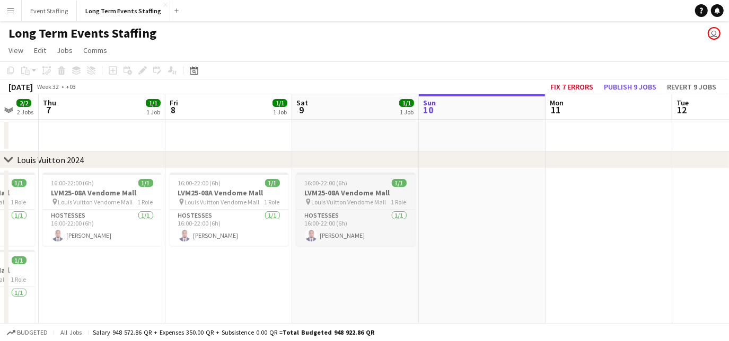
scroll to position [0, 328]
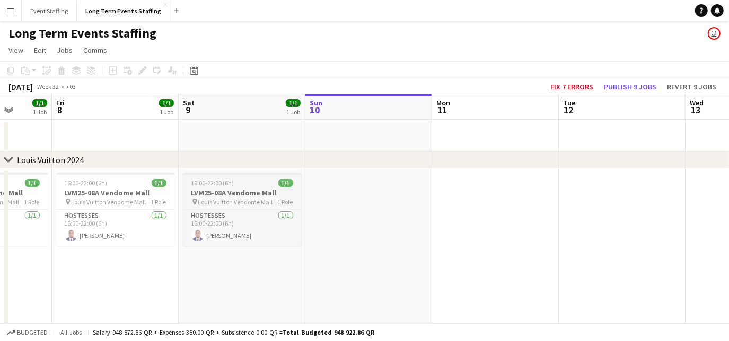
drag, startPoint x: 62, startPoint y: 206, endPoint x: 240, endPoint y: 196, distance: 178.5
click at [240, 196] on app-calendar-viewport "Tue 5 Wed 6 2/2 2 Jobs Thu 7 1/1 1 Job Fri 8 1/1 1 Job Sat 9 1/1 1 Job Sun 10 M…" at bounding box center [364, 302] width 729 height 417
drag, startPoint x: 186, startPoint y: 221, endPoint x: 497, endPoint y: 256, distance: 313.7
click at [497, 256] on app-calendar-viewport "Tue 5 1/1 1 Job Wed 6 2/2 2 Jobs Thu 7 1/1 1 Job Fri 8 1/1 1 Job Sat 9 1/1 1 Jo…" at bounding box center [364, 302] width 729 height 417
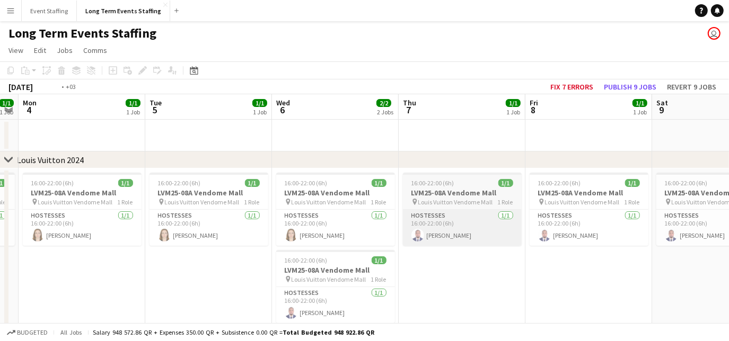
drag, startPoint x: 271, startPoint y: 261, endPoint x: 483, endPoint y: 239, distance: 213.3
click at [483, 239] on app-calendar-viewport "Sat 2 Sun 3 1/1 1 Job Mon 4 1/1 1 Job Tue 5 1/1 1 Job Wed 6 2/2 2 Jobs Thu 7 1/…" at bounding box center [364, 302] width 729 height 417
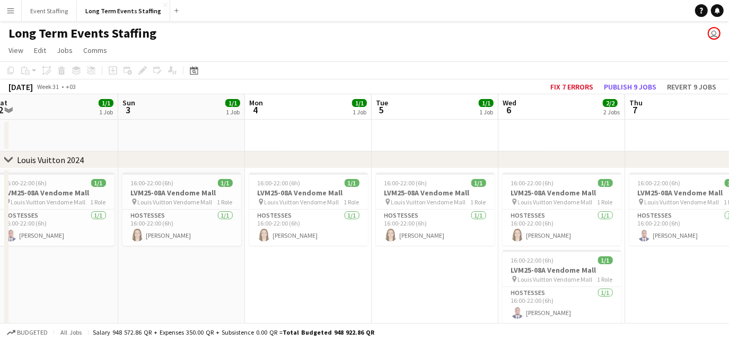
drag, startPoint x: 172, startPoint y: 252, endPoint x: 349, endPoint y: 250, distance: 176.6
click at [349, 250] on app-calendar-viewport "Thu 31 Fri 1 2/2 2 Jobs Sat 2 1/1 1 Job Sun 3 1/1 1 Job Mon 4 1/1 1 Job Tue 5 1…" at bounding box center [364, 302] width 729 height 417
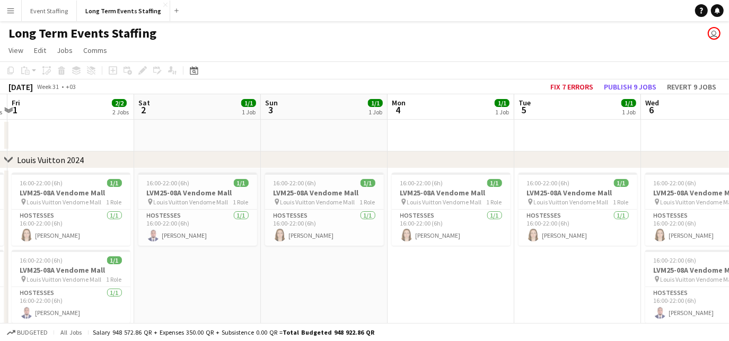
drag, startPoint x: 139, startPoint y: 248, endPoint x: 283, endPoint y: 258, distance: 144.0
click at [283, 258] on app-calendar-viewport "Wed 30 Thu 31 2/2 2 Jobs Fri 1 2/2 2 Jobs Sat 2 1/1 1 Job Sun 3 1/1 1 Job Mon 4…" at bounding box center [364, 302] width 729 height 417
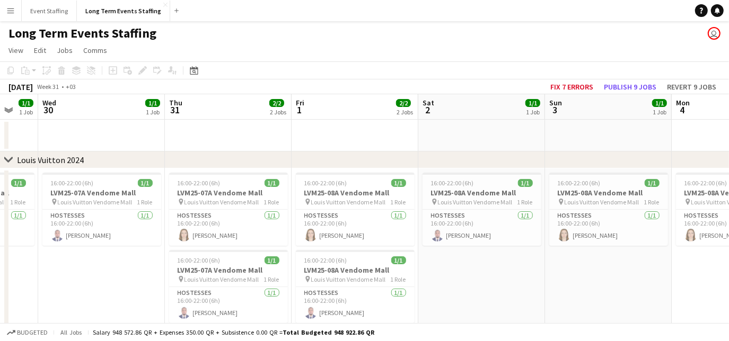
scroll to position [0, 321]
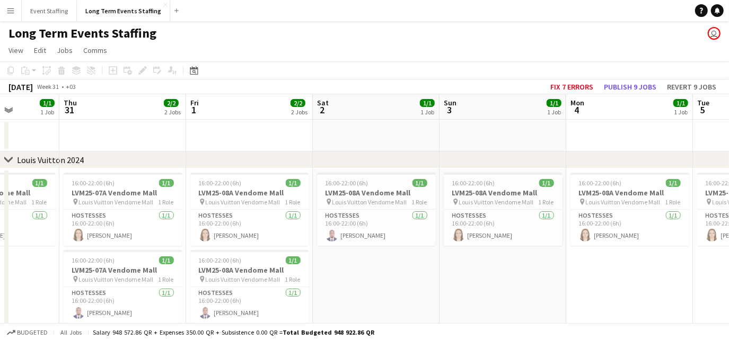
drag, startPoint x: 206, startPoint y: 271, endPoint x: 510, endPoint y: 319, distance: 307.6
click at [510, 319] on app-calendar-viewport "Mon 28 Tue 29 1/1 1 Job Wed 30 1/1 1 Job Thu 31 2/2 2 Jobs Fri 1 2/2 2 Jobs Sat…" at bounding box center [364, 302] width 729 height 417
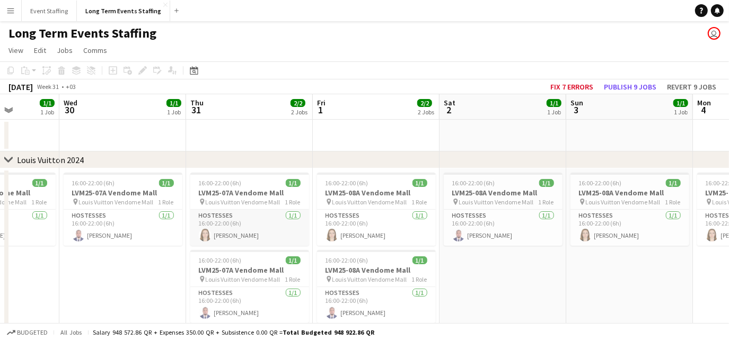
click at [268, 224] on app-card-role "Hostesses [DATE] 16:00-22:00 (6h) [PERSON_NAME]" at bounding box center [249, 228] width 119 height 36
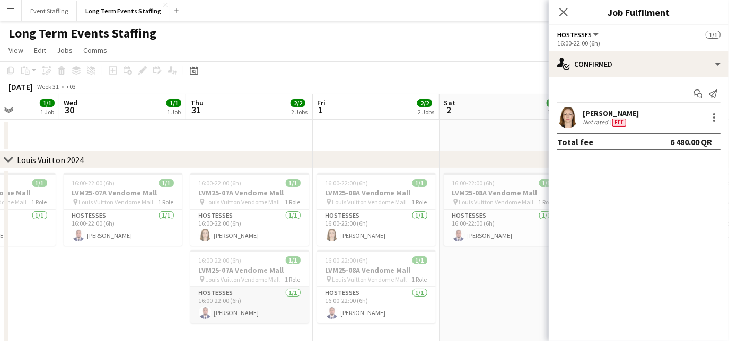
click at [274, 301] on app-card-role "Hostesses [DATE] 16:00-22:00 (6h) [PERSON_NAME]" at bounding box center [249, 305] width 119 height 36
click at [251, 314] on app-card-role "Hostesses [DATE] 16:00-22:00 (6h) [PERSON_NAME]" at bounding box center [249, 306] width 119 height 38
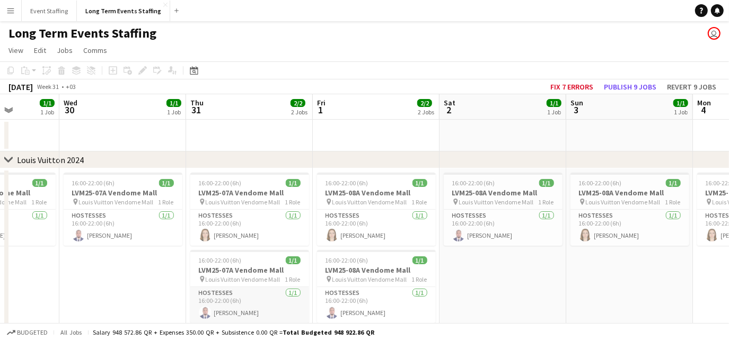
click at [251, 314] on app-card-role "Hostesses [DATE] 16:00-22:00 (6h) [PERSON_NAME]" at bounding box center [249, 305] width 119 height 36
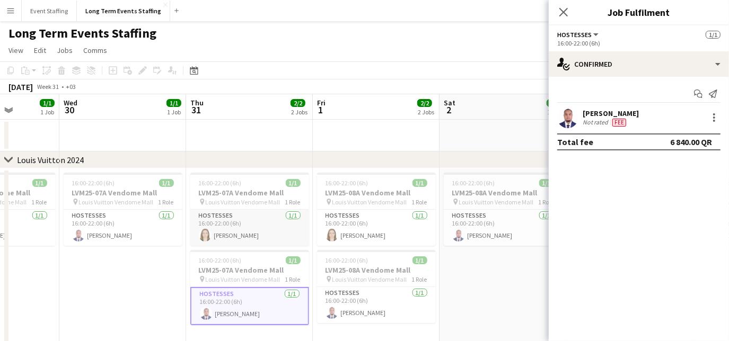
click at [236, 231] on app-card-role "Hostesses [DATE] 16:00-22:00 (6h) [PERSON_NAME]" at bounding box center [249, 228] width 119 height 36
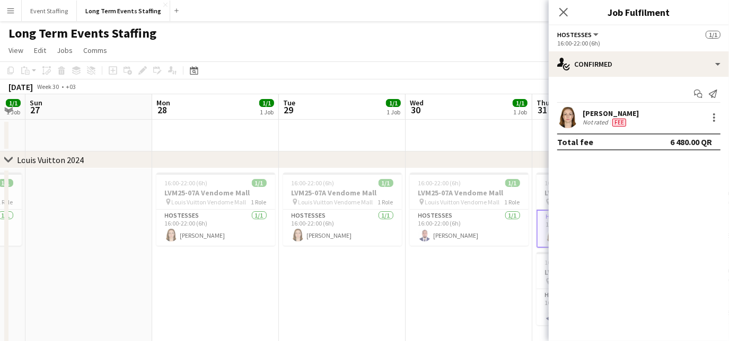
drag, startPoint x: 72, startPoint y: 277, endPoint x: 418, endPoint y: 280, distance: 346.2
click at [418, 280] on app-calendar-viewport "Fri 25 2/2 2 Jobs Sat 26 1/1 1 Job Sun 27 Mon 28 1/1 1 Job Tue 29 1/1 1 Job Wed…" at bounding box center [364, 302] width 729 height 417
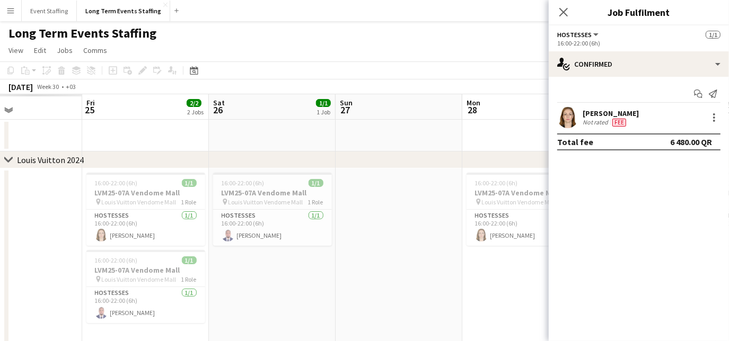
drag, startPoint x: 277, startPoint y: 267, endPoint x: 427, endPoint y: 280, distance: 150.6
click at [427, 280] on app-calendar-viewport "Tue 22 Wed 23 Thu 24 Fri 25 2/2 2 Jobs Sat 26 1/1 1 Job Sun 27 Mon 28 1/1 1 Job…" at bounding box center [364, 302] width 729 height 417
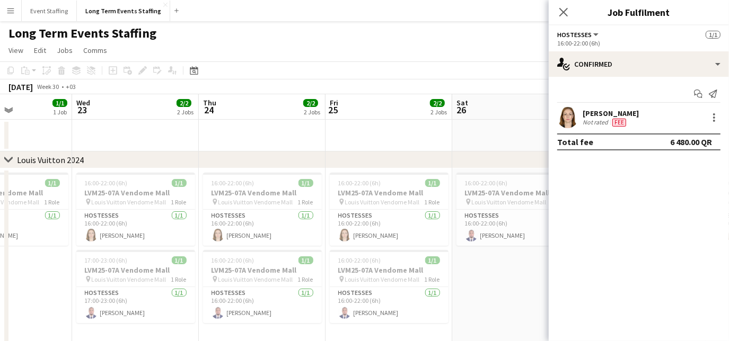
drag, startPoint x: 185, startPoint y: 279, endPoint x: 428, endPoint y: 263, distance: 243.9
click at [428, 263] on app-calendar-viewport "Sun 20 Mon 21 Tue 22 1/1 1 Job Wed 23 2/2 2 Jobs Thu 24 2/2 2 Jobs Fri 25 2/2 2…" at bounding box center [364, 302] width 729 height 417
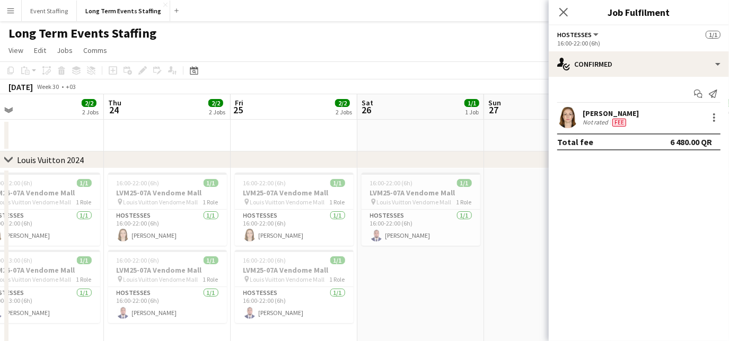
drag, startPoint x: 117, startPoint y: 270, endPoint x: 16, endPoint y: 260, distance: 100.7
click at [16, 260] on app-calendar-viewport "Sun 20 Mon 21 1/1 1 Job Tue 22 1/1 1 Job Wed 23 2/2 2 Jobs Thu 24 2/2 2 Jobs Fr…" at bounding box center [364, 302] width 729 height 417
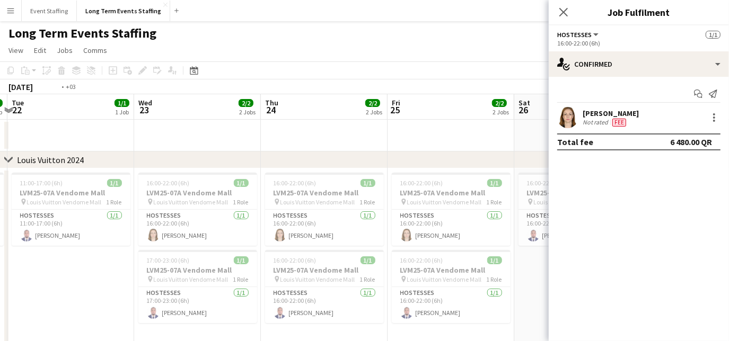
drag, startPoint x: 0, startPoint y: 252, endPoint x: 289, endPoint y: 256, distance: 289.0
click at [289, 256] on app-calendar-viewport "Sun 20 Mon 21 1/1 1 Job Tue 22 1/1 1 Job Wed 23 2/2 2 Jobs Thu 24 2/2 2 Jobs Fr…" at bounding box center [364, 302] width 729 height 417
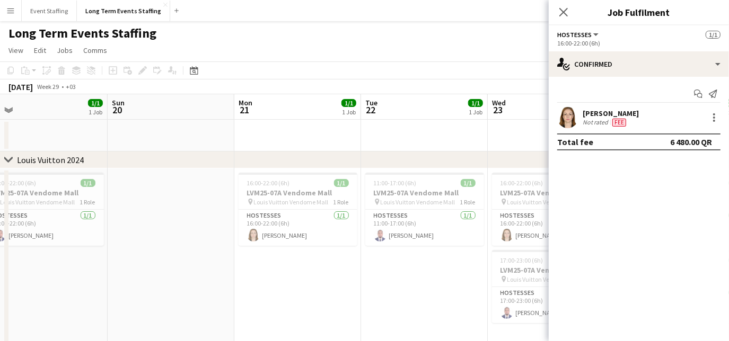
drag, startPoint x: 51, startPoint y: 267, endPoint x: 277, endPoint y: 279, distance: 226.7
click at [277, 279] on app-calendar-viewport "Thu 17 Fri 18 Sat 19 1/1 1 Job Sun 20 Mon 21 1/1 1 Job Tue 22 1/1 1 Job Wed 23 …" at bounding box center [364, 302] width 729 height 417
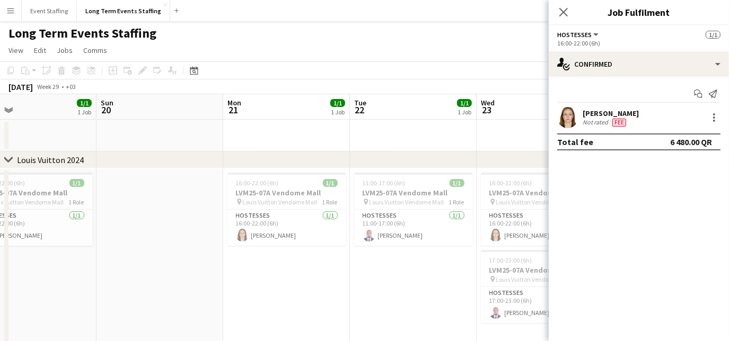
drag, startPoint x: 93, startPoint y: 291, endPoint x: 336, endPoint y: 288, distance: 242.8
click at [336, 288] on app-calendar-viewport "Thu 17 2/2 2 Jobs Fri 18 2/2 2 Jobs Sat 19 1/1 1 Job Sun 20 Mon 21 1/1 1 Job Tu…" at bounding box center [364, 302] width 729 height 417
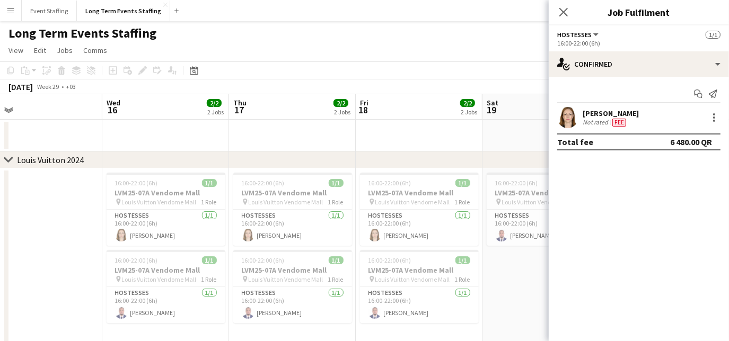
drag, startPoint x: 143, startPoint y: 294, endPoint x: 402, endPoint y: 285, distance: 259.4
click at [402, 285] on app-calendar-viewport "Sun 13 Mon 14 Tue 15 Wed 16 2/2 2 Jobs Thu 17 2/2 2 Jobs Fri 18 2/2 2 Jobs Sat …" at bounding box center [364, 302] width 729 height 417
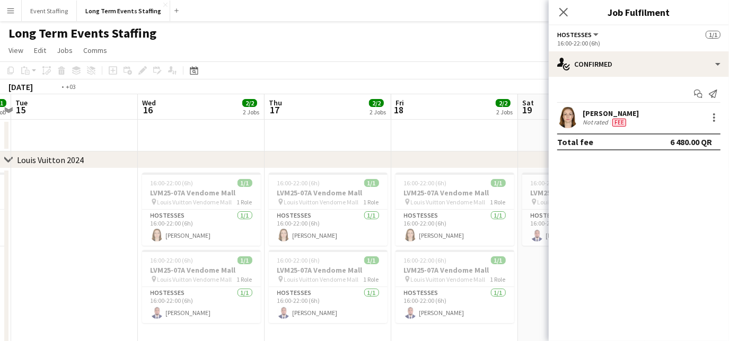
drag, startPoint x: 95, startPoint y: 269, endPoint x: 384, endPoint y: 282, distance: 289.2
click at [384, 282] on app-calendar-viewport "Sun 13 Mon 14 1/1 1 Job Tue 15 Wed 16 2/2 2 Jobs Thu 17 2/2 2 Jobs Fri 18 2/2 2…" at bounding box center [364, 302] width 729 height 417
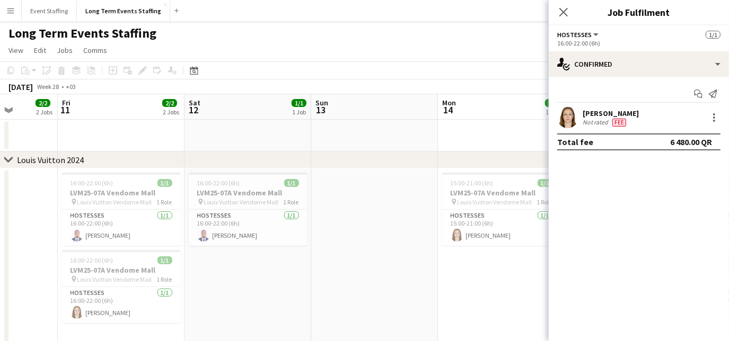
drag, startPoint x: 138, startPoint y: 287, endPoint x: 438, endPoint y: 294, distance: 300.2
click at [438, 294] on app-calendar-viewport "Tue 8 Wed 9 Thu 10 2/2 2 Jobs Fri 11 2/2 2 Jobs Sat 12 1/1 1 Job Sun 13 Mon 14 …" at bounding box center [364, 302] width 729 height 417
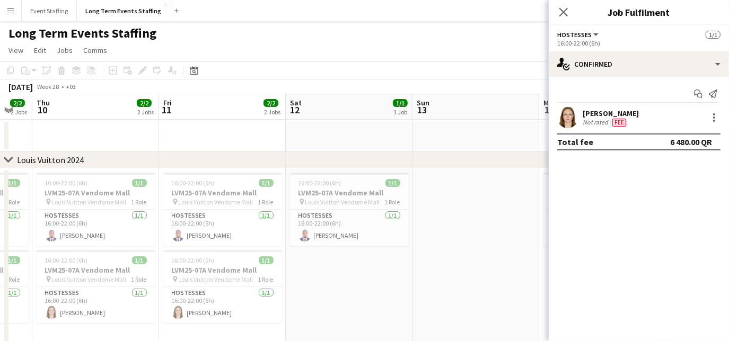
drag, startPoint x: 178, startPoint y: 270, endPoint x: 406, endPoint y: 260, distance: 228.2
click at [406, 260] on app-calendar-viewport "Tue 8 Wed 9 2/2 2 Jobs Thu 10 2/2 2 Jobs Fri 11 2/2 2 Jobs Sat 12 1/1 1 Job Sun…" at bounding box center [364, 302] width 729 height 417
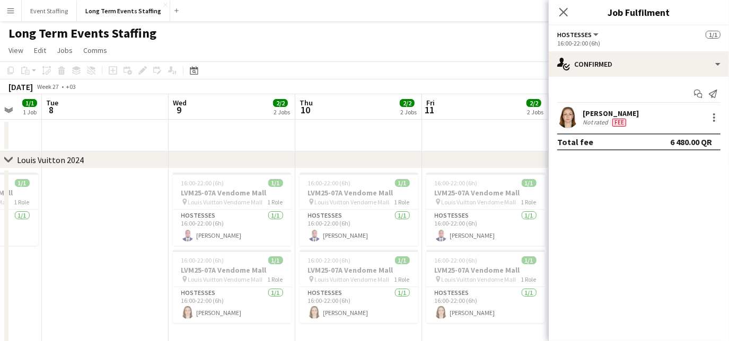
drag, startPoint x: 127, startPoint y: 272, endPoint x: 390, endPoint y: 277, distance: 263.0
click at [390, 277] on app-calendar-viewport "Sat 5 Sun 6 Mon 7 1/1 1 Job Tue 8 Wed 9 2/2 2 Jobs Thu 10 2/2 2 Jobs Fri 11 2/2…" at bounding box center [364, 302] width 729 height 417
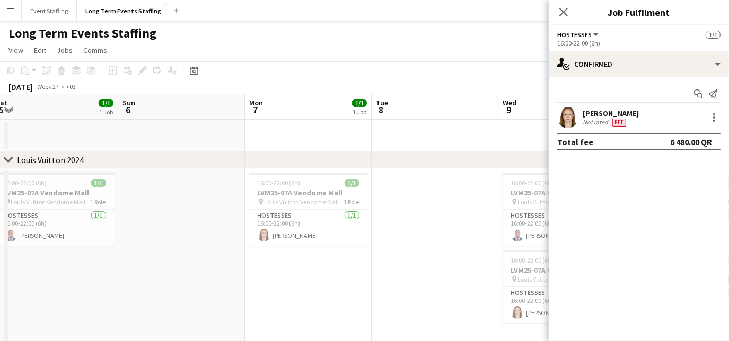
drag, startPoint x: 160, startPoint y: 277, endPoint x: 375, endPoint y: 277, distance: 214.7
click at [375, 277] on app-calendar-viewport "Thu 3 Fri 4 1/1 1 Job Sat 5 1/1 1 Job Sun 6 Mon 7 1/1 1 Job Tue 8 Wed 9 2/2 2 J…" at bounding box center [364, 302] width 729 height 417
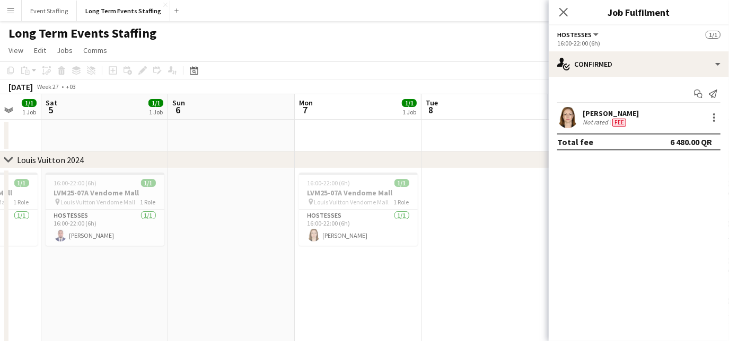
drag, startPoint x: 116, startPoint y: 266, endPoint x: 407, endPoint y: 271, distance: 291.7
click at [407, 271] on app-calendar-viewport "Thu 3 2/2 2 Jobs Fri 4 1/1 1 Job Sat 5 1/1 1 Job Sun 6 Mon 7 1/1 1 Job Tue 8 We…" at bounding box center [364, 302] width 729 height 417
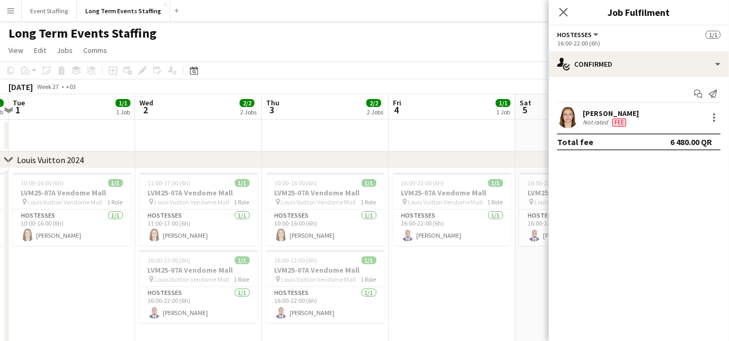
drag, startPoint x: 178, startPoint y: 281, endPoint x: 403, endPoint y: 274, distance: 226.0
click at [403, 274] on app-calendar-viewport "Sun 29 Mon 30 1/1 1 Job Tue 1 1/1 1 Job Wed 2 2/2 2 Jobs Thu 3 2/2 2 Jobs Fri 4…" at bounding box center [364, 302] width 729 height 417
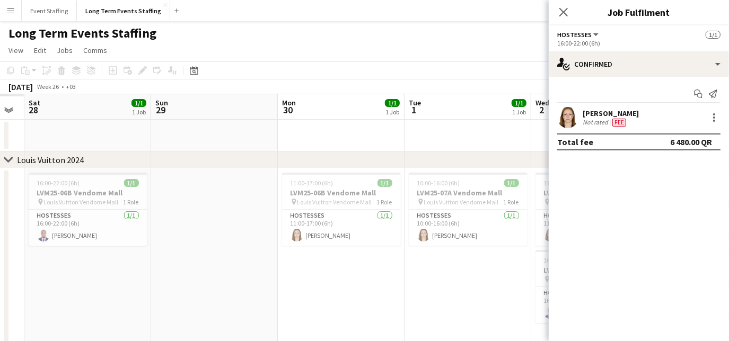
drag, startPoint x: 66, startPoint y: 267, endPoint x: 362, endPoint y: 304, distance: 298.2
click at [362, 304] on app-calendar-viewport "Thu 26 Fri 27 Sat 28 1/1 1 Job Sun 29 Mon 30 1/1 1 Job Tue 1 1/1 1 Job Wed 2 2/…" at bounding box center [364, 302] width 729 height 417
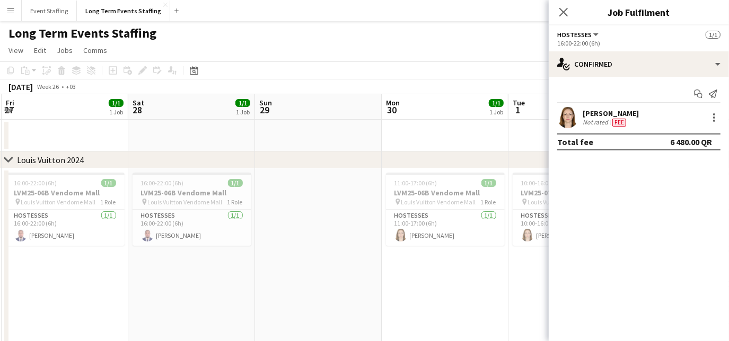
scroll to position [0, 212]
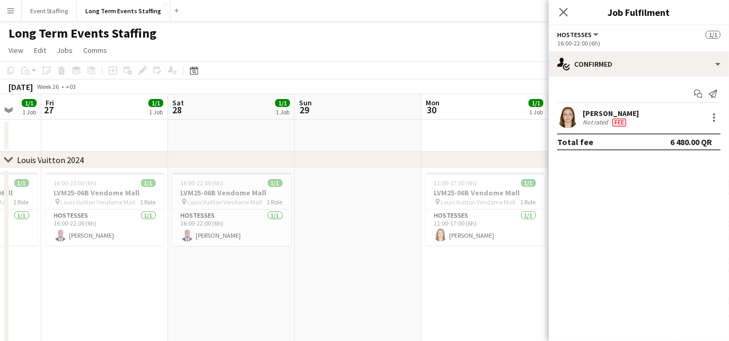
drag, startPoint x: 188, startPoint y: 282, endPoint x: 380, endPoint y: 287, distance: 192.0
click at [380, 287] on app-calendar-viewport "Wed 25 Thu 26 1/1 1 Job Fri 27 1/1 1 Job Sat 28 1/1 1 Job Sun 29 Mon 30 1/1 1 J…" at bounding box center [364, 302] width 729 height 417
click at [148, 284] on app-date-cell "16:00-22:00 (6h) 1/1 LVM25-06B Vendome Mall pin Louis Vuitton Vendome Mall 1 Ro…" at bounding box center [104, 267] width 127 height 197
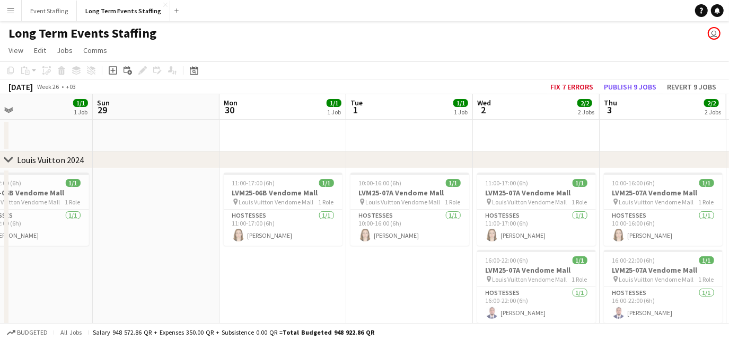
scroll to position [0, 416]
drag, startPoint x: 349, startPoint y: 283, endPoint x: 146, endPoint y: 273, distance: 203.3
click at [146, 273] on app-calendar-viewport "Wed 25 1/1 1 Job Thu 26 1/1 1 Job Fri 27 1/1 1 Job Sat 28 1/1 1 Job Sun 29 Mon …" at bounding box center [364, 302] width 729 height 417
click at [449, 234] on app-card-role "Hostesses [DATE] 10:00-16:00 (6h) [PERSON_NAME]" at bounding box center [408, 228] width 119 height 36
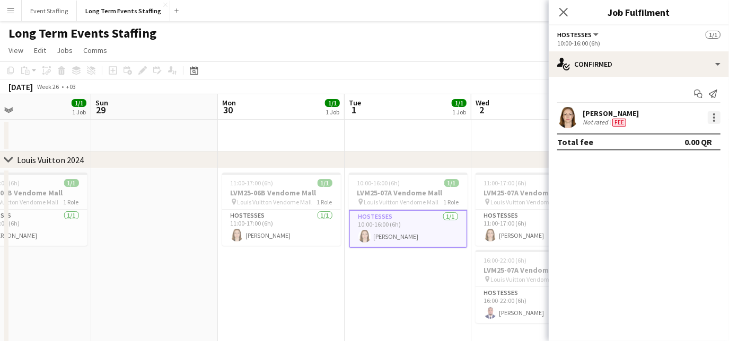
click at [717, 118] on div at bounding box center [714, 117] width 13 height 13
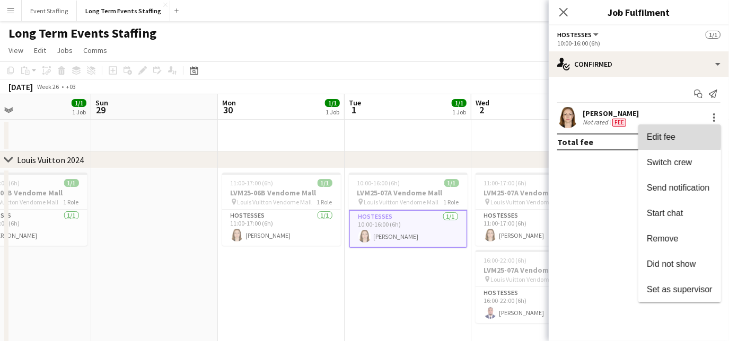
click at [667, 135] on span "Edit fee" at bounding box center [661, 137] width 29 height 9
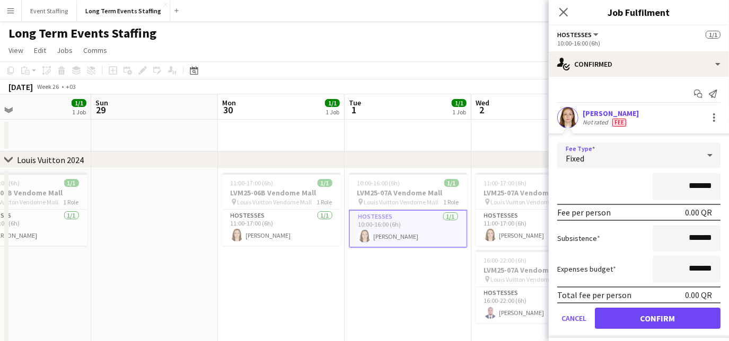
click at [647, 160] on div "Fixed" at bounding box center [628, 155] width 142 height 25
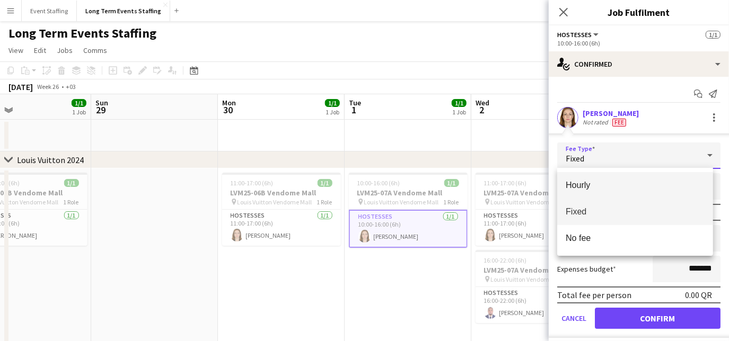
click at [611, 187] on span "Hourly" at bounding box center [635, 185] width 139 height 10
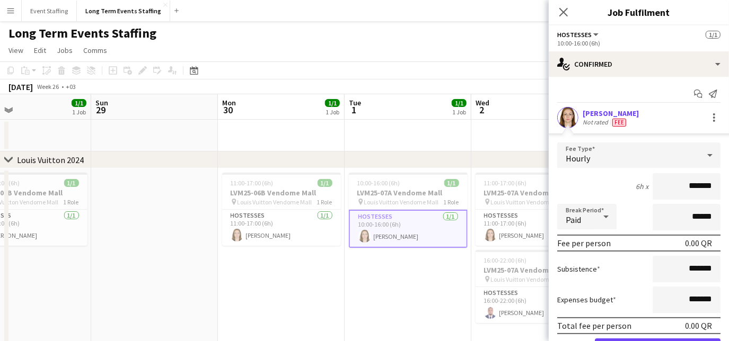
click at [674, 185] on input "*******" at bounding box center [687, 186] width 68 height 27
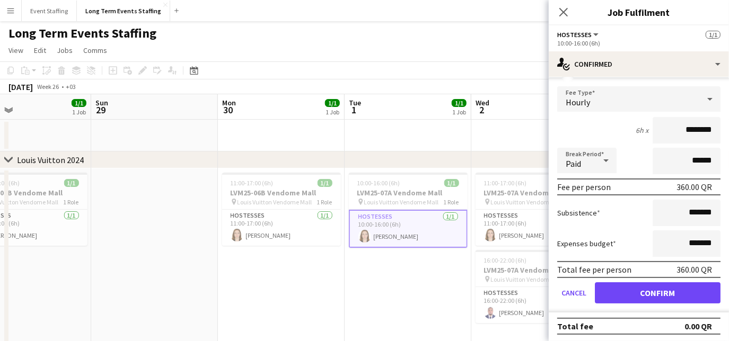
type input "********"
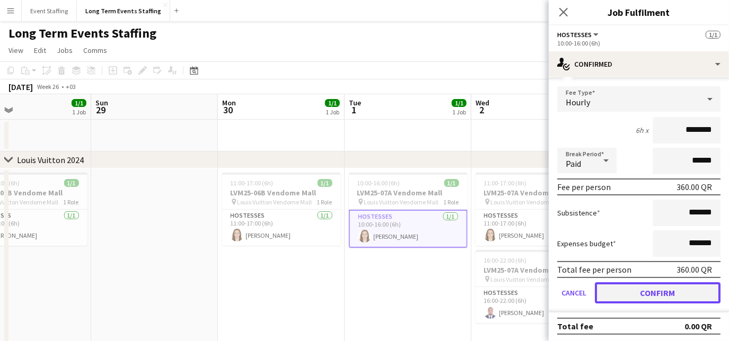
click at [660, 288] on button "Confirm" at bounding box center [658, 293] width 126 height 21
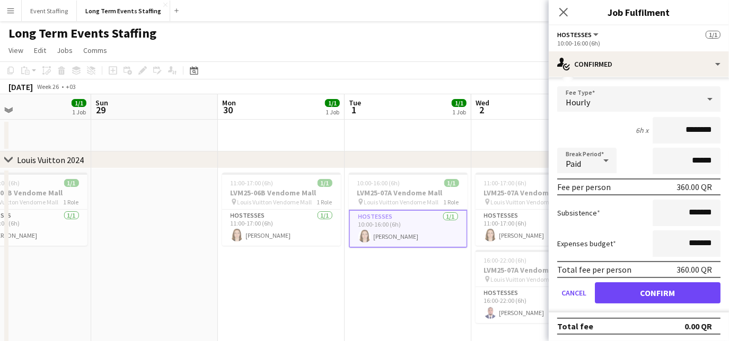
scroll to position [0, 0]
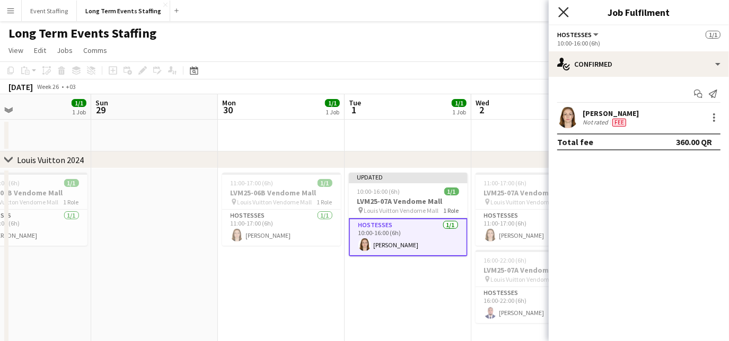
click at [561, 11] on icon at bounding box center [563, 12] width 10 height 10
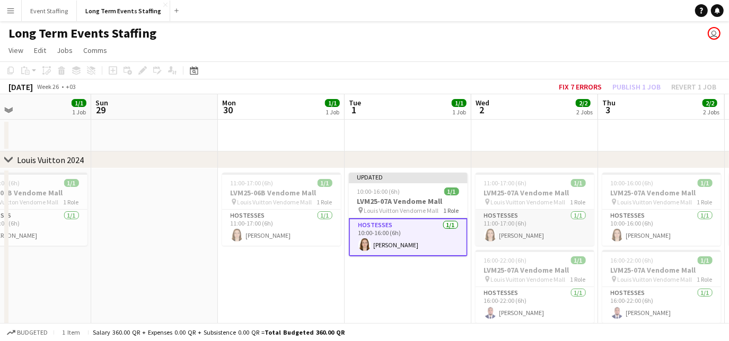
click at [575, 236] on app-card-role "Hostesses [DATE] 11:00-17:00 (6h) [PERSON_NAME]" at bounding box center [535, 228] width 119 height 36
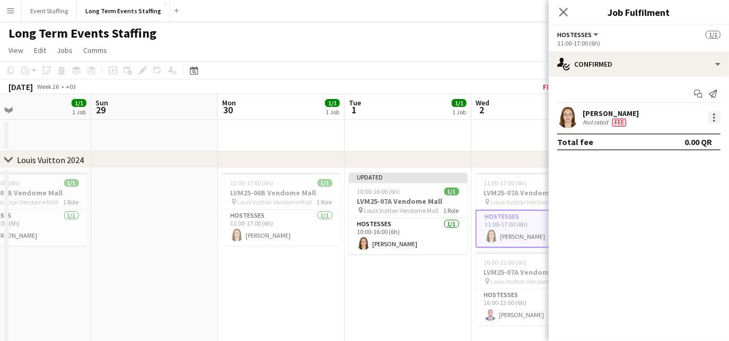
click at [712, 114] on div at bounding box center [714, 117] width 13 height 13
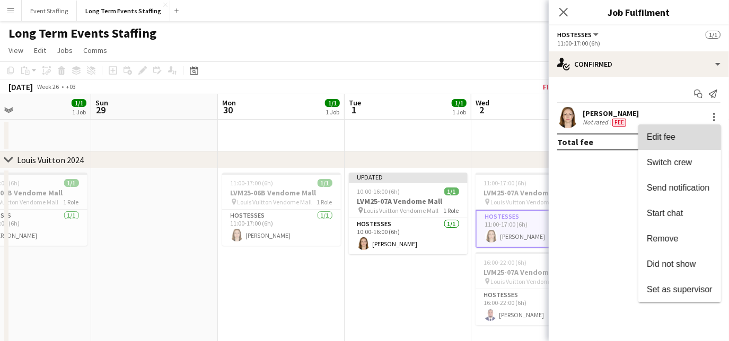
click at [670, 137] on span "Edit fee" at bounding box center [661, 137] width 29 height 9
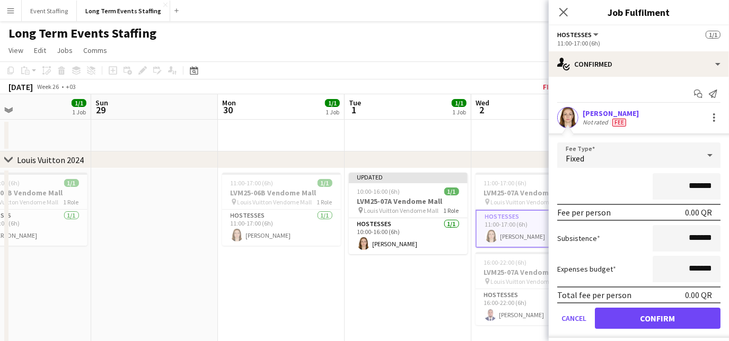
click at [672, 188] on input "*******" at bounding box center [687, 186] width 68 height 27
type input "********"
click at [642, 148] on div "Fixed" at bounding box center [628, 155] width 142 height 25
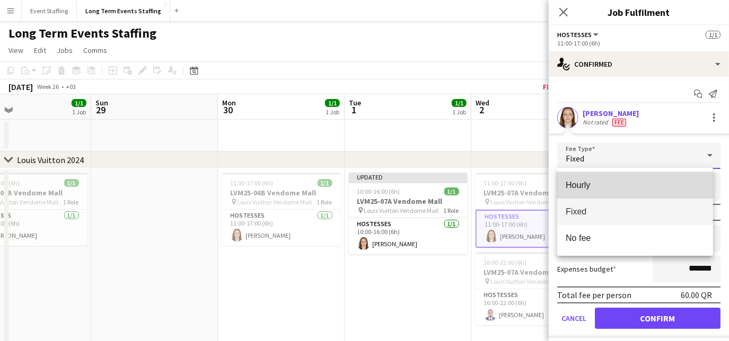
click at [618, 187] on span "Hourly" at bounding box center [635, 185] width 139 height 10
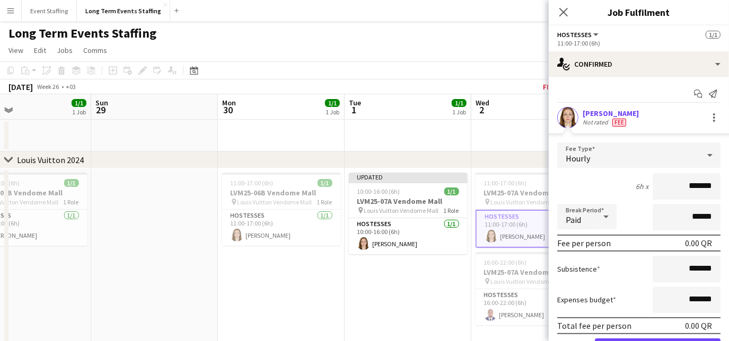
click at [675, 187] on input "*******" at bounding box center [687, 186] width 68 height 27
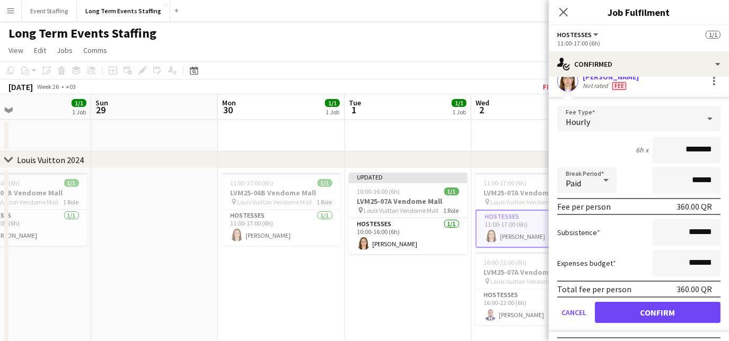
scroll to position [56, 0]
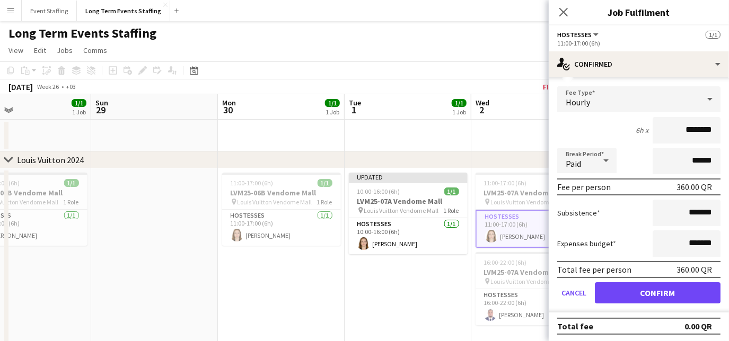
type input "********"
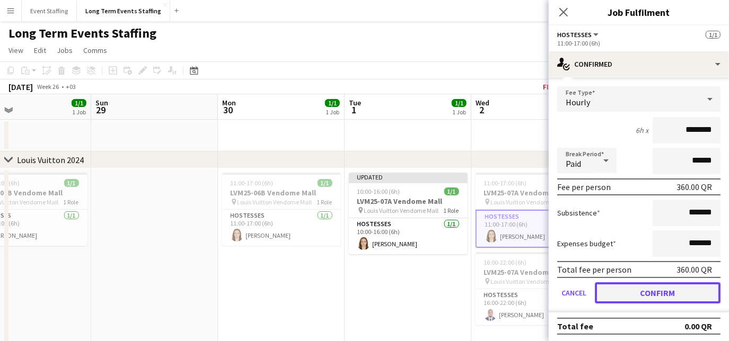
click at [662, 289] on button "Confirm" at bounding box center [658, 293] width 126 height 21
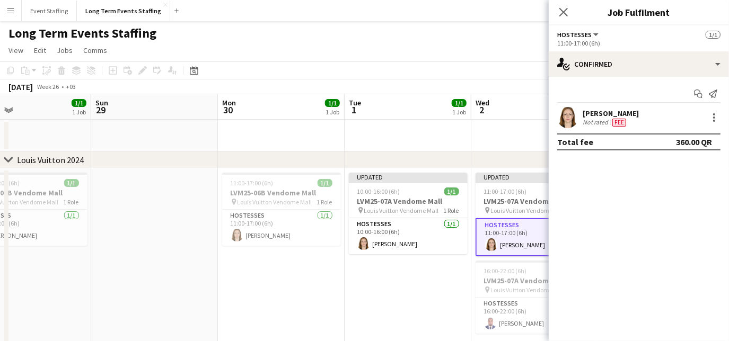
scroll to position [0, 0]
click at [563, 6] on app-icon "Close pop-in" at bounding box center [563, 12] width 15 height 15
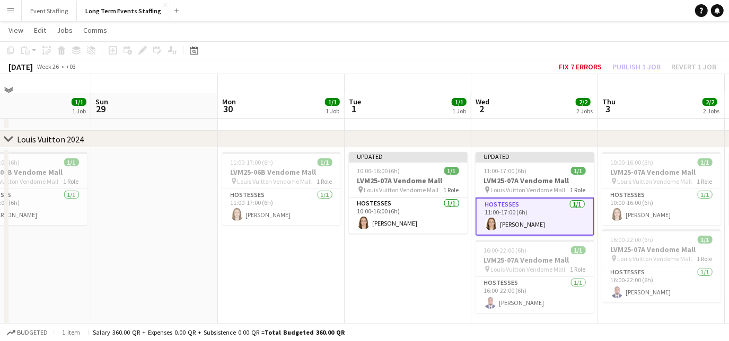
scroll to position [48, 0]
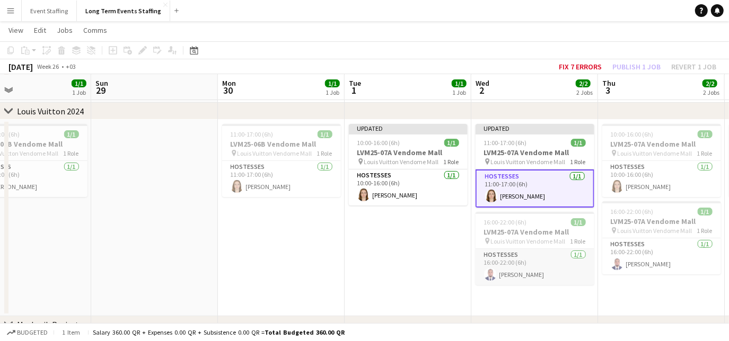
click at [581, 271] on app-card-role "Hostesses [DATE] 16:00-22:00 (6h) [PERSON_NAME]" at bounding box center [535, 267] width 119 height 36
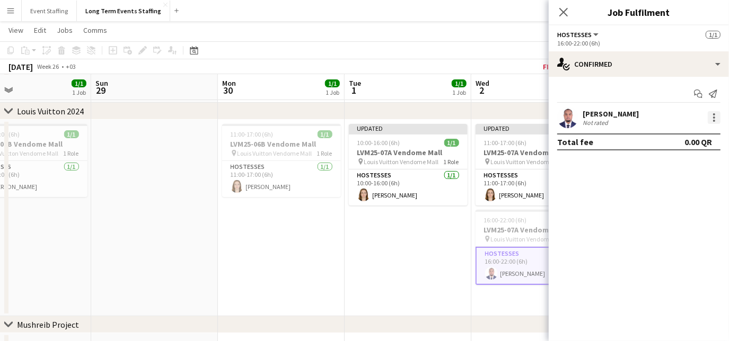
click at [713, 118] on div at bounding box center [714, 118] width 2 height 2
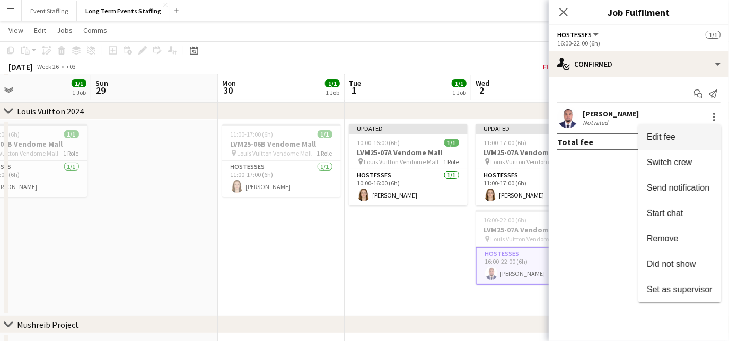
click at [678, 137] on span "Edit fee" at bounding box center [680, 138] width 66 height 10
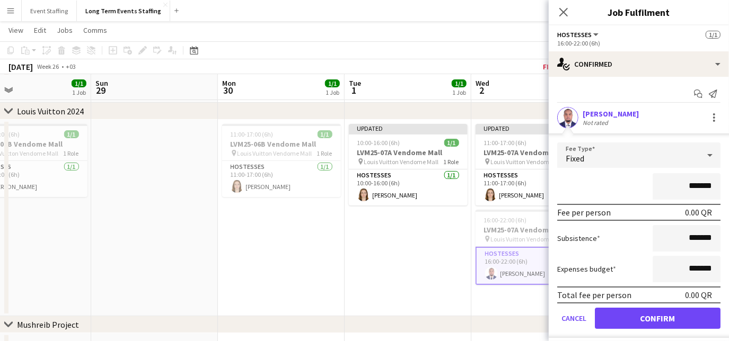
click at [617, 157] on div "Fixed" at bounding box center [628, 155] width 142 height 25
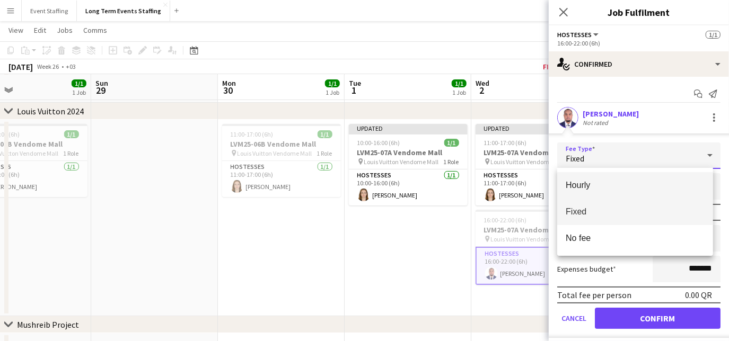
click at [608, 182] on span "Hourly" at bounding box center [635, 185] width 139 height 10
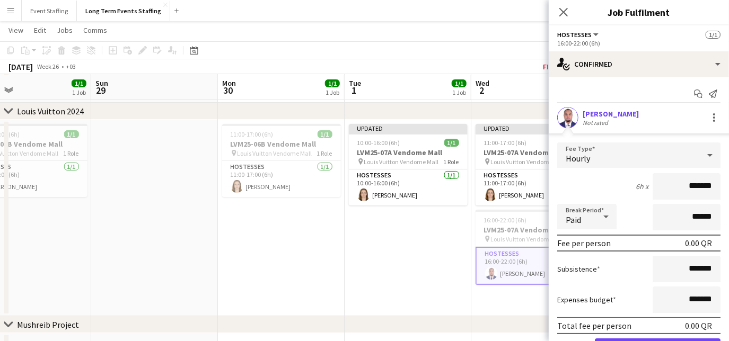
click at [674, 188] on input "*******" at bounding box center [687, 186] width 68 height 27
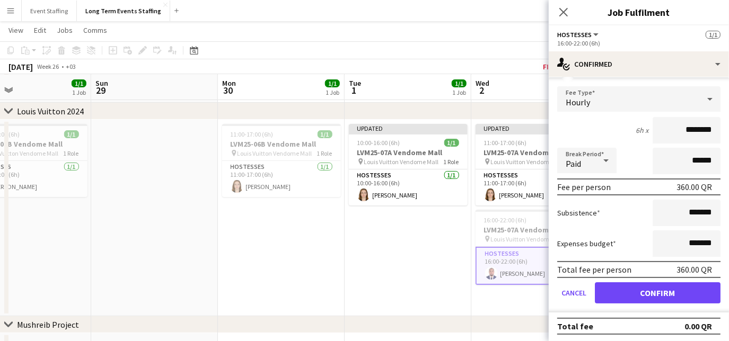
type input "********"
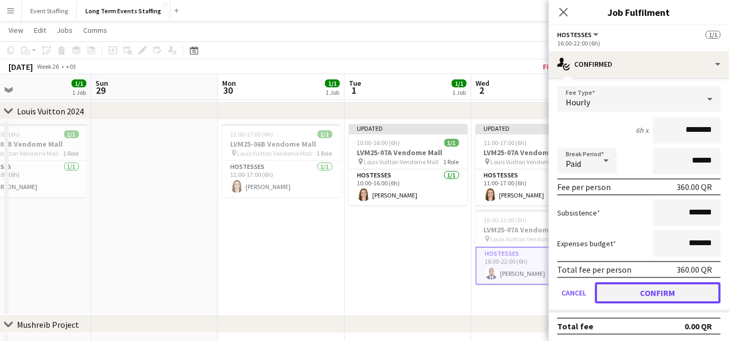
click at [649, 289] on button "Confirm" at bounding box center [658, 293] width 126 height 21
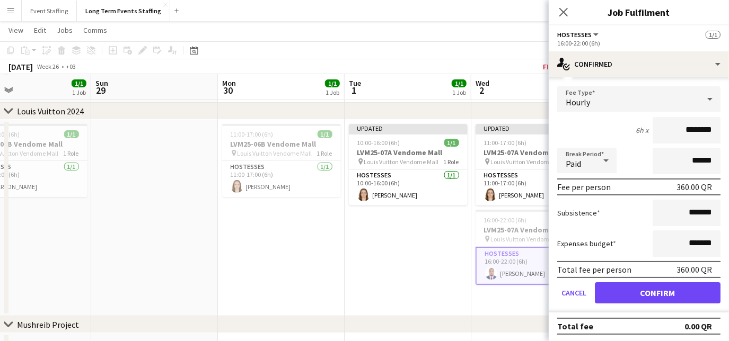
scroll to position [0, 0]
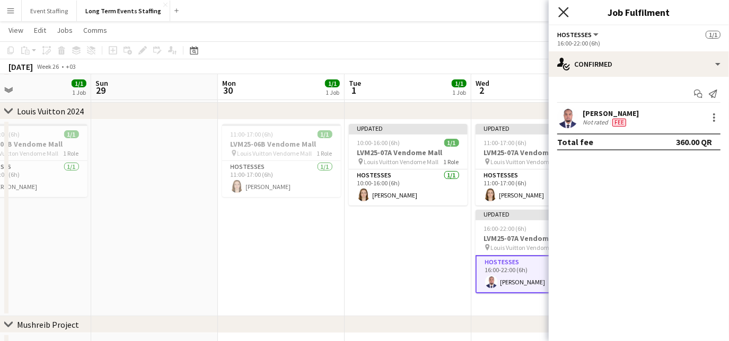
click at [561, 11] on icon at bounding box center [563, 12] width 10 height 10
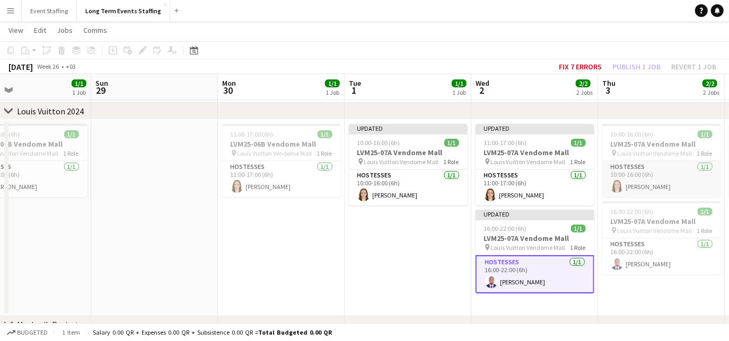
click at [699, 180] on app-card-role "Hostesses [DATE] 10:00-16:00 (6h) [PERSON_NAME]" at bounding box center [661, 179] width 119 height 36
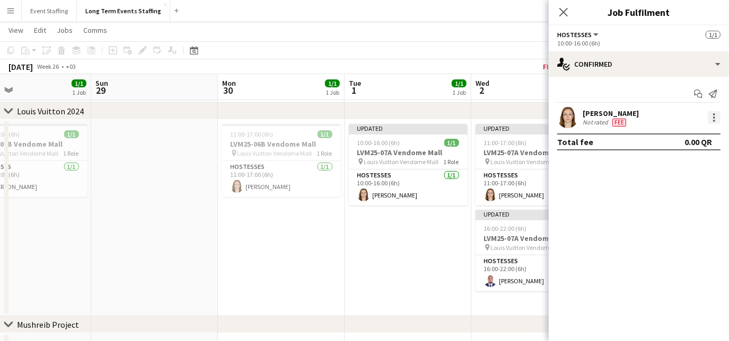
click at [717, 121] on div at bounding box center [714, 117] width 13 height 13
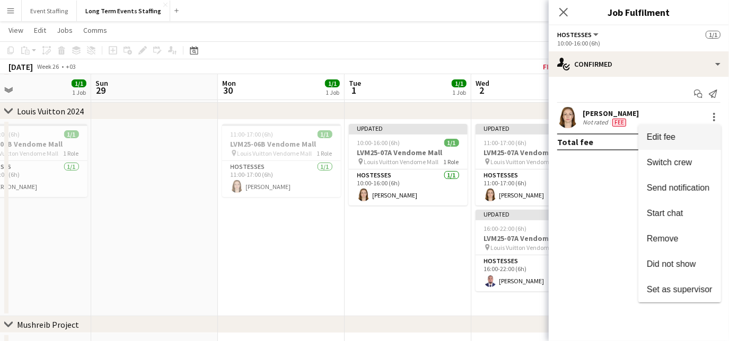
click at [673, 136] on span "Edit fee" at bounding box center [661, 137] width 29 height 9
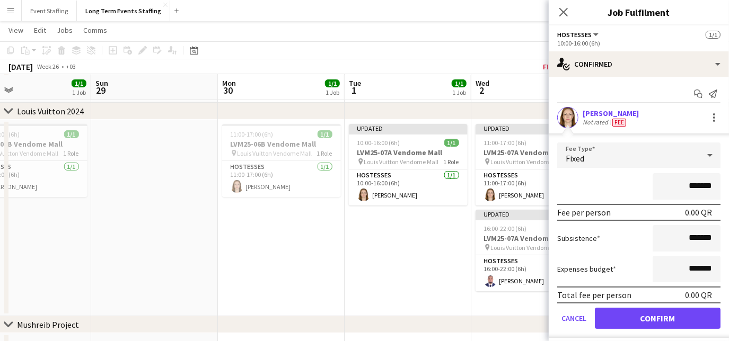
click at [664, 186] on input "*******" at bounding box center [687, 186] width 68 height 27
type input "********"
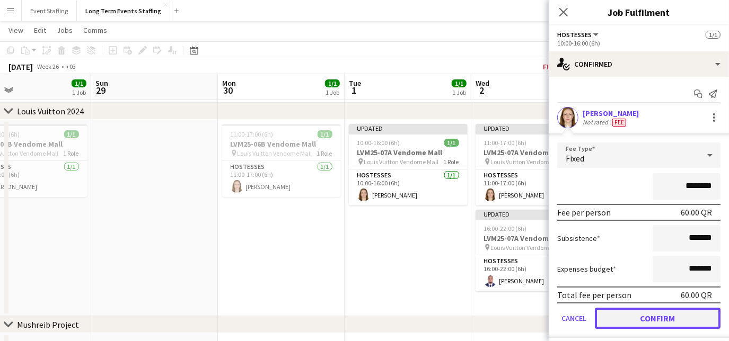
click at [674, 313] on button "Confirm" at bounding box center [658, 318] width 126 height 21
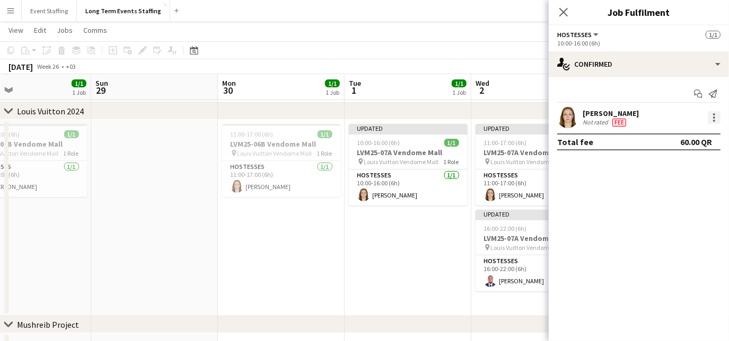
click at [714, 121] on div at bounding box center [714, 121] width 2 height 2
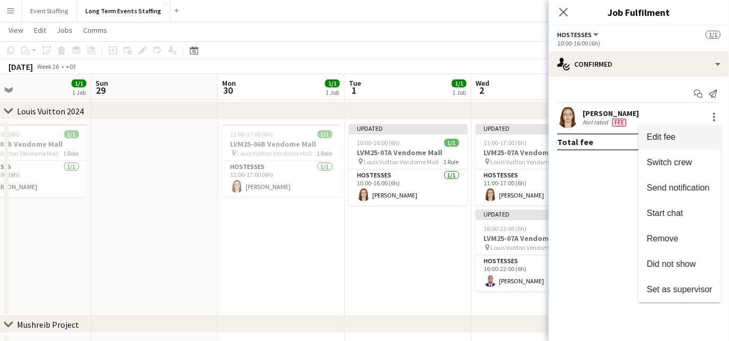
click at [683, 141] on span "Edit fee" at bounding box center [680, 138] width 66 height 10
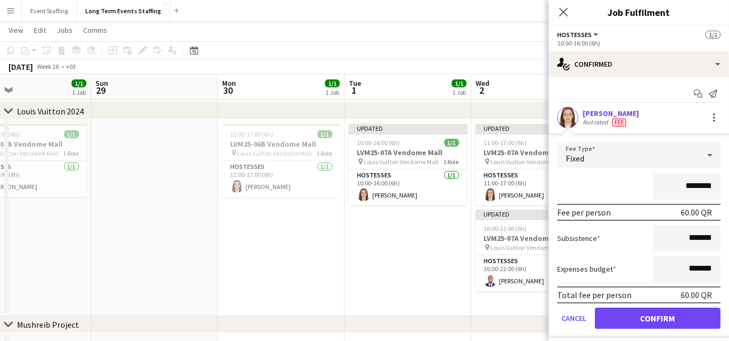
click at [625, 156] on div "Fixed" at bounding box center [628, 155] width 142 height 25
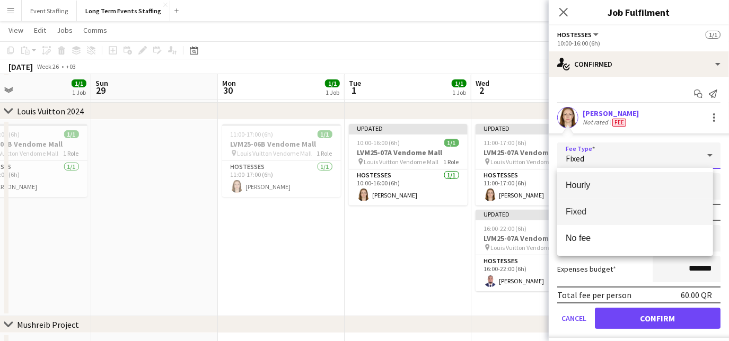
click at [613, 178] on mat-option "Hourly" at bounding box center [635, 185] width 156 height 27
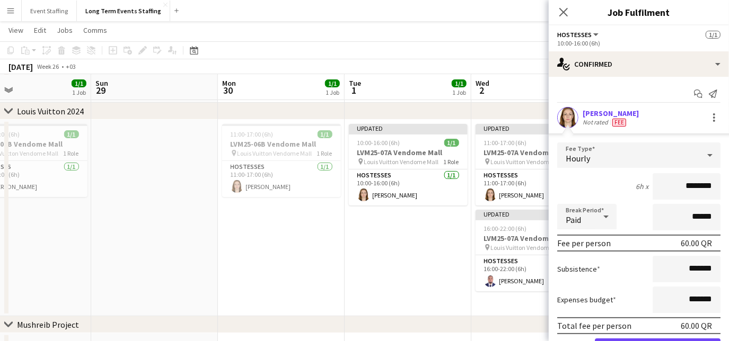
click at [679, 185] on input "********" at bounding box center [687, 186] width 68 height 27
type input "********"
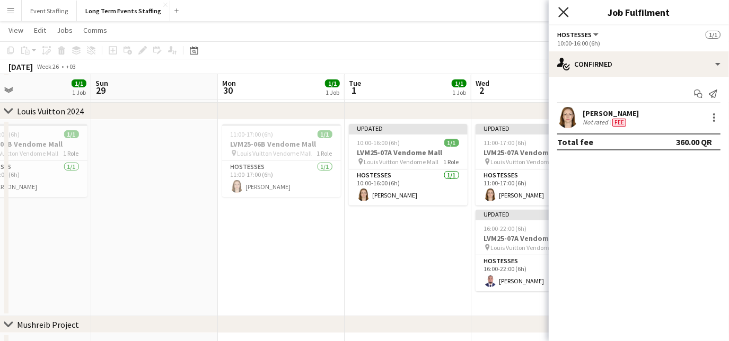
click at [565, 14] on icon at bounding box center [563, 12] width 10 height 10
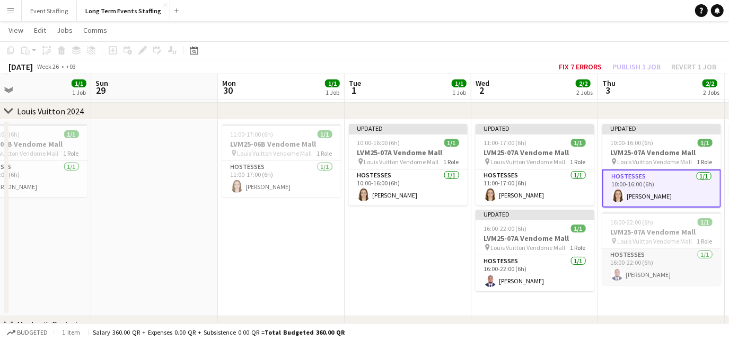
click at [704, 270] on app-card-role "Hostesses [DATE] 16:00-22:00 (6h) [PERSON_NAME]" at bounding box center [661, 267] width 119 height 36
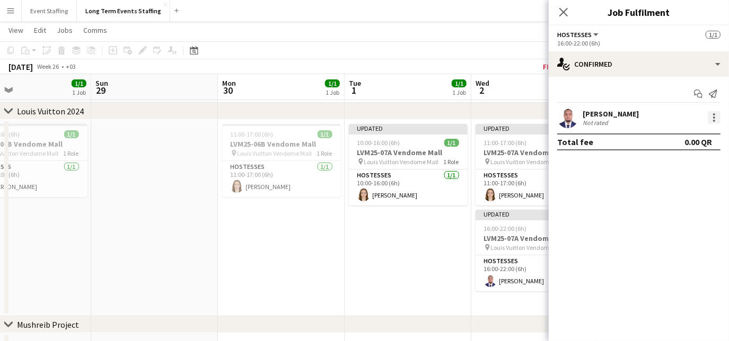
click at [715, 114] on div at bounding box center [714, 114] width 2 height 2
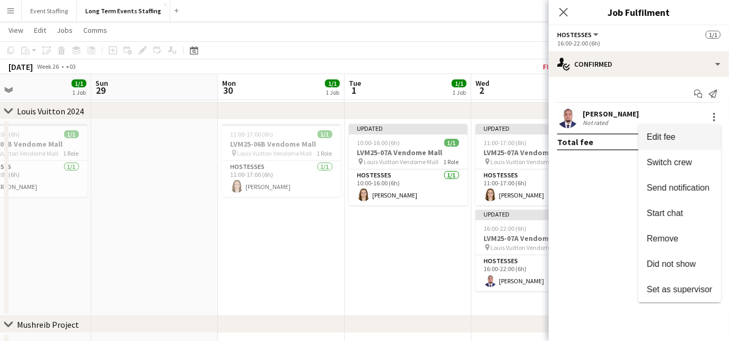
click at [687, 138] on span "Edit fee" at bounding box center [680, 138] width 66 height 10
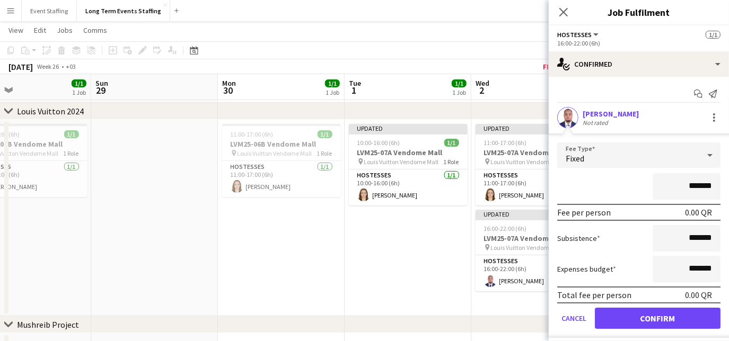
click at [635, 152] on div "Fixed" at bounding box center [628, 155] width 142 height 25
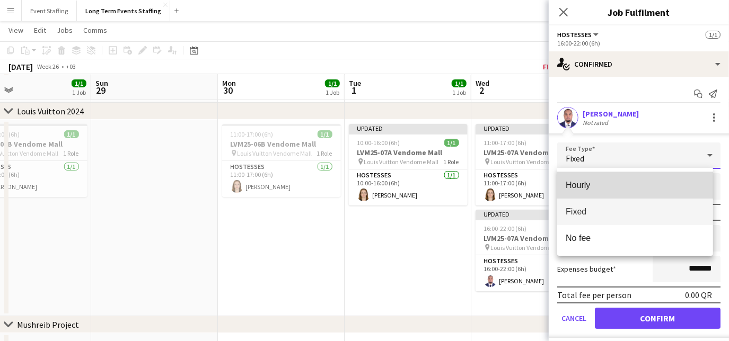
click at [623, 188] on span "Hourly" at bounding box center [635, 185] width 139 height 10
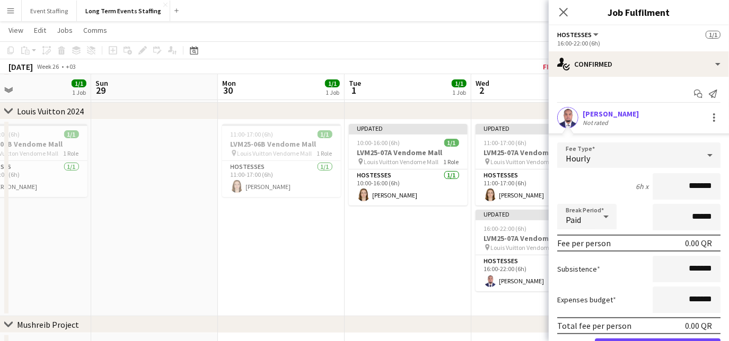
click at [671, 183] on input "*******" at bounding box center [687, 186] width 68 height 27
type input "********"
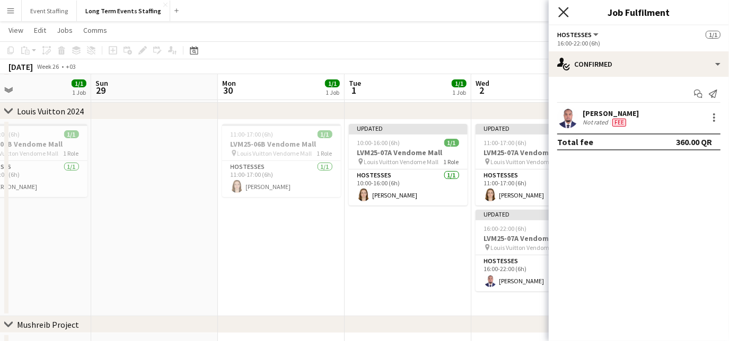
click at [559, 8] on icon at bounding box center [563, 12] width 10 height 10
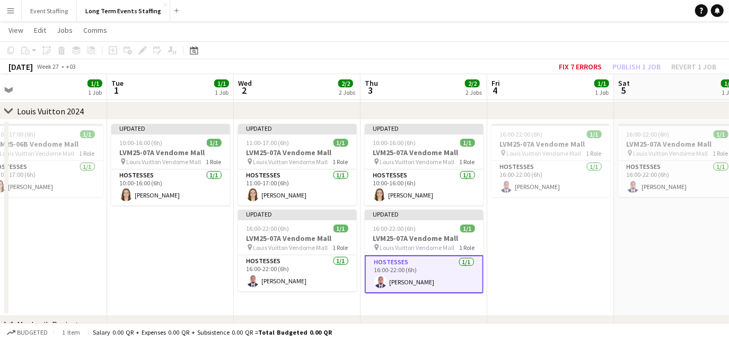
scroll to position [0, 435]
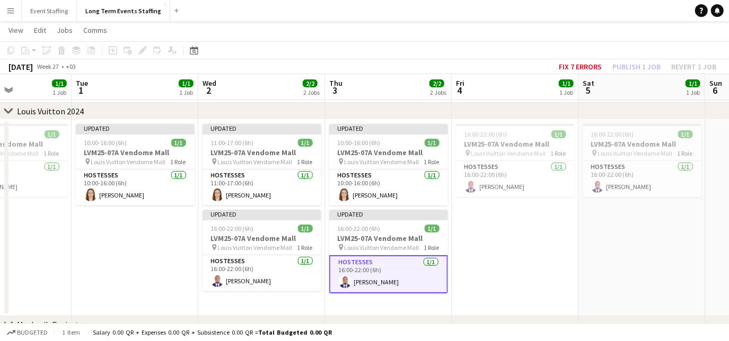
drag, startPoint x: 690, startPoint y: 305, endPoint x: 417, endPoint y: 280, distance: 274.7
click at [417, 280] on app-calendar-viewport "Fri 27 1/1 1 Job Sat 28 1/1 1 Job Sun 29 Mon 30 1/1 1 Job Tue 1 1/1 1 Job Wed 2…" at bounding box center [364, 228] width 729 height 469
click at [557, 183] on app-card-role "Hostesses [DATE] 16:00-22:00 (6h) [PERSON_NAME]" at bounding box center [515, 179] width 119 height 36
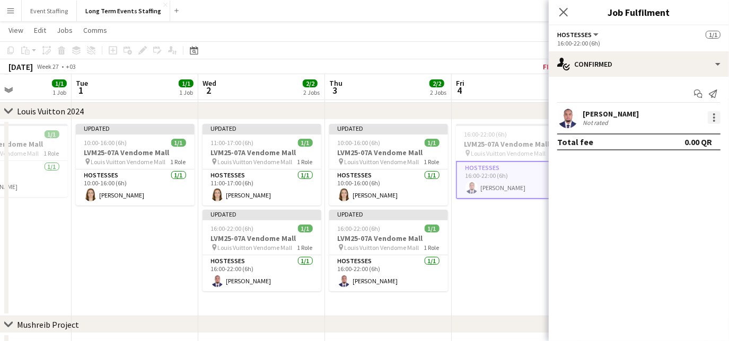
click at [715, 116] on div at bounding box center [714, 117] width 13 height 13
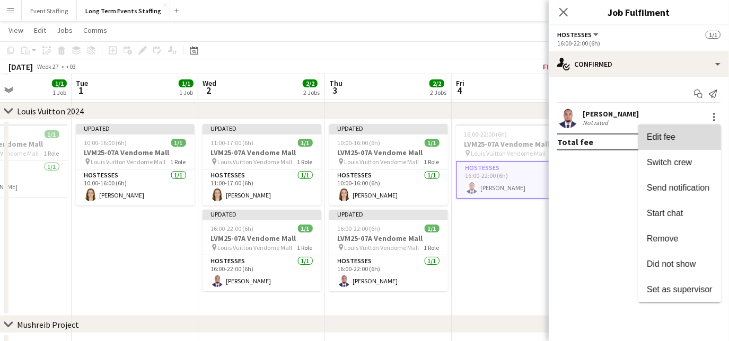
click at [670, 135] on span "Edit fee" at bounding box center [661, 137] width 29 height 9
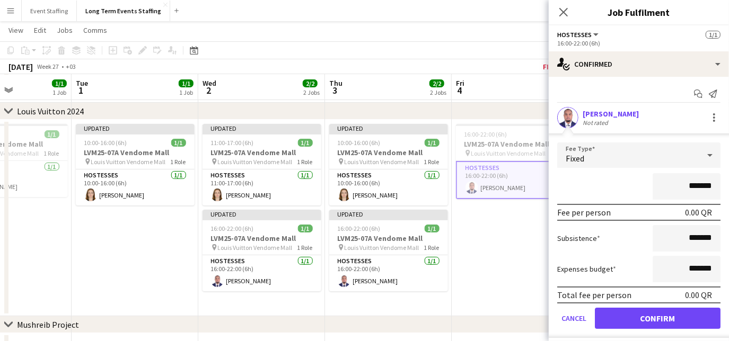
click at [671, 189] on input "*******" at bounding box center [687, 186] width 68 height 27
type input "********"
click at [640, 160] on div "Fixed" at bounding box center [628, 155] width 142 height 25
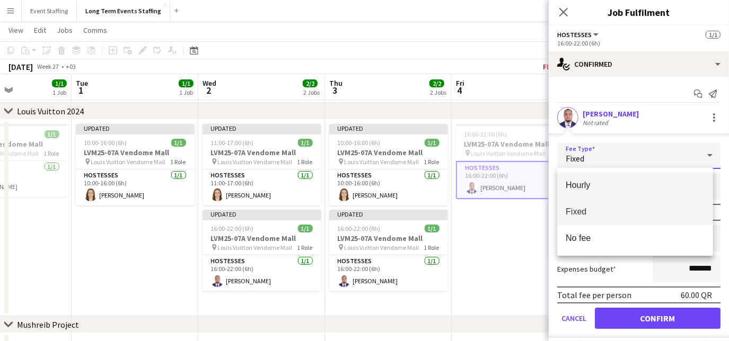
click at [609, 184] on span "Hourly" at bounding box center [635, 185] width 139 height 10
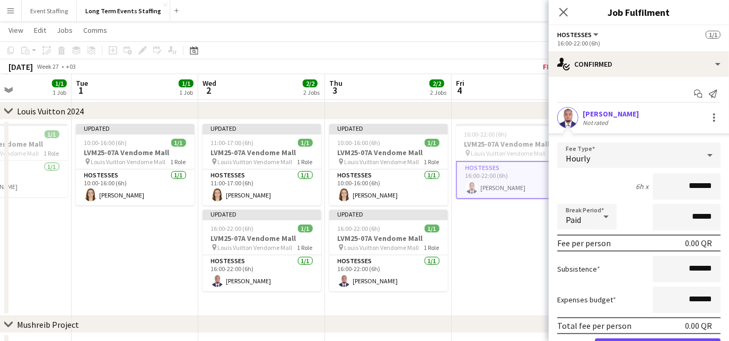
click at [677, 185] on input "*******" at bounding box center [687, 186] width 68 height 27
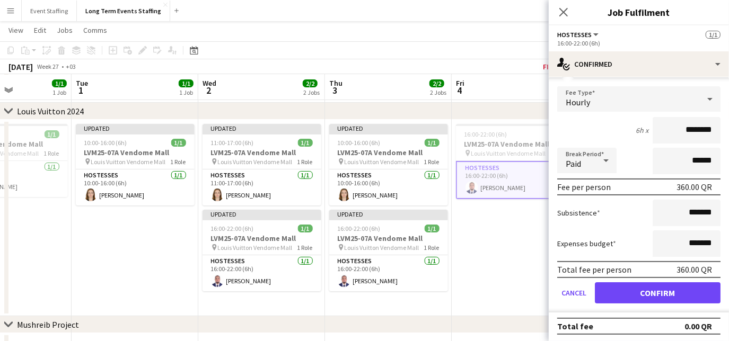
type input "********"
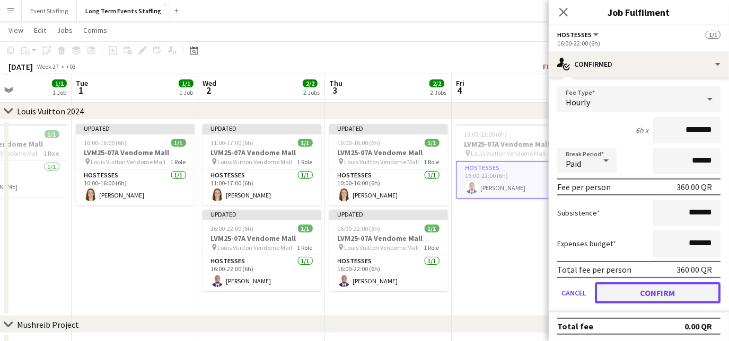
click at [642, 288] on button "Confirm" at bounding box center [658, 293] width 126 height 21
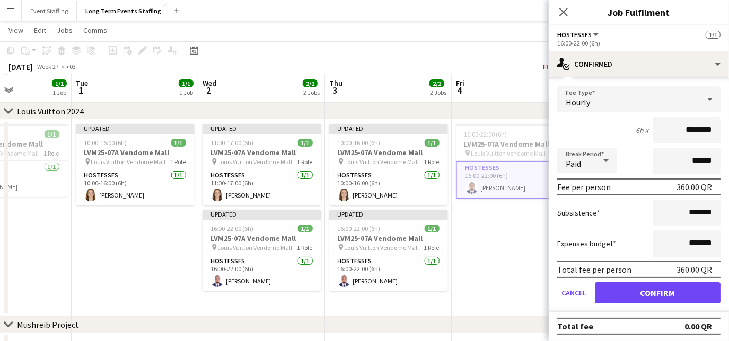
scroll to position [0, 0]
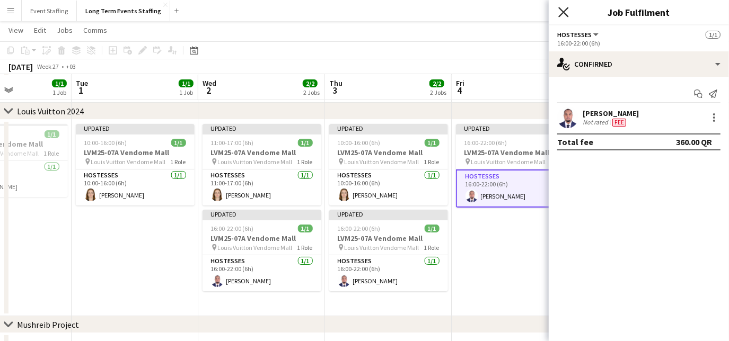
click at [566, 16] on icon "Close pop-in" at bounding box center [563, 12] width 10 height 10
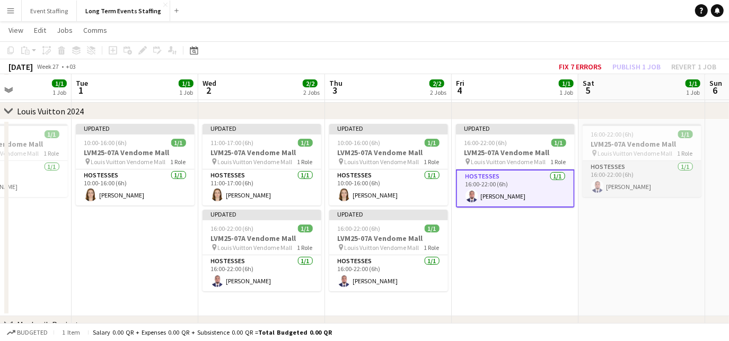
click at [690, 182] on app-card-role "Hostesses [DATE] 16:00-22:00 (6h) [PERSON_NAME]" at bounding box center [642, 179] width 119 height 36
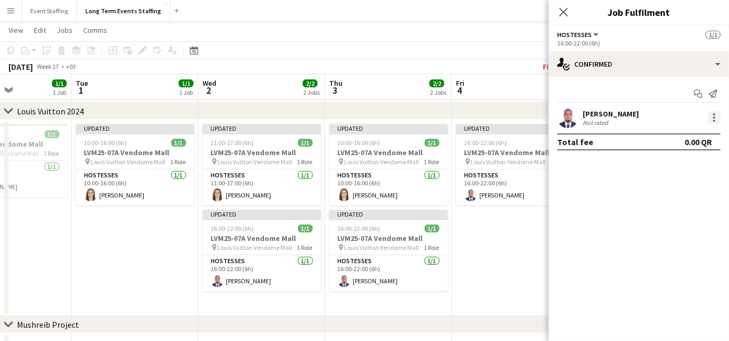
drag, startPoint x: 715, startPoint y: 116, endPoint x: 708, endPoint y: 119, distance: 7.6
click at [708, 119] on div at bounding box center [714, 117] width 13 height 13
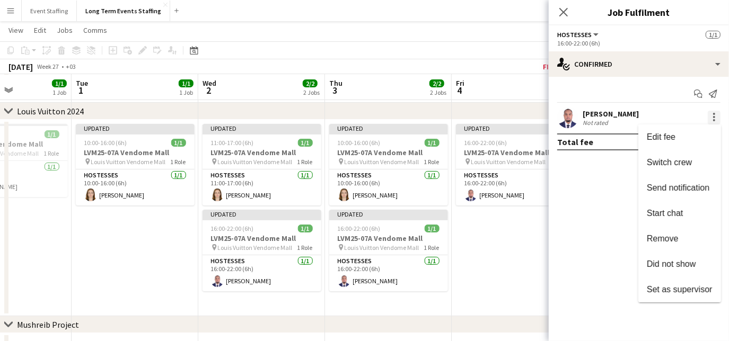
click at [708, 119] on div at bounding box center [364, 170] width 729 height 341
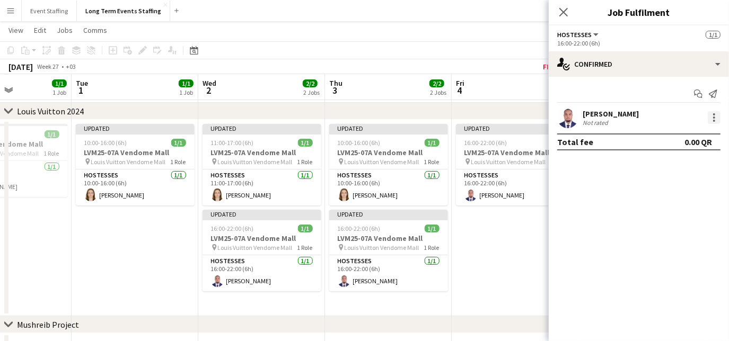
click at [712, 117] on div at bounding box center [714, 117] width 13 height 13
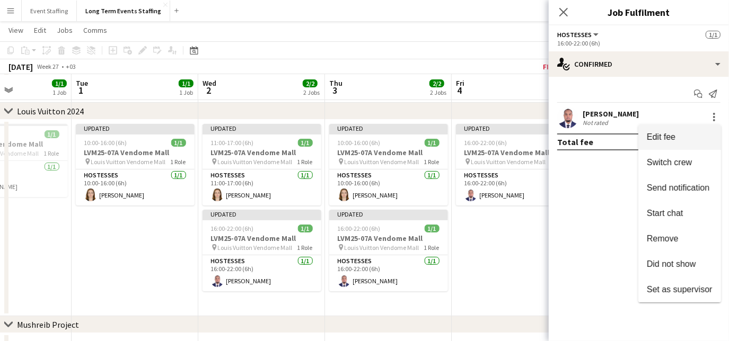
click at [664, 140] on span "Edit fee" at bounding box center [661, 137] width 29 height 9
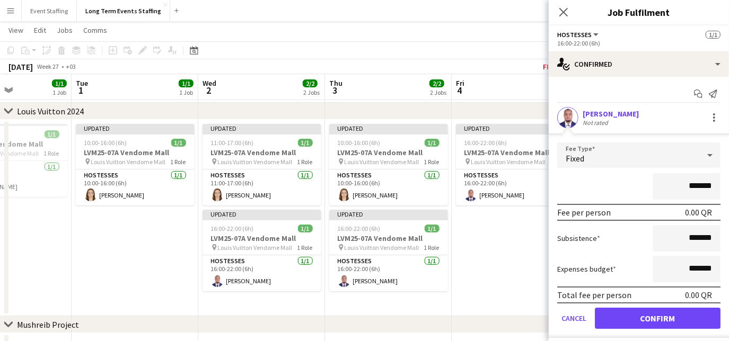
click at [598, 160] on div "Fixed" at bounding box center [628, 155] width 142 height 25
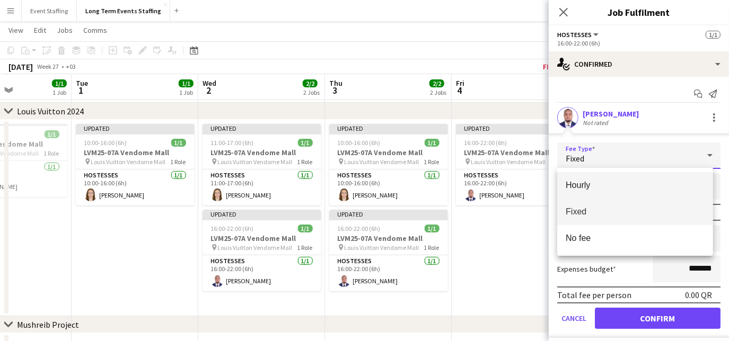
click at [574, 184] on span "Hourly" at bounding box center [635, 185] width 139 height 10
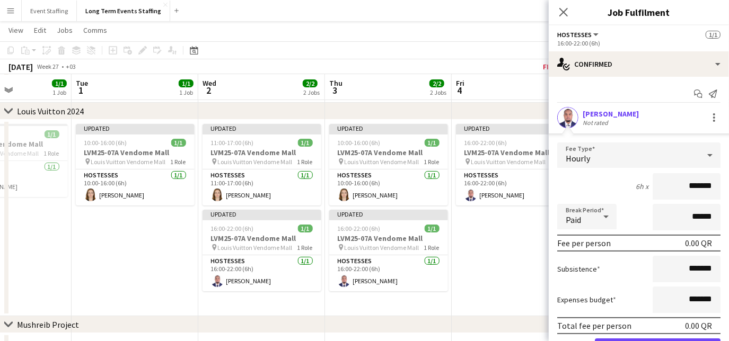
click at [676, 188] on input "*******" at bounding box center [687, 186] width 68 height 27
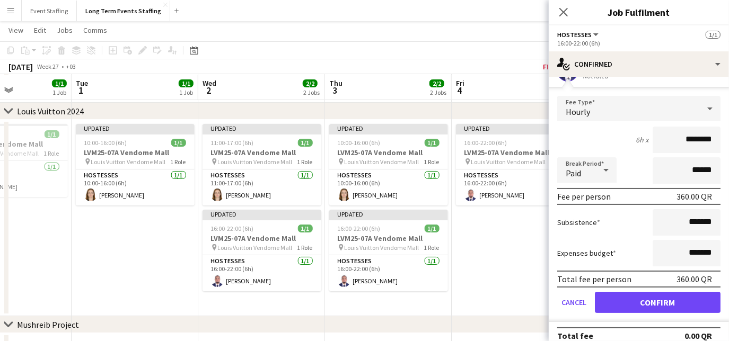
scroll to position [56, 0]
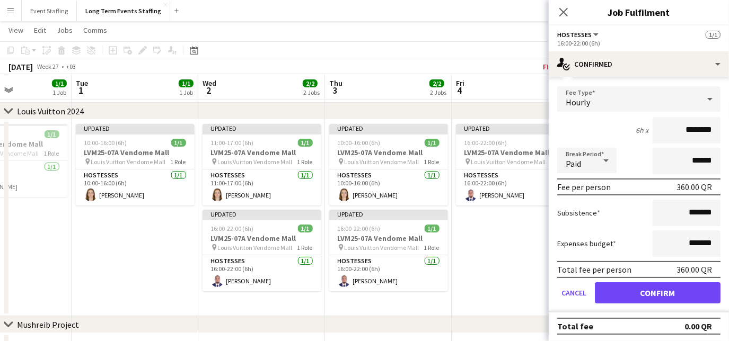
type input "********"
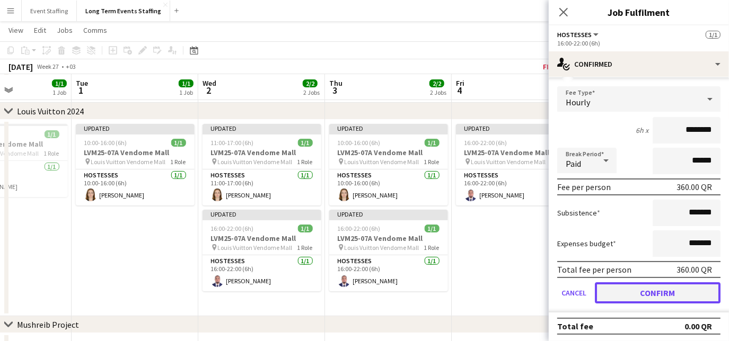
click at [634, 288] on button "Confirm" at bounding box center [658, 293] width 126 height 21
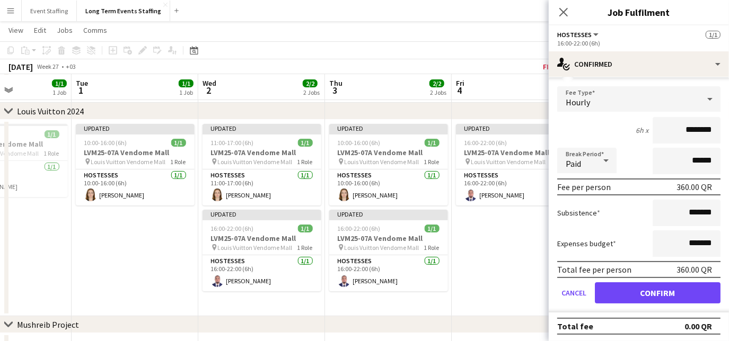
scroll to position [0, 0]
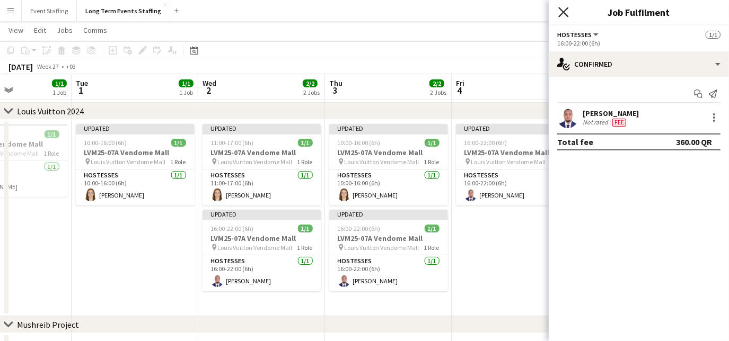
click at [559, 15] on icon "Close pop-in" at bounding box center [563, 12] width 10 height 10
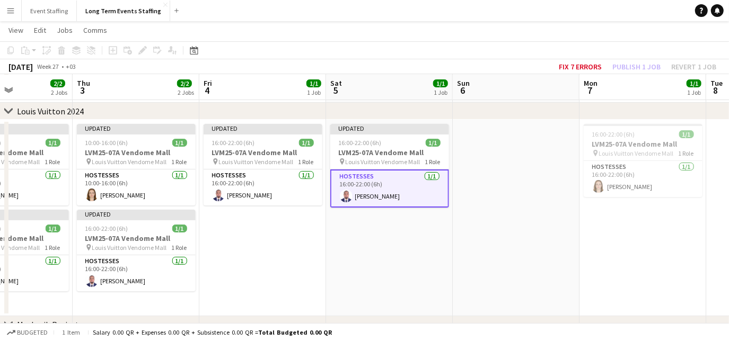
scroll to position [0, 340]
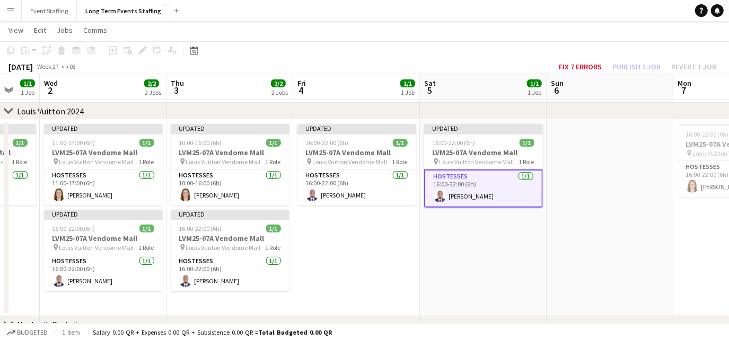
drag, startPoint x: 596, startPoint y: 256, endPoint x: 311, endPoint y: 242, distance: 285.6
click at [311, 242] on app-calendar-viewport "Sun 29 Mon 30 1/1 1 Job Tue 1 1/1 1 Job Wed 2 2/2 2 Jobs Thu 3 2/2 2 Jobs Fri 4…" at bounding box center [364, 228] width 729 height 469
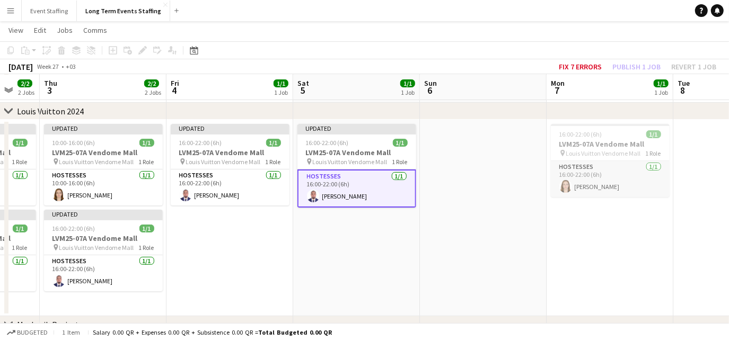
click at [628, 187] on app-card-role "Hostesses [DATE] 16:00-22:00 (6h) [PERSON_NAME]" at bounding box center [610, 179] width 119 height 36
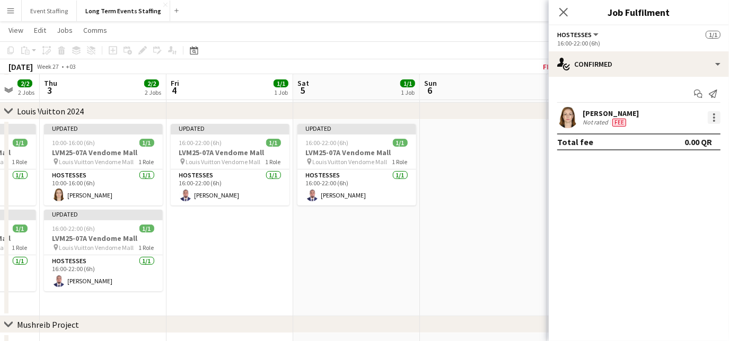
click at [714, 120] on div at bounding box center [714, 121] width 2 height 2
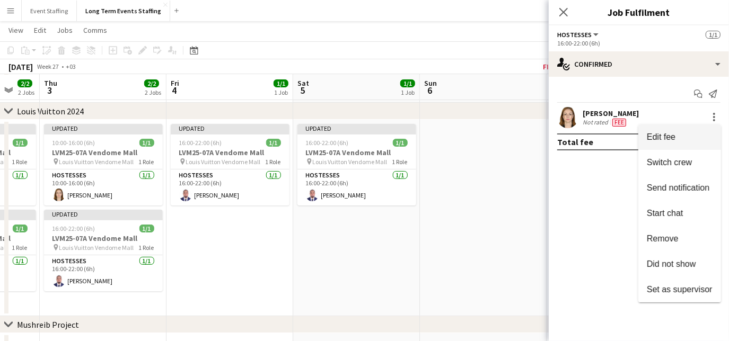
click at [663, 140] on span "Edit fee" at bounding box center [661, 137] width 29 height 9
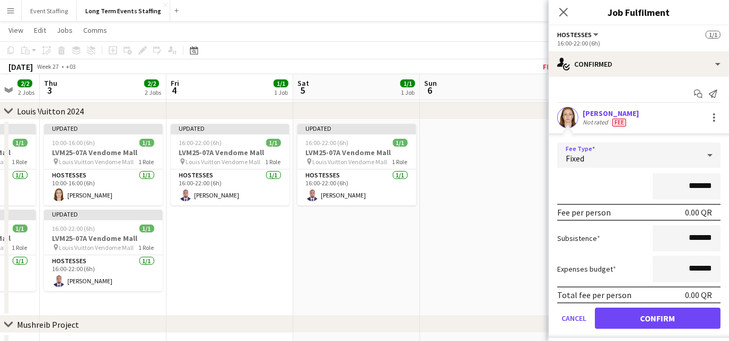
click at [619, 165] on div "Fixed" at bounding box center [628, 155] width 142 height 25
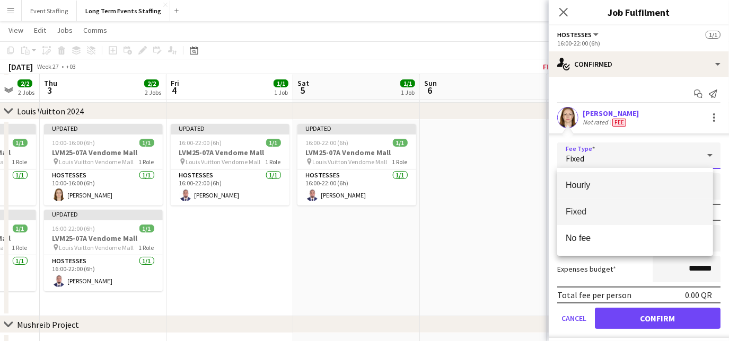
click at [616, 184] on span "Hourly" at bounding box center [635, 185] width 139 height 10
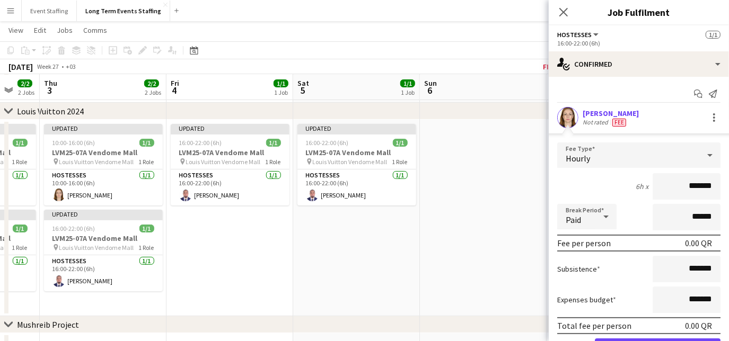
click at [677, 188] on input "*******" at bounding box center [687, 186] width 68 height 27
type input "********"
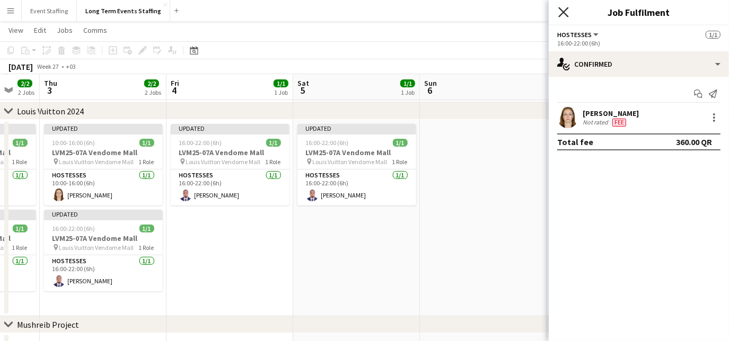
click at [563, 12] on icon at bounding box center [563, 12] width 10 height 10
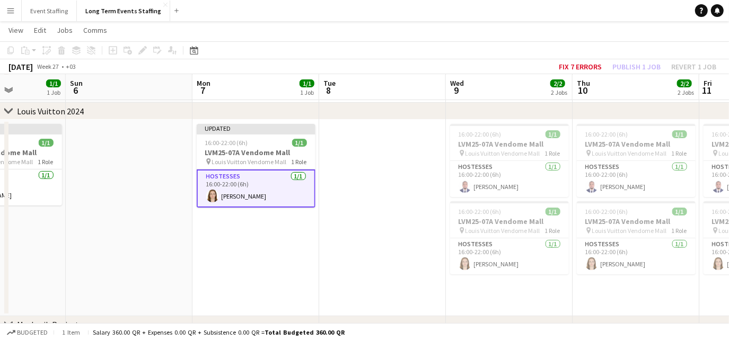
scroll to position [0, 449]
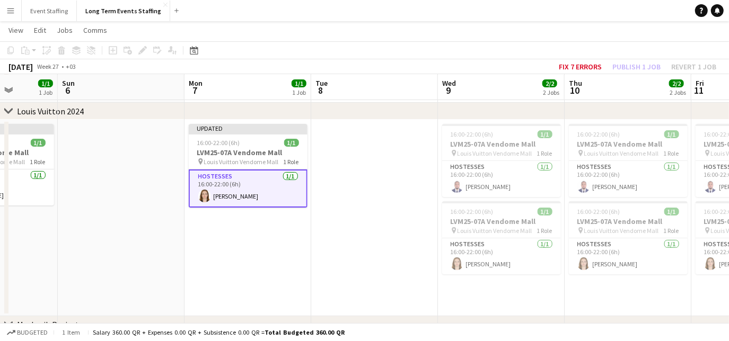
drag, startPoint x: 674, startPoint y: 268, endPoint x: 312, endPoint y: 255, distance: 361.8
click at [312, 255] on app-calendar-viewport "Wed 2 2/2 2 Jobs Thu 3 2/2 2 Jobs Fri 4 1/1 1 Job Sat 5 1/1 1 Job Sun 6 Mon 7 1…" at bounding box center [364, 228] width 729 height 469
click at [527, 181] on app-card-role "Hostesses [DATE] 16:00-22:00 (6h) [PERSON_NAME]" at bounding box center [501, 179] width 119 height 36
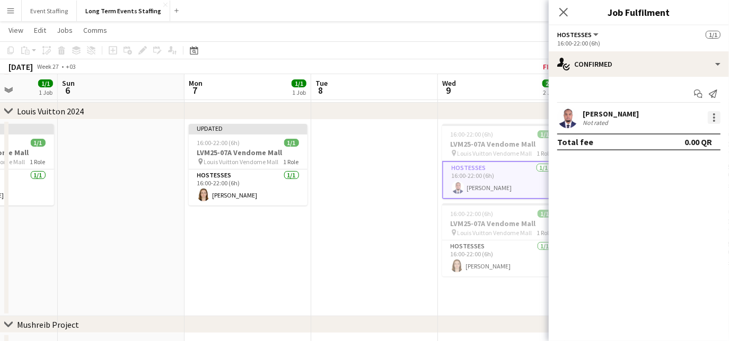
click at [713, 123] on div at bounding box center [714, 117] width 13 height 13
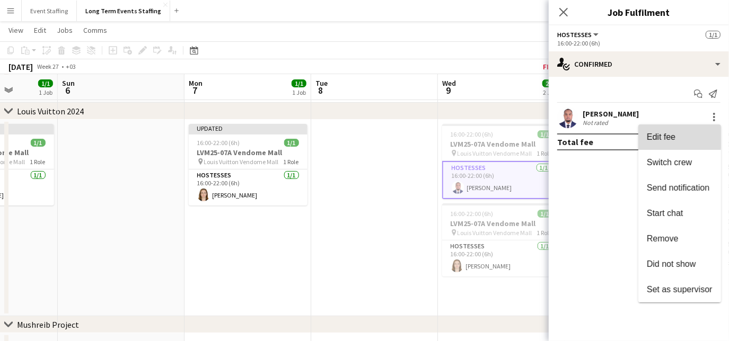
click at [667, 136] on span "Edit fee" at bounding box center [661, 137] width 29 height 9
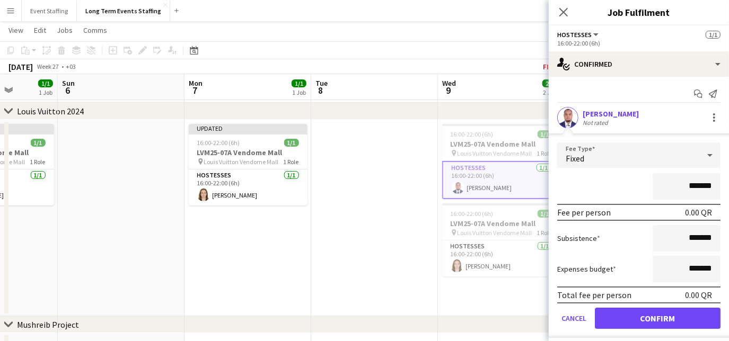
click at [598, 156] on div "Fixed" at bounding box center [628, 155] width 142 height 25
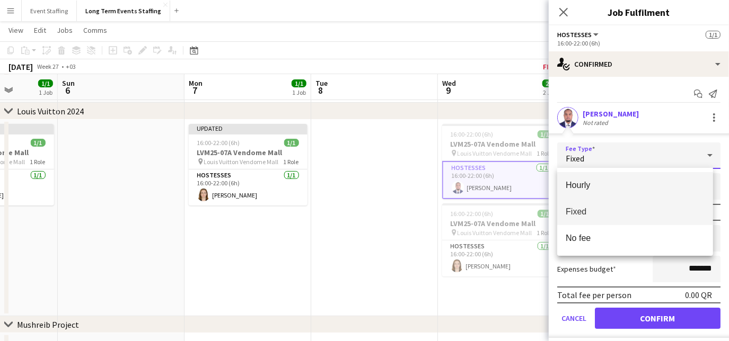
click at [596, 189] on span "Hourly" at bounding box center [635, 185] width 139 height 10
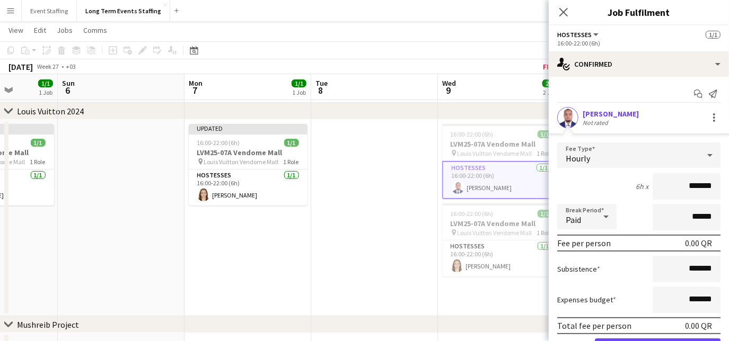
click at [665, 181] on input "*******" at bounding box center [687, 186] width 68 height 27
type input "********"
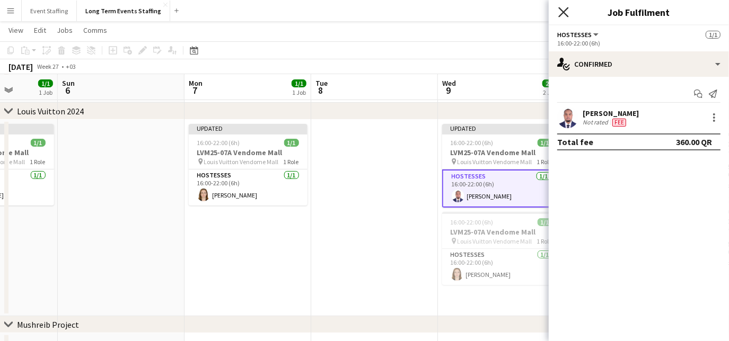
click at [561, 13] on icon "Close pop-in" at bounding box center [563, 12] width 10 height 10
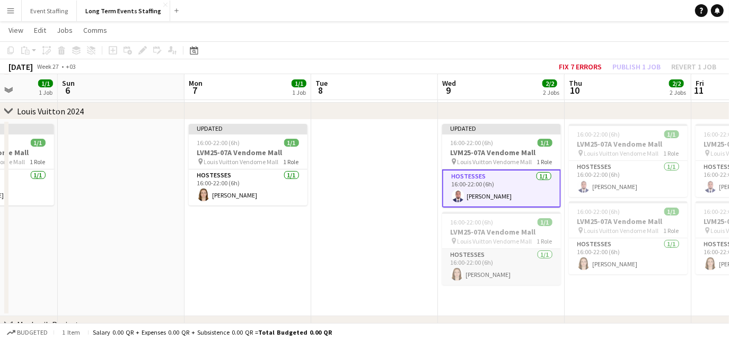
click at [543, 263] on app-card-role "Hostesses [DATE] 16:00-22:00 (6h) [PERSON_NAME]" at bounding box center [501, 267] width 119 height 36
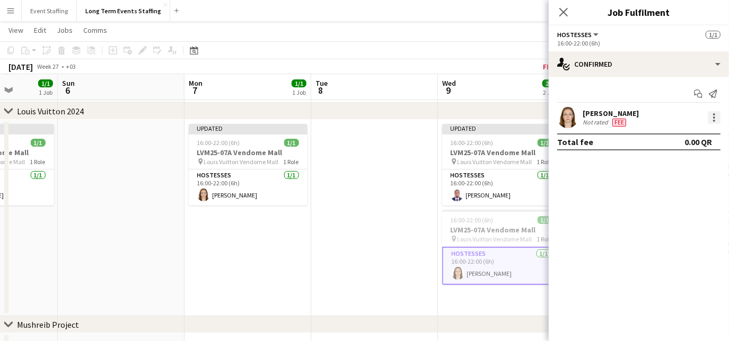
click at [712, 113] on div at bounding box center [714, 117] width 13 height 13
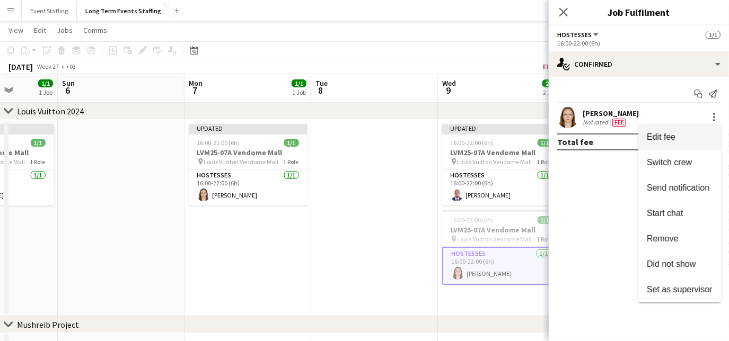
click at [657, 137] on span "Edit fee" at bounding box center [661, 137] width 29 height 9
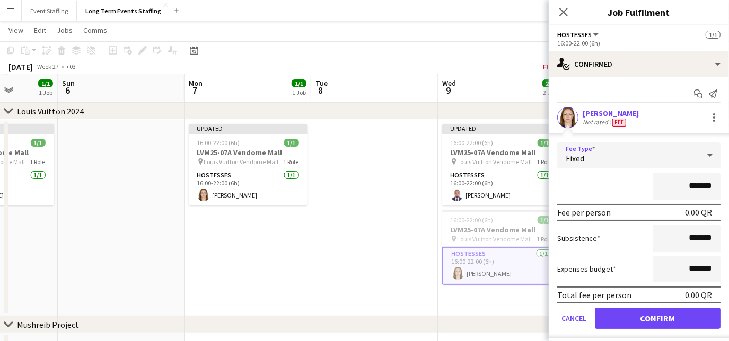
click at [630, 157] on div "Fixed" at bounding box center [628, 155] width 142 height 25
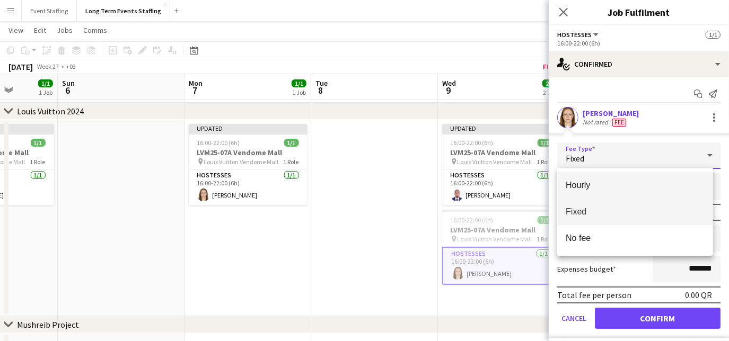
click at [614, 196] on mat-option "Hourly" at bounding box center [635, 185] width 156 height 27
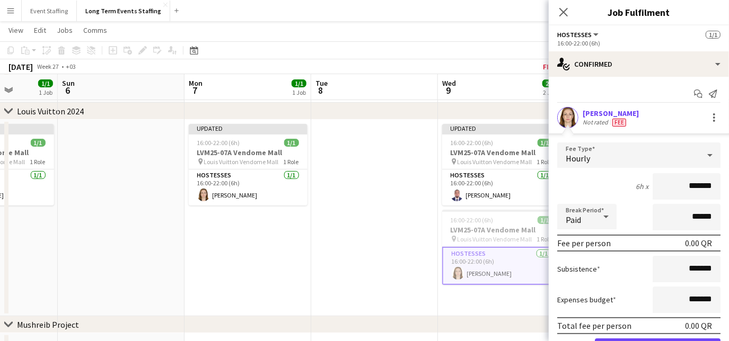
click at [673, 183] on input "*******" at bounding box center [687, 186] width 68 height 27
type input "********"
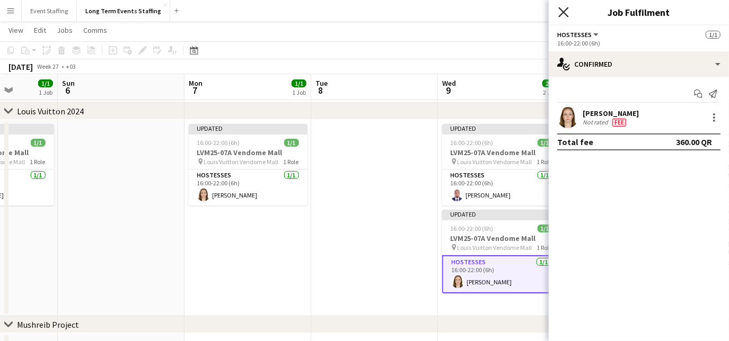
click at [559, 10] on icon "Close pop-in" at bounding box center [563, 12] width 10 height 10
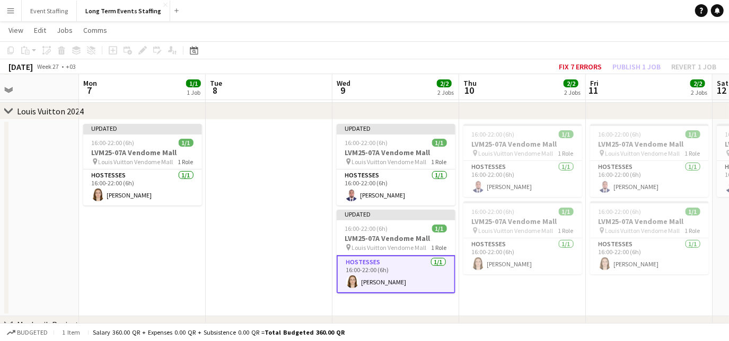
scroll to position [0, 434]
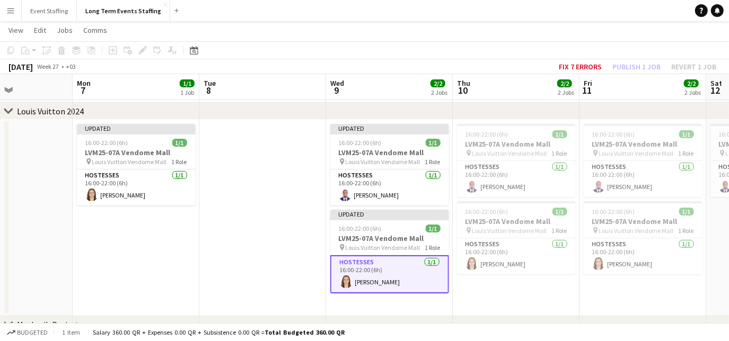
drag, startPoint x: 661, startPoint y: 303, endPoint x: 549, endPoint y: 287, distance: 113.0
click at [549, 287] on app-calendar-viewport "Thu 3 2/2 2 Jobs Fri 4 1/1 1 Job Sat 5 1/1 1 Job Sun 6 Mon 7 1/1 1 Job Tue 8 We…" at bounding box center [364, 228] width 729 height 469
click at [523, 183] on app-card-role "Hostesses [DATE] 16:00-22:00 (6h) [PERSON_NAME]" at bounding box center [516, 179] width 119 height 36
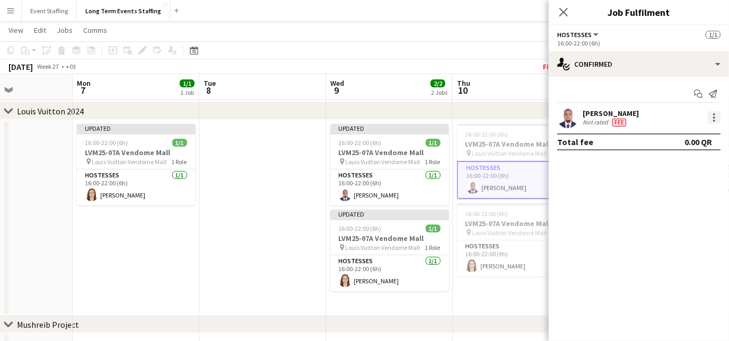
click at [715, 111] on div at bounding box center [714, 117] width 13 height 13
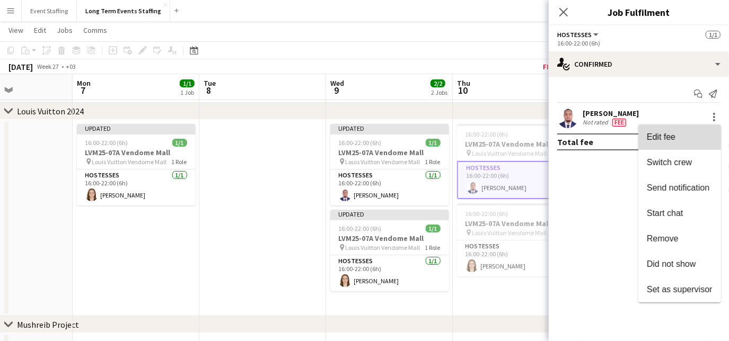
click at [684, 135] on span "Edit fee" at bounding box center [680, 138] width 66 height 10
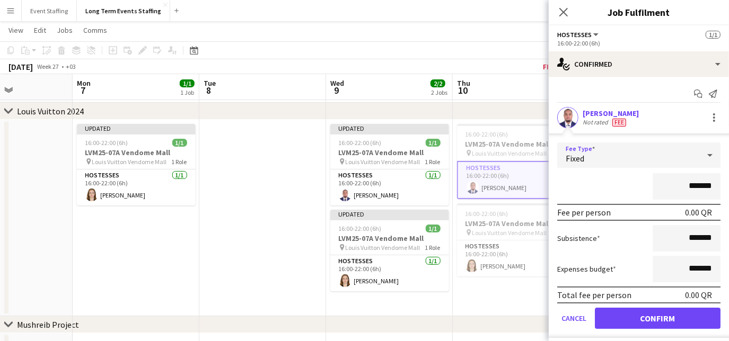
click at [650, 157] on div "Fixed" at bounding box center [628, 155] width 142 height 25
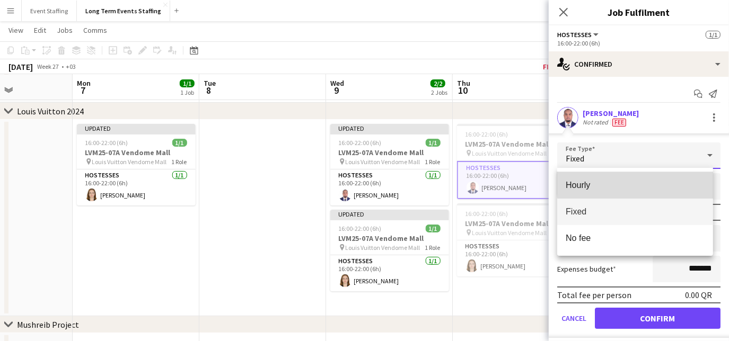
click at [645, 181] on span "Hourly" at bounding box center [635, 185] width 139 height 10
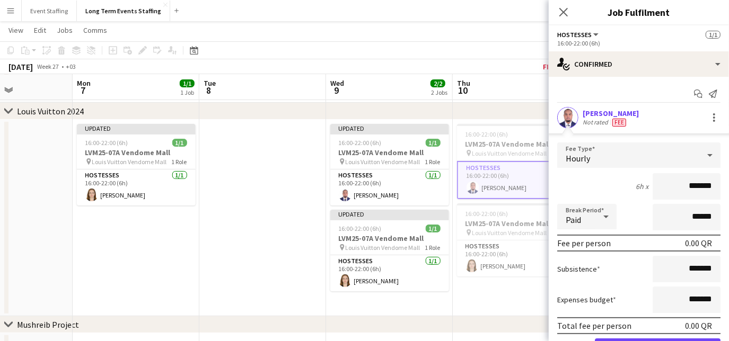
click at [669, 181] on input "*******" at bounding box center [687, 186] width 68 height 27
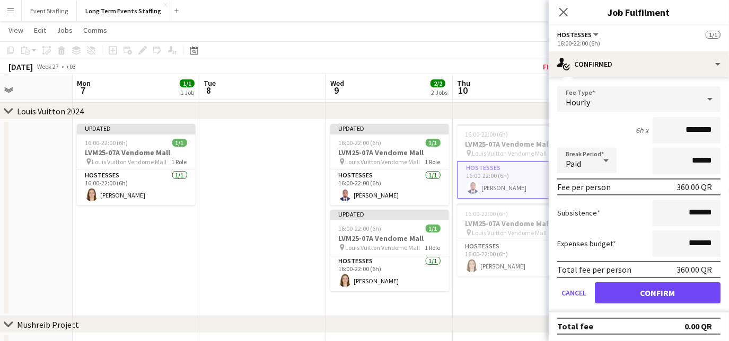
type input "********"
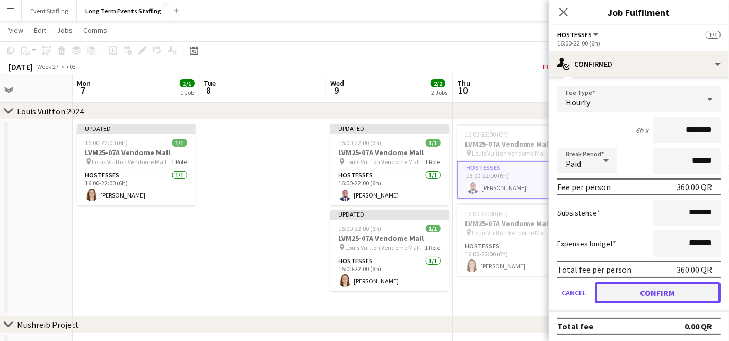
click at [669, 291] on button "Confirm" at bounding box center [658, 293] width 126 height 21
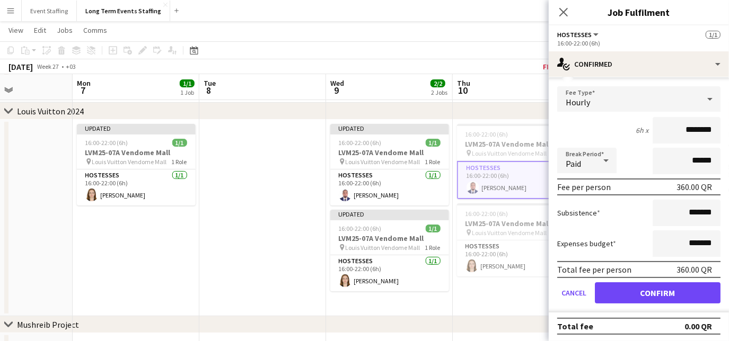
scroll to position [0, 0]
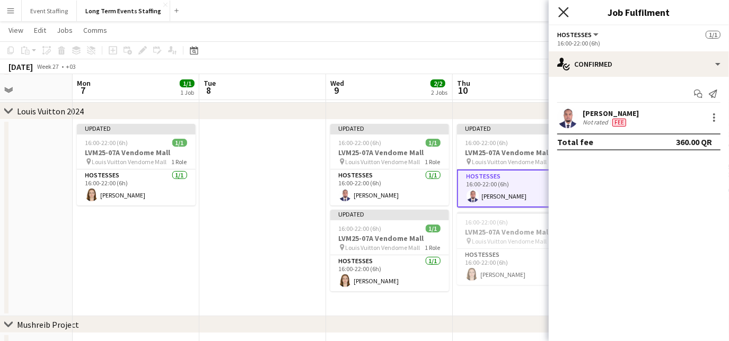
click at [564, 13] on icon at bounding box center [563, 12] width 10 height 10
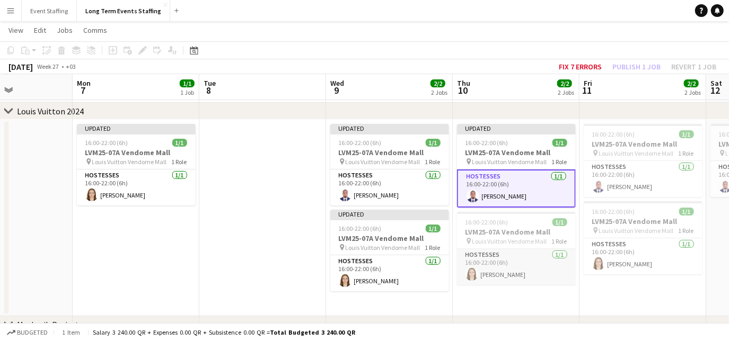
click at [543, 267] on app-card-role "Hostesses [DATE] 16:00-22:00 (6h) [PERSON_NAME]" at bounding box center [516, 267] width 119 height 36
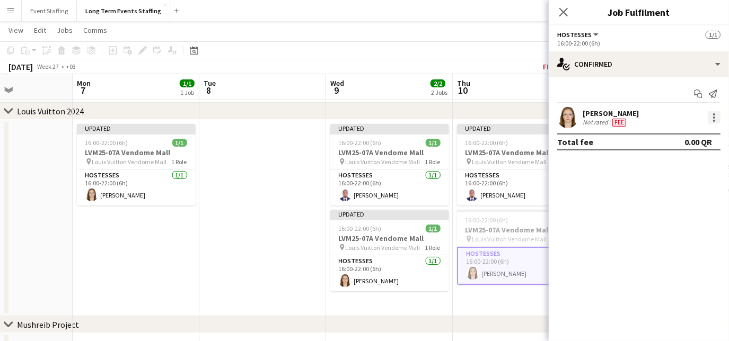
click at [715, 117] on div at bounding box center [714, 118] width 2 height 2
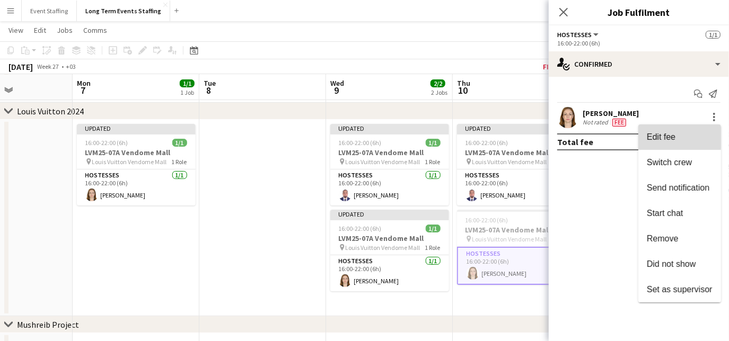
click at [677, 138] on span "Edit fee" at bounding box center [680, 138] width 66 height 10
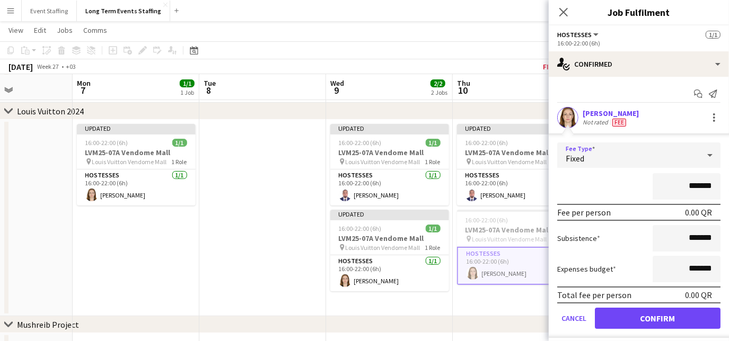
click at [651, 156] on div "Fixed" at bounding box center [628, 155] width 142 height 25
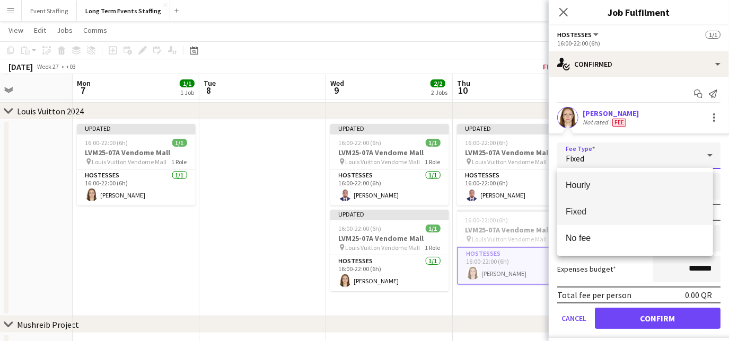
click at [635, 193] on mat-option "Hourly" at bounding box center [635, 185] width 156 height 27
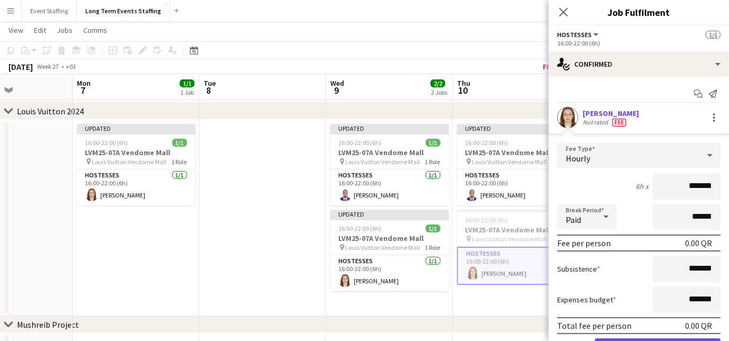
click at [670, 187] on input "*******" at bounding box center [687, 186] width 68 height 27
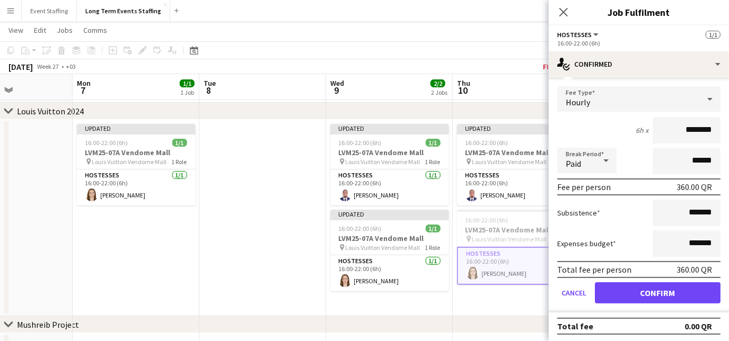
type input "********"
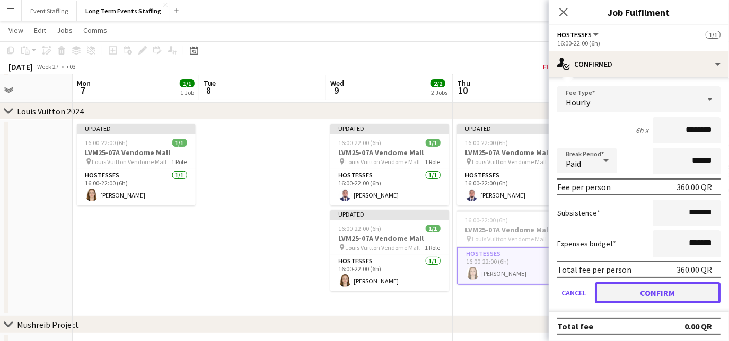
click at [642, 288] on button "Confirm" at bounding box center [658, 293] width 126 height 21
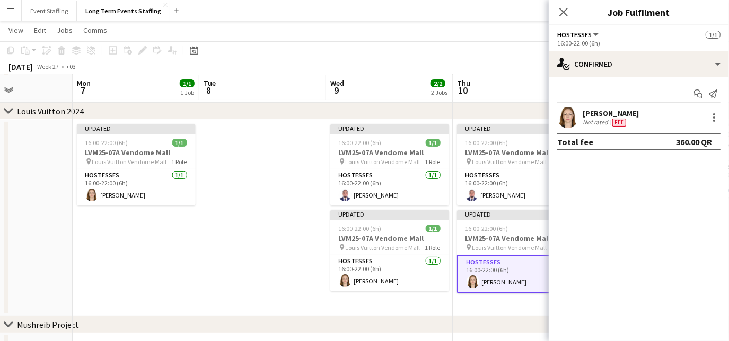
scroll to position [0, 0]
click at [561, 7] on app-icon "Close pop-in" at bounding box center [563, 12] width 15 height 15
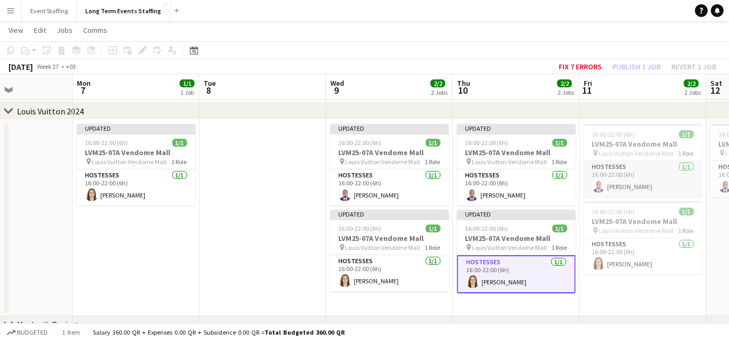
click at [688, 180] on app-card-role "Hostesses [DATE] 16:00-22:00 (6h) [PERSON_NAME]" at bounding box center [643, 179] width 119 height 36
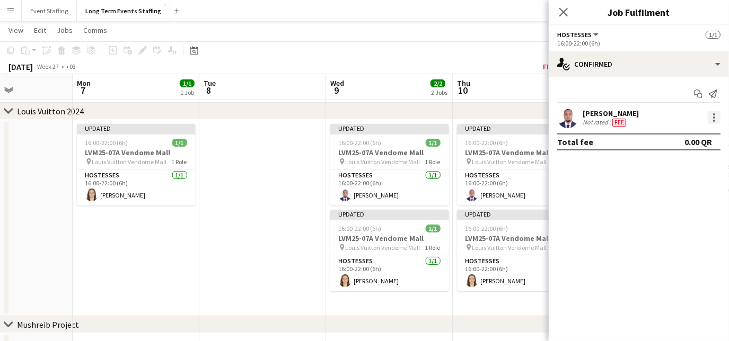
click at [713, 115] on div at bounding box center [714, 117] width 13 height 13
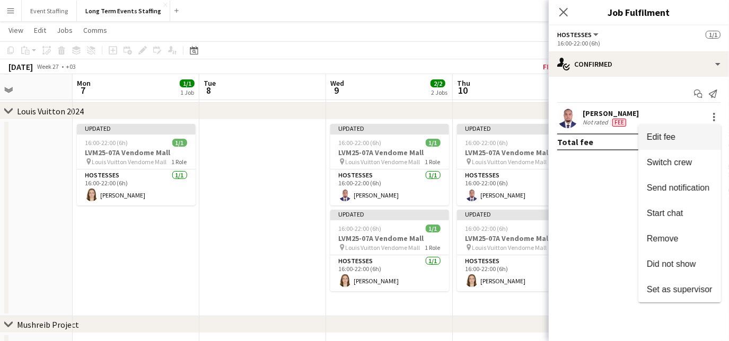
click at [678, 133] on span "Edit fee" at bounding box center [680, 138] width 66 height 10
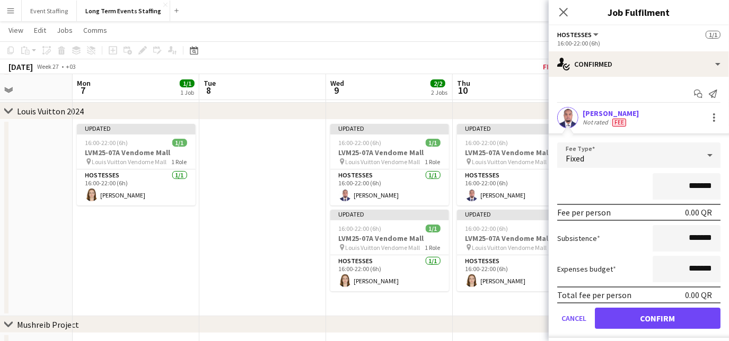
click at [644, 150] on div "Fixed" at bounding box center [628, 155] width 142 height 25
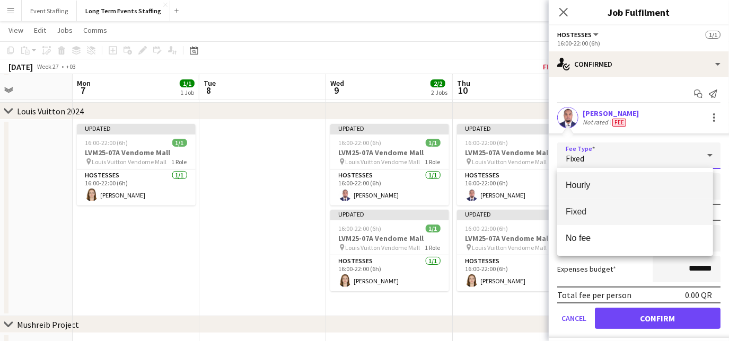
click at [628, 183] on span "Hourly" at bounding box center [635, 185] width 139 height 10
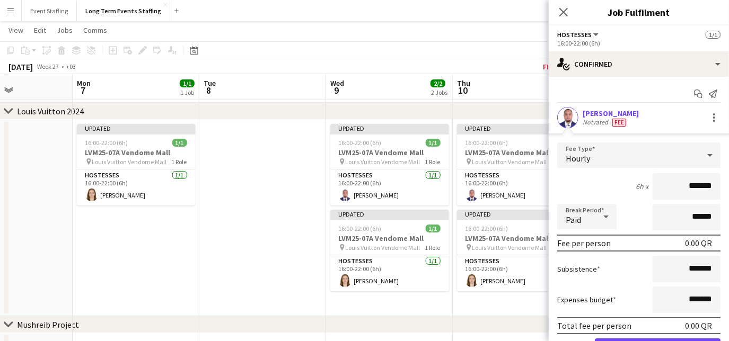
click at [679, 188] on input "*******" at bounding box center [687, 186] width 68 height 27
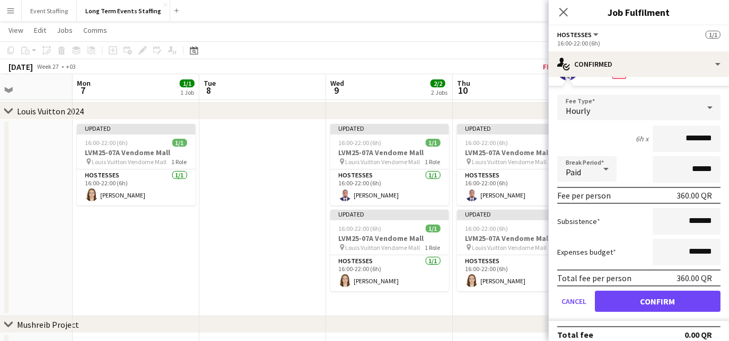
type input "********"
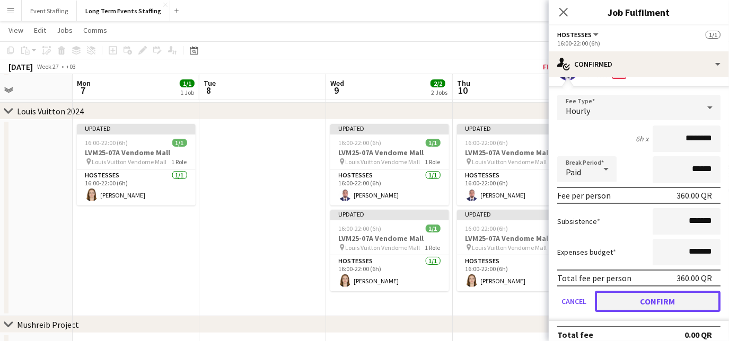
click at [651, 297] on button "Confirm" at bounding box center [658, 301] width 126 height 21
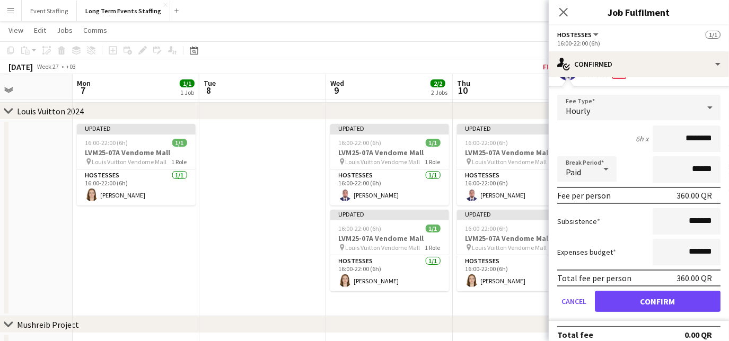
scroll to position [0, 0]
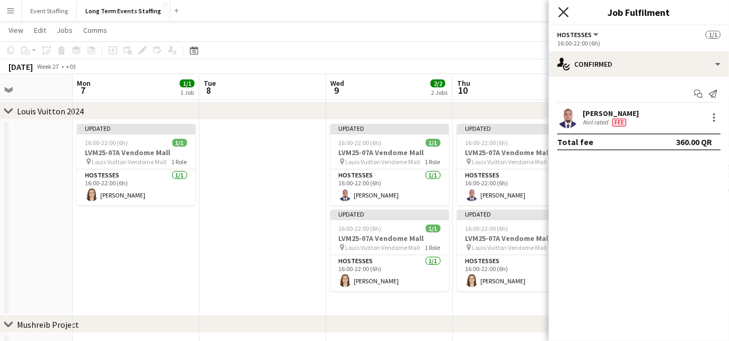
click at [560, 7] on icon "Close pop-in" at bounding box center [563, 12] width 10 height 10
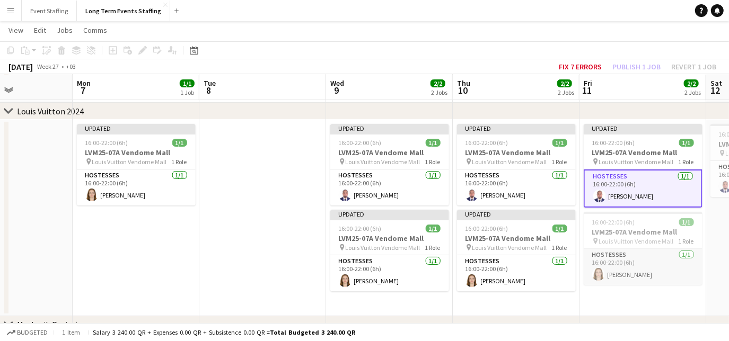
click at [684, 278] on app-card-role "Hostesses [DATE] 16:00-22:00 (6h) [PERSON_NAME]" at bounding box center [643, 267] width 119 height 36
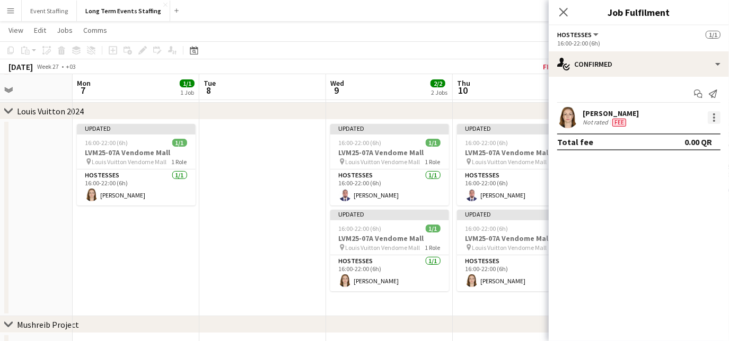
click at [709, 116] on div at bounding box center [714, 117] width 13 height 13
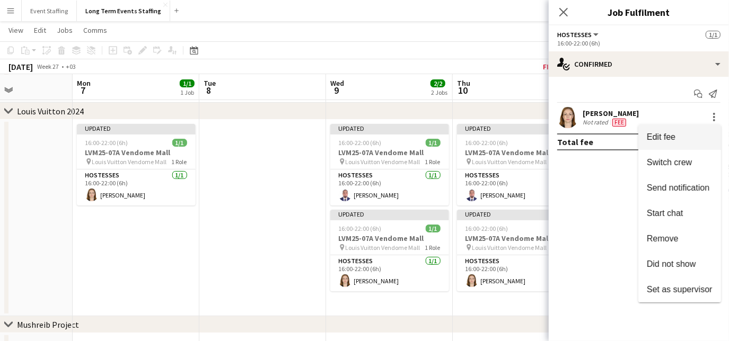
click at [667, 136] on span "Edit fee" at bounding box center [661, 137] width 29 height 9
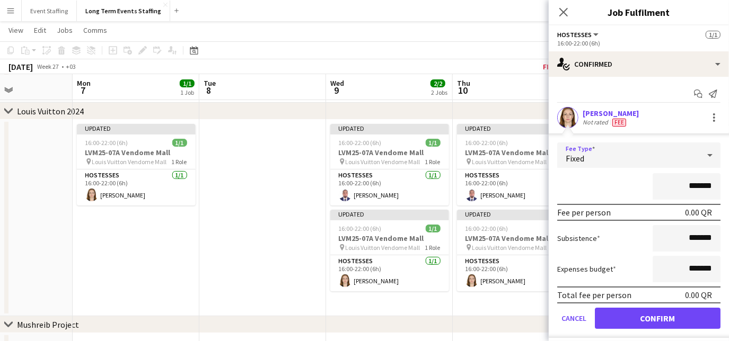
click at [604, 157] on div "Fixed" at bounding box center [628, 155] width 142 height 25
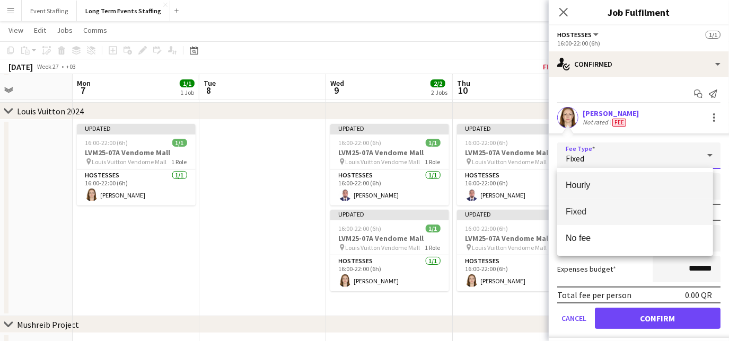
click at [598, 180] on span "Hourly" at bounding box center [635, 185] width 139 height 10
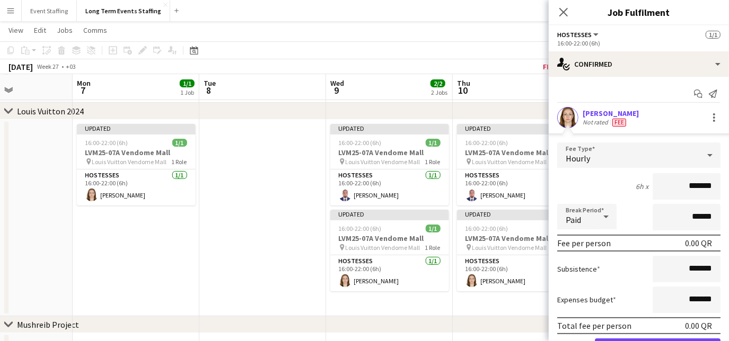
click at [671, 182] on input "*******" at bounding box center [687, 186] width 68 height 27
type input "********"
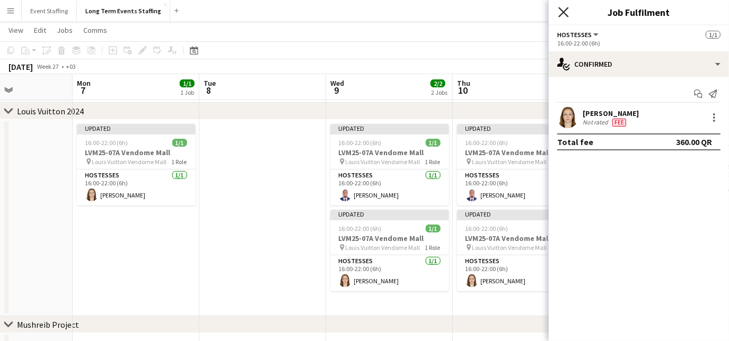
click at [560, 12] on icon "Close pop-in" at bounding box center [563, 12] width 10 height 10
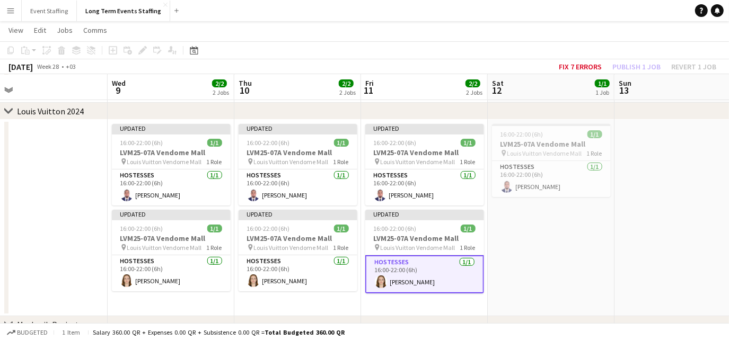
scroll to position [0, 433]
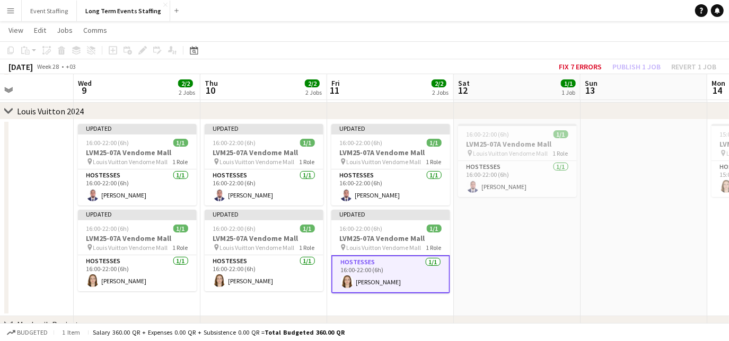
drag, startPoint x: 678, startPoint y: 305, endPoint x: 425, endPoint y: 297, distance: 252.5
click at [425, 297] on app-calendar-viewport "Sat 5 1/1 1 Job Sun 6 Mon 7 1/1 1 Job Tue 8 Wed 9 2/2 2 Jobs Thu 10 2/2 2 Jobs …" at bounding box center [364, 228] width 729 height 469
click at [563, 178] on app-card-role "Hostesses [DATE] 16:00-22:00 (6h) [PERSON_NAME]" at bounding box center [517, 179] width 119 height 36
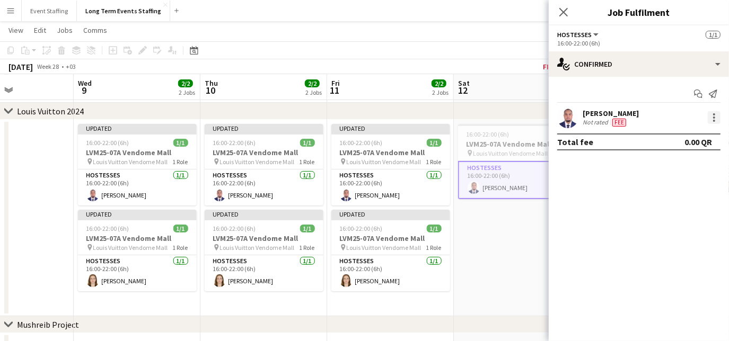
click at [717, 112] on div at bounding box center [714, 117] width 13 height 13
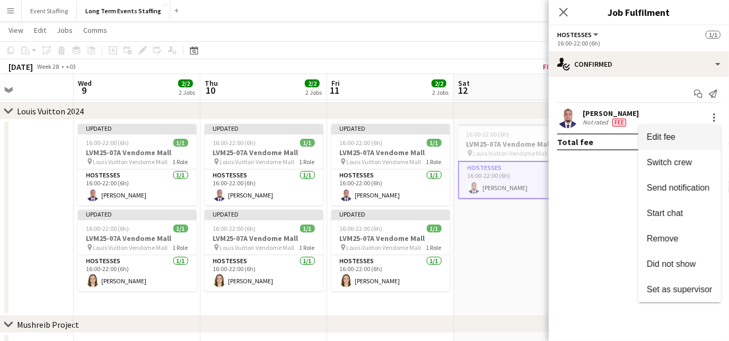
click at [662, 133] on span "Edit fee" at bounding box center [661, 137] width 29 height 9
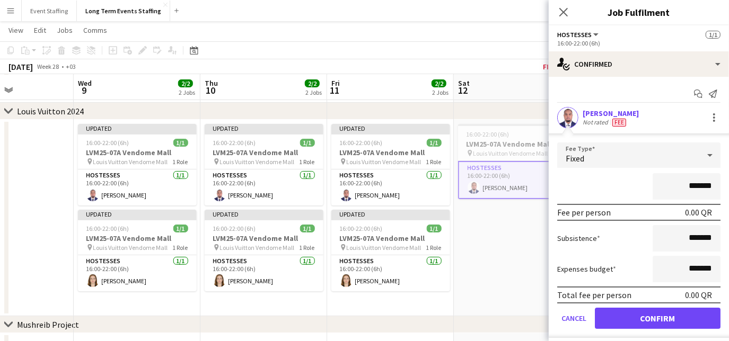
click at [645, 152] on div "Fixed" at bounding box center [628, 155] width 142 height 25
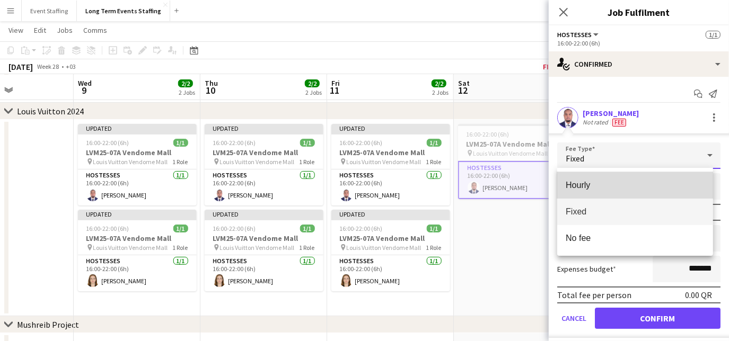
click at [631, 178] on mat-option "Hourly" at bounding box center [635, 185] width 156 height 27
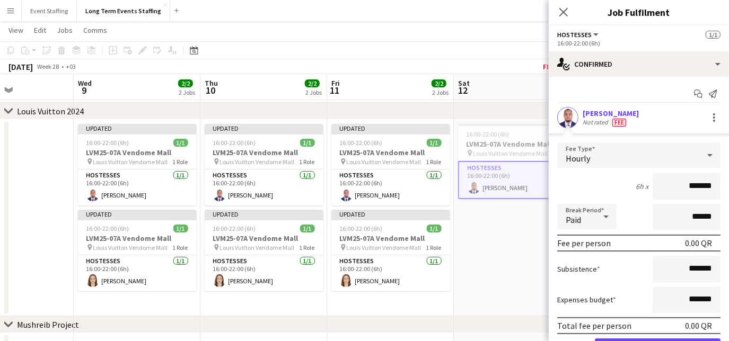
click at [673, 182] on input "*******" at bounding box center [687, 186] width 68 height 27
type input "********"
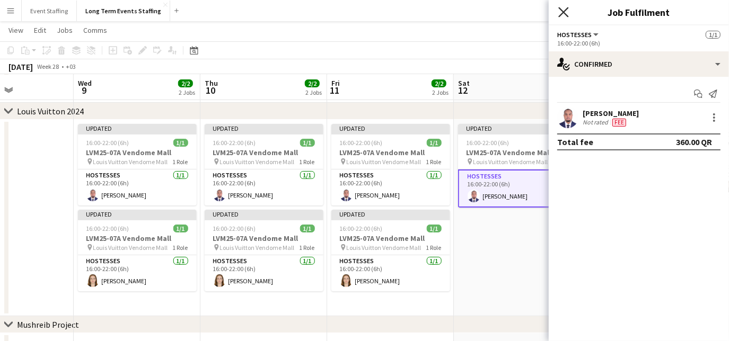
click at [562, 14] on icon at bounding box center [563, 12] width 10 height 10
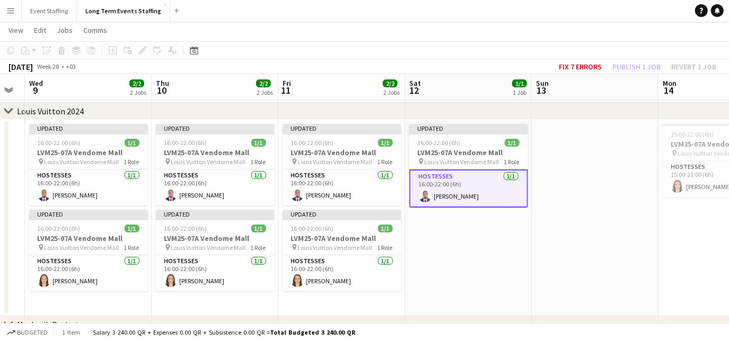
scroll to position [0, 382]
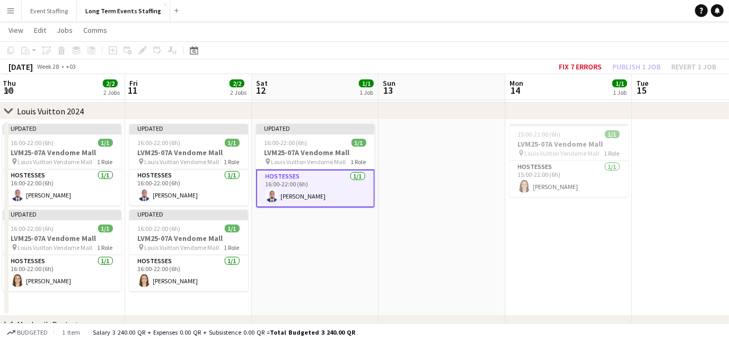
drag, startPoint x: 664, startPoint y: 282, endPoint x: 462, endPoint y: 262, distance: 202.9
click at [462, 262] on app-calendar-viewport "Mon 7 1/1 1 Job Tue 8 Wed 9 2/2 2 Jobs Thu 10 2/2 2 Jobs Fri 11 2/2 2 Jobs Sat …" at bounding box center [364, 228] width 729 height 469
click at [610, 183] on app-card-role "Hostesses [DATE] 15:00-21:00 (6h) [PERSON_NAME]" at bounding box center [568, 179] width 119 height 36
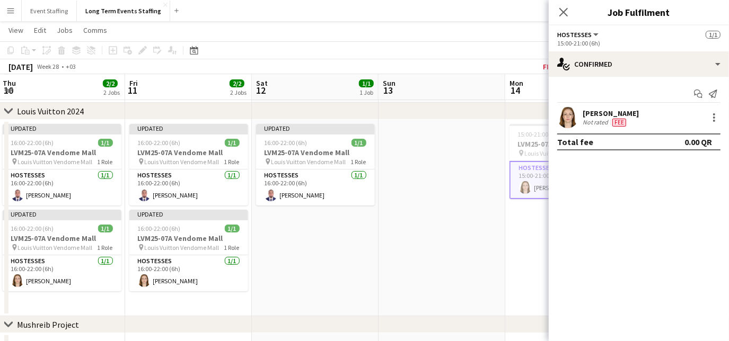
click at [707, 115] on div at bounding box center [713, 117] width 15 height 13
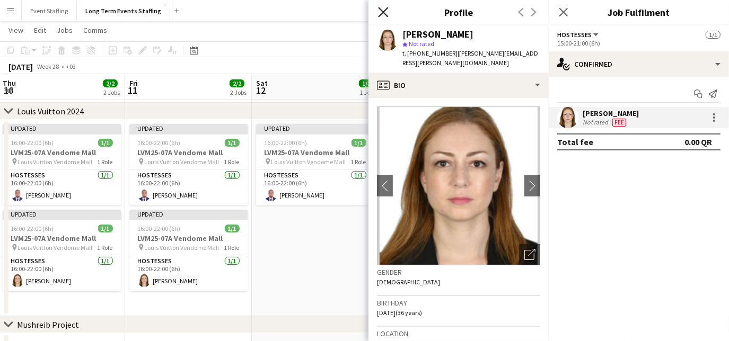
click at [388, 12] on icon "Close pop-in" at bounding box center [383, 12] width 10 height 10
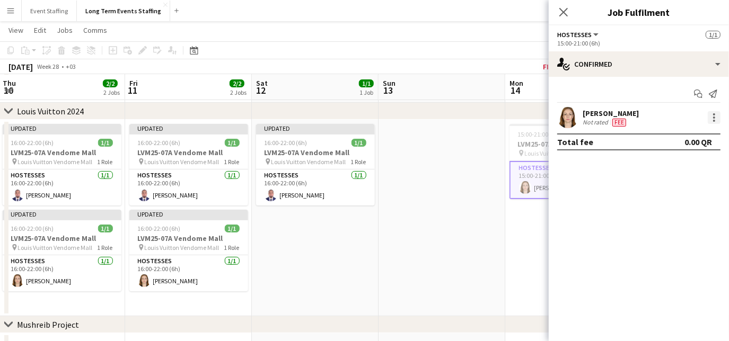
click at [715, 119] on div at bounding box center [714, 117] width 13 height 13
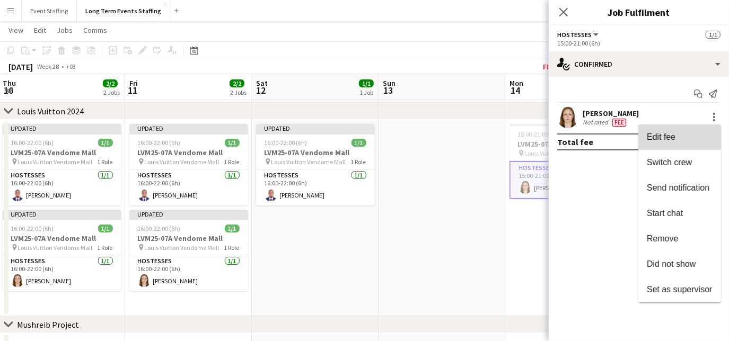
click at [674, 144] on button "Edit fee" at bounding box center [679, 137] width 83 height 25
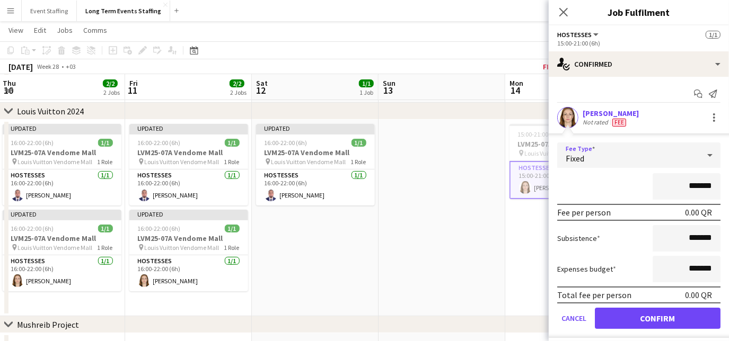
click at [640, 154] on div "Fixed" at bounding box center [628, 155] width 142 height 25
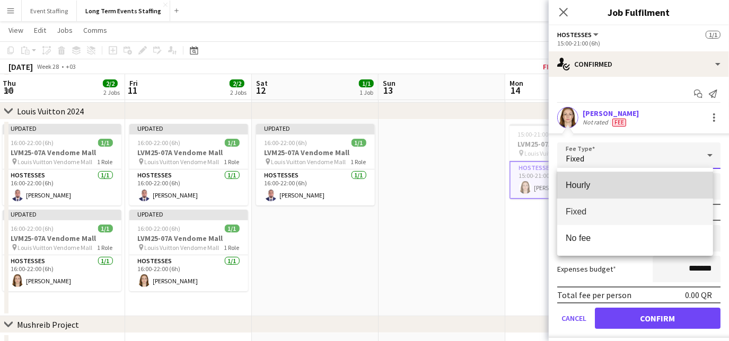
click at [595, 186] on span "Hourly" at bounding box center [635, 185] width 139 height 10
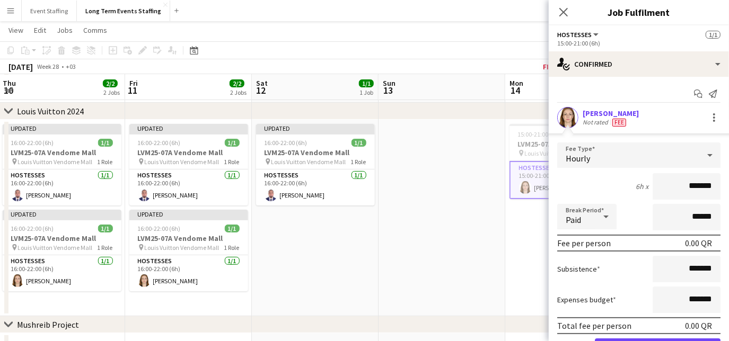
click at [673, 183] on input "*******" at bounding box center [687, 186] width 68 height 27
type input "********"
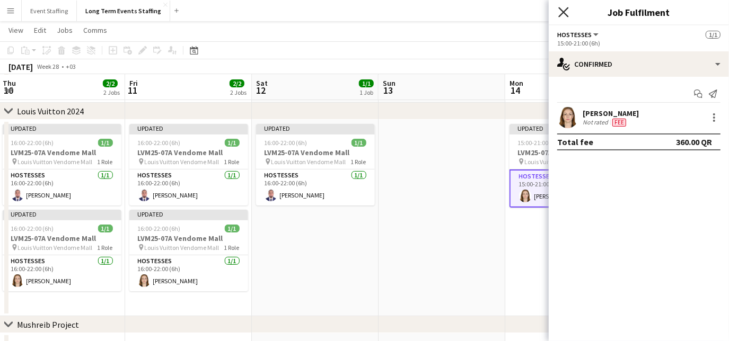
click at [561, 13] on icon "Close pop-in" at bounding box center [563, 12] width 10 height 10
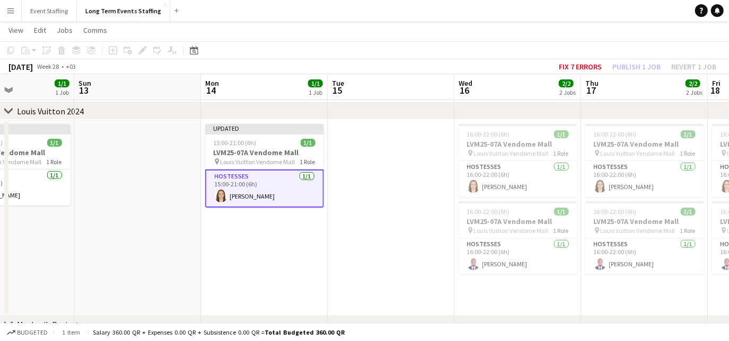
scroll to position [0, 441]
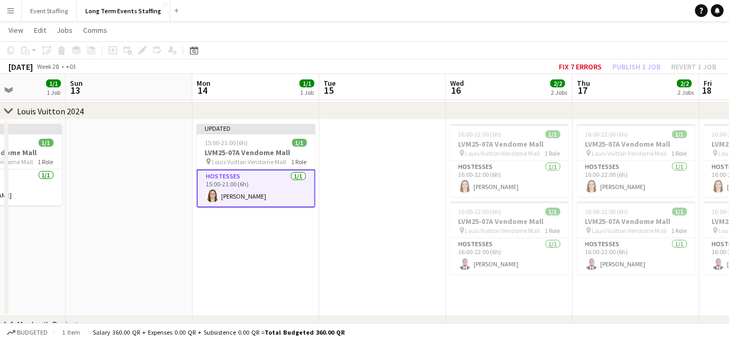
drag, startPoint x: 711, startPoint y: 281, endPoint x: 399, endPoint y: 223, distance: 317.6
click at [399, 223] on app-calendar-viewport "Wed 9 2/2 2 Jobs Thu 10 2/2 2 Jobs Fri 11 2/2 2 Jobs Sat 12 1/1 1 Job Sun 13 Mo…" at bounding box center [364, 228] width 729 height 469
click at [539, 184] on app-card-role "Hostesses [DATE] 16:00-22:00 (6h) [PERSON_NAME]" at bounding box center [509, 179] width 119 height 36
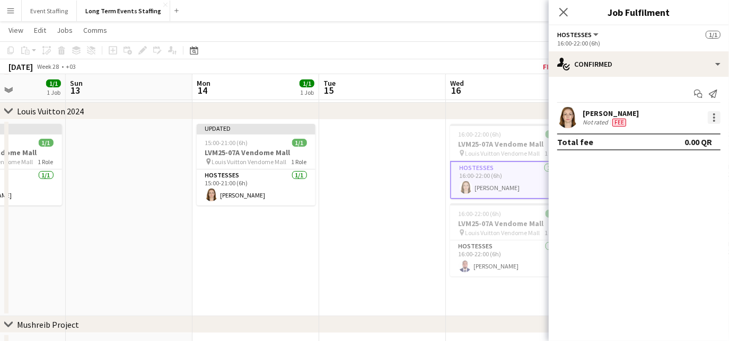
click at [715, 117] on div at bounding box center [714, 118] width 2 height 2
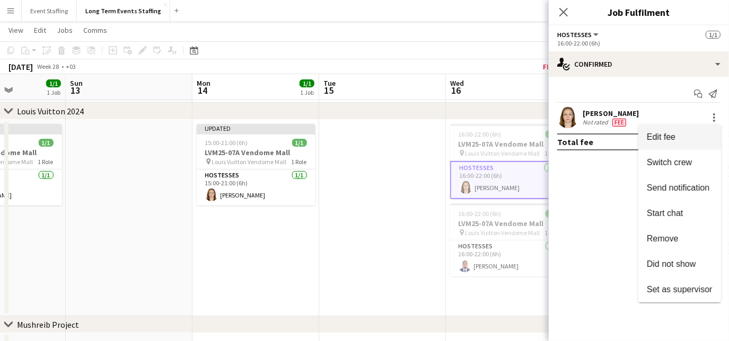
click at [700, 134] on span "Edit fee" at bounding box center [680, 138] width 66 height 10
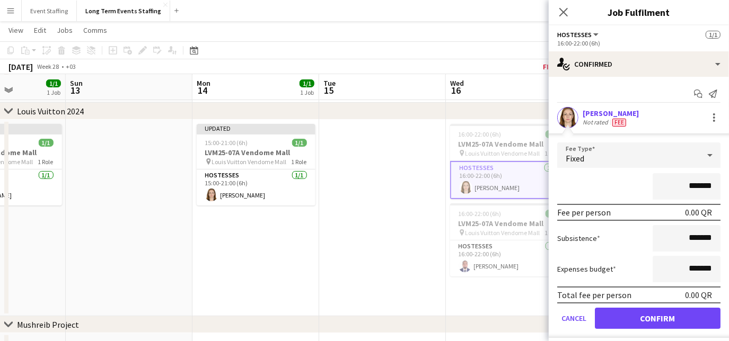
click at [672, 158] on div "Fixed" at bounding box center [628, 155] width 142 height 25
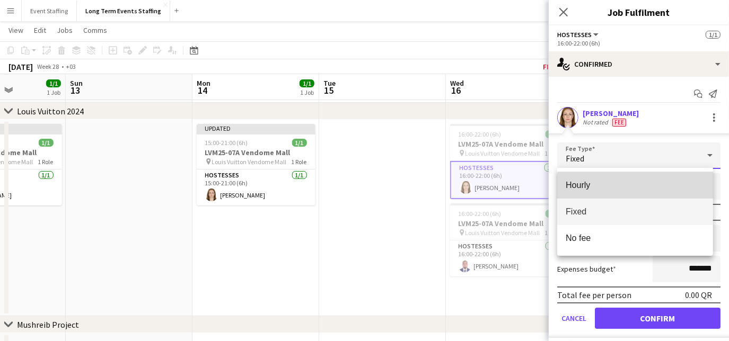
click at [663, 192] on mat-option "Hourly" at bounding box center [635, 185] width 156 height 27
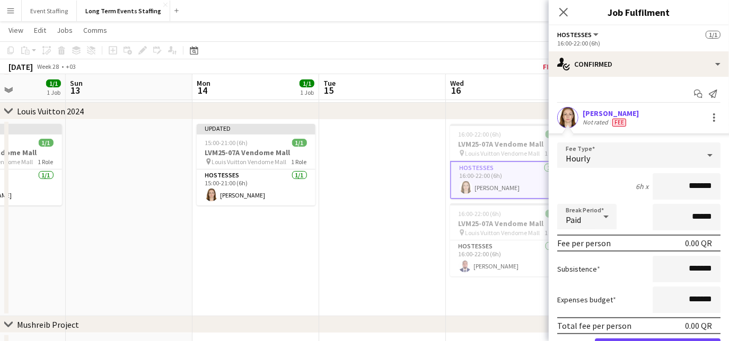
click at [670, 193] on input "*******" at bounding box center [687, 186] width 68 height 27
type input "********"
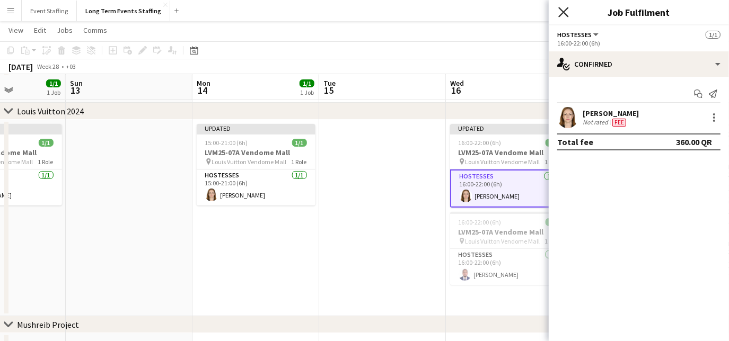
click at [561, 9] on icon "Close pop-in" at bounding box center [563, 12] width 10 height 10
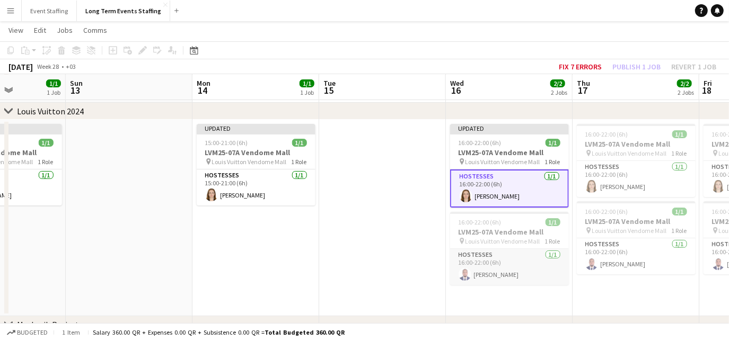
click at [557, 272] on app-card-role "Hostesses [DATE] 16:00-22:00 (6h) [PERSON_NAME]" at bounding box center [509, 267] width 119 height 36
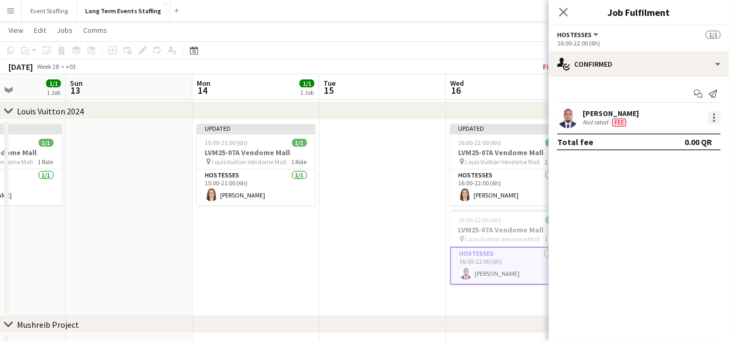
click at [713, 116] on div at bounding box center [714, 117] width 13 height 13
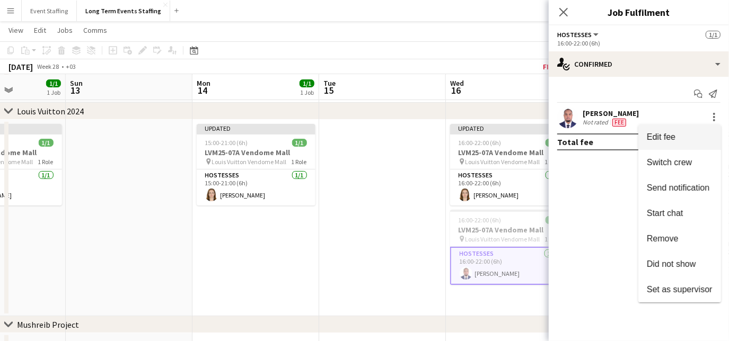
click at [673, 138] on span "Edit fee" at bounding box center [661, 137] width 29 height 9
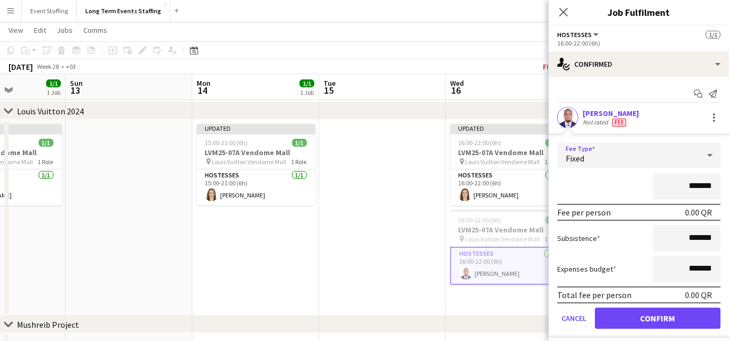
click at [634, 154] on div "Fixed" at bounding box center [628, 155] width 142 height 25
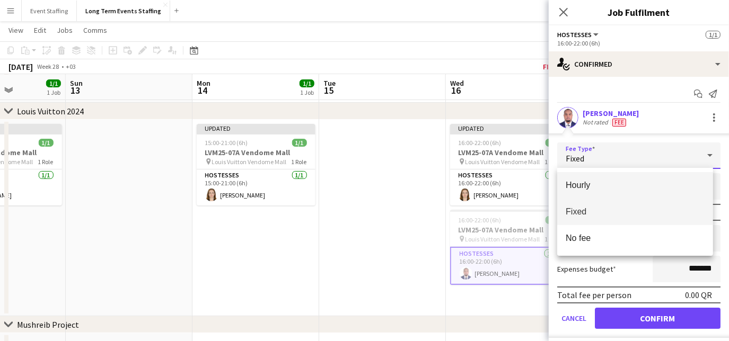
click at [622, 182] on span "Hourly" at bounding box center [635, 185] width 139 height 10
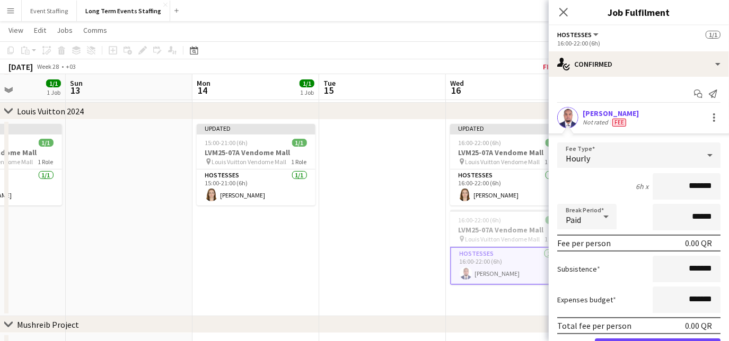
click at [667, 187] on input "*******" at bounding box center [687, 186] width 68 height 27
type input "********"
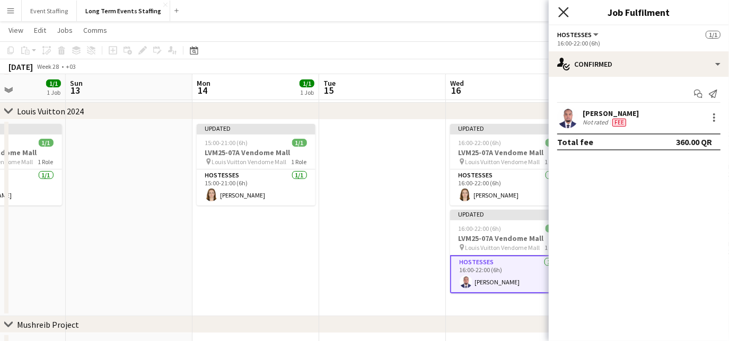
click at [567, 15] on icon at bounding box center [563, 12] width 10 height 10
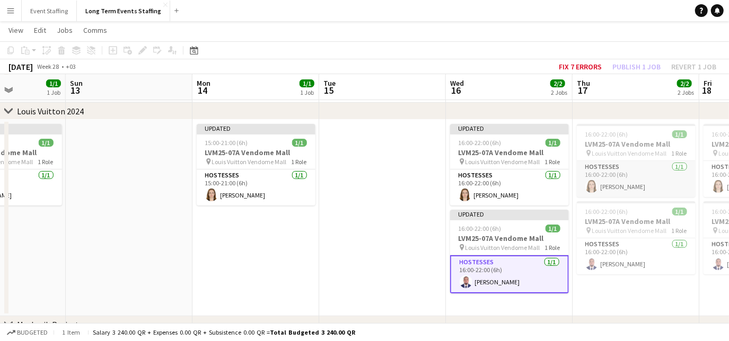
click at [677, 188] on app-card-role "Hostesses [DATE] 16:00-22:00 (6h) [PERSON_NAME]" at bounding box center [636, 179] width 119 height 36
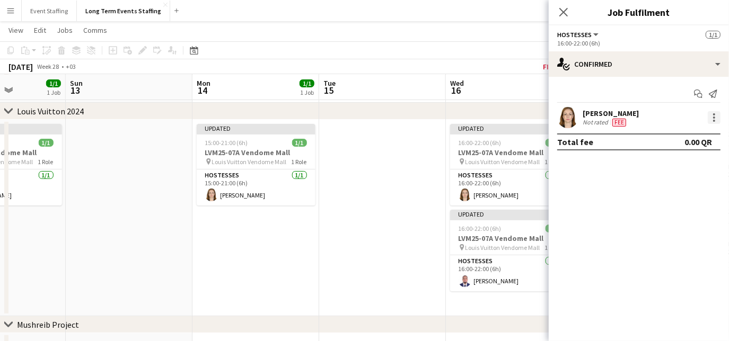
click at [715, 117] on div at bounding box center [714, 118] width 2 height 2
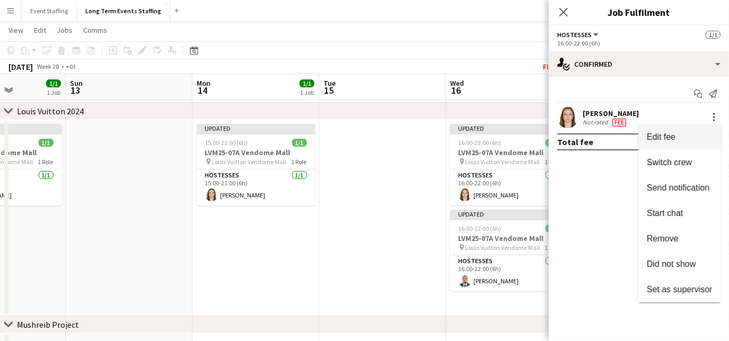
click at [697, 133] on span "Edit fee" at bounding box center [680, 138] width 66 height 10
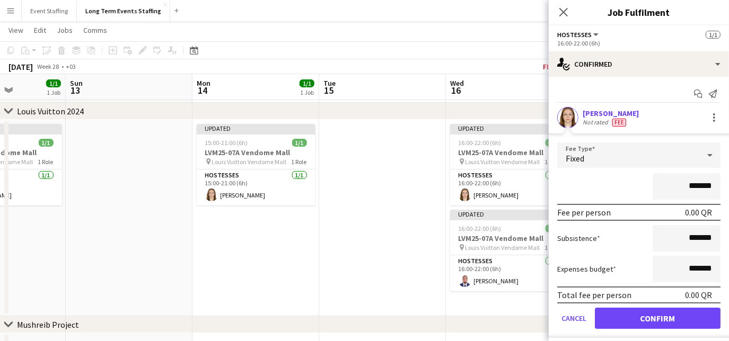
click at [669, 161] on div "Fixed" at bounding box center [628, 155] width 142 height 25
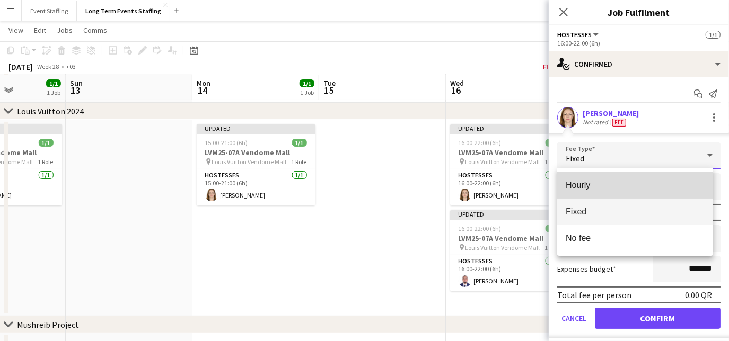
click at [648, 189] on span "Hourly" at bounding box center [635, 185] width 139 height 10
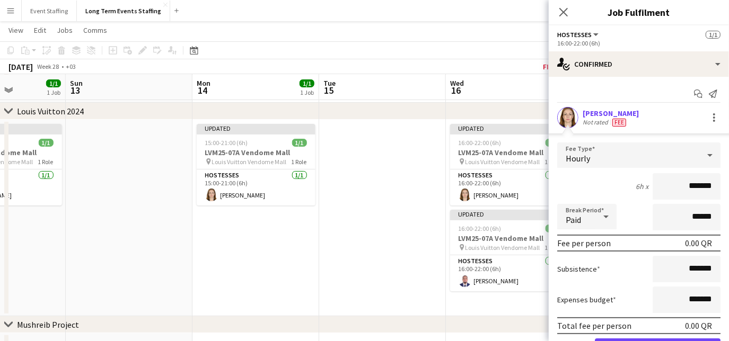
click at [662, 182] on input "*******" at bounding box center [687, 186] width 68 height 27
type input "********"
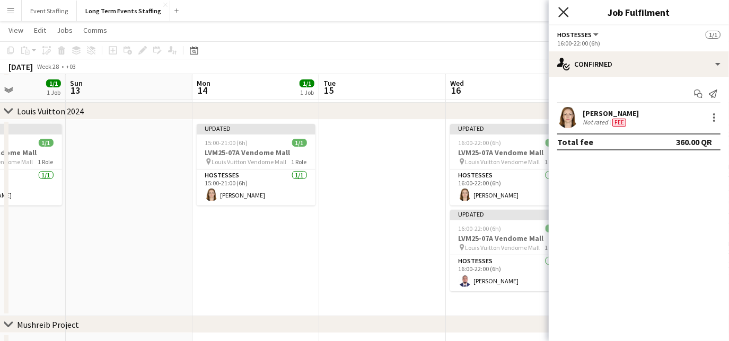
click at [561, 10] on icon at bounding box center [563, 12] width 10 height 10
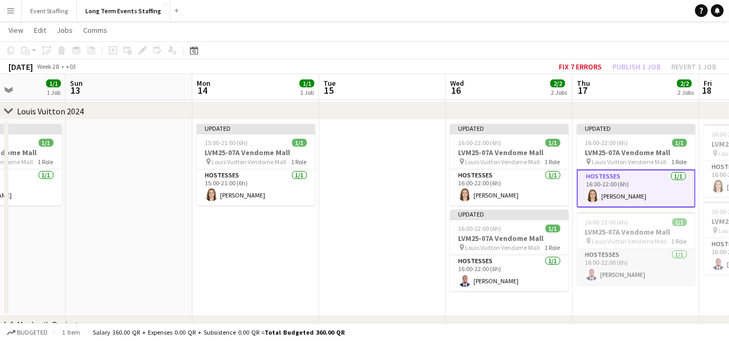
click at [681, 263] on app-card-role "Hostesses [DATE] 16:00-22:00 (6h) [PERSON_NAME]" at bounding box center [636, 267] width 119 height 36
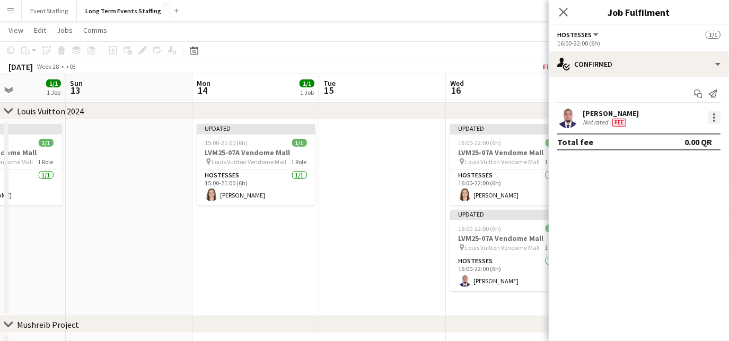
click at [718, 116] on div at bounding box center [714, 117] width 13 height 13
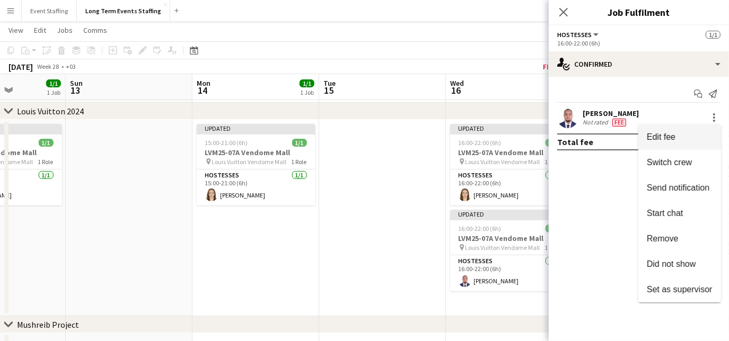
click at [698, 136] on span "Edit fee" at bounding box center [680, 138] width 66 height 10
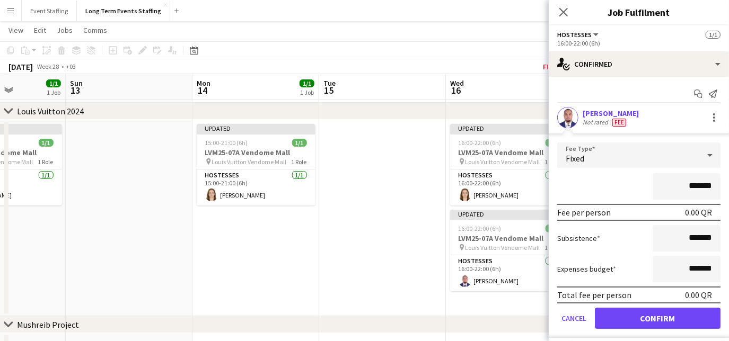
click at [630, 160] on div "Fixed" at bounding box center [628, 155] width 142 height 25
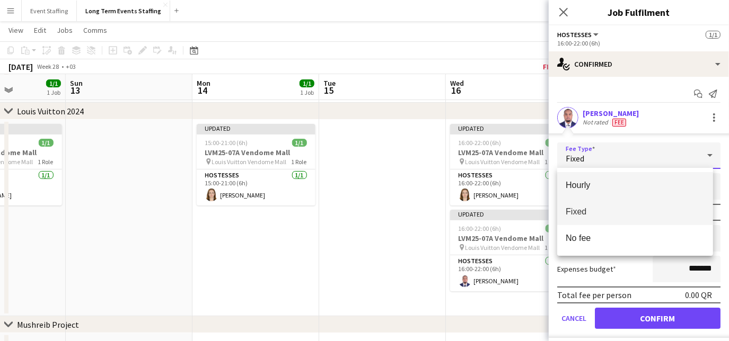
click at [616, 183] on span "Hourly" at bounding box center [635, 185] width 139 height 10
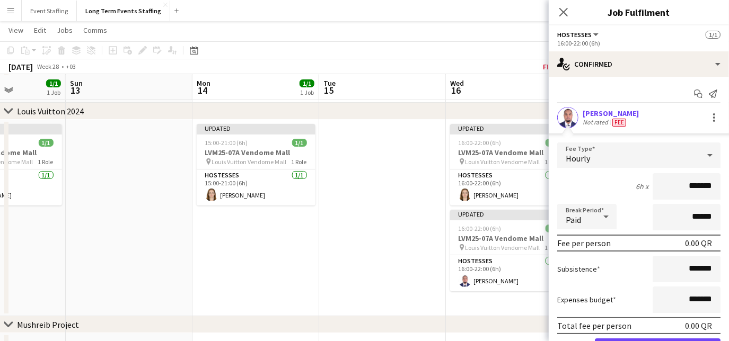
click at [673, 185] on input "*******" at bounding box center [687, 186] width 68 height 27
type input "********"
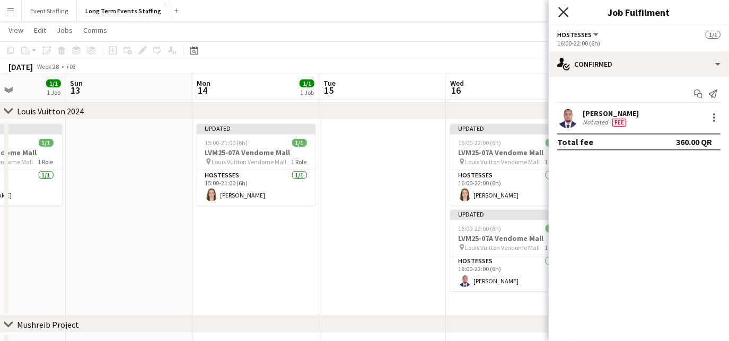
click at [564, 10] on icon "Close pop-in" at bounding box center [563, 12] width 10 height 10
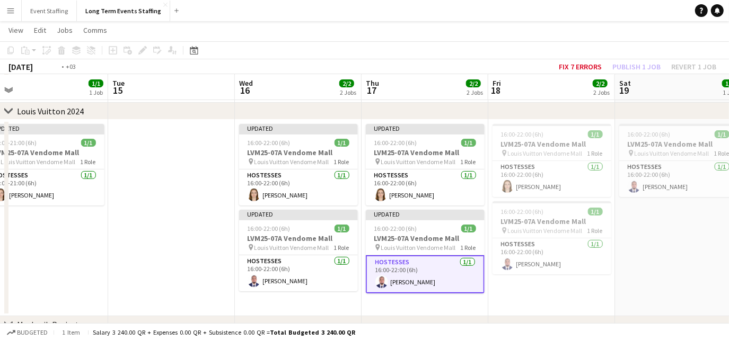
drag, startPoint x: 686, startPoint y: 303, endPoint x: 461, endPoint y: 264, distance: 228.6
click at [461, 264] on app-calendar-viewport "Fri 11 2/2 2 Jobs Sat 12 1/1 1 Job Sun 13 Mon 14 1/1 1 Job Tue 15 Wed 16 2/2 2 …" at bounding box center [364, 228] width 729 height 469
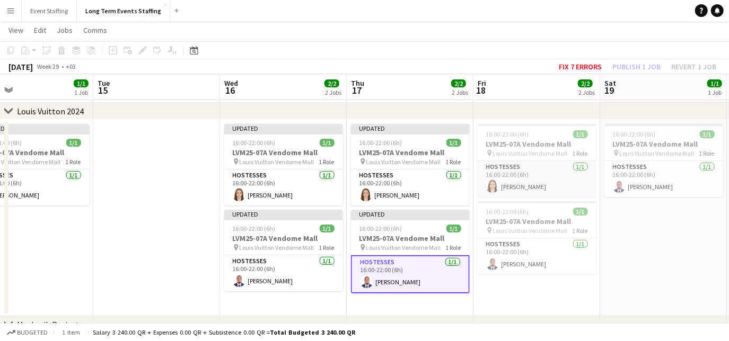
click at [577, 184] on app-card-role "Hostesses [DATE] 16:00-22:00 (6h) [PERSON_NAME]" at bounding box center [537, 179] width 119 height 36
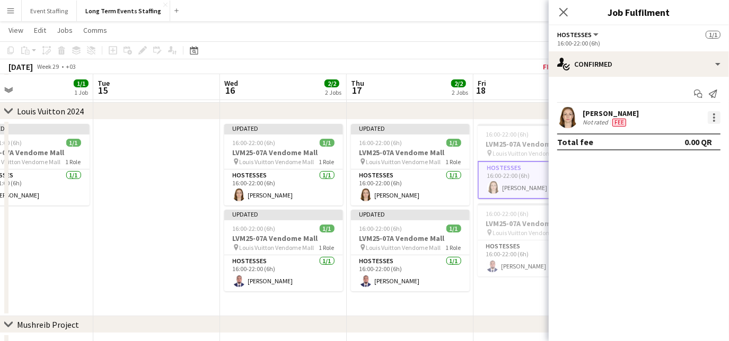
click at [714, 120] on div at bounding box center [714, 121] width 2 height 2
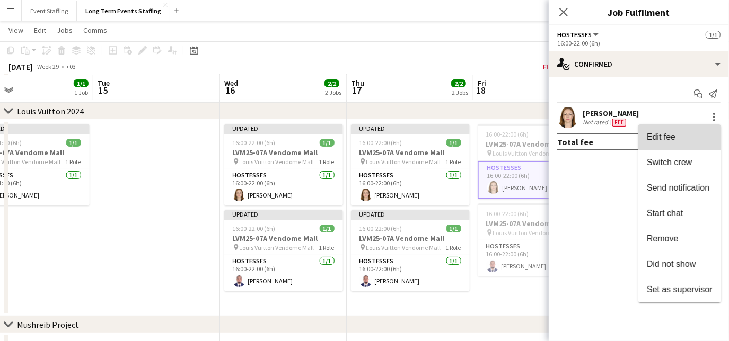
click at [684, 139] on span "Edit fee" at bounding box center [680, 138] width 66 height 10
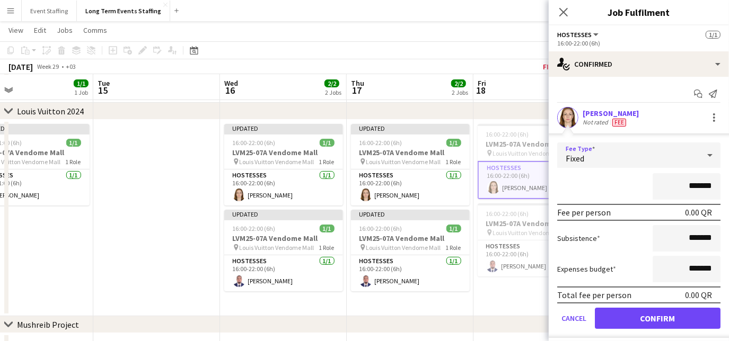
click at [635, 164] on div "Fixed" at bounding box center [628, 155] width 142 height 25
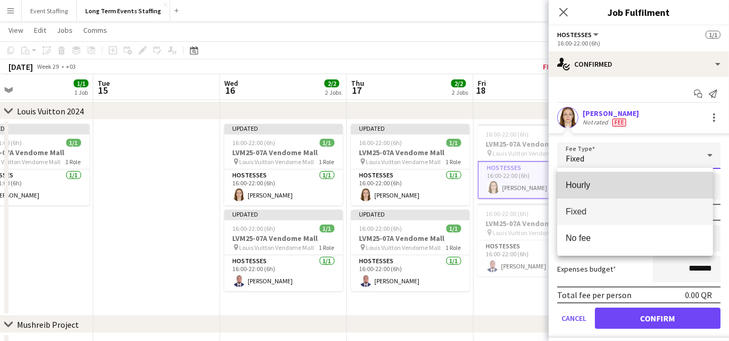
click at [630, 177] on mat-option "Hourly" at bounding box center [635, 185] width 156 height 27
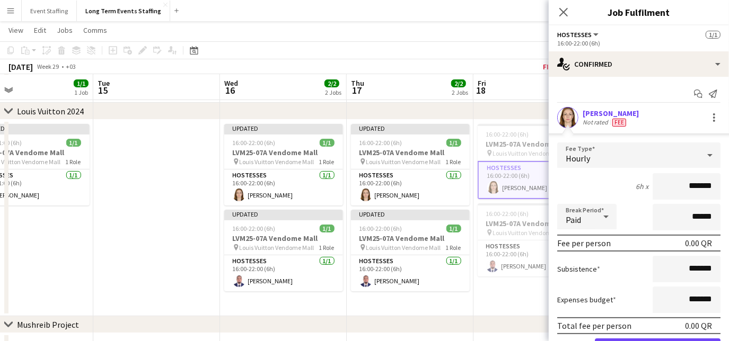
click at [674, 195] on input "*******" at bounding box center [687, 186] width 68 height 27
type input "********"
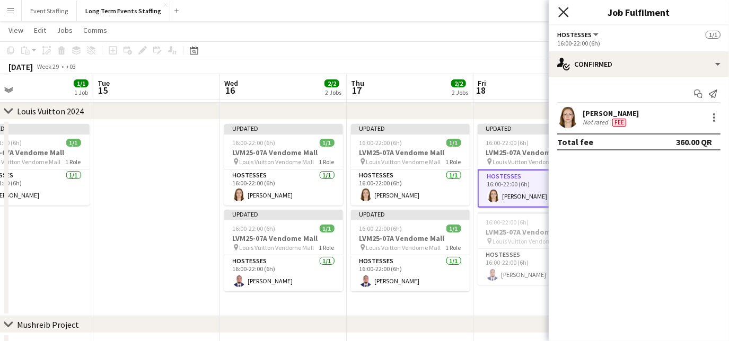
click at [564, 15] on icon "Close pop-in" at bounding box center [563, 12] width 10 height 10
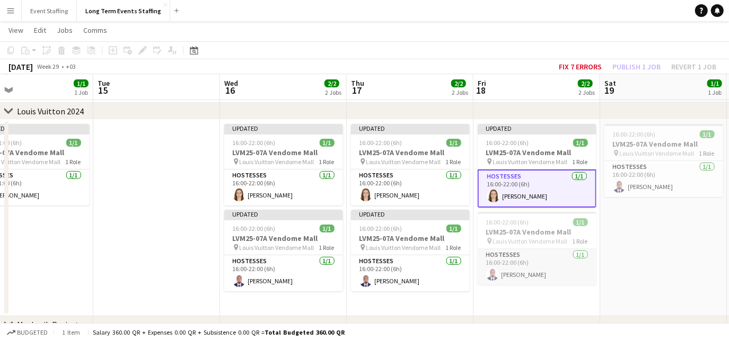
click at [580, 274] on app-card-role "Hostesses [DATE] 16:00-22:00 (6h) [PERSON_NAME]" at bounding box center [537, 267] width 119 height 36
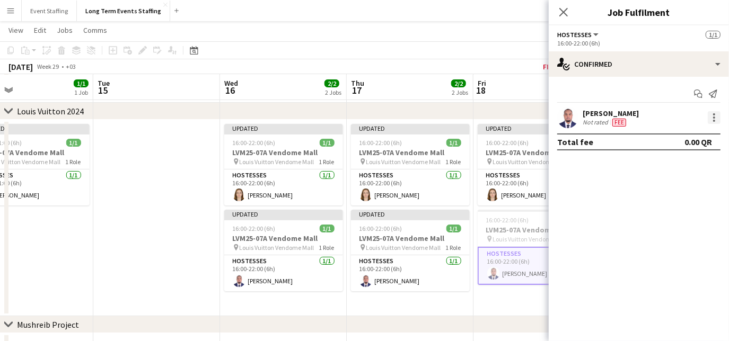
click at [716, 114] on div at bounding box center [714, 117] width 13 height 13
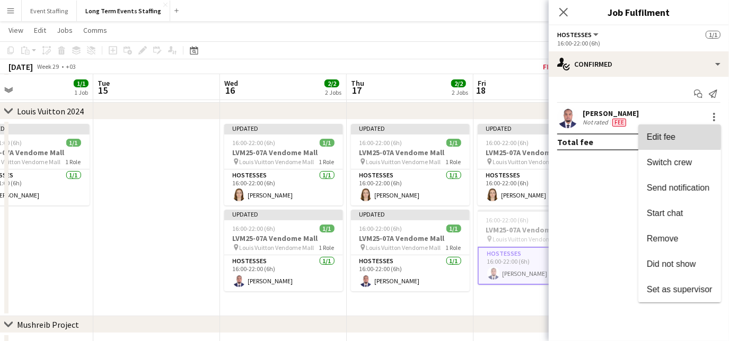
click at [666, 135] on span "Edit fee" at bounding box center [661, 137] width 29 height 9
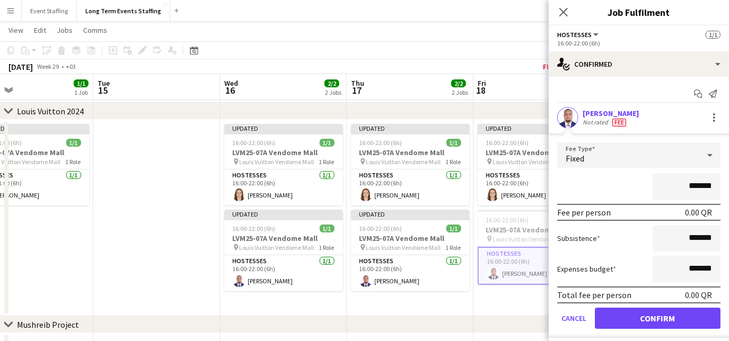
click at [643, 161] on div "Fixed" at bounding box center [628, 155] width 142 height 25
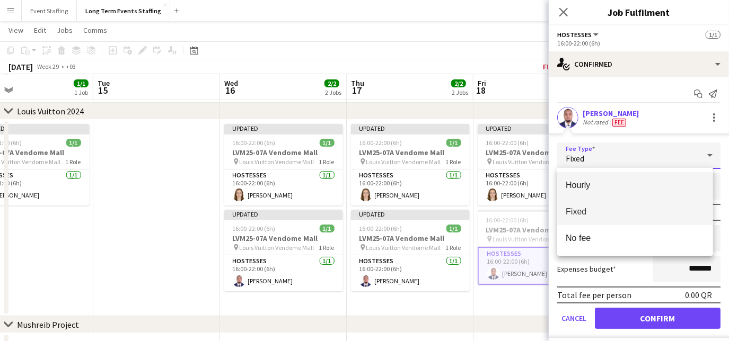
click at [626, 183] on span "Hourly" at bounding box center [635, 185] width 139 height 10
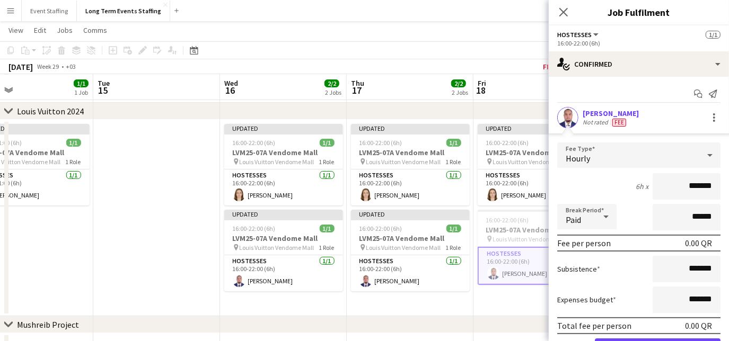
click at [671, 187] on input "*******" at bounding box center [687, 186] width 68 height 27
type input "********"
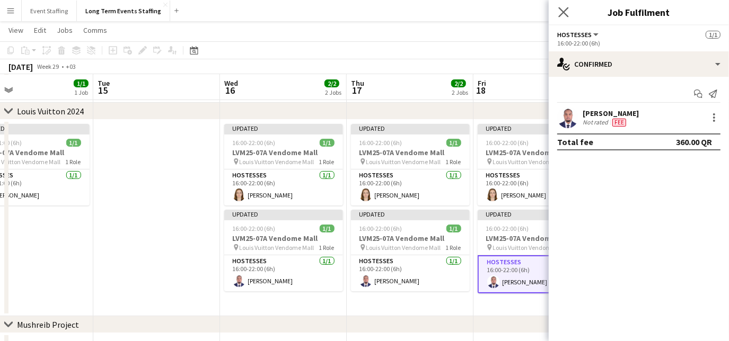
click at [558, 15] on app-icon "Close pop-in" at bounding box center [563, 12] width 15 height 15
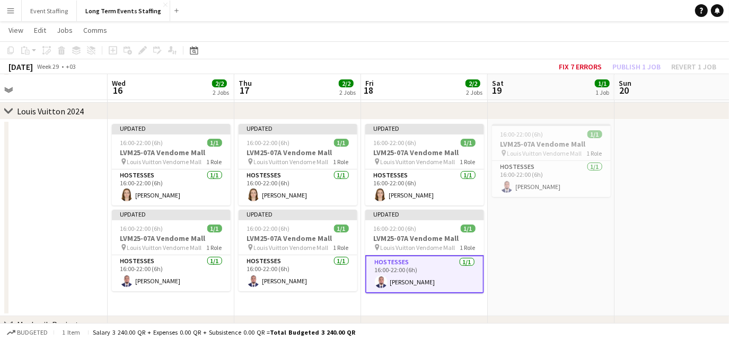
scroll to position [0, 401]
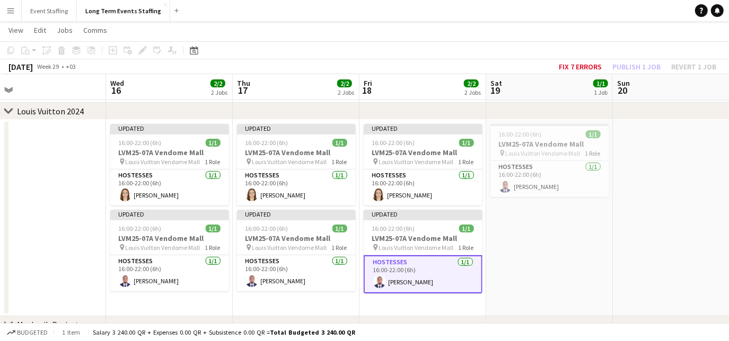
drag, startPoint x: 691, startPoint y: 260, endPoint x: 577, endPoint y: 268, distance: 114.3
click at [577, 268] on app-calendar-viewport "Sat 12 1/1 1 Job Sun 13 Mon 14 1/1 1 Job Tue 15 Wed 16 2/2 2 Jobs Thu 17 2/2 2 …" at bounding box center [364, 228] width 729 height 469
click at [596, 188] on app-card-role "Hostesses [DATE] 16:00-22:00 (6h) [PERSON_NAME]" at bounding box center [549, 179] width 119 height 36
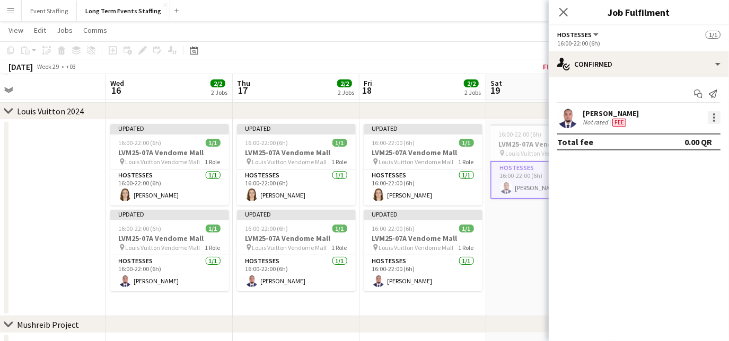
click at [713, 120] on div at bounding box center [714, 121] width 2 height 2
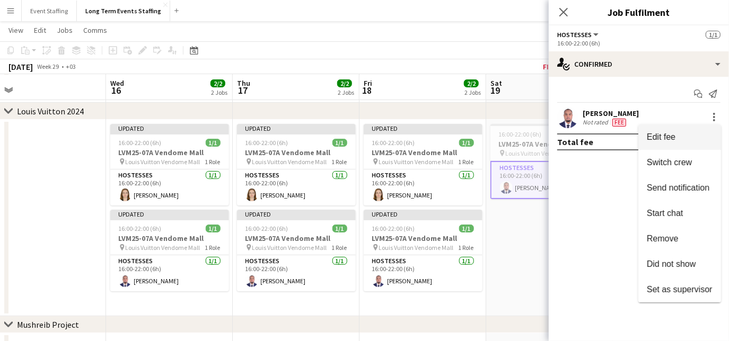
click at [690, 141] on span "Edit fee" at bounding box center [680, 138] width 66 height 10
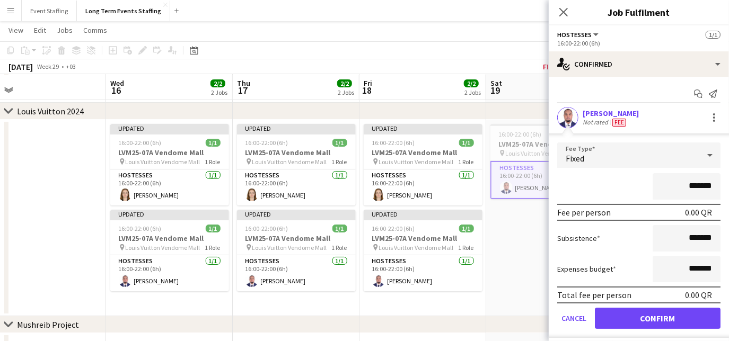
click at [642, 158] on div "Fixed" at bounding box center [628, 155] width 142 height 25
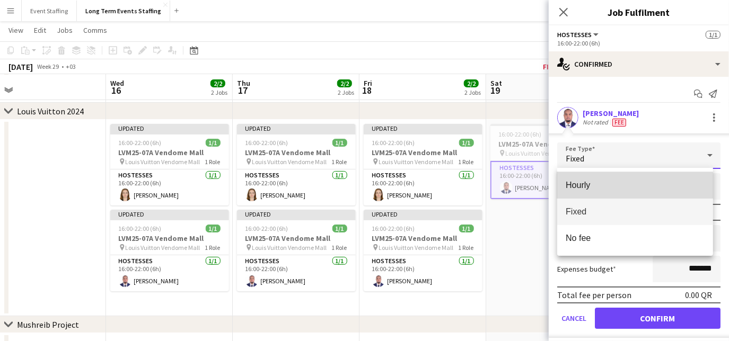
click at [623, 186] on span "Hourly" at bounding box center [635, 185] width 139 height 10
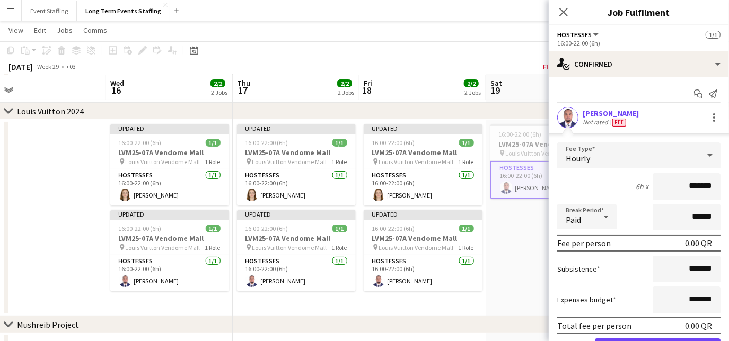
click at [660, 182] on input "*******" at bounding box center [687, 186] width 68 height 27
type input "********"
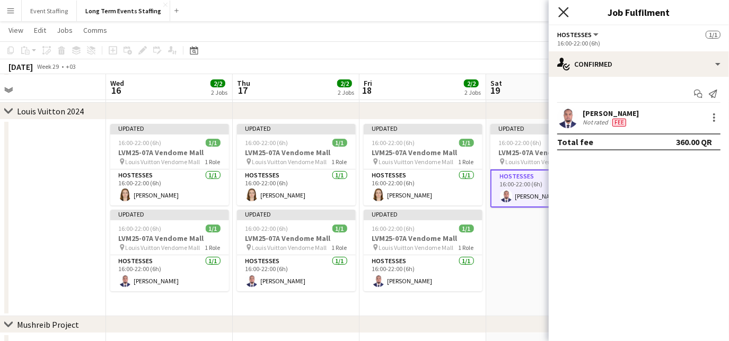
click at [563, 10] on icon "Close pop-in" at bounding box center [563, 12] width 10 height 10
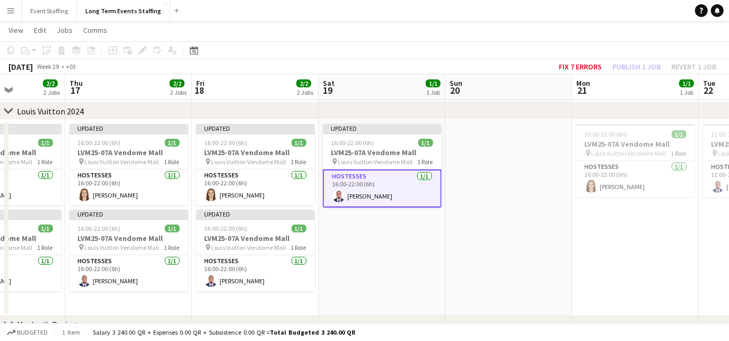
drag, startPoint x: 662, startPoint y: 237, endPoint x: 495, endPoint y: 221, distance: 168.3
click at [495, 221] on app-calendar-viewport "Mon 14 1/1 1 Job Tue 15 Wed 16 2/2 2 Jobs Thu 17 2/2 2 Jobs Fri 18 2/2 2 Jobs S…" at bounding box center [364, 228] width 729 height 469
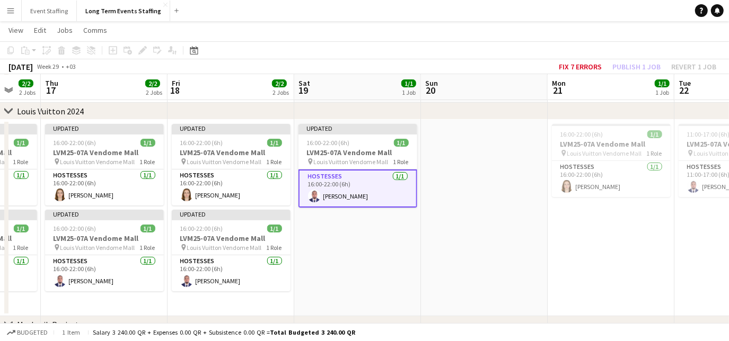
scroll to position [0, 340]
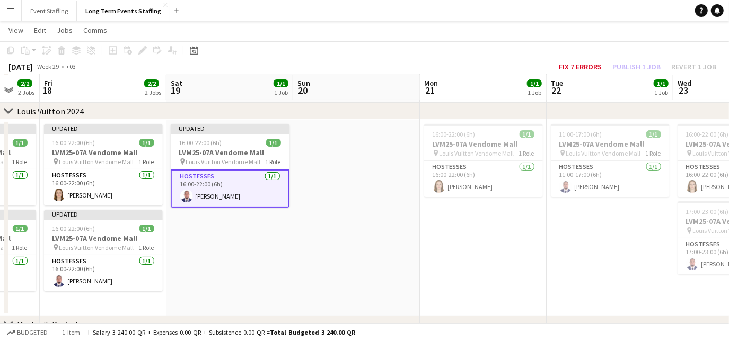
drag, startPoint x: 623, startPoint y: 251, endPoint x: 471, endPoint y: 242, distance: 153.0
click at [471, 242] on app-calendar-viewport "Tue 15 Wed 16 2/2 2 Jobs Thu 17 2/2 2 Jobs Fri 18 2/2 2 Jobs Sat 19 1/1 1 Job S…" at bounding box center [364, 228] width 729 height 469
click at [526, 187] on app-card-role "Hostesses [DATE] 16:00-22:00 (6h) [PERSON_NAME]" at bounding box center [483, 179] width 119 height 36
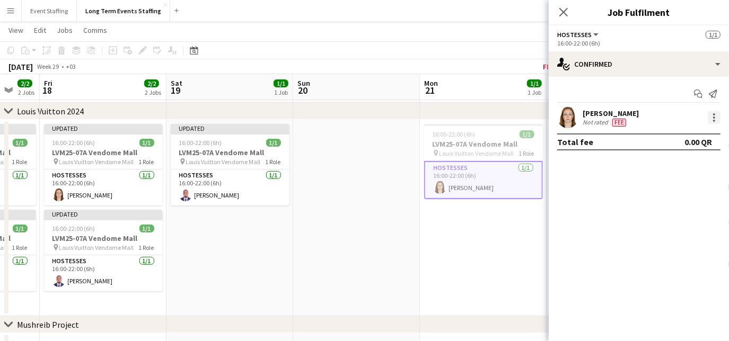
click at [714, 113] on div at bounding box center [714, 117] width 13 height 13
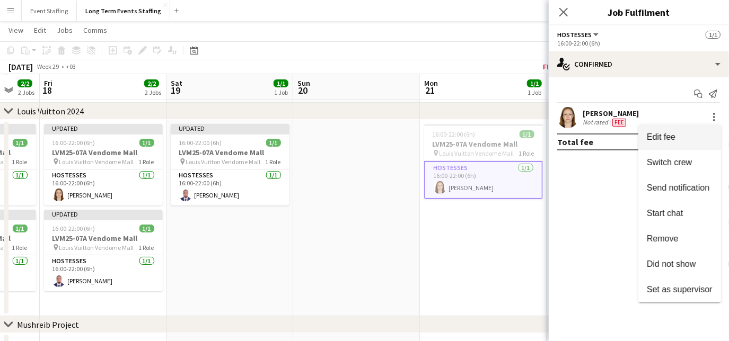
click at [686, 135] on span "Edit fee" at bounding box center [680, 138] width 66 height 10
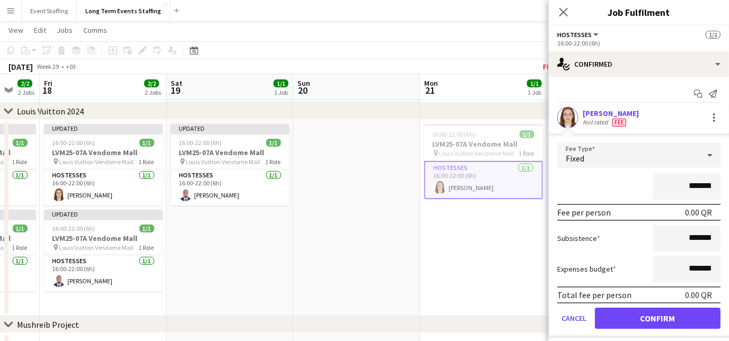
click at [654, 156] on div "Fixed" at bounding box center [628, 155] width 142 height 25
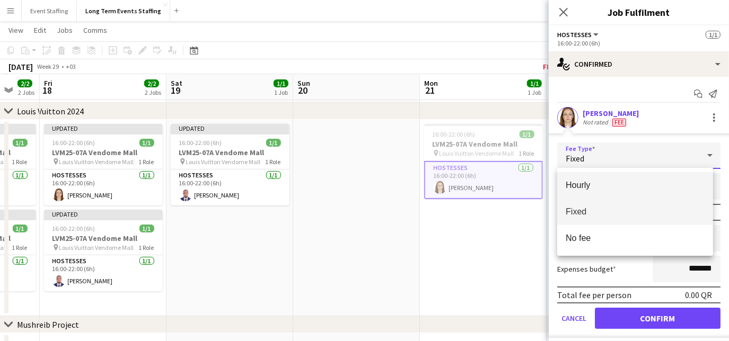
click at [642, 179] on mat-option "Hourly" at bounding box center [635, 185] width 156 height 27
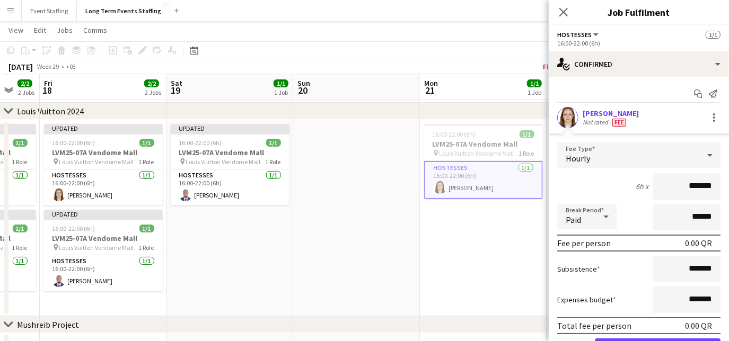
click at [673, 182] on input "*******" at bounding box center [687, 186] width 68 height 27
type input "********"
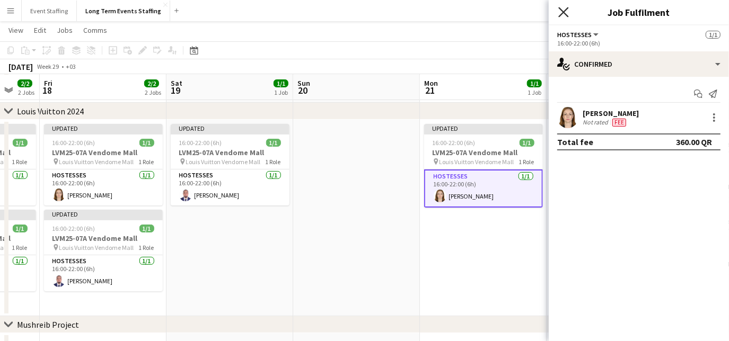
click at [563, 7] on icon "Close pop-in" at bounding box center [563, 12] width 10 height 10
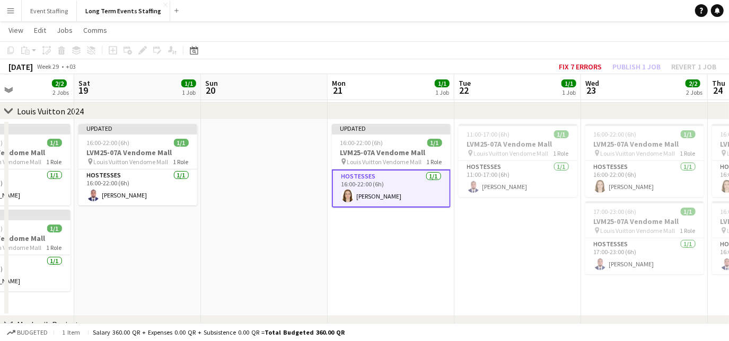
scroll to position [0, 447]
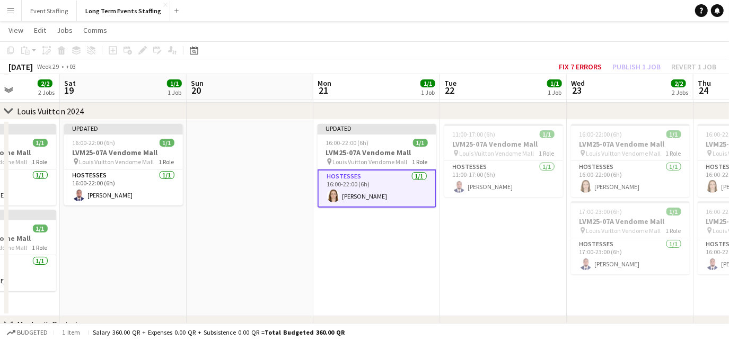
drag, startPoint x: 622, startPoint y: 261, endPoint x: 515, endPoint y: 251, distance: 107.0
click at [515, 251] on app-calendar-viewport "Tue 15 Wed 16 2/2 2 Jobs Thu 17 2/2 2 Jobs Fri 18 2/2 2 Jobs Sat 19 1/1 1 Job S…" at bounding box center [364, 228] width 729 height 469
click at [555, 187] on app-card-role "Hostesses [DATE] 11:00-17:00 (6h) [PERSON_NAME]" at bounding box center [503, 179] width 119 height 36
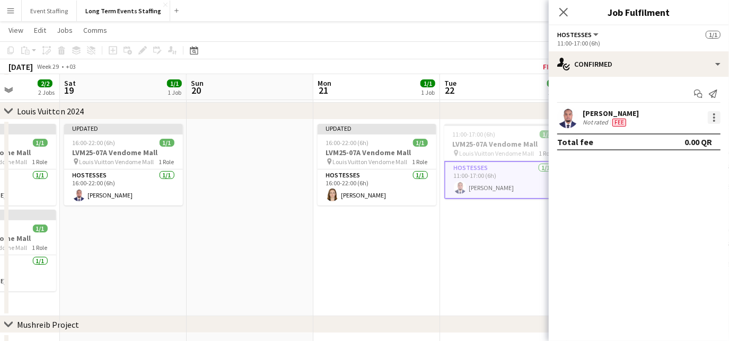
click at [714, 120] on div at bounding box center [714, 121] width 2 height 2
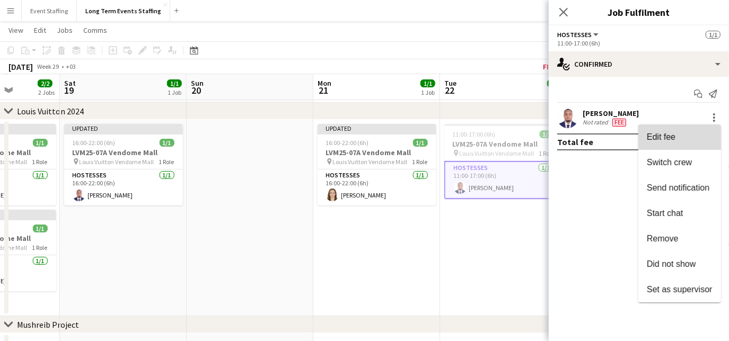
click at [691, 143] on button "Edit fee" at bounding box center [679, 137] width 83 height 25
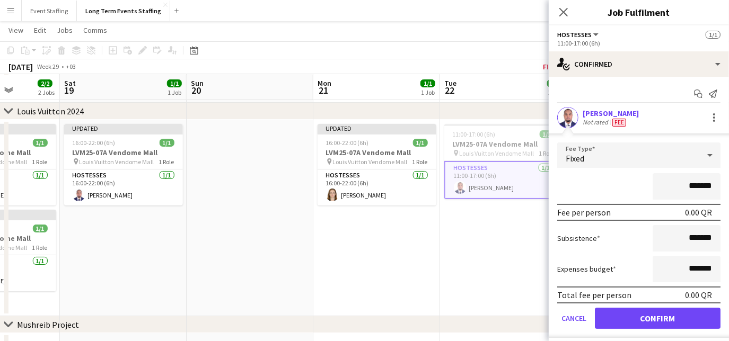
click at [648, 161] on div "Fixed" at bounding box center [628, 155] width 142 height 25
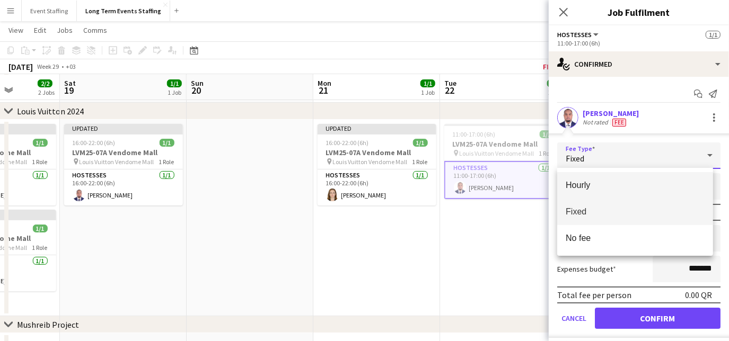
click at [629, 182] on span "Hourly" at bounding box center [635, 185] width 139 height 10
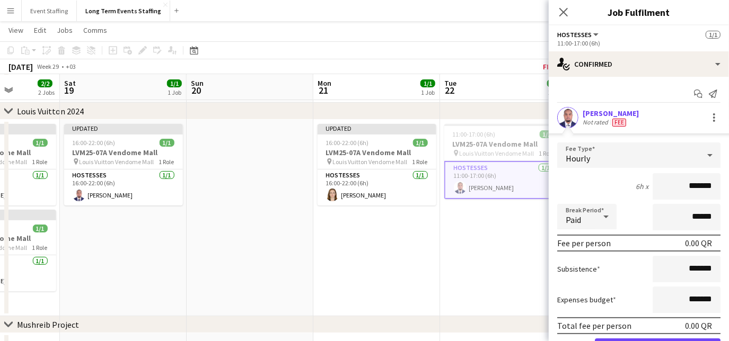
click at [674, 191] on input "*******" at bounding box center [687, 186] width 68 height 27
type input "********"
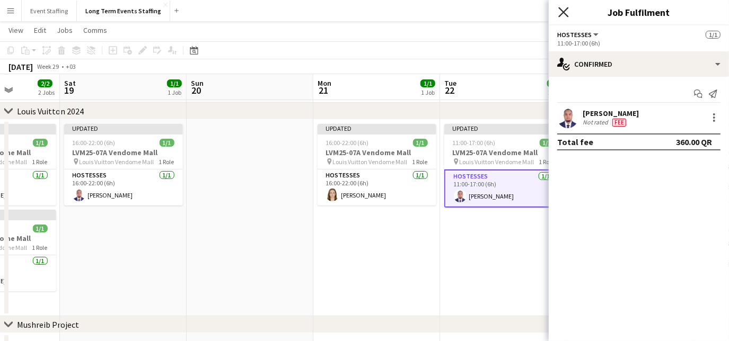
click at [559, 10] on icon "Close pop-in" at bounding box center [563, 12] width 10 height 10
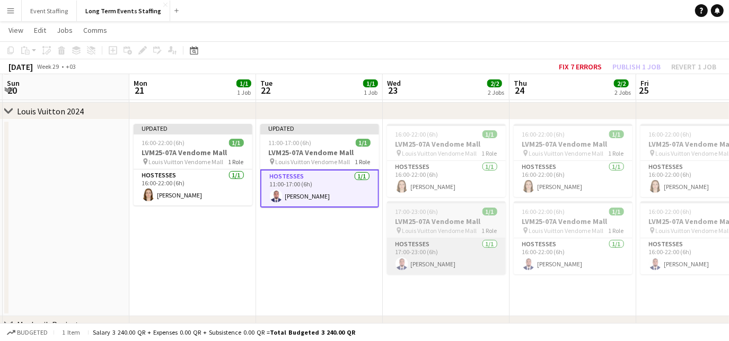
scroll to position [0, 409]
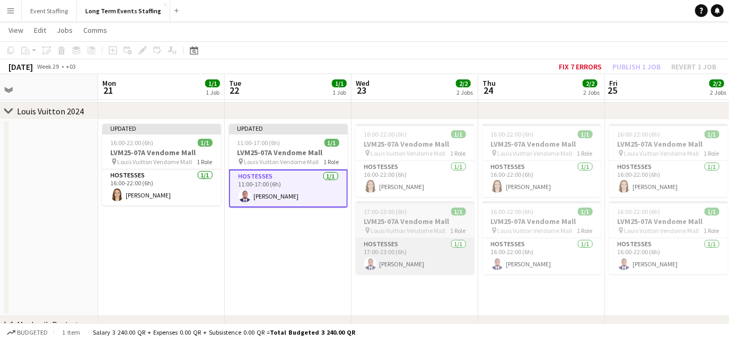
drag, startPoint x: 651, startPoint y: 303, endPoint x: 436, endPoint y: 254, distance: 220.7
click at [436, 254] on app-calendar-viewport "Thu 17 2/2 2 Jobs Fri 18 2/2 2 Jobs Sat 19 1/1 1 Job Sun 20 Mon 21 1/1 1 Job Tu…" at bounding box center [364, 228] width 729 height 469
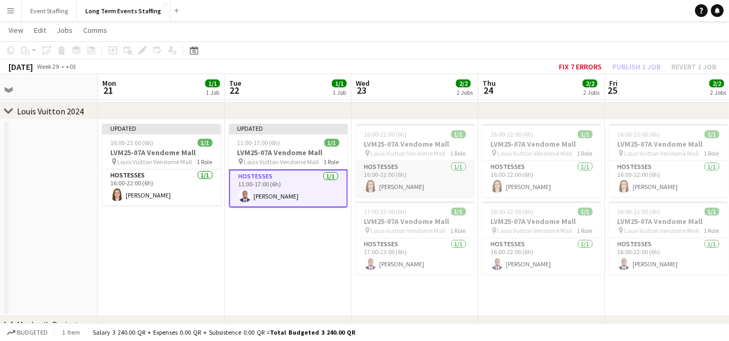
click at [455, 185] on app-card-role "Hostesses [DATE] 16:00-22:00 (6h) [PERSON_NAME]" at bounding box center [415, 179] width 119 height 36
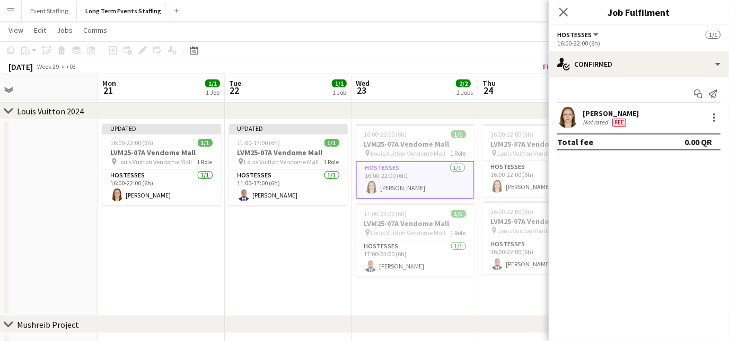
click at [715, 108] on div "[PERSON_NAME] Not rated Fee" at bounding box center [639, 117] width 180 height 21
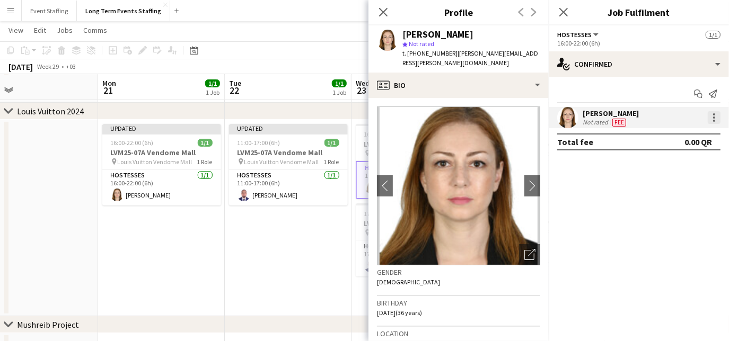
click at [716, 113] on div at bounding box center [714, 117] width 13 height 13
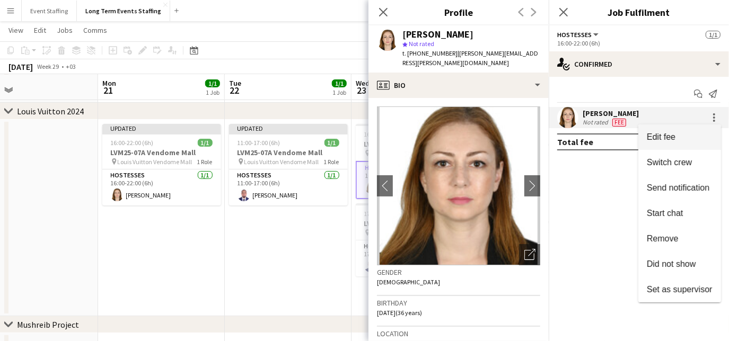
click at [692, 133] on span "Edit fee" at bounding box center [680, 138] width 66 height 10
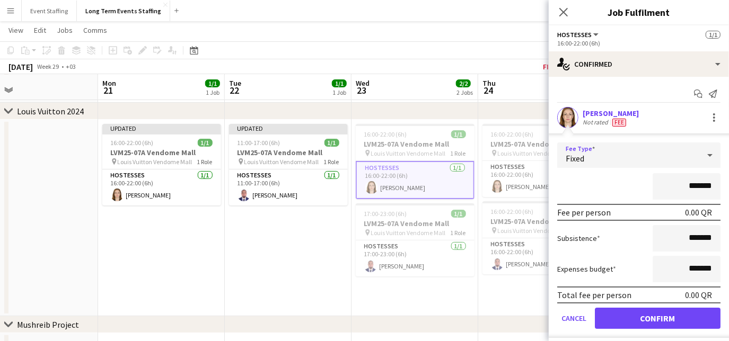
click at [627, 165] on div "Fixed" at bounding box center [628, 155] width 142 height 25
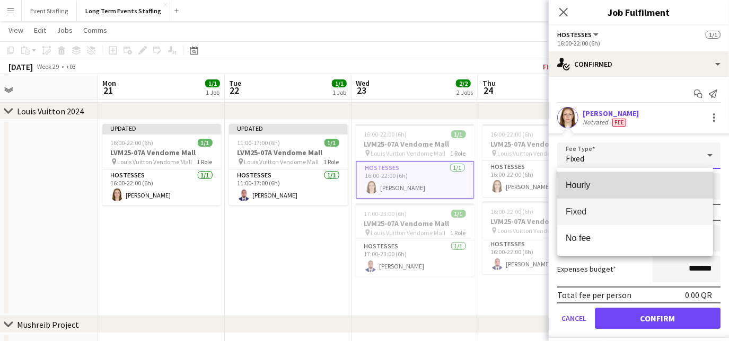
click at [619, 182] on span "Hourly" at bounding box center [635, 185] width 139 height 10
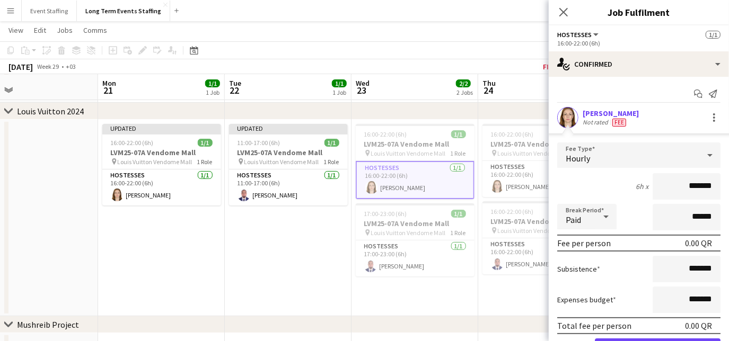
click at [666, 181] on input "*******" at bounding box center [687, 186] width 68 height 27
type input "********"
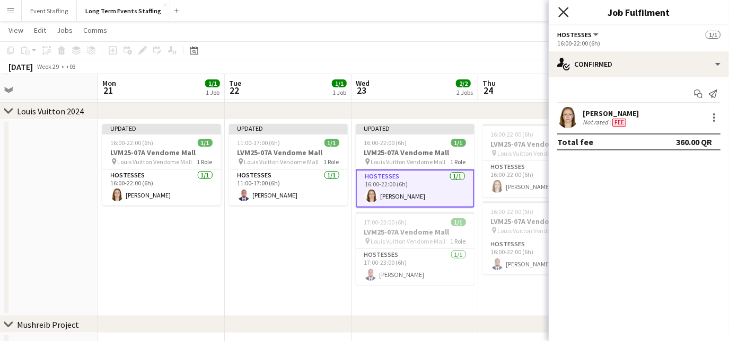
click at [565, 13] on icon at bounding box center [563, 12] width 10 height 10
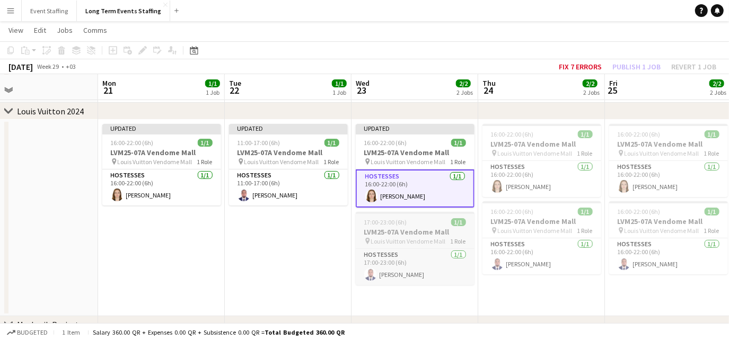
click at [432, 227] on h3 "LVM25-07A Vendome Mall" at bounding box center [415, 232] width 119 height 10
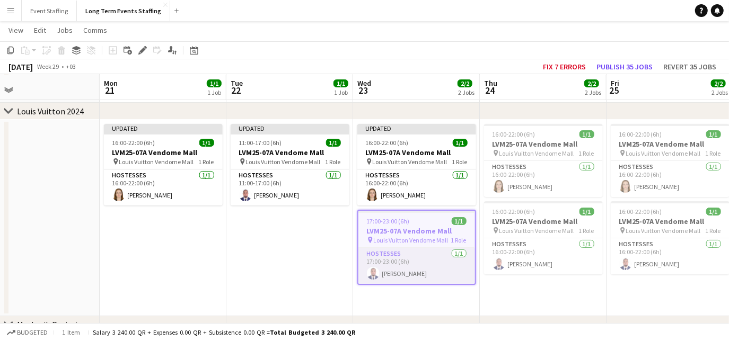
click at [436, 264] on app-card-role "Hostesses [DATE] 17:00-23:00 (6h) [PERSON_NAME]" at bounding box center [416, 266] width 117 height 36
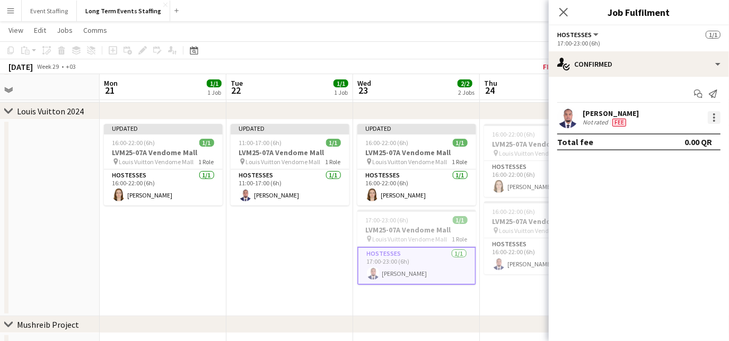
click at [713, 121] on div at bounding box center [714, 117] width 13 height 13
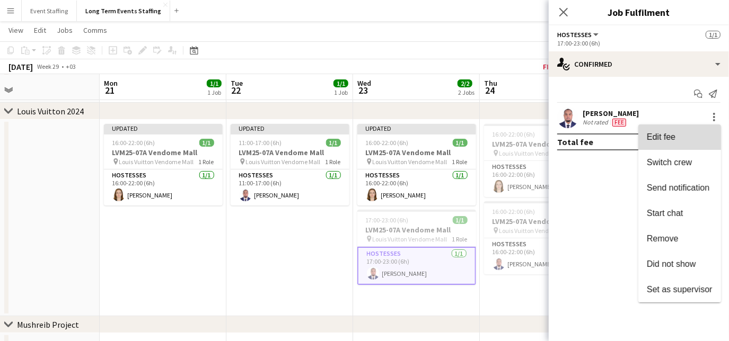
click at [684, 136] on span "Edit fee" at bounding box center [680, 138] width 66 height 10
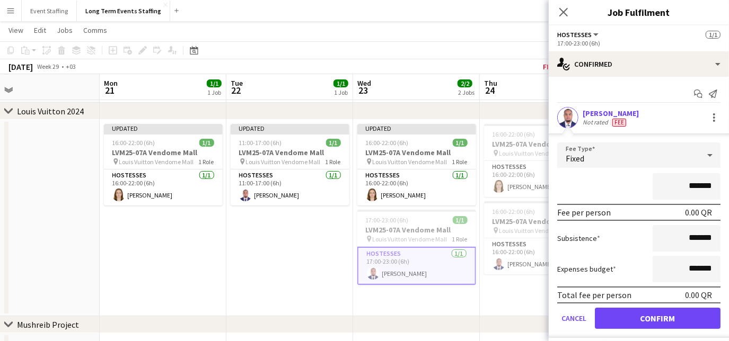
click at [681, 156] on div "Fixed" at bounding box center [628, 155] width 142 height 25
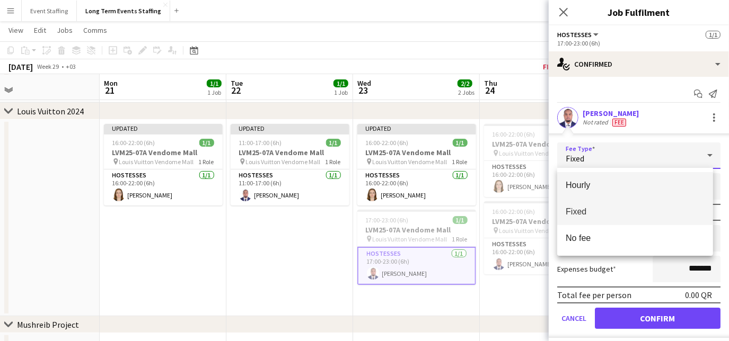
click at [647, 187] on span "Hourly" at bounding box center [635, 185] width 139 height 10
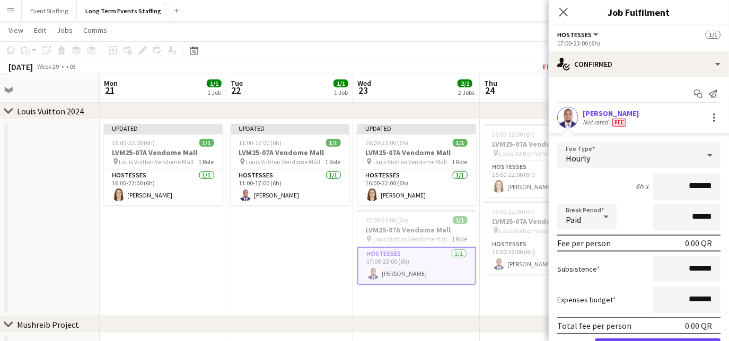
click at [669, 182] on input "*******" at bounding box center [687, 186] width 68 height 27
type input "********"
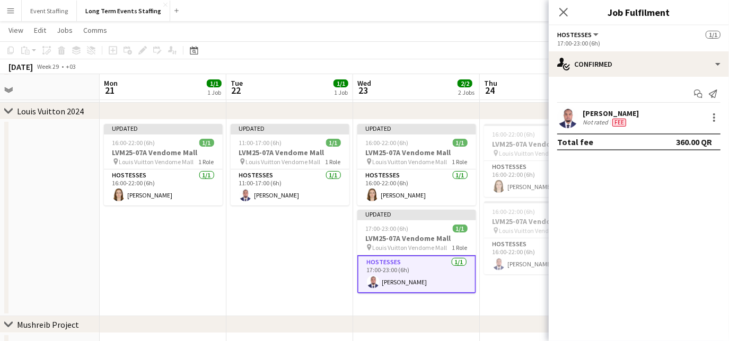
drag, startPoint x: 565, startPoint y: 6, endPoint x: 568, endPoint y: 1, distance: 6.2
click at [568, 1] on div "Close pop-in" at bounding box center [564, 12] width 30 height 24
click at [567, 12] on icon "Close pop-in" at bounding box center [563, 12] width 10 height 10
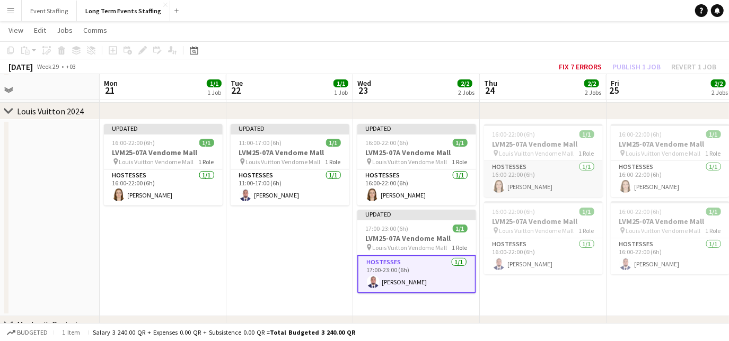
click at [582, 187] on app-card-role "Hostesses [DATE] 16:00-22:00 (6h) [PERSON_NAME]" at bounding box center [543, 179] width 119 height 36
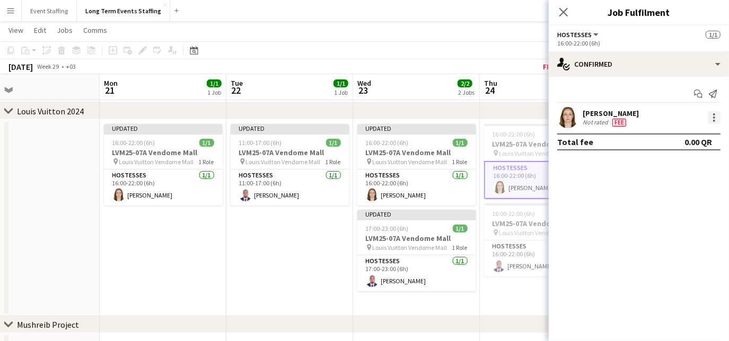
click at [713, 115] on div at bounding box center [714, 117] width 13 height 13
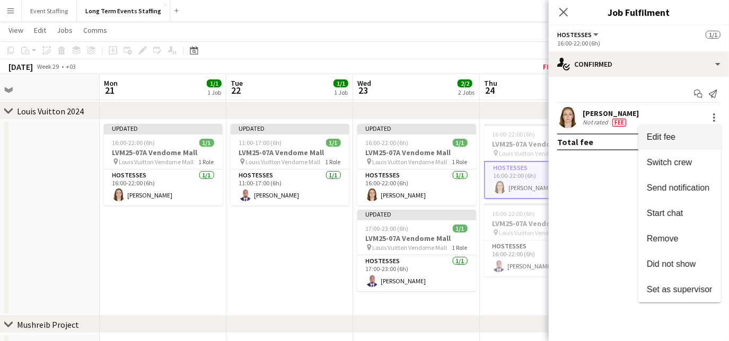
click at [688, 133] on span "Edit fee" at bounding box center [680, 138] width 66 height 10
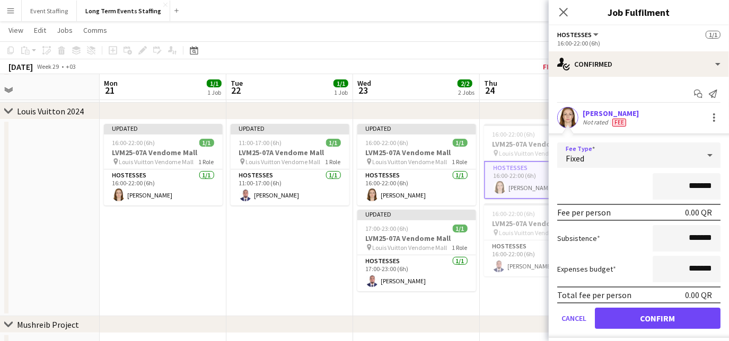
click at [649, 155] on div "Fixed" at bounding box center [628, 155] width 142 height 25
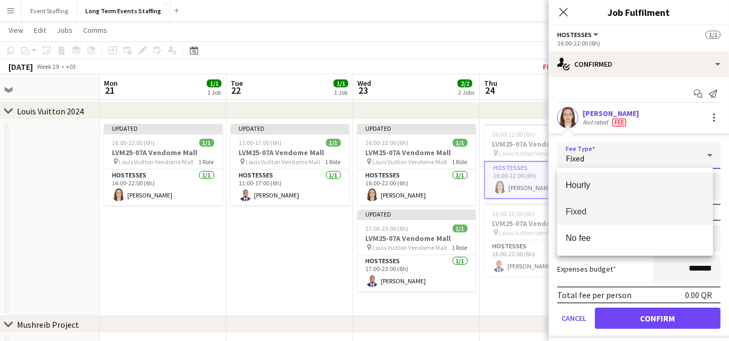
click at [631, 183] on span "Hourly" at bounding box center [635, 185] width 139 height 10
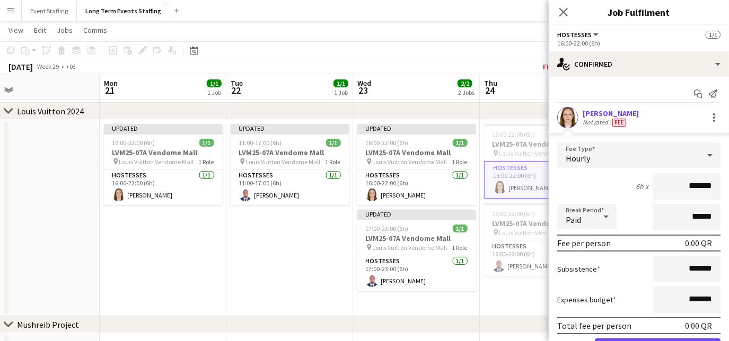
click at [672, 190] on input "*******" at bounding box center [687, 186] width 68 height 27
type input "********"
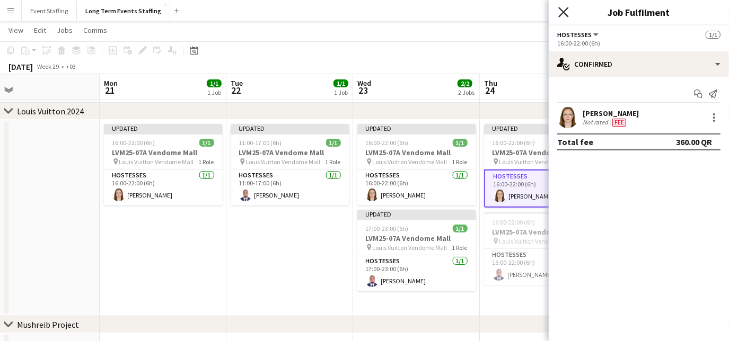
click at [565, 12] on icon at bounding box center [563, 12] width 10 height 10
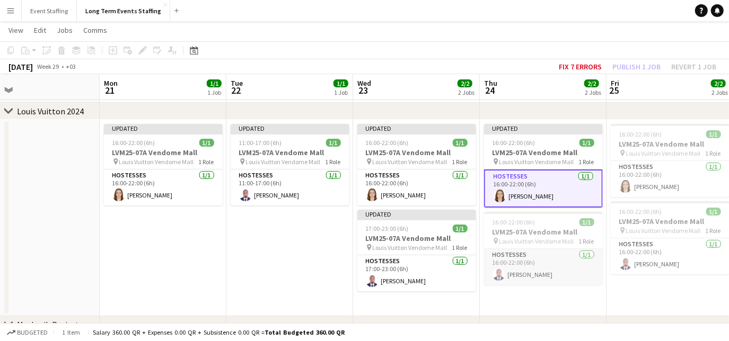
click at [592, 272] on app-card-role "Hostesses [DATE] 16:00-22:00 (6h) [PERSON_NAME]" at bounding box center [543, 267] width 119 height 36
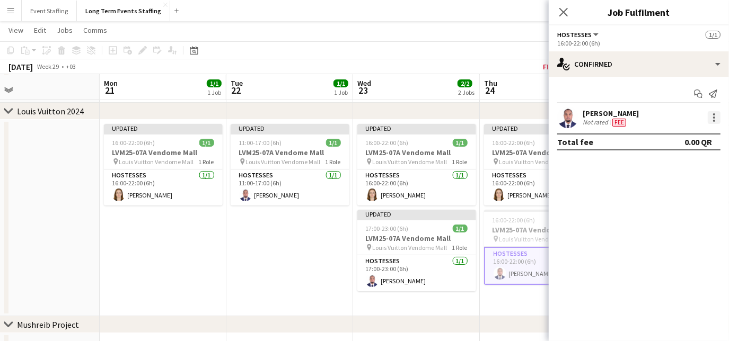
click at [712, 117] on div at bounding box center [714, 117] width 13 height 13
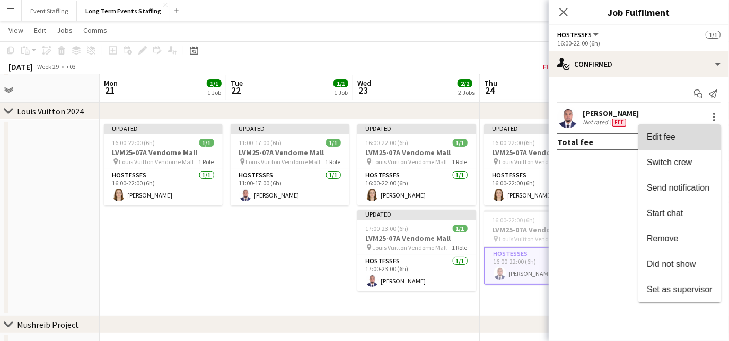
click at [691, 134] on span "Edit fee" at bounding box center [680, 138] width 66 height 10
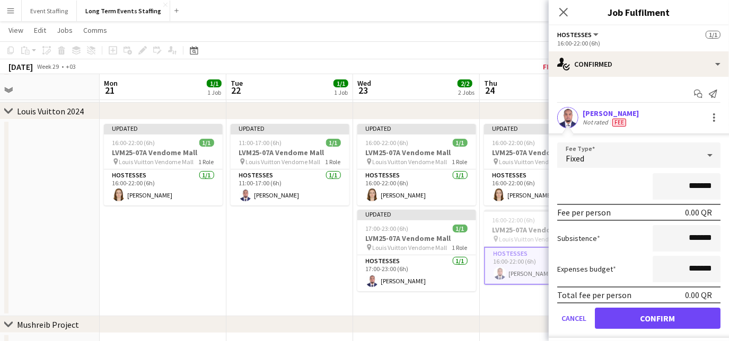
click at [653, 160] on div "Fixed" at bounding box center [628, 155] width 142 height 25
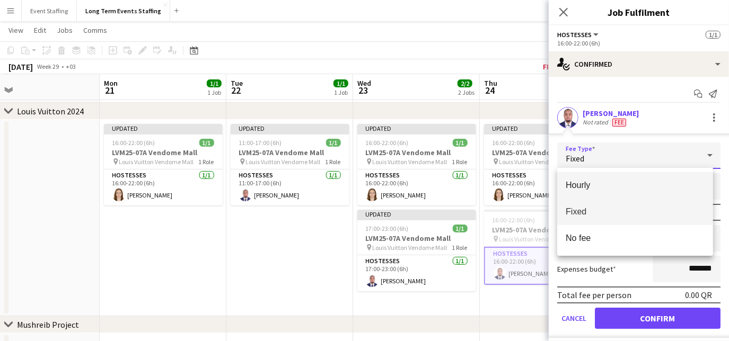
click at [635, 186] on span "Hourly" at bounding box center [635, 185] width 139 height 10
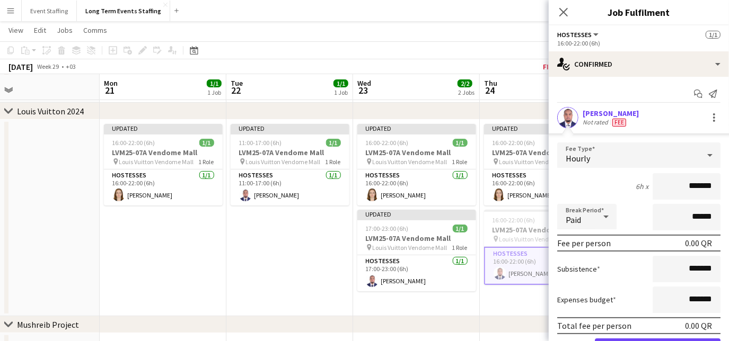
click at [675, 181] on input "*******" at bounding box center [687, 186] width 68 height 27
type input "********"
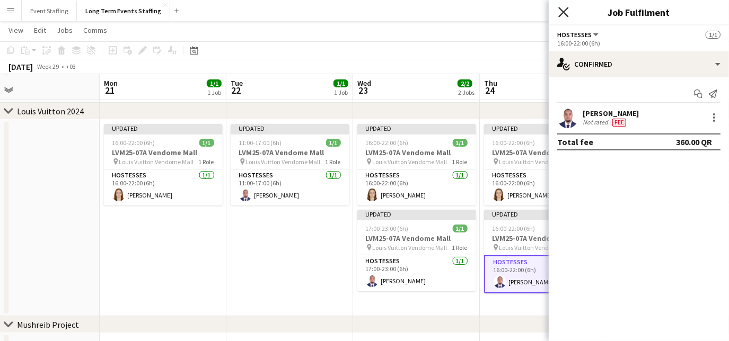
click at [564, 14] on icon "Close pop-in" at bounding box center [563, 12] width 10 height 10
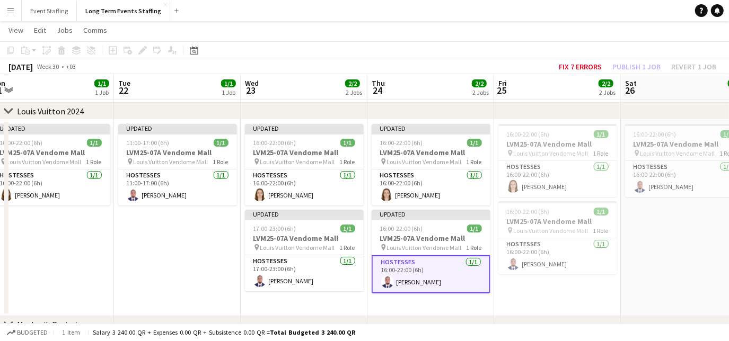
scroll to position [0, 410]
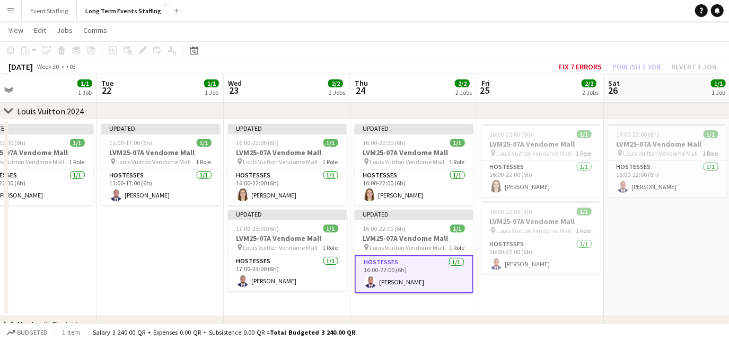
drag, startPoint x: 674, startPoint y: 294, endPoint x: 546, endPoint y: 280, distance: 129.5
click at [546, 280] on app-calendar-viewport "Fri 18 2/2 2 Jobs Sat 19 1/1 1 Job Sun 20 Mon 21 1/1 1 Job Tue 22 1/1 1 Job Wed…" at bounding box center [364, 228] width 729 height 469
click at [586, 187] on app-card-role "Hostesses [DATE] 16:00-22:00 (6h) [PERSON_NAME]" at bounding box center [540, 179] width 119 height 36
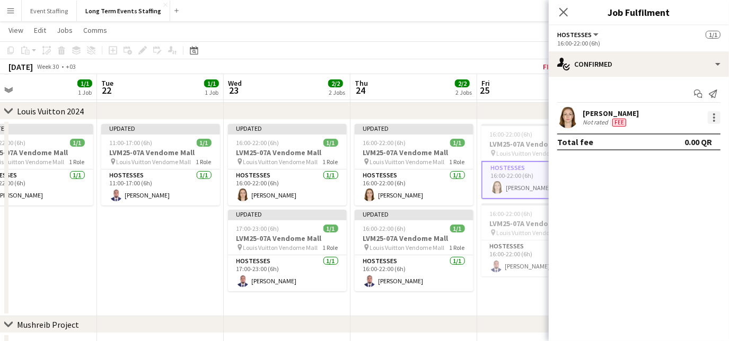
click at [717, 117] on div at bounding box center [714, 117] width 13 height 13
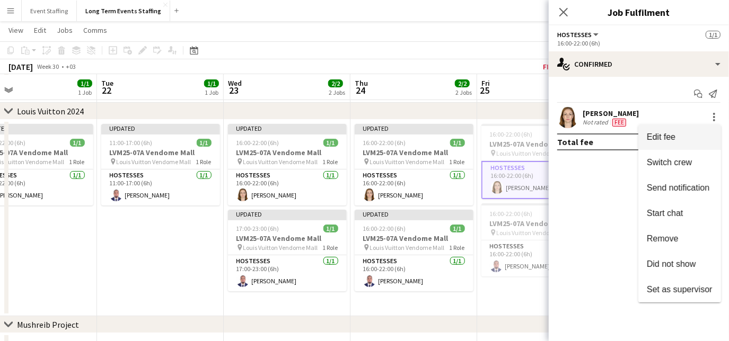
click at [666, 143] on button "Edit fee" at bounding box center [679, 137] width 83 height 25
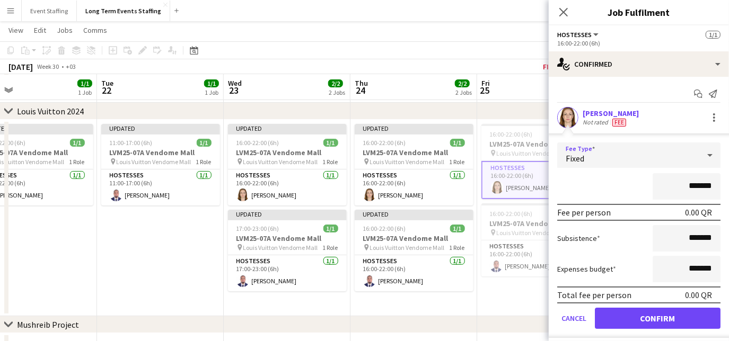
click at [657, 161] on div "Fixed" at bounding box center [628, 155] width 142 height 25
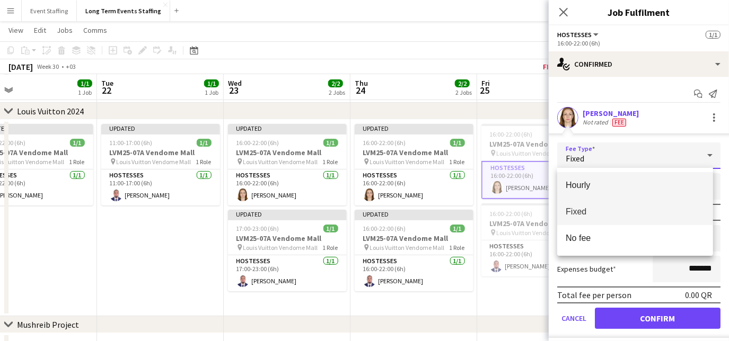
click at [647, 180] on span "Hourly" at bounding box center [635, 185] width 139 height 10
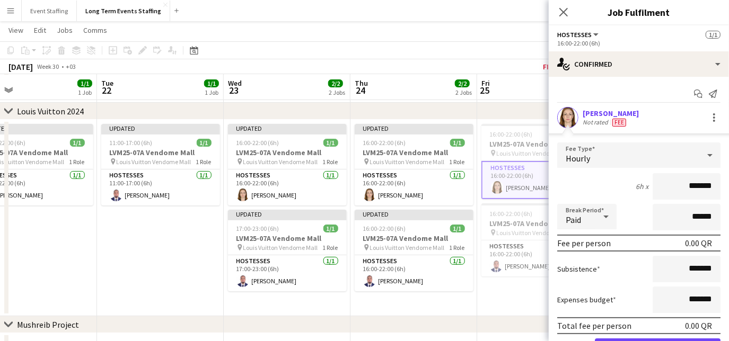
click at [667, 179] on input "*******" at bounding box center [687, 186] width 68 height 27
type input "********"
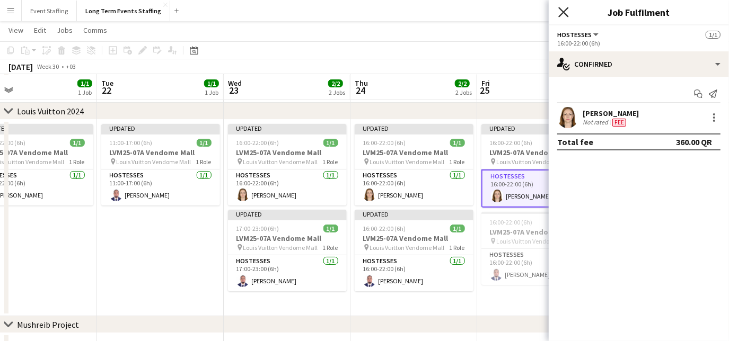
click at [563, 10] on icon "Close pop-in" at bounding box center [563, 12] width 10 height 10
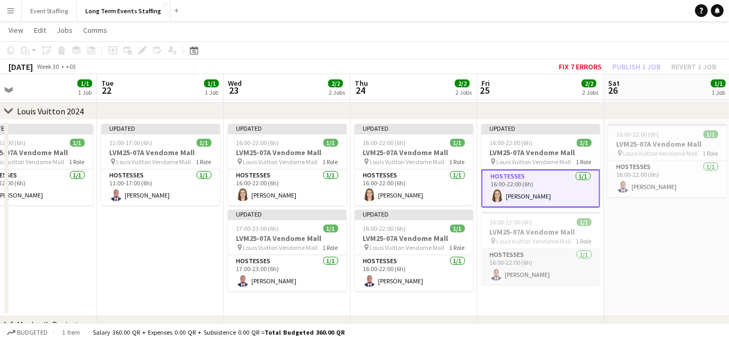
click at [591, 283] on app-card-role "Hostesses [DATE] 16:00-22:00 (6h) [PERSON_NAME]" at bounding box center [540, 267] width 119 height 36
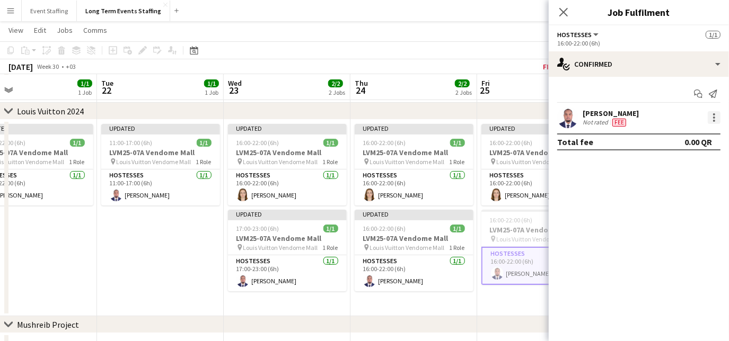
click at [717, 120] on div at bounding box center [714, 117] width 13 height 13
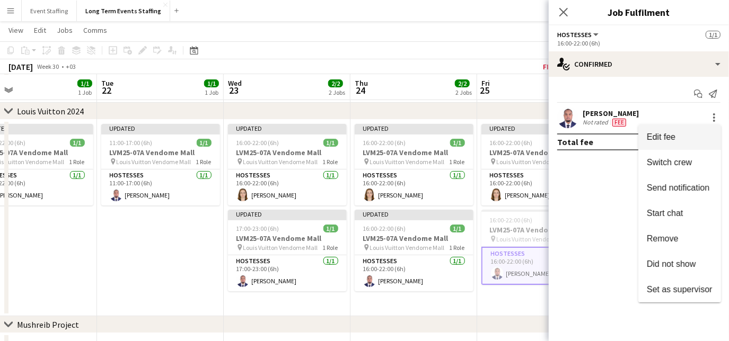
click at [696, 129] on button "Edit fee" at bounding box center [679, 137] width 83 height 25
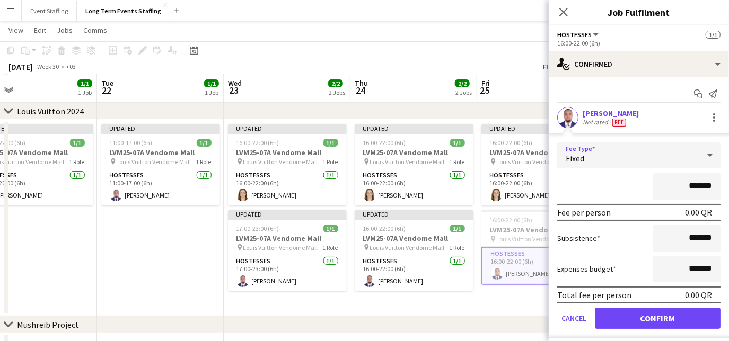
click at [658, 154] on div "Fixed" at bounding box center [628, 155] width 142 height 25
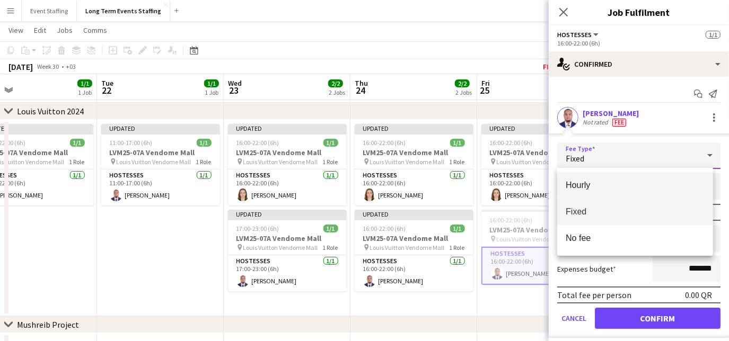
click at [640, 187] on span "Hourly" at bounding box center [635, 185] width 139 height 10
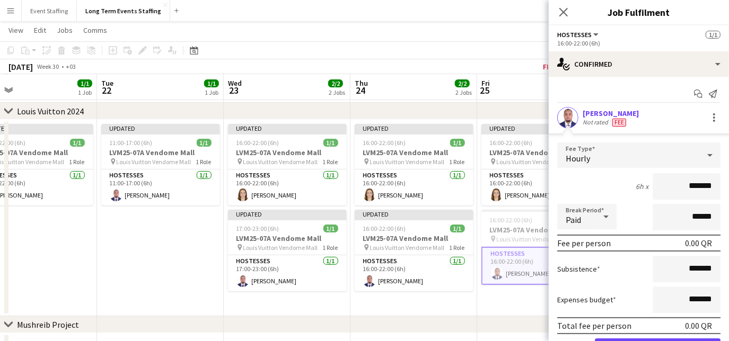
click at [671, 189] on input "*******" at bounding box center [687, 186] width 68 height 27
type input "********"
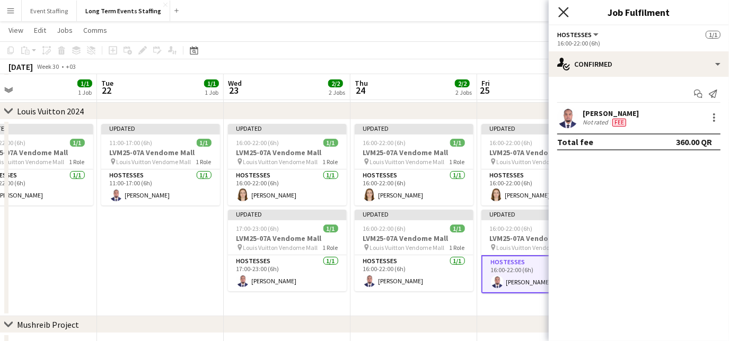
click at [563, 11] on icon at bounding box center [563, 12] width 10 height 10
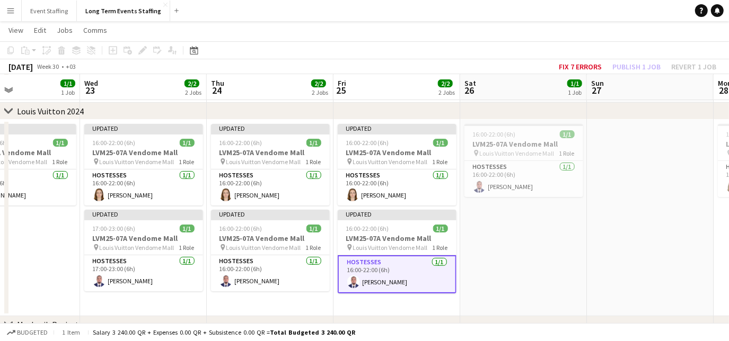
scroll to position [0, 446]
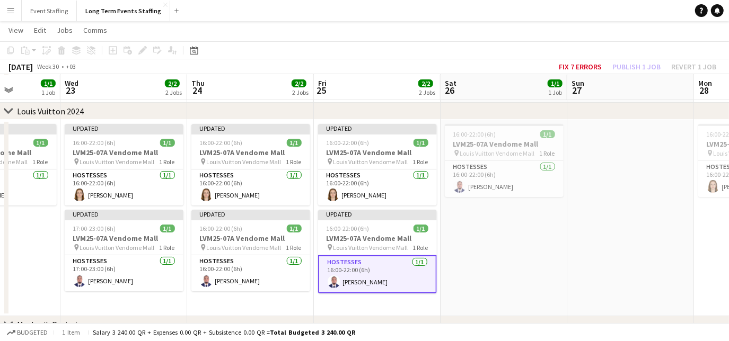
drag, startPoint x: 682, startPoint y: 295, endPoint x: 518, endPoint y: 262, distance: 167.1
click at [518, 262] on app-calendar-viewport "Sat 19 1/1 1 Job Sun 20 Mon 21 1/1 1 Job Tue 22 1/1 1 Job Wed 23 2/2 2 Jobs Thu…" at bounding box center [364, 228] width 729 height 469
click at [551, 186] on app-card-role "Hostesses [DATE] 16:00-22:00 (6h) [PERSON_NAME]" at bounding box center [504, 179] width 119 height 36
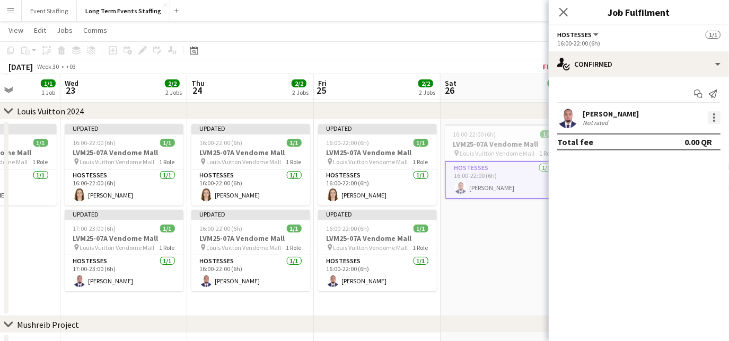
click at [717, 116] on div at bounding box center [714, 117] width 13 height 13
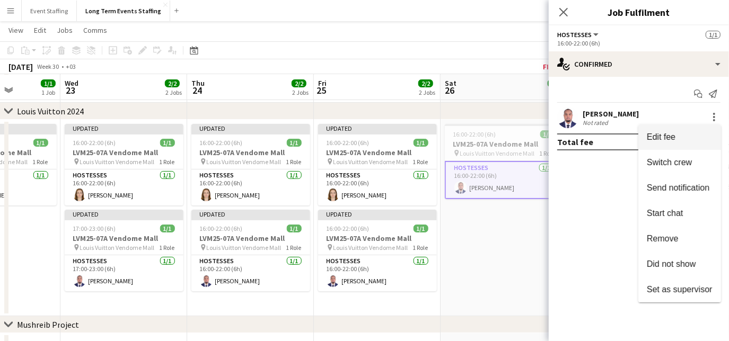
click at [666, 147] on button "Edit fee" at bounding box center [679, 137] width 83 height 25
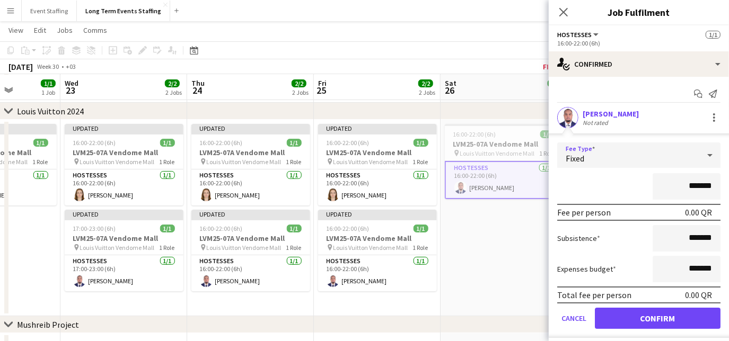
click at [639, 151] on div "Fixed" at bounding box center [628, 155] width 142 height 25
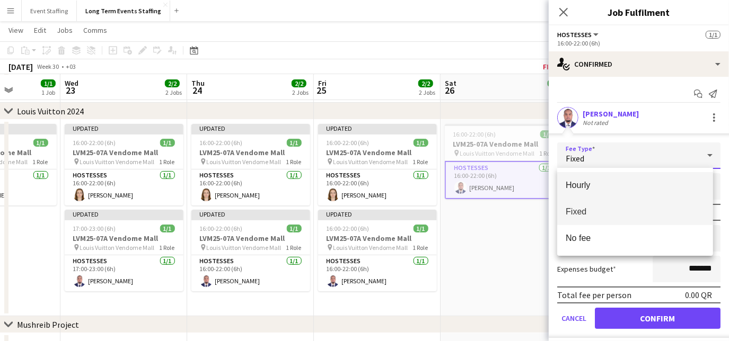
click at [626, 181] on span "Hourly" at bounding box center [635, 185] width 139 height 10
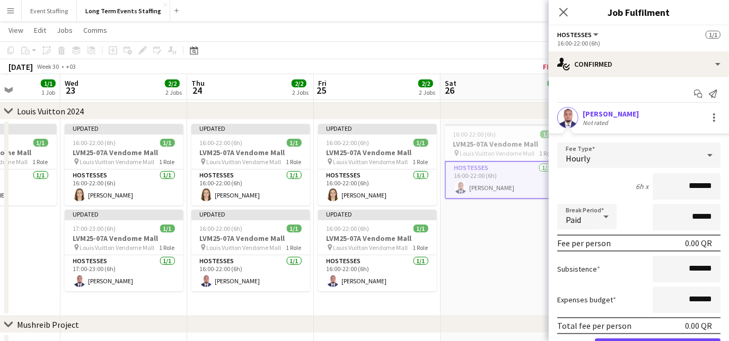
click at [658, 182] on input "*******" at bounding box center [687, 186] width 68 height 27
type input "********"
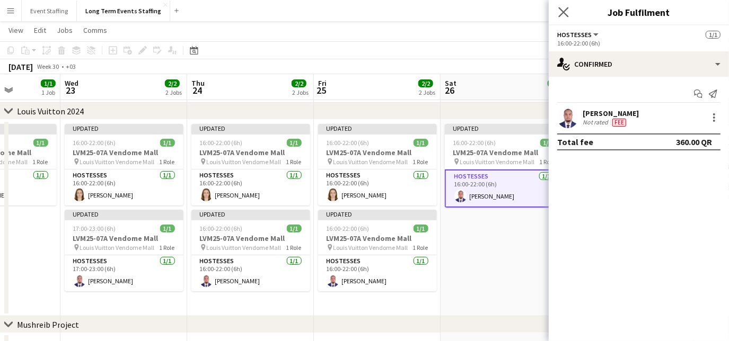
click at [569, 7] on app-icon "Close pop-in" at bounding box center [563, 12] width 15 height 15
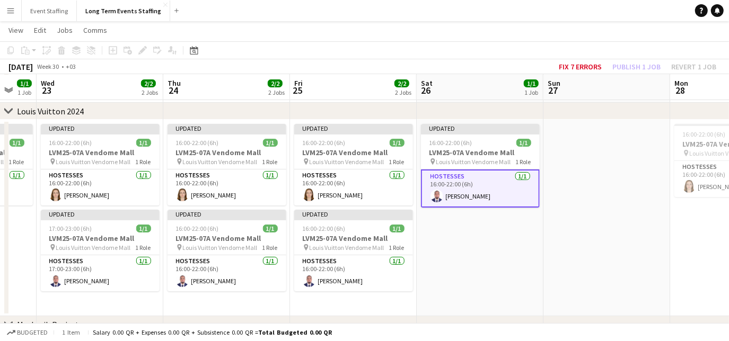
scroll to position [0, 355]
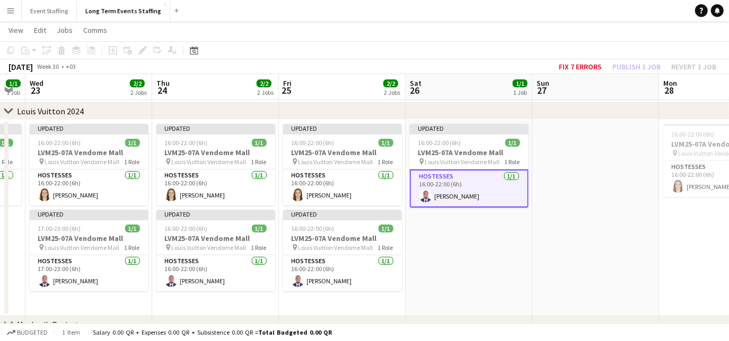
drag, startPoint x: 665, startPoint y: 260, endPoint x: 504, endPoint y: 227, distance: 164.4
click at [504, 227] on app-calendar-viewport "Sun 20 Mon 21 1/1 1 Job Tue 22 1/1 1 Job Wed 23 2/2 2 Jobs Thu 24 2/2 2 Jobs Fr…" at bounding box center [364, 228] width 729 height 469
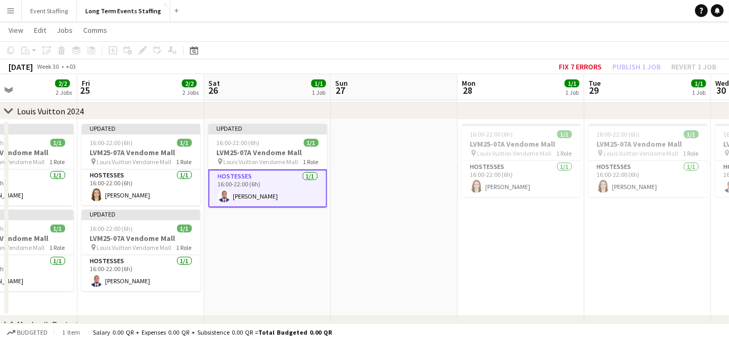
scroll to position [0, 333]
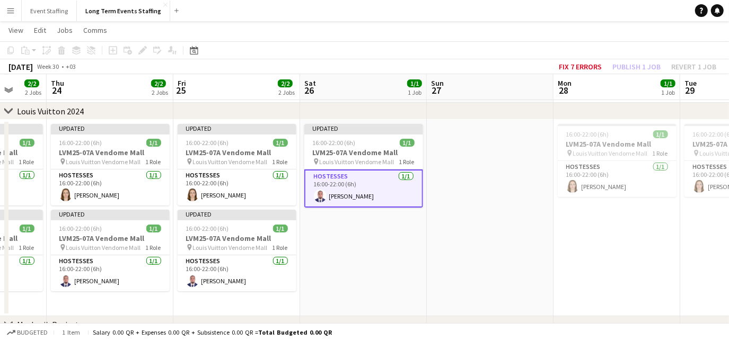
drag, startPoint x: 601, startPoint y: 246, endPoint x: 496, endPoint y: 233, distance: 105.8
click at [496, 233] on app-calendar-viewport "Mon 21 1/1 1 Job Tue 22 1/1 1 Job Wed 23 2/2 2 Jobs Thu 24 2/2 2 Jobs Fri 25 2/…" at bounding box center [364, 228] width 729 height 469
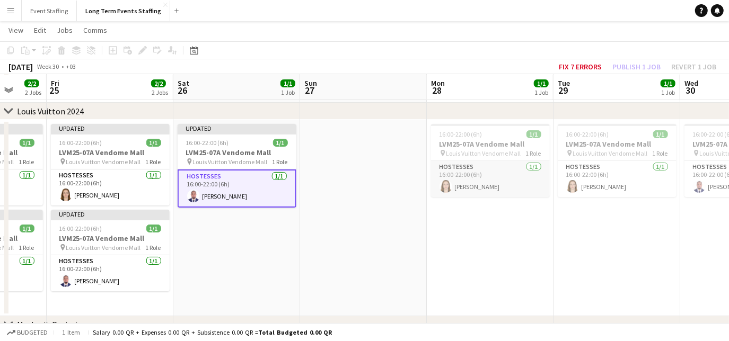
click at [535, 188] on app-card-role "Hostesses [DATE] 16:00-22:00 (6h) [PERSON_NAME]" at bounding box center [490, 179] width 119 height 36
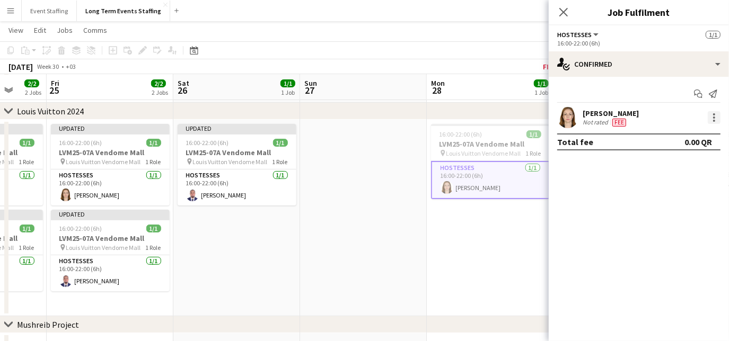
click at [713, 111] on div at bounding box center [714, 117] width 13 height 13
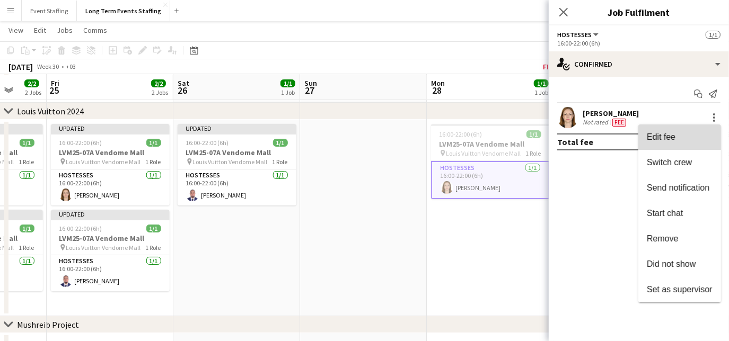
click at [689, 133] on span "Edit fee" at bounding box center [680, 138] width 66 height 10
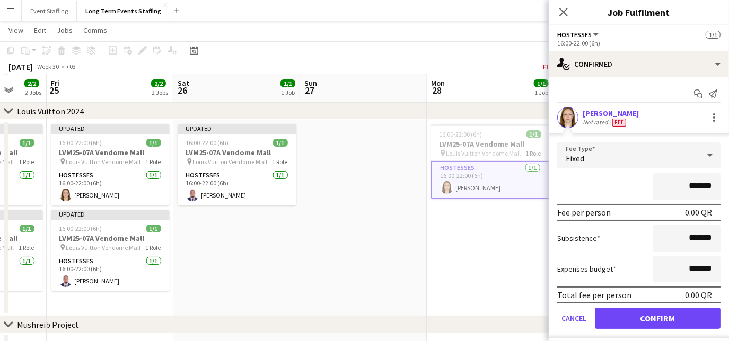
click at [618, 153] on div "Fixed" at bounding box center [628, 155] width 142 height 25
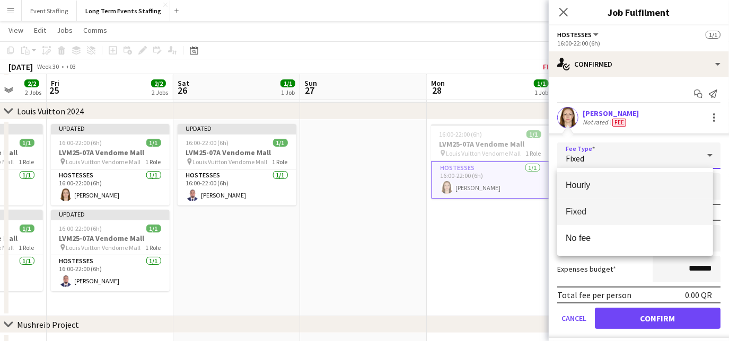
click at [603, 182] on span "Hourly" at bounding box center [635, 185] width 139 height 10
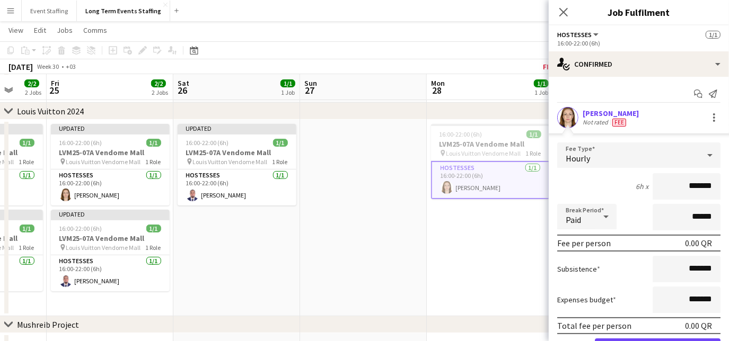
click at [670, 187] on input "*******" at bounding box center [687, 186] width 68 height 27
type input "********"
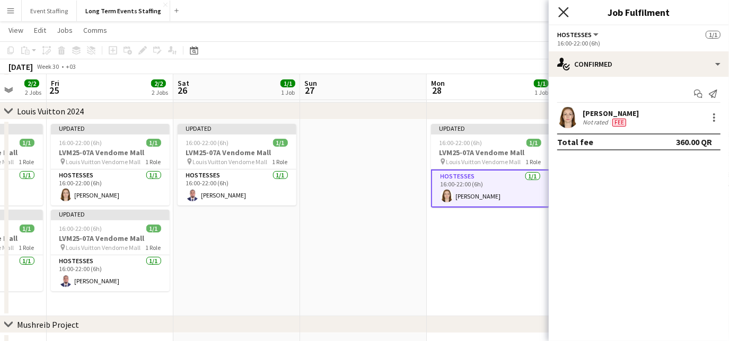
click at [562, 14] on icon at bounding box center [563, 12] width 10 height 10
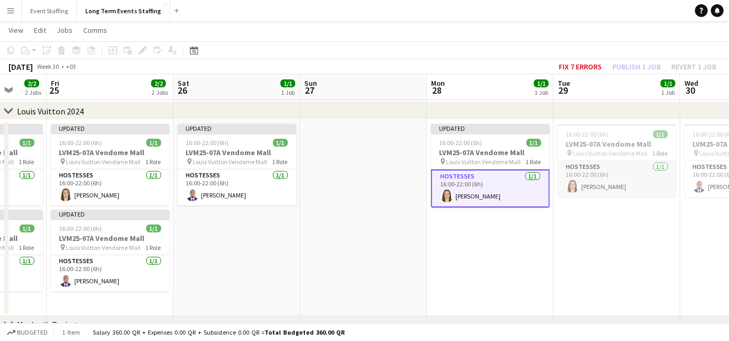
click at [667, 185] on app-card-role "Hostesses [DATE] 16:00-22:00 (6h) [PERSON_NAME]" at bounding box center [617, 179] width 119 height 36
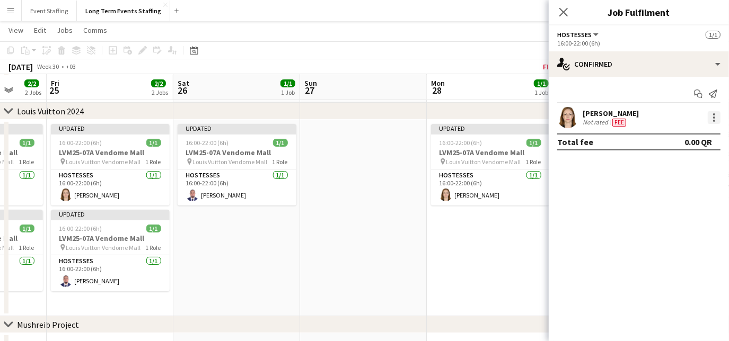
click at [713, 119] on div at bounding box center [714, 117] width 13 height 13
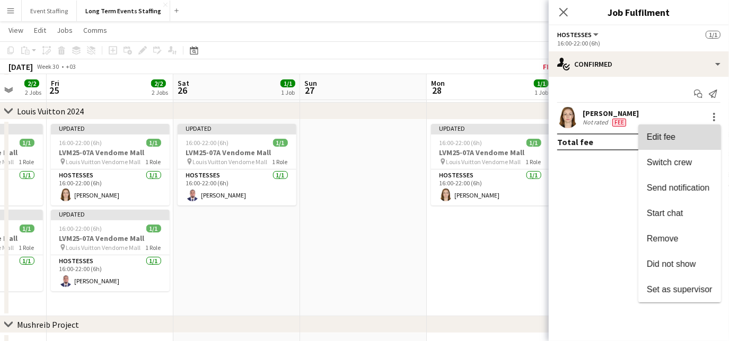
click at [654, 138] on span "Edit fee" at bounding box center [661, 137] width 29 height 9
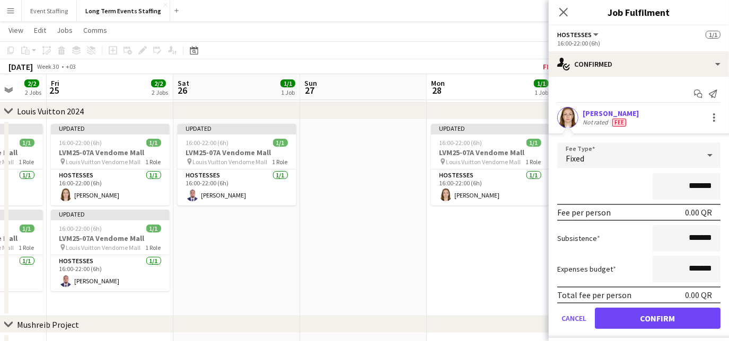
click at [587, 152] on div "Fixed" at bounding box center [628, 155] width 142 height 25
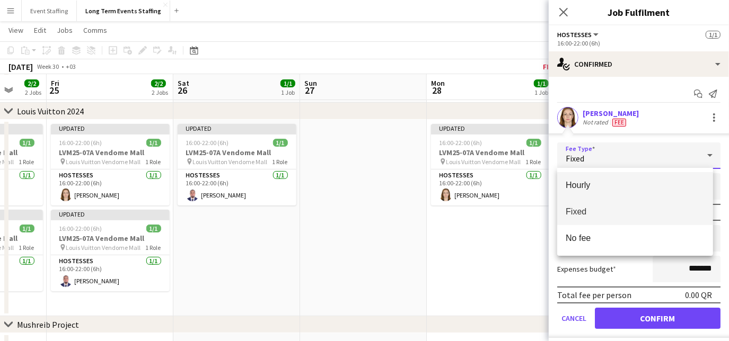
click at [584, 183] on span "Hourly" at bounding box center [635, 185] width 139 height 10
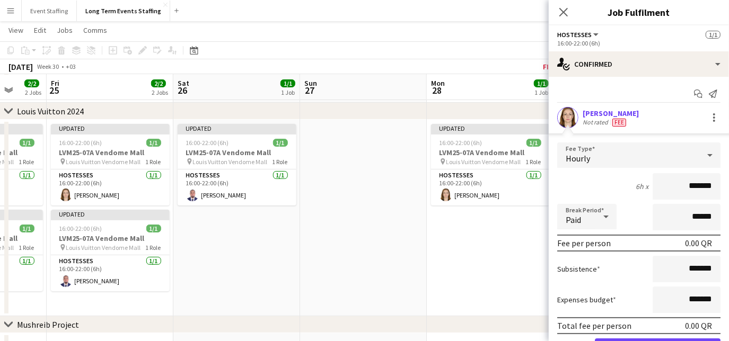
click at [677, 185] on input "*******" at bounding box center [687, 186] width 68 height 27
type input "********"
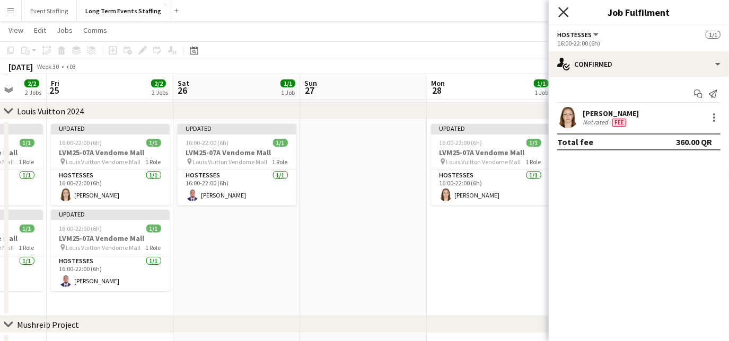
click at [567, 13] on icon "Close pop-in" at bounding box center [563, 12] width 10 height 10
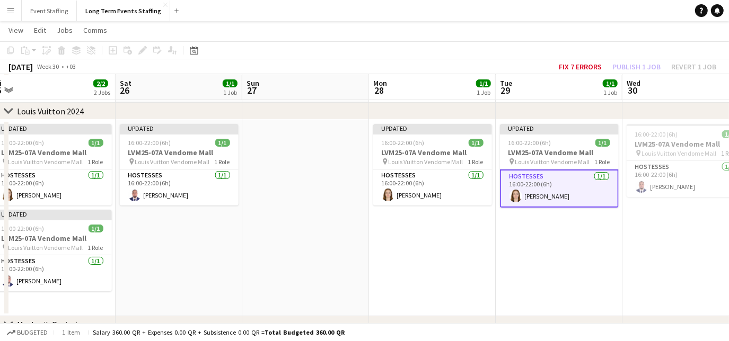
scroll to position [0, 429]
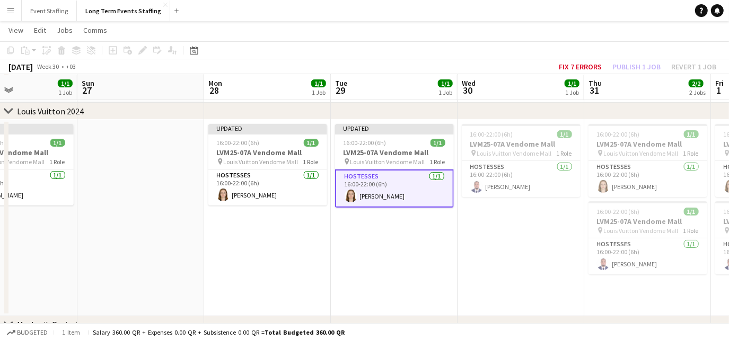
drag, startPoint x: 676, startPoint y: 263, endPoint x: 453, endPoint y: 235, distance: 224.4
click at [453, 235] on app-calendar-viewport "Wed 23 2/2 2 Jobs Thu 24 2/2 2 Jobs Fri 25 2/2 2 Jobs Sat 26 1/1 1 Job Sun 27 M…" at bounding box center [364, 228] width 729 height 469
click at [572, 186] on app-card-role "Hostesses [DATE] 16:00-22:00 (6h) [PERSON_NAME]" at bounding box center [521, 179] width 119 height 36
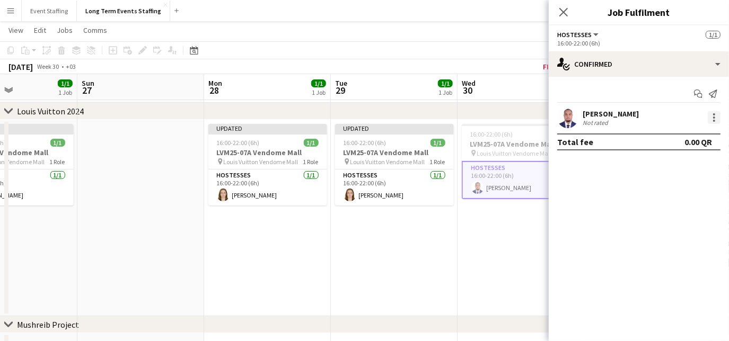
click at [714, 118] on div at bounding box center [714, 118] width 2 height 2
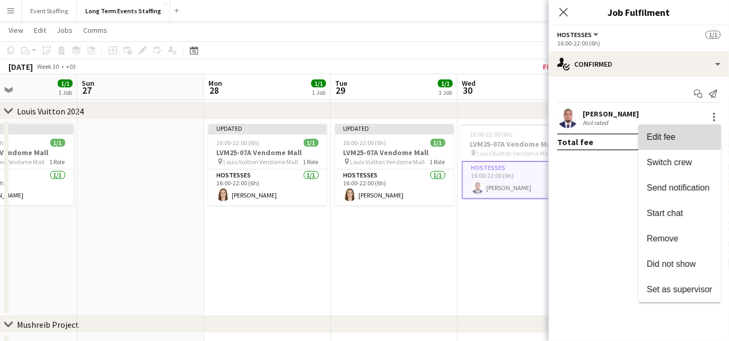
click at [668, 130] on button "Edit fee" at bounding box center [679, 137] width 83 height 25
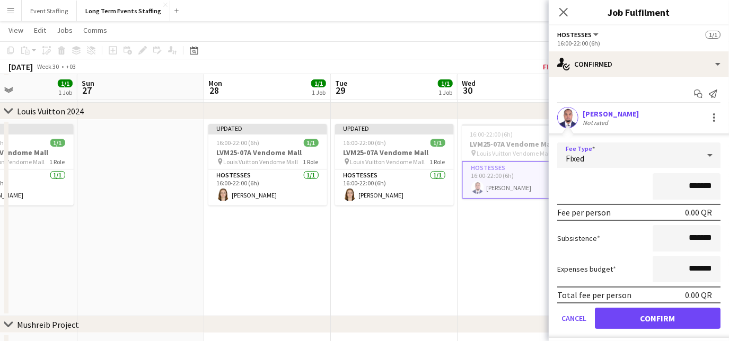
click at [635, 160] on div "Fixed" at bounding box center [628, 155] width 142 height 25
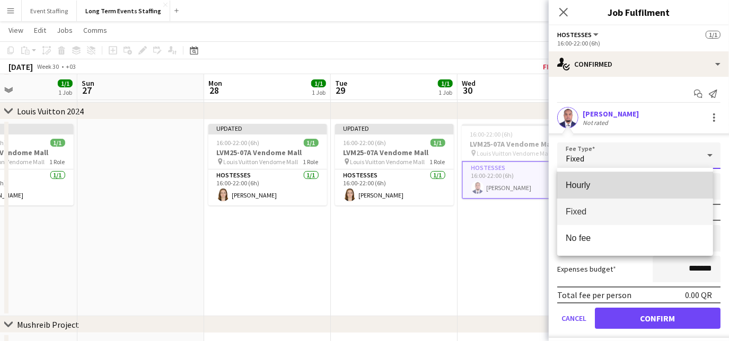
click at [630, 184] on span "Hourly" at bounding box center [635, 185] width 139 height 10
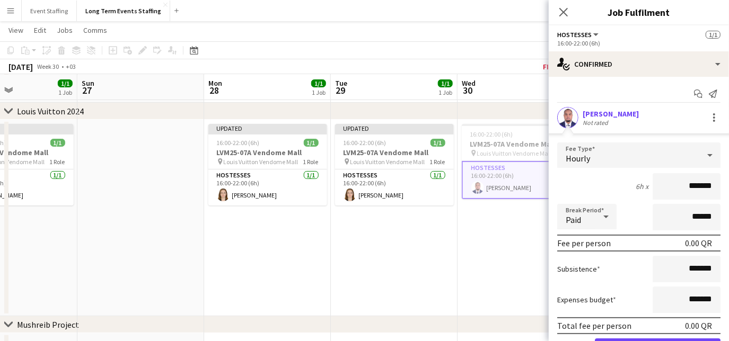
click at [673, 192] on input "*******" at bounding box center [687, 186] width 68 height 27
type input "********"
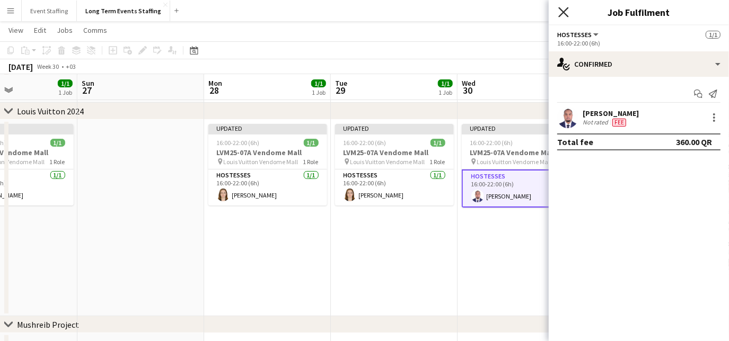
click at [562, 9] on icon "Close pop-in" at bounding box center [563, 12] width 10 height 10
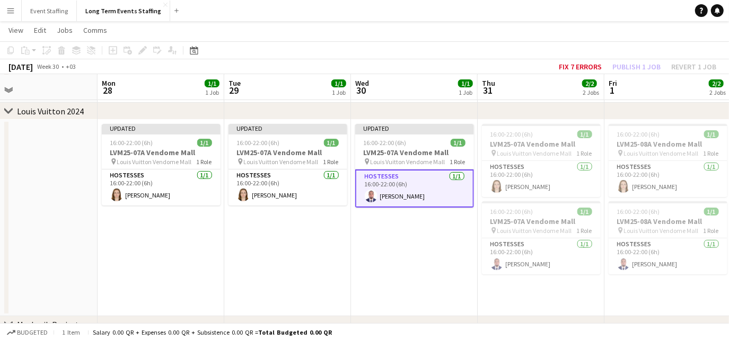
scroll to position [0, 440]
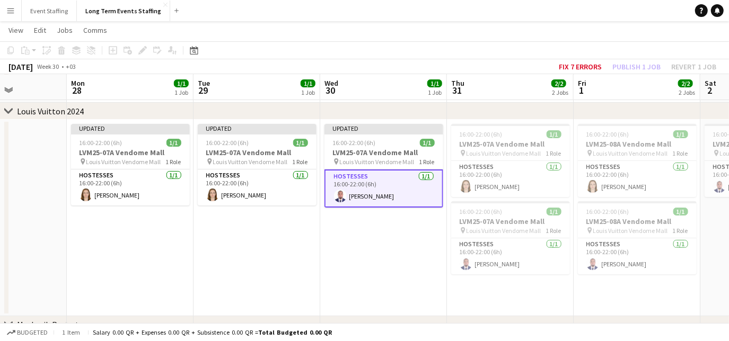
drag, startPoint x: 574, startPoint y: 276, endPoint x: 436, endPoint y: 254, distance: 139.0
click at [436, 254] on app-calendar-viewport "Thu 24 2/2 2 Jobs Fri 25 2/2 2 Jobs Sat 26 1/1 1 Job Sun 27 Mon 28 1/1 1 Job Tu…" at bounding box center [364, 228] width 729 height 469
click at [538, 185] on app-card-role "Hostesses [DATE] 16:00-22:00 (6h) [PERSON_NAME]" at bounding box center [510, 179] width 119 height 36
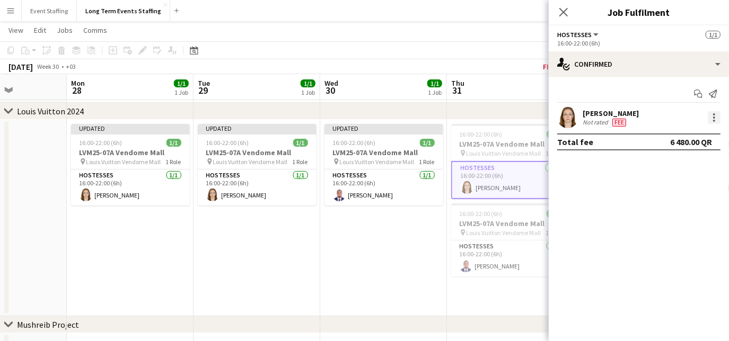
click at [714, 115] on div at bounding box center [714, 114] width 2 height 2
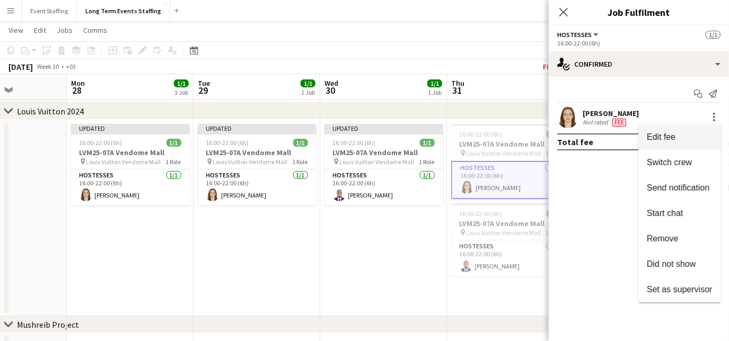
click at [675, 134] on span "Edit fee" at bounding box center [661, 137] width 29 height 9
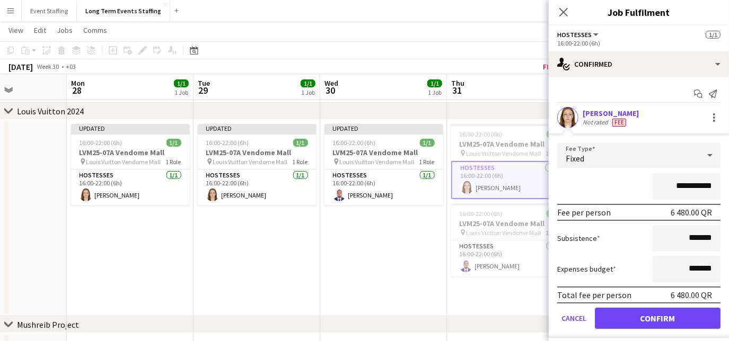
click at [639, 155] on div "Fixed" at bounding box center [628, 155] width 142 height 25
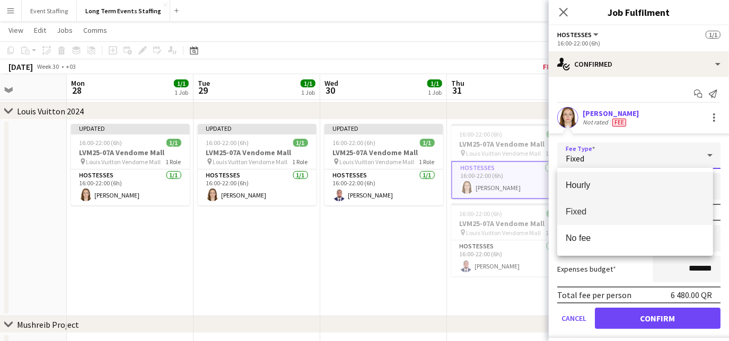
click at [628, 183] on span "Hourly" at bounding box center [635, 185] width 139 height 10
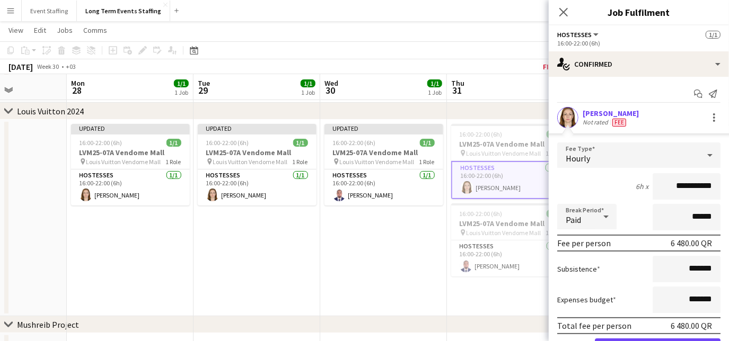
drag, startPoint x: 662, startPoint y: 185, endPoint x: 681, endPoint y: 186, distance: 18.6
click at [681, 186] on input "**********" at bounding box center [687, 186] width 68 height 27
type input "********"
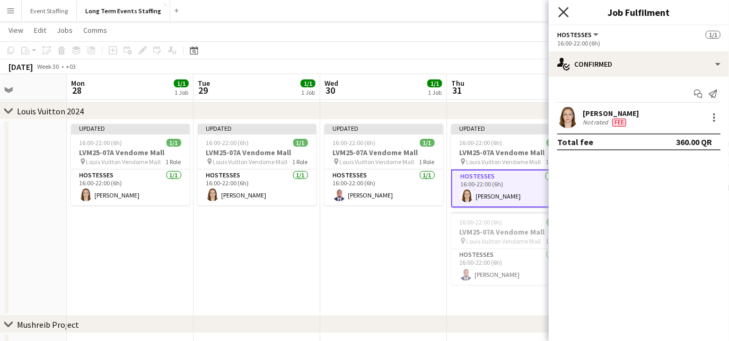
click at [565, 11] on icon at bounding box center [563, 12] width 10 height 10
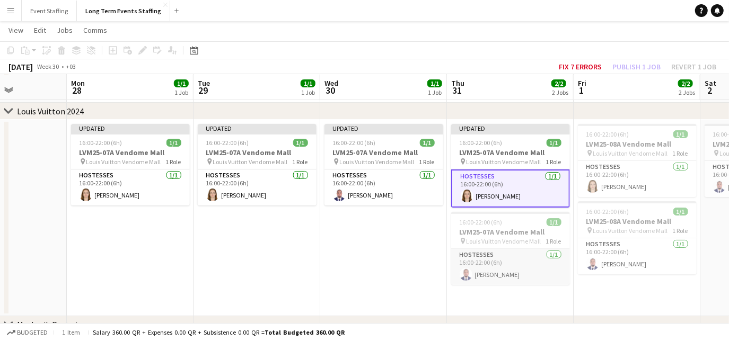
click at [551, 265] on app-card-role "Hostesses [DATE] 16:00-22:00 (6h) [PERSON_NAME]" at bounding box center [510, 267] width 119 height 36
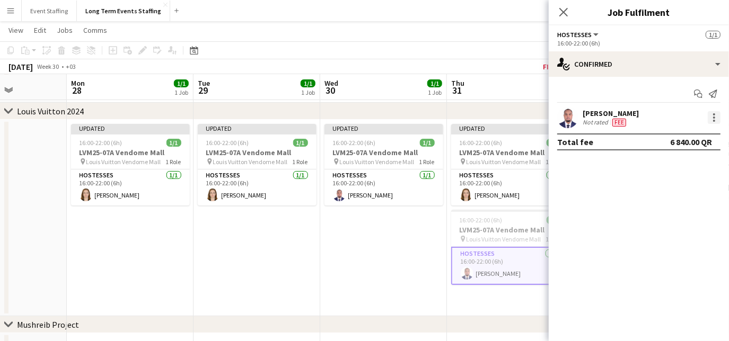
click at [711, 115] on div at bounding box center [714, 117] width 13 height 13
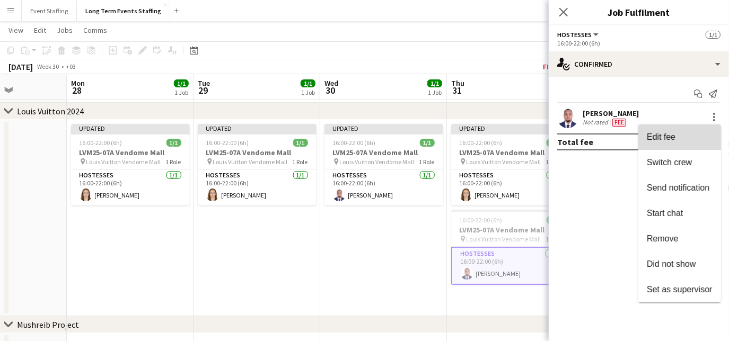
click at [683, 140] on span "Edit fee" at bounding box center [680, 138] width 66 height 10
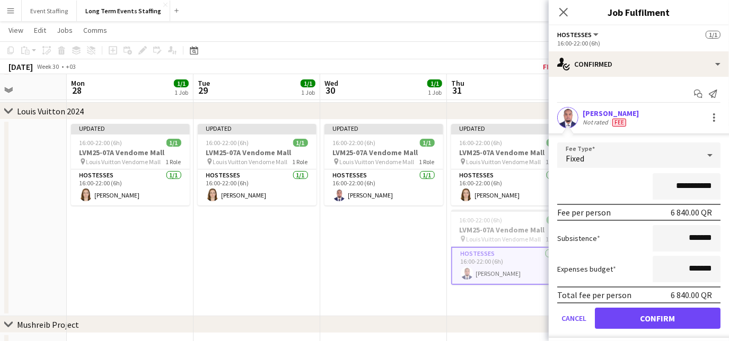
click at [621, 160] on div "Fixed" at bounding box center [628, 155] width 142 height 25
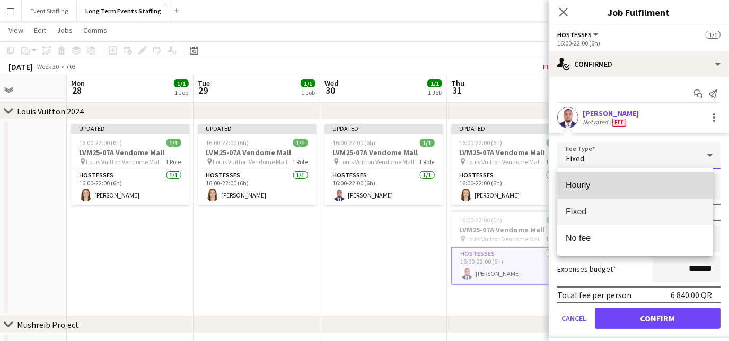
click at [615, 179] on mat-option "Hourly" at bounding box center [635, 185] width 156 height 27
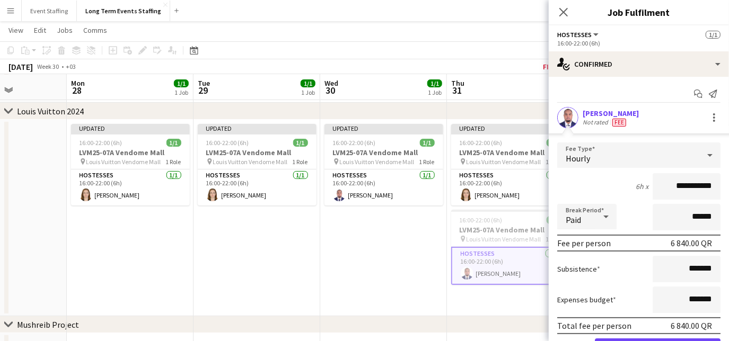
drag, startPoint x: 658, startPoint y: 186, endPoint x: 681, endPoint y: 186, distance: 22.8
click at [681, 186] on input "**********" at bounding box center [687, 186] width 68 height 27
type input "********"
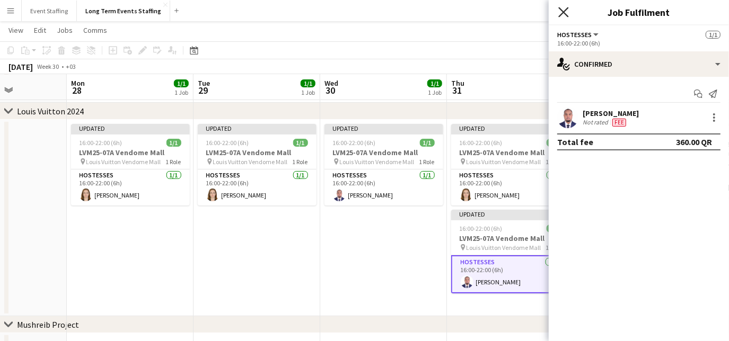
click at [567, 11] on icon "Close pop-in" at bounding box center [563, 12] width 10 height 10
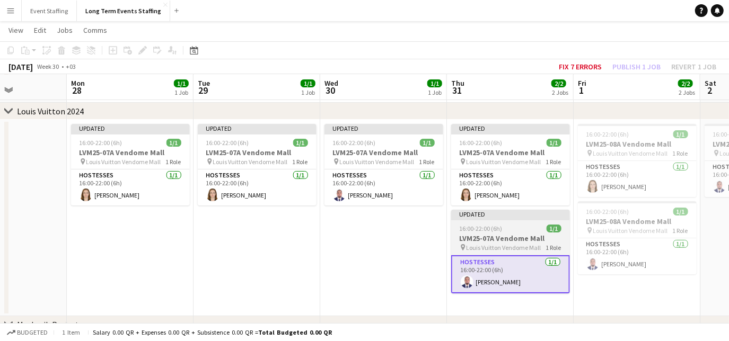
click at [492, 214] on div "Updated" at bounding box center [510, 214] width 119 height 8
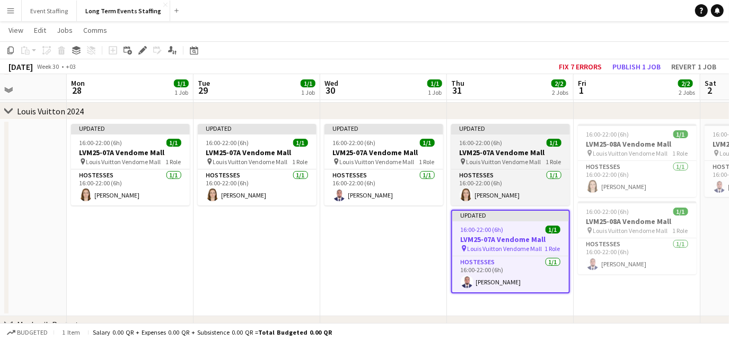
click at [486, 148] on h3 "LVM25-07A Vendome Mall" at bounding box center [510, 153] width 119 height 10
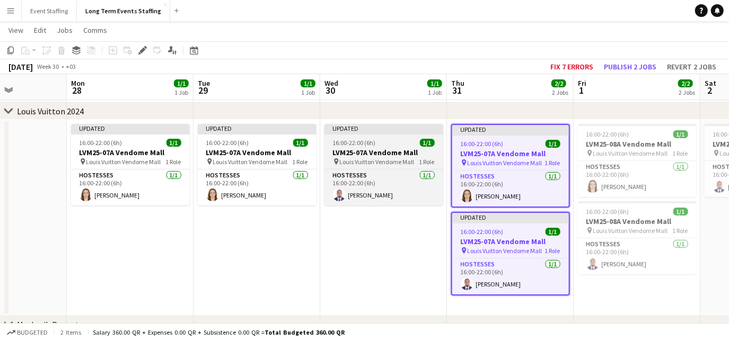
click at [373, 145] on span "16:00-22:00 (6h)" at bounding box center [354, 143] width 43 height 8
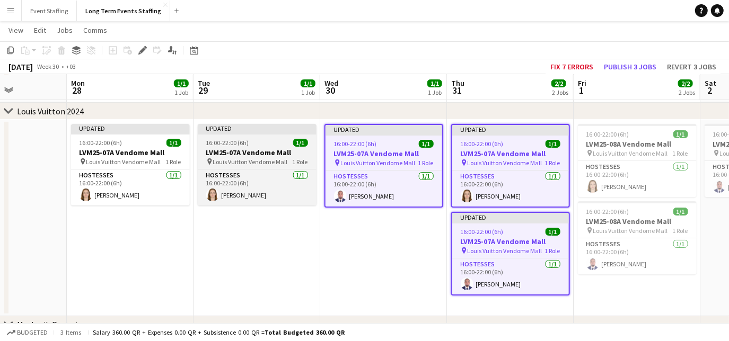
click at [257, 144] on div "16:00-22:00 (6h) 1/1" at bounding box center [257, 143] width 119 height 8
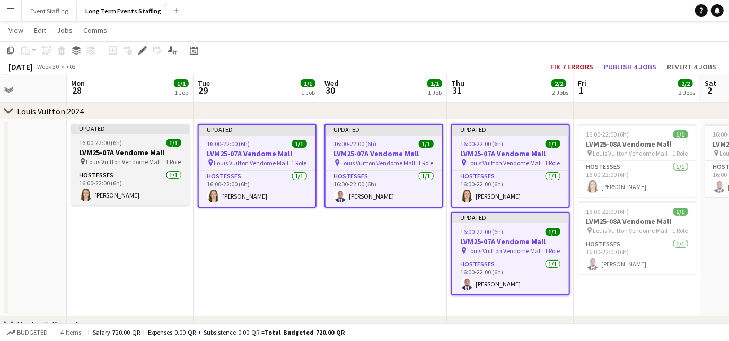
click at [126, 144] on div "16:00-22:00 (6h) 1/1" at bounding box center [130, 143] width 119 height 8
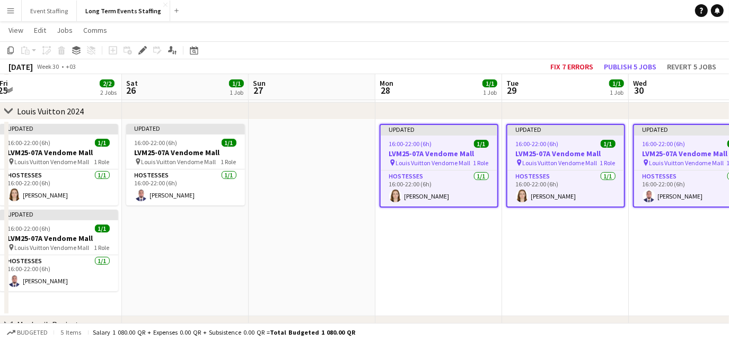
drag, startPoint x: 114, startPoint y: 302, endPoint x: 424, endPoint y: 252, distance: 314.1
click at [424, 252] on app-calendar-viewport "Wed 23 2/2 2 Jobs Thu 24 2/2 2 Jobs Fri 25 2/2 2 Jobs Sat 26 1/1 1 Job Sun 27 M…" at bounding box center [364, 228] width 729 height 469
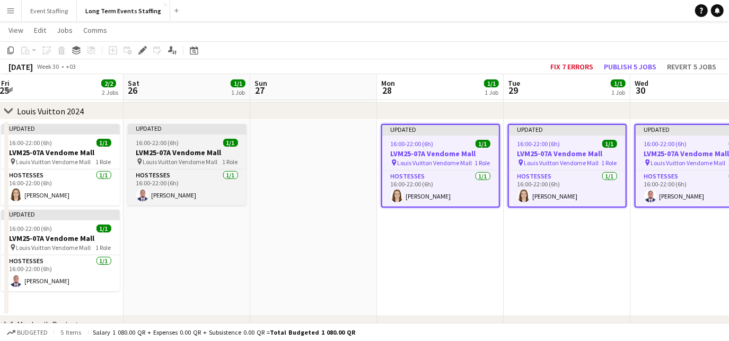
click at [165, 139] on span "16:00-22:00 (6h)" at bounding box center [157, 143] width 43 height 8
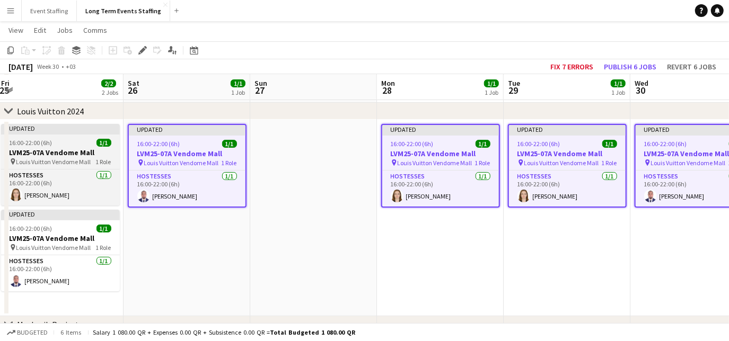
click at [77, 139] on div "16:00-22:00 (6h) 1/1" at bounding box center [60, 143] width 119 height 8
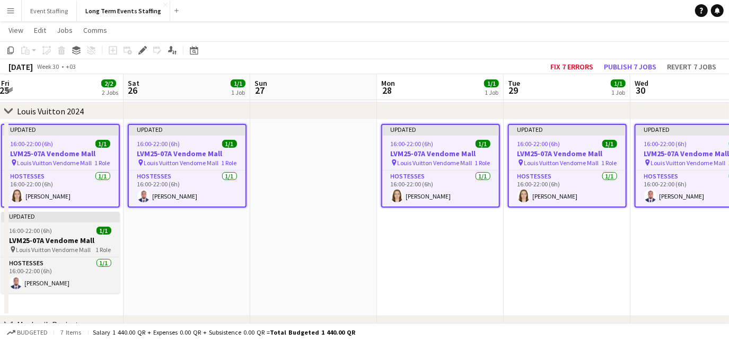
click at [57, 232] on div "16:00-22:00 (6h) 1/1" at bounding box center [60, 231] width 119 height 8
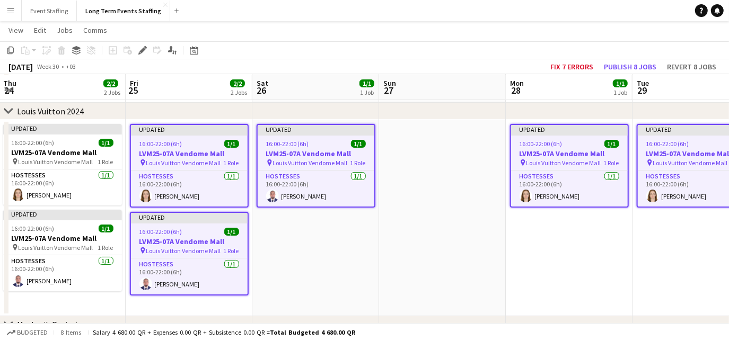
drag, startPoint x: 202, startPoint y: 271, endPoint x: 458, endPoint y: 268, distance: 256.1
click at [458, 268] on app-calendar-viewport "Tue 22 1/1 1 Job Wed 23 2/2 2 Jobs Thu 24 2/2 2 Jobs Fri 25 2/2 2 Jobs Sat 26 1…" at bounding box center [364, 228] width 729 height 469
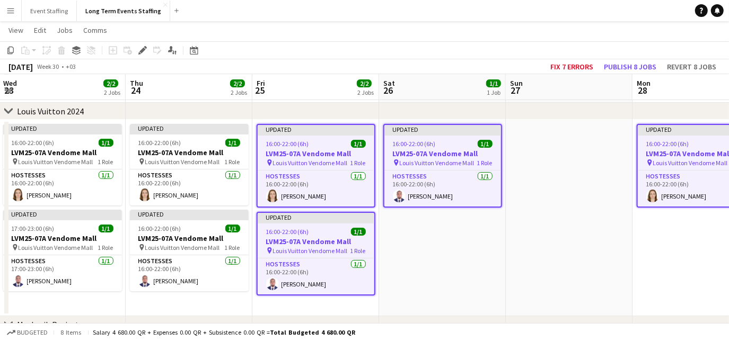
scroll to position [0, 254]
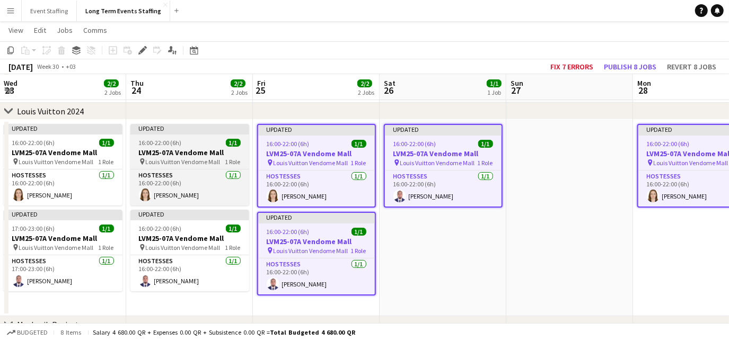
click at [181, 150] on h3 "LVM25-07A Vendome Mall" at bounding box center [189, 153] width 119 height 10
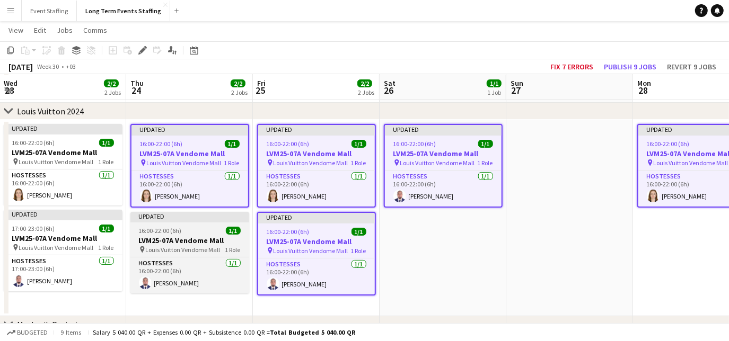
click at [173, 217] on div "Updated" at bounding box center [189, 216] width 119 height 8
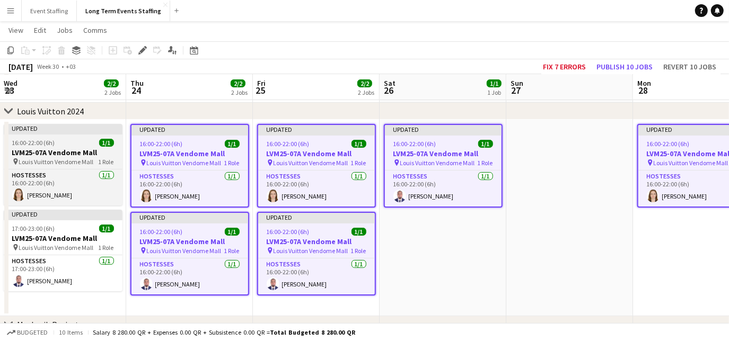
click at [70, 153] on h3 "LVM25-07A Vendome Mall" at bounding box center [63, 153] width 119 height 10
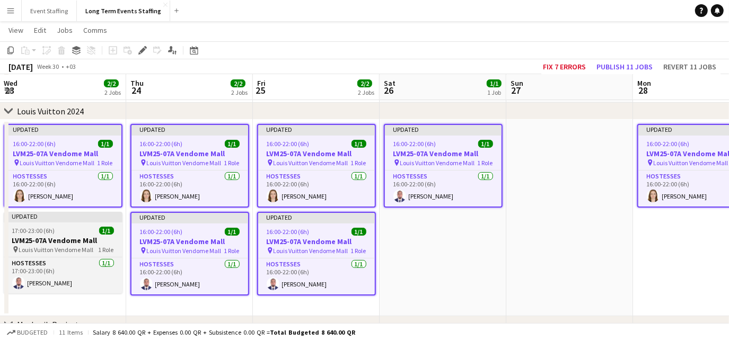
click at [60, 240] on h3 "LVM25-07A Vendome Mall" at bounding box center [63, 241] width 119 height 10
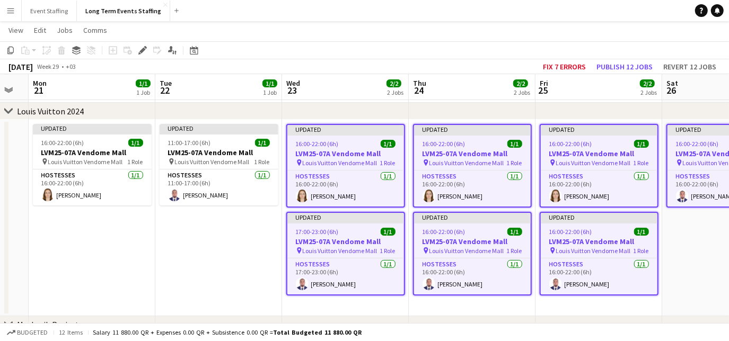
drag, startPoint x: 72, startPoint y: 298, endPoint x: 370, endPoint y: 278, distance: 298.6
click at [370, 278] on app-calendar-viewport "Sat 19 1/1 1 Job Sun 20 Mon 21 1/1 1 Job Tue 22 1/1 1 Job Wed 23 2/2 2 Jobs Thu…" at bounding box center [364, 228] width 729 height 469
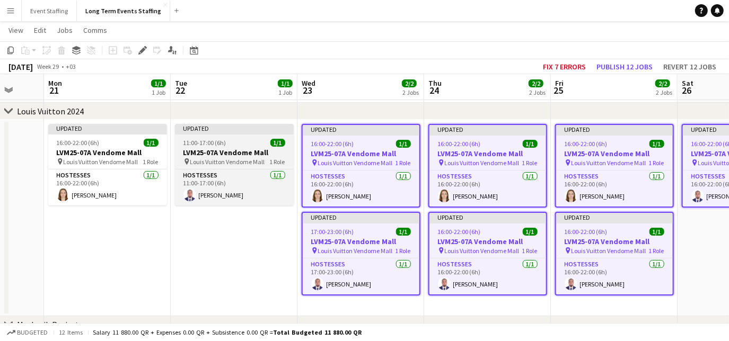
click at [228, 144] on div "11:00-17:00 (6h) 1/1" at bounding box center [234, 143] width 119 height 8
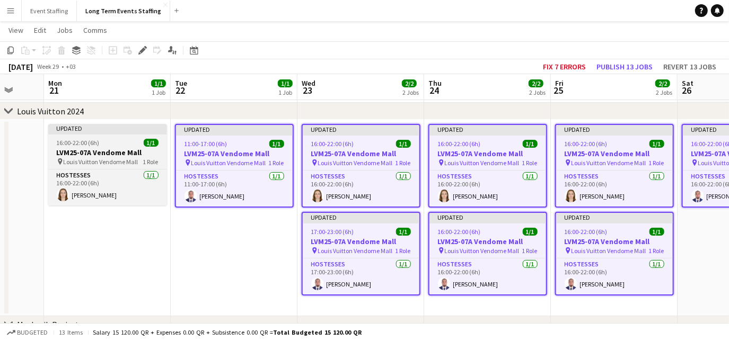
click at [100, 142] on div "16:00-22:00 (6h) 1/1" at bounding box center [107, 143] width 119 height 8
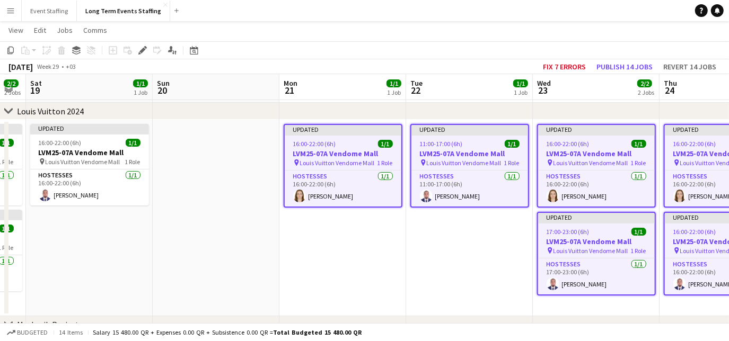
drag, startPoint x: 89, startPoint y: 248, endPoint x: 454, endPoint y: 239, distance: 364.9
click at [454, 239] on app-calendar-viewport "Thu 17 2/2 2 Jobs Fri 18 2/2 2 Jobs Sat 19 1/1 1 Job Sun 20 Mon 21 1/1 1 Job Tu…" at bounding box center [364, 228] width 729 height 469
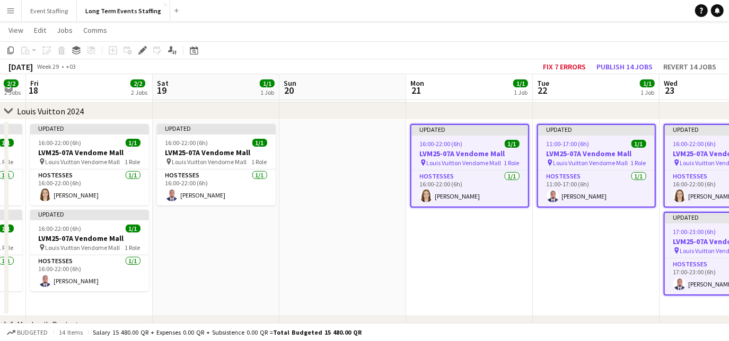
scroll to position [0, 225]
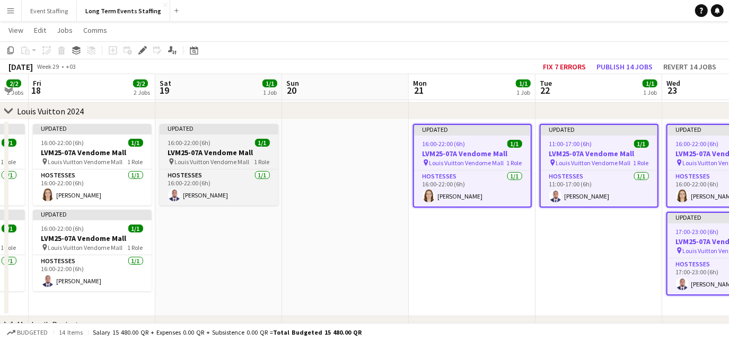
click at [233, 150] on h3 "LVM25-07A Vendome Mall" at bounding box center [219, 153] width 119 height 10
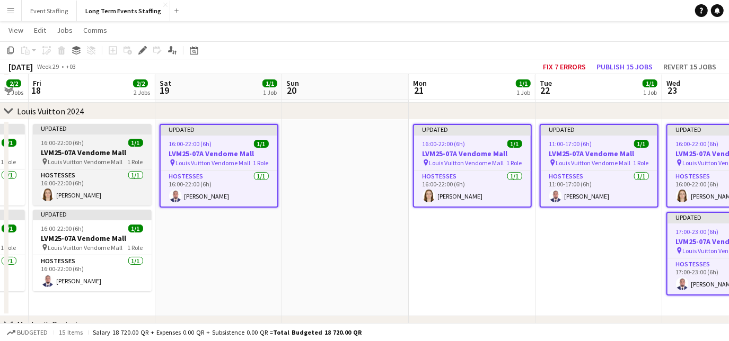
click at [89, 151] on h3 "LVM25-07A Vendome Mall" at bounding box center [92, 153] width 119 height 10
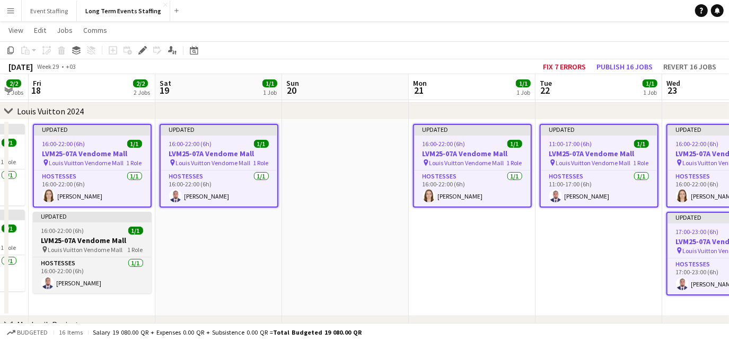
click at [79, 224] on app-job-card "Updated 16:00-22:00 (6h) 1/1 LVM25-07A [GEOGRAPHIC_DATA] pin Louis Vuitton Vend…" at bounding box center [92, 253] width 119 height 82
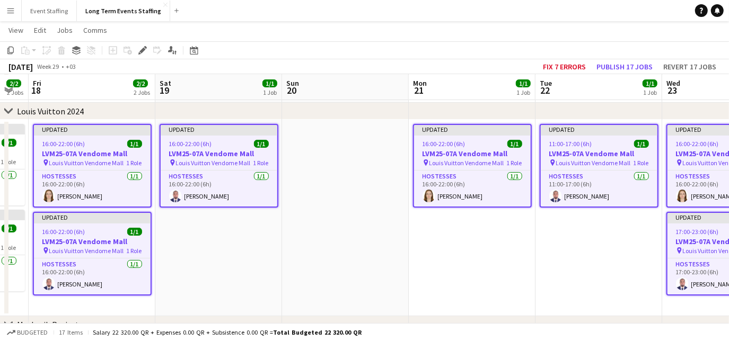
click at [227, 313] on app-date-cell "Updated 16:00-22:00 (6h) 1/1 LVM25-07A [GEOGRAPHIC_DATA] pin Louis Vuitton Vend…" at bounding box center [218, 218] width 127 height 197
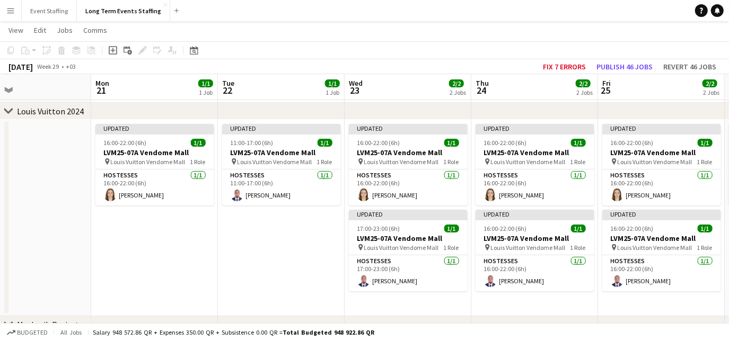
drag, startPoint x: 451, startPoint y: 273, endPoint x: 133, endPoint y: 221, distance: 321.8
click at [133, 221] on app-calendar-viewport "Thu 17 2/2 2 Jobs Fri 18 2/2 2 Jobs Sat 19 1/1 1 Job Sun 20 Mon 21 1/1 1 Job Tu…" at bounding box center [364, 228] width 729 height 469
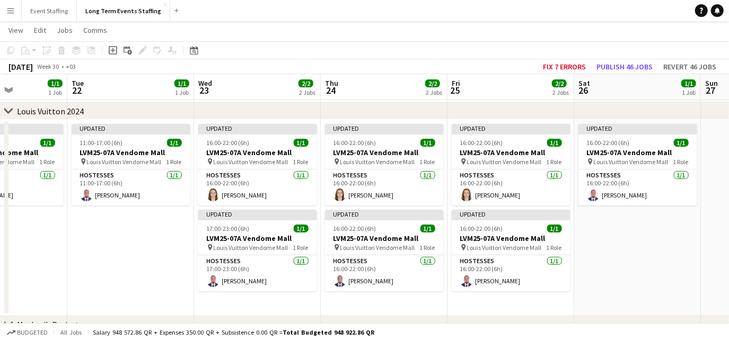
scroll to position [0, 443]
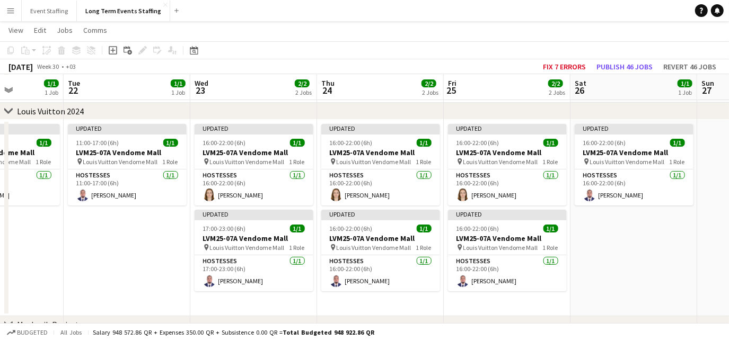
drag, startPoint x: 267, startPoint y: 254, endPoint x: 113, endPoint y: 229, distance: 156.4
click at [113, 229] on app-calendar-viewport "Fri 18 2/2 2 Jobs Sat 19 1/1 1 Job Sun 20 Mon 21 1/1 1 Job Tue 22 1/1 1 Job Wed…" at bounding box center [364, 228] width 729 height 469
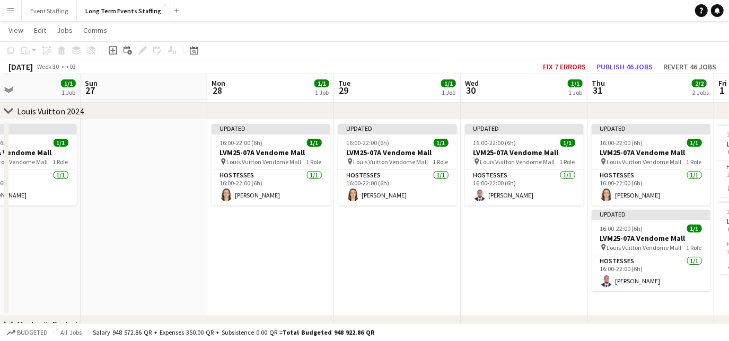
scroll to position [0, 447]
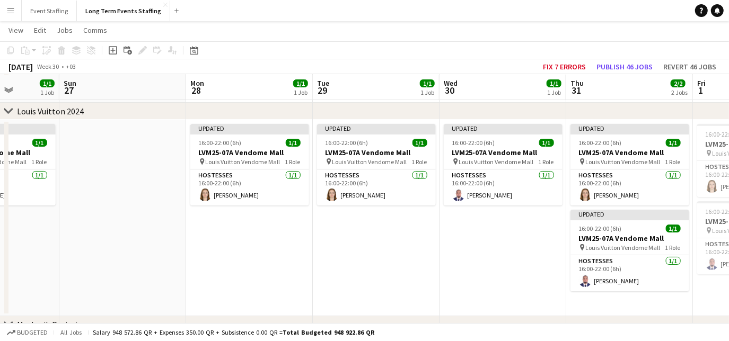
drag, startPoint x: 640, startPoint y: 274, endPoint x: -2, endPoint y: 152, distance: 654.0
click at [0, 152] on html "Menu Boards Boards Boards All jobs Status Workforce Workforce My Workforce Recr…" at bounding box center [364, 216] width 729 height 529
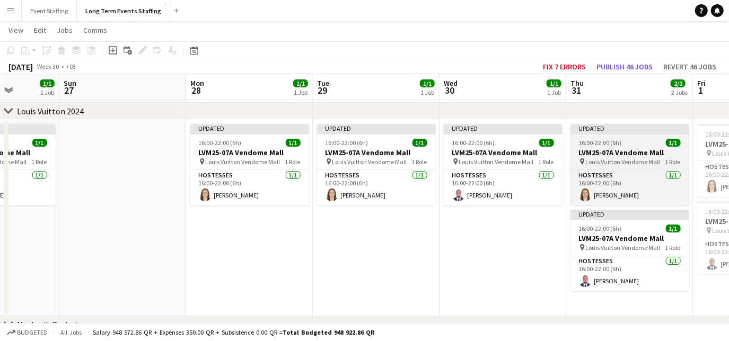
click at [603, 163] on span "Louis Vuitton Vendome Mall" at bounding box center [623, 162] width 75 height 8
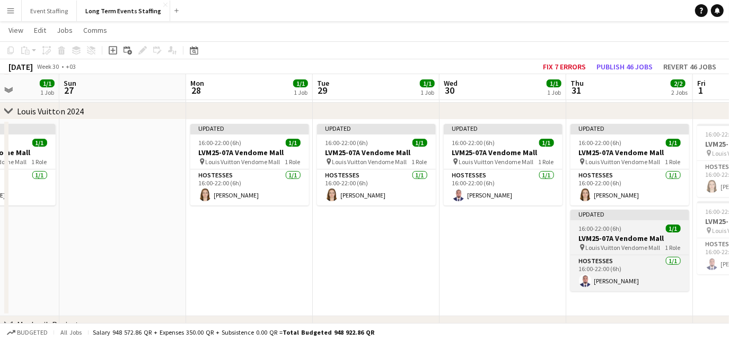
click at [600, 226] on span "16:00-22:00 (6h)" at bounding box center [600, 229] width 43 height 8
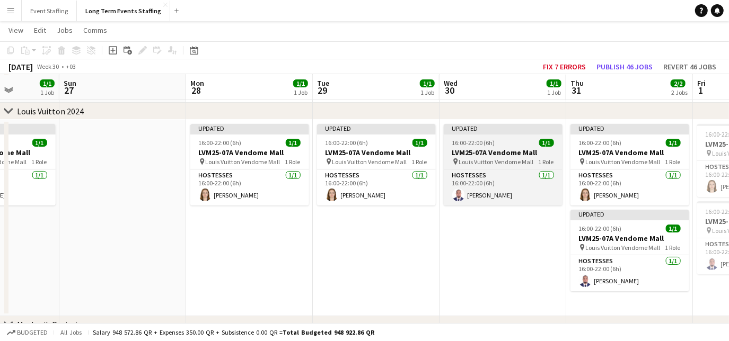
click at [521, 159] on span "Louis Vuitton Vendome Mall" at bounding box center [496, 162] width 75 height 8
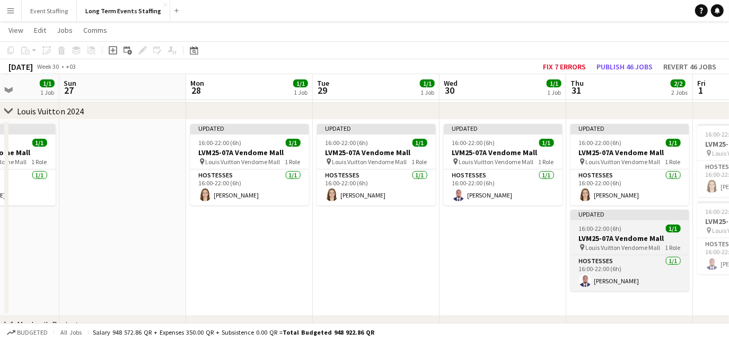
click at [623, 229] on div "16:00-22:00 (6h) 1/1" at bounding box center [629, 229] width 119 height 8
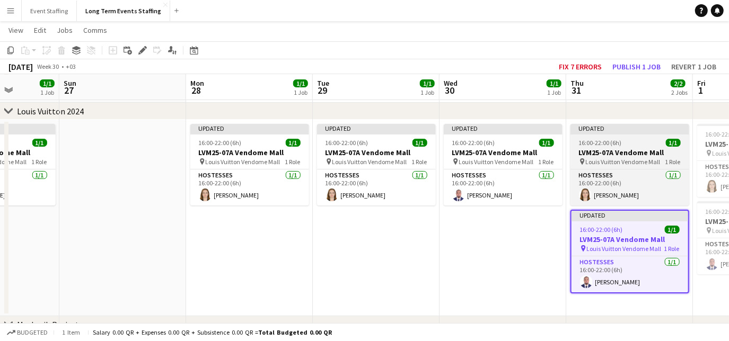
click at [601, 165] on span "Louis Vuitton Vendome Mall" at bounding box center [623, 162] width 75 height 8
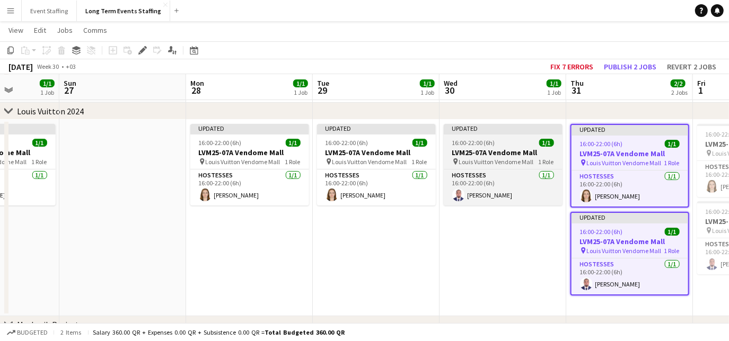
click at [498, 151] on h3 "LVM25-07A Vendome Mall" at bounding box center [503, 153] width 119 height 10
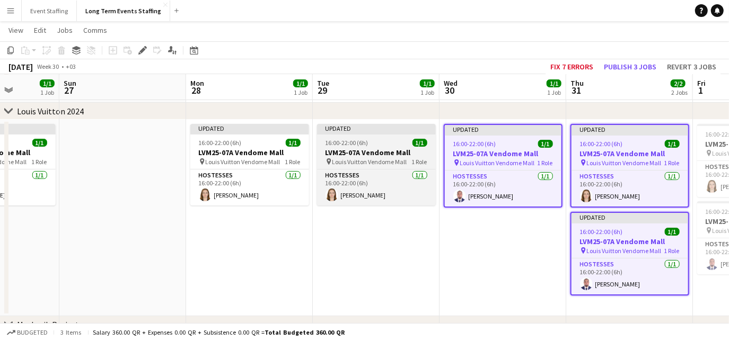
click at [379, 142] on div "16:00-22:00 (6h) 1/1" at bounding box center [376, 143] width 119 height 8
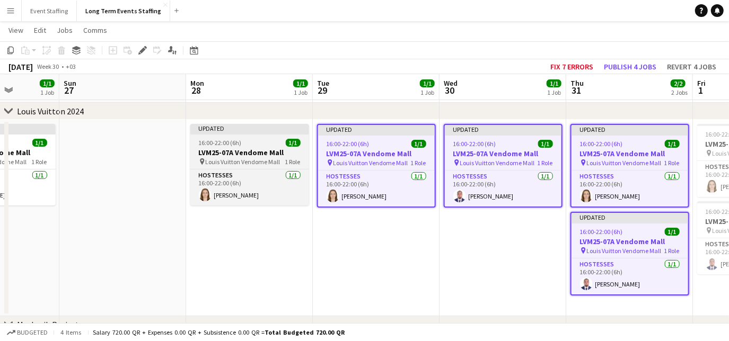
click at [244, 137] on app-job-card "Updated 16:00-22:00 (6h) 1/1 LVM25-07A [GEOGRAPHIC_DATA] pin Louis Vuitton Vend…" at bounding box center [249, 165] width 119 height 82
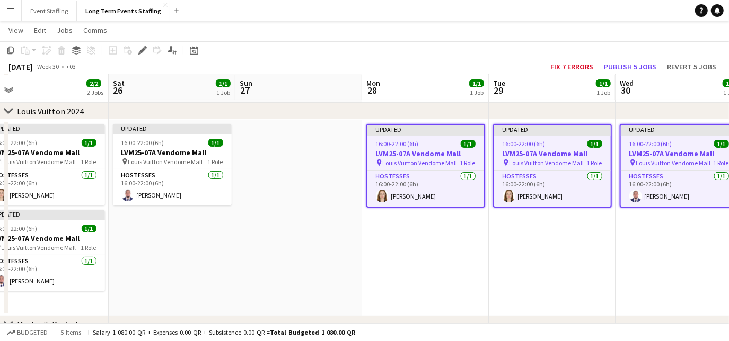
drag, startPoint x: 160, startPoint y: 285, endPoint x: 497, endPoint y: 262, distance: 338.5
click at [497, 262] on app-calendar-viewport "Wed 23 2/2 2 Jobs Thu 24 2/2 2 Jobs Fri 25 2/2 2 Jobs Sat 26 1/1 1 Job Sun 27 M…" at bounding box center [364, 228] width 729 height 469
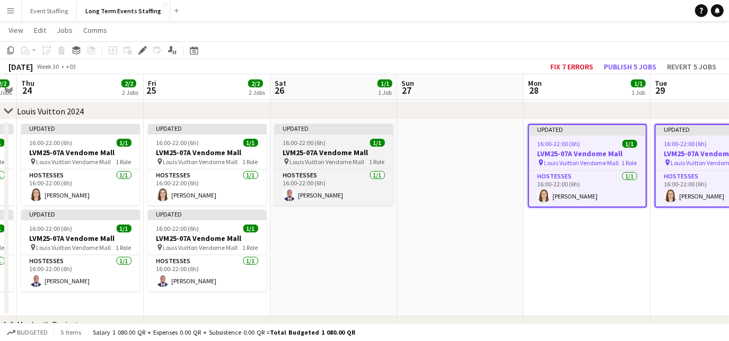
click at [311, 129] on div "Updated" at bounding box center [334, 128] width 119 height 8
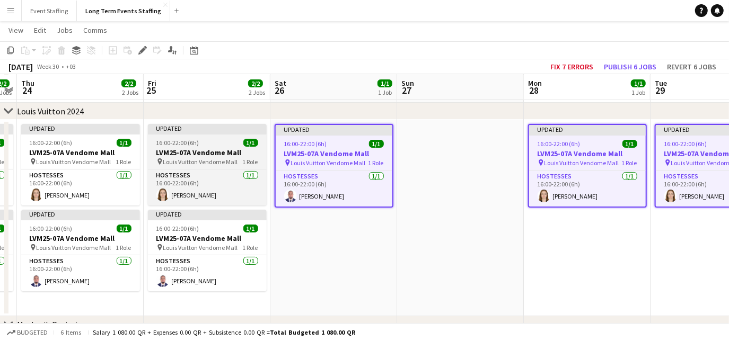
click at [208, 151] on h3 "LVM25-07A Vendome Mall" at bounding box center [207, 153] width 119 height 10
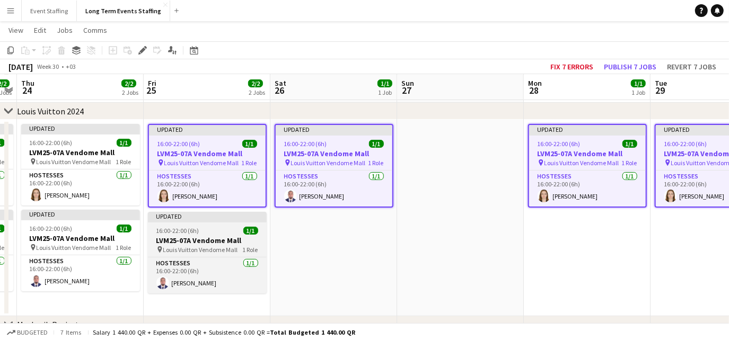
click at [185, 240] on h3 "LVM25-07A Vendome Mall" at bounding box center [207, 241] width 119 height 10
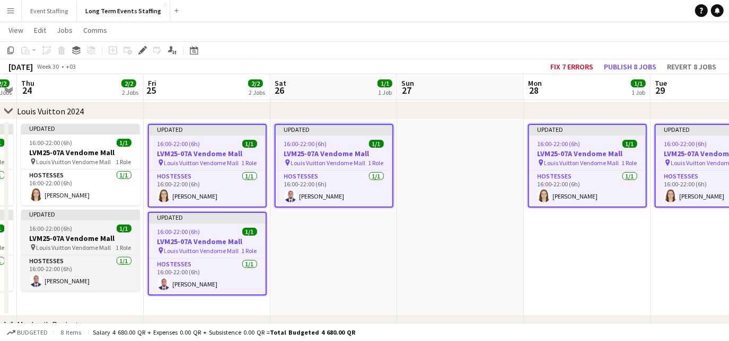
click at [76, 225] on div "16:00-22:00 (6h) 1/1" at bounding box center [80, 229] width 119 height 8
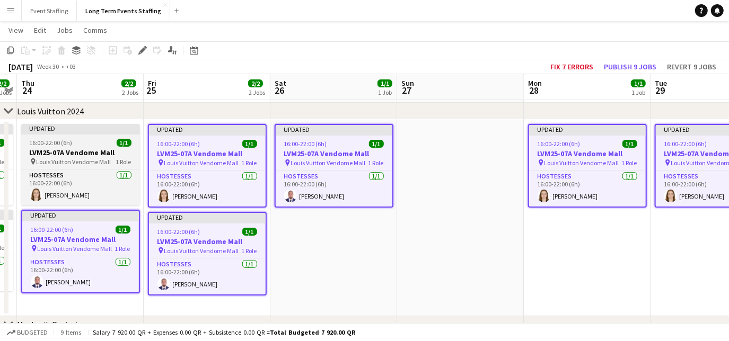
click at [59, 148] on h3 "LVM25-07A Vendome Mall" at bounding box center [80, 153] width 119 height 10
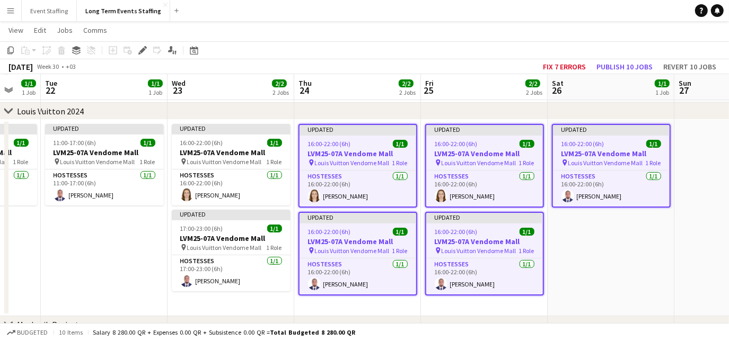
drag, startPoint x: 331, startPoint y: 286, endPoint x: 611, endPoint y: 203, distance: 292.6
click at [611, 203] on app-calendar-viewport "Sun 20 Mon 21 1/1 1 Job Tue 22 1/1 1 Job Wed 23 2/2 2 Jobs Thu 24 2/2 2 Jobs Fr…" at bounding box center [364, 228] width 729 height 469
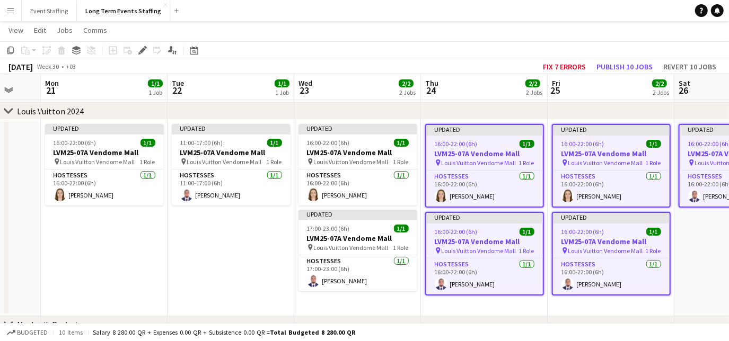
scroll to position [0, 336]
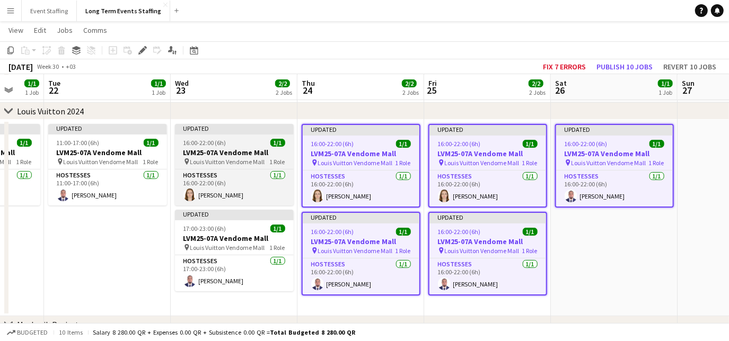
click at [213, 160] on span "Louis Vuitton Vendome Mall" at bounding box center [227, 162] width 75 height 8
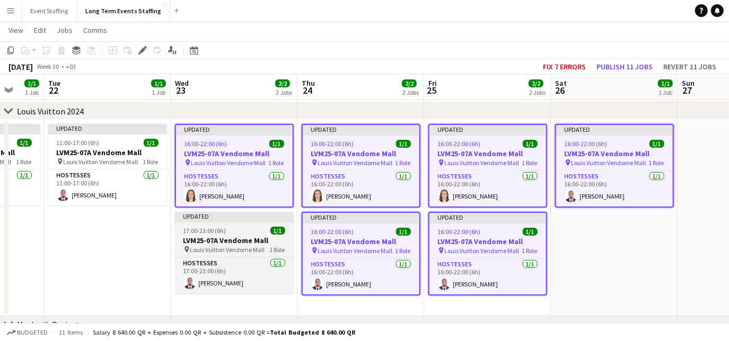
click at [210, 241] on h3 "LVM25-07A Vendome Mall" at bounding box center [234, 241] width 119 height 10
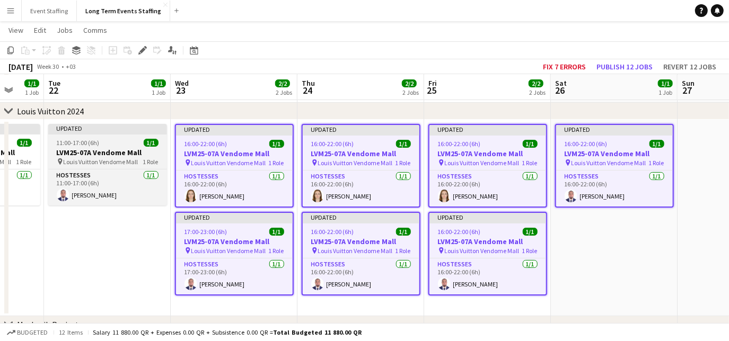
click at [102, 148] on h3 "LVM25-07A Vendome Mall" at bounding box center [107, 153] width 119 height 10
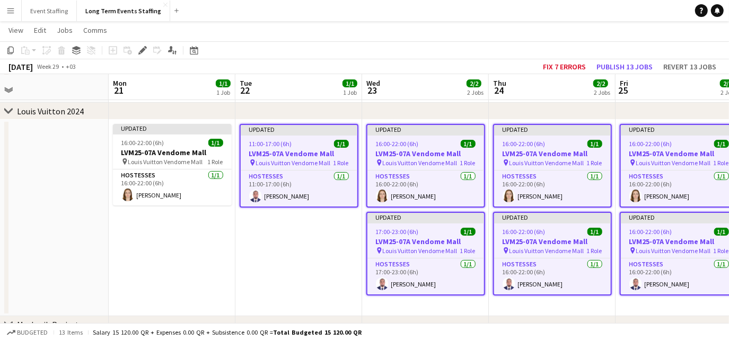
drag, startPoint x: 85, startPoint y: 251, endPoint x: 276, endPoint y: 256, distance: 191.4
click at [276, 256] on app-calendar-viewport "Fri 18 2/2 2 Jobs Sat 19 1/1 1 Job Sun 20 Mon 21 1/1 1 Job Tue 22 1/1 1 Job Wed…" at bounding box center [364, 228] width 729 height 469
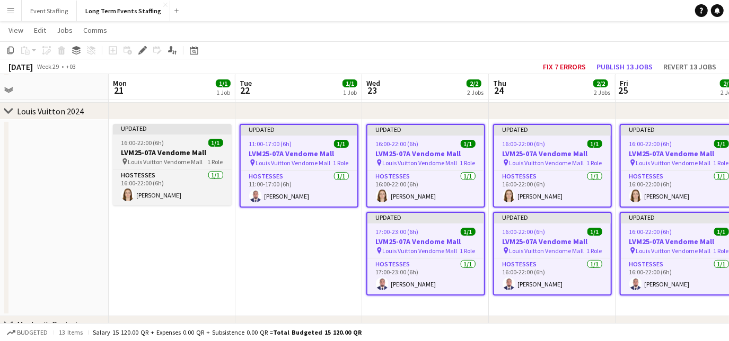
click at [175, 158] on span "Louis Vuitton Vendome Mall" at bounding box center [165, 162] width 75 height 8
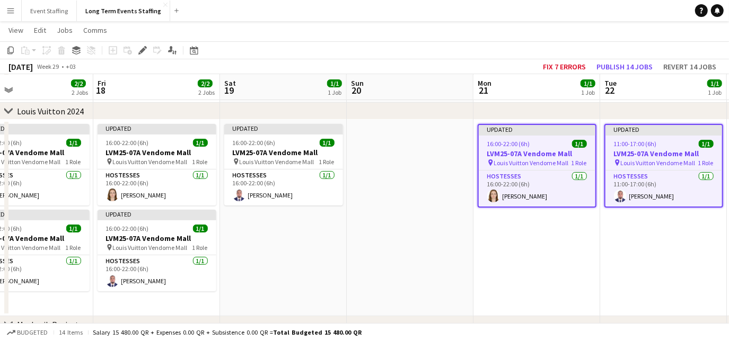
drag, startPoint x: 147, startPoint y: 260, endPoint x: 516, endPoint y: 243, distance: 369.9
click at [516, 243] on app-calendar-viewport "Tue 15 Wed 16 2/2 2 Jobs Thu 17 2/2 2 Jobs Fri 18 2/2 2 Jobs Sat 19 1/1 1 Job S…" at bounding box center [364, 228] width 729 height 469
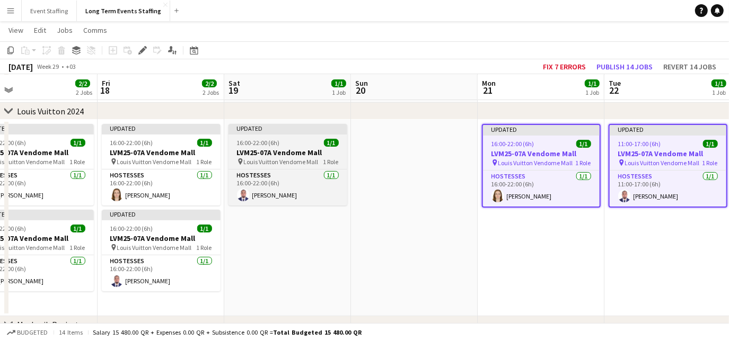
click at [295, 130] on div "Updated" at bounding box center [288, 128] width 119 height 8
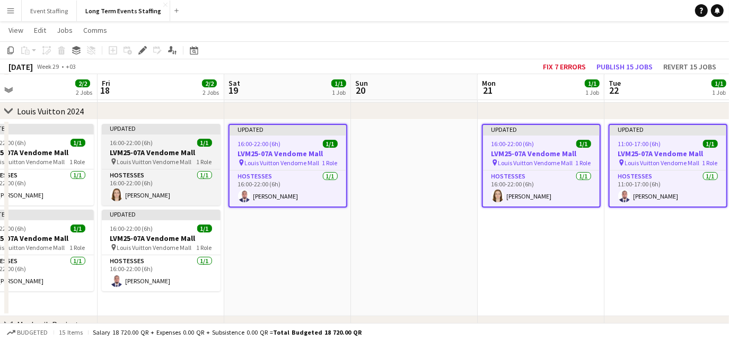
click at [145, 139] on span "16:00-22:00 (6h)" at bounding box center [131, 143] width 43 height 8
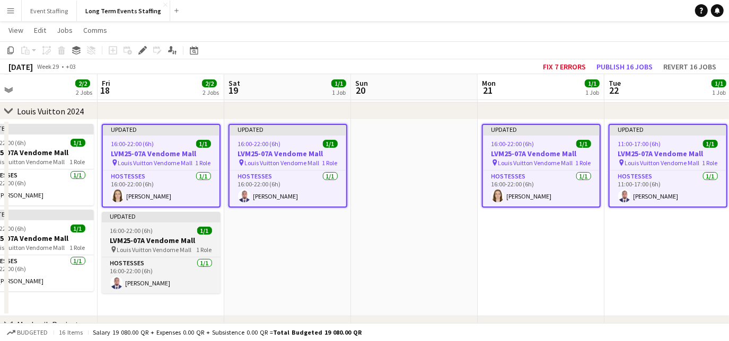
click at [139, 251] on span "Louis Vuitton Vendome Mall" at bounding box center [154, 250] width 75 height 8
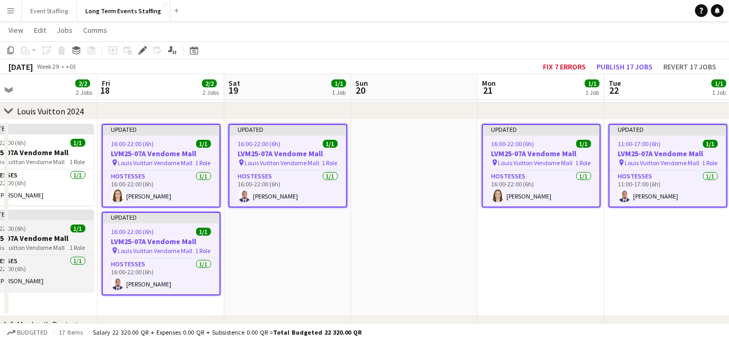
click at [33, 225] on div "16:00-22:00 (6h) 1/1" at bounding box center [34, 229] width 119 height 8
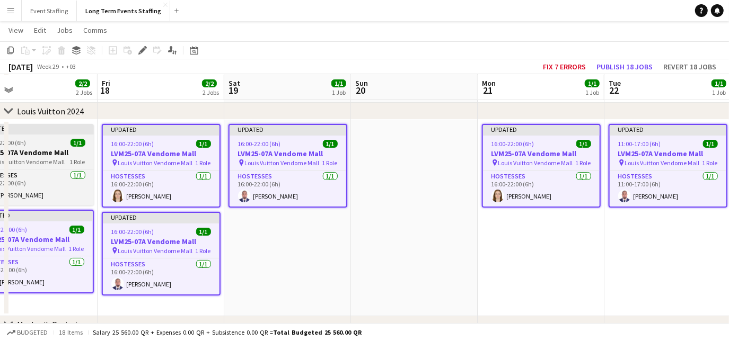
click at [36, 153] on h3 "LVM25-07A Vendome Mall" at bounding box center [34, 153] width 119 height 10
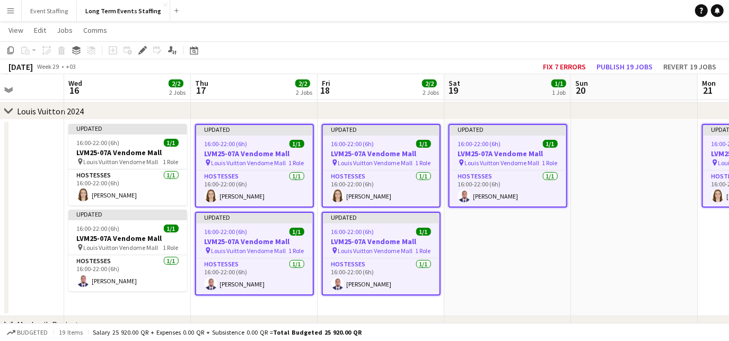
scroll to position [0, 311]
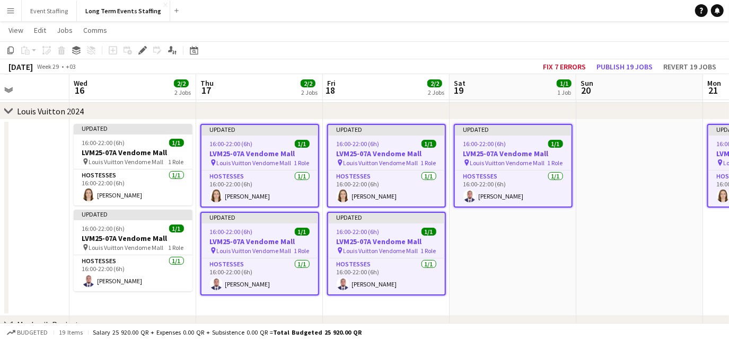
drag, startPoint x: 311, startPoint y: 267, endPoint x: 663, endPoint y: 280, distance: 352.3
click at [663, 280] on app-calendar-viewport "Sun 13 Mon 14 1/1 1 Job Tue 15 Wed 16 2/2 2 Jobs Thu 17 2/2 2 Jobs Fri 18 2/2 2…" at bounding box center [364, 228] width 729 height 469
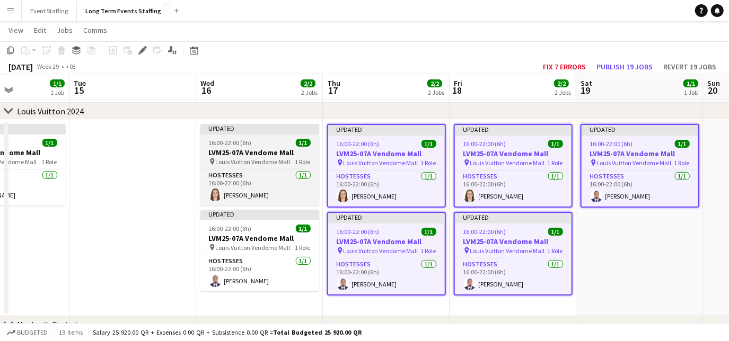
click at [239, 150] on h3 "LVM25-07A Vendome Mall" at bounding box center [259, 153] width 119 height 10
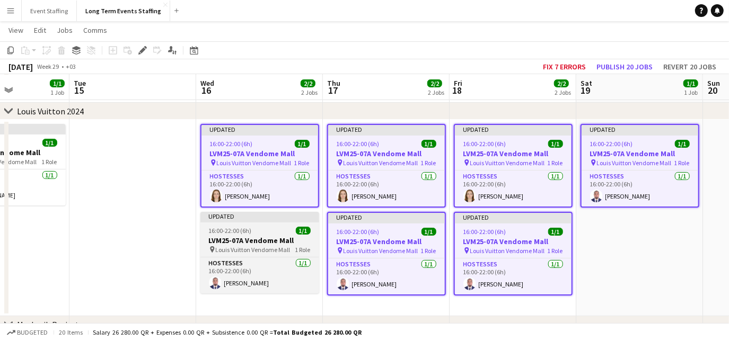
click at [227, 229] on span "16:00-22:00 (6h)" at bounding box center [230, 231] width 43 height 8
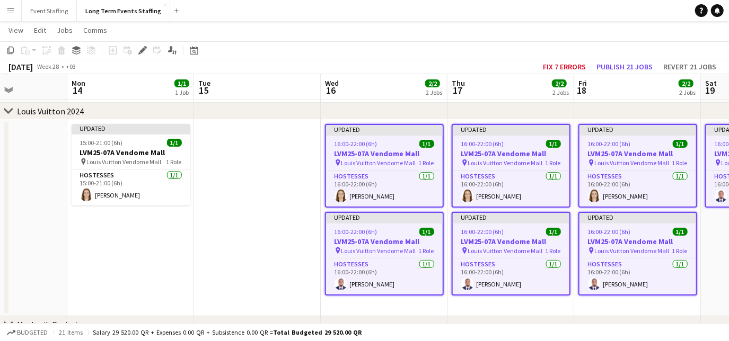
drag, startPoint x: 87, startPoint y: 221, endPoint x: 339, endPoint y: 204, distance: 252.4
click at [339, 204] on app-calendar-viewport "Fri 11 2/2 2 Jobs Sat 12 1/1 1 Job Sun 13 Mon 14 1/1 1 Job Tue 15 Wed 16 2/2 2 …" at bounding box center [364, 228] width 729 height 469
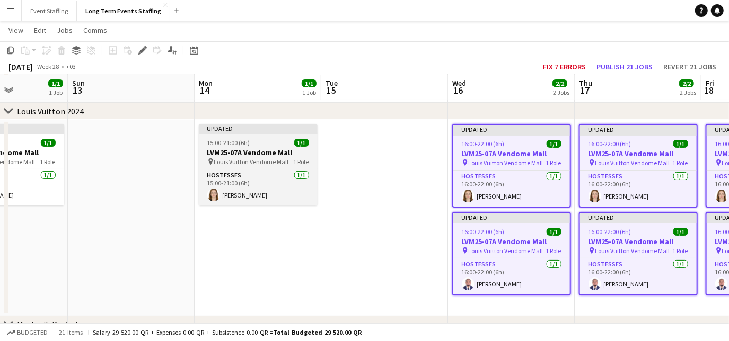
click at [230, 145] on span "15:00-21:00 (6h)" at bounding box center [228, 143] width 43 height 8
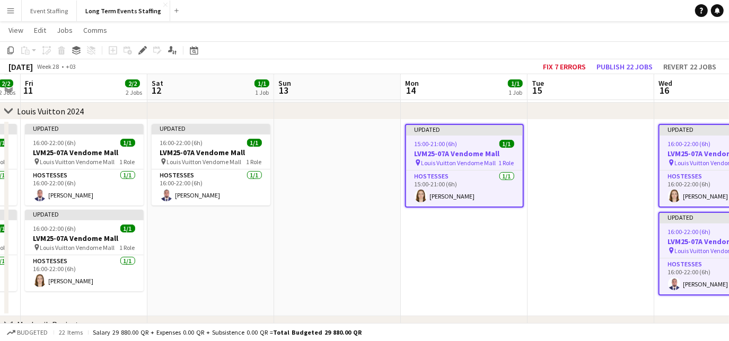
drag, startPoint x: 137, startPoint y: 234, endPoint x: 344, endPoint y: 206, distance: 208.7
click at [344, 206] on app-calendar-viewport "Wed 9 2/2 2 Jobs Thu 10 2/2 2 Jobs Fri 11 2/2 2 Jobs Sat 12 1/1 1 Job Sun 13 Mo…" at bounding box center [364, 228] width 729 height 469
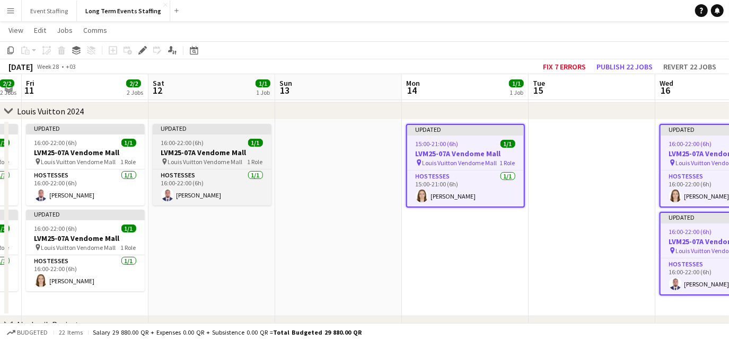
click at [179, 144] on span "16:00-22:00 (6h)" at bounding box center [182, 143] width 43 height 8
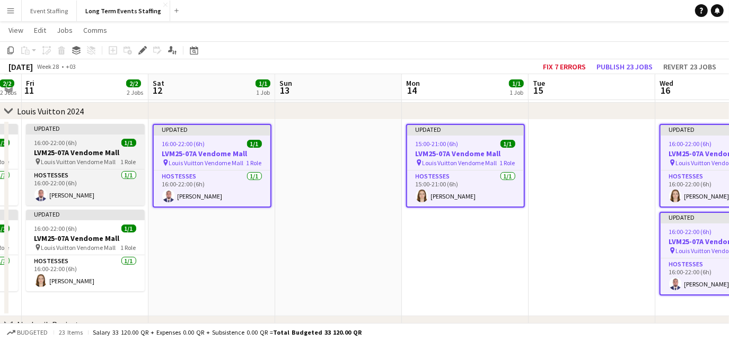
click at [79, 143] on div "16:00-22:00 (6h) 1/1" at bounding box center [85, 143] width 119 height 8
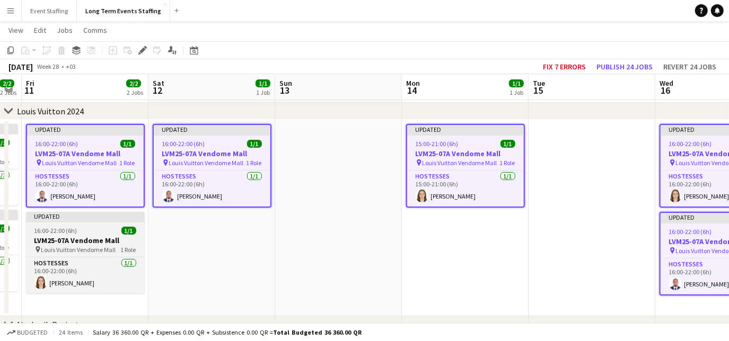
click at [71, 227] on span "16:00-22:00 (6h)" at bounding box center [55, 231] width 43 height 8
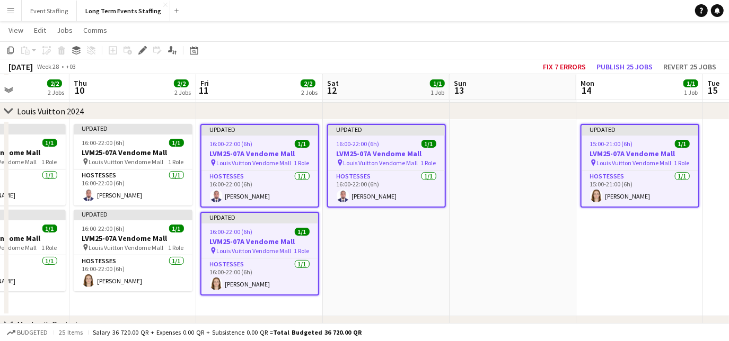
scroll to position [0, 327]
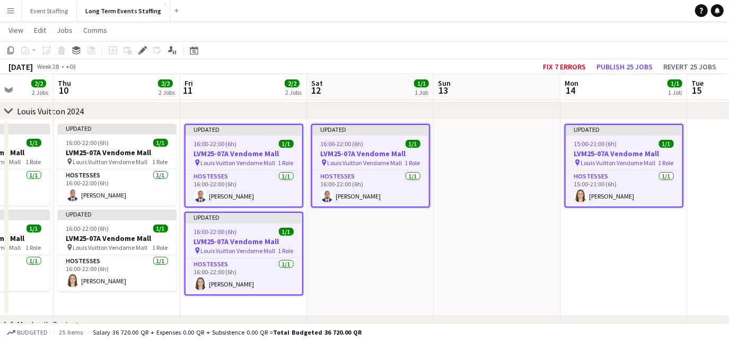
drag, startPoint x: 180, startPoint y: 296, endPoint x: 390, endPoint y: 321, distance: 211.9
click at [390, 321] on div "chevron-right Louis Vuitton 2024 chevron-right Mushreib Project chevron-right A…" at bounding box center [364, 228] width 729 height 469
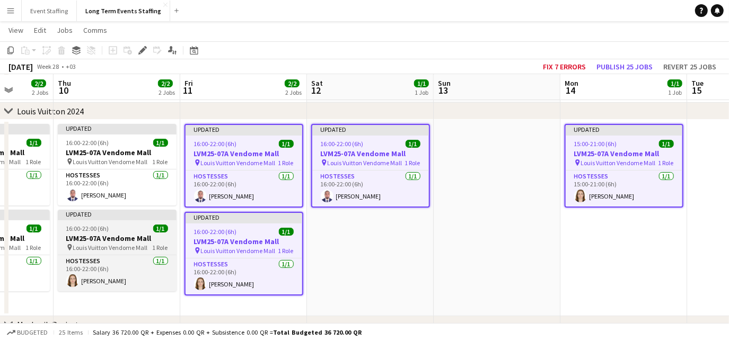
click at [82, 230] on span "16:00-22:00 (6h)" at bounding box center [87, 229] width 43 height 8
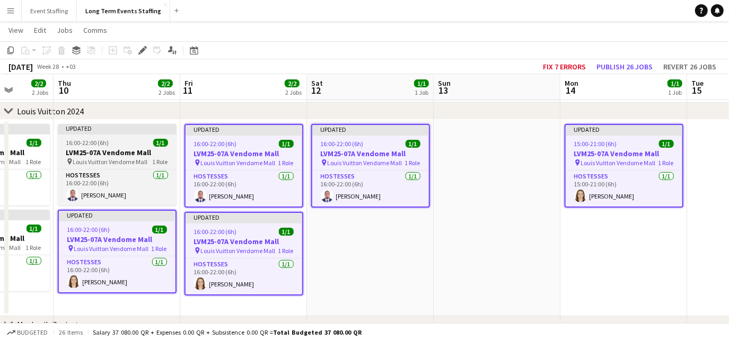
click at [84, 153] on h3 "LVM25-07A Vendome Mall" at bounding box center [117, 153] width 119 height 10
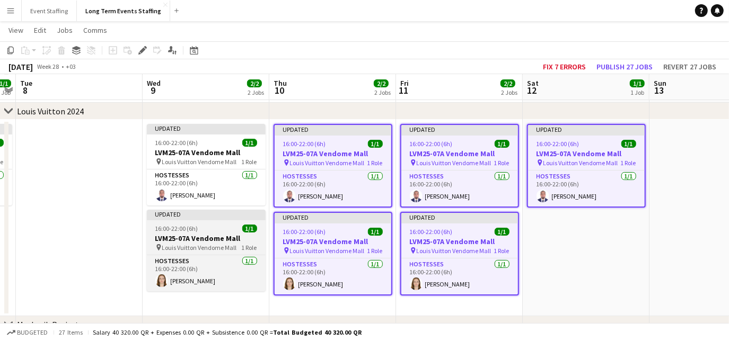
drag, startPoint x: 32, startPoint y: 305, endPoint x: 251, endPoint y: 238, distance: 228.7
click at [251, 238] on app-calendar-viewport "Sun 6 Mon 7 1/1 1 Job Tue 8 Wed 9 2/2 2 Jobs Thu 10 2/2 2 Jobs Fri 11 2/2 2 Job…" at bounding box center [364, 228] width 729 height 469
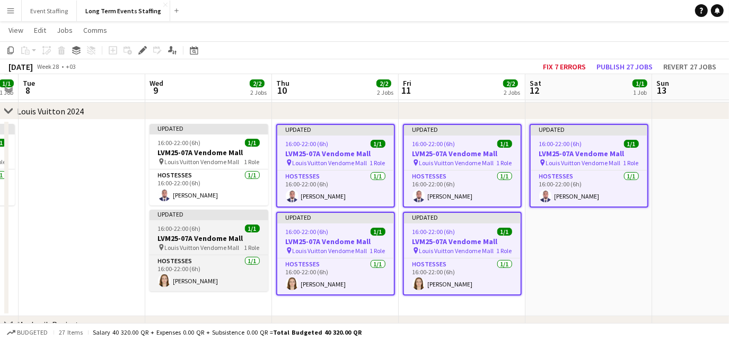
click at [185, 230] on span "16:00-22:00 (6h)" at bounding box center [179, 229] width 43 height 8
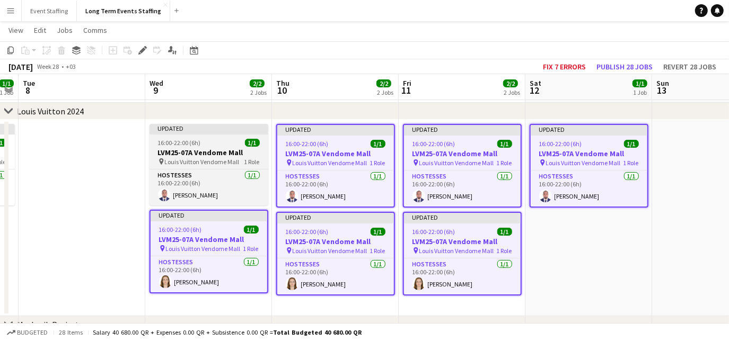
click at [180, 160] on span "Louis Vuitton Vendome Mall" at bounding box center [202, 162] width 75 height 8
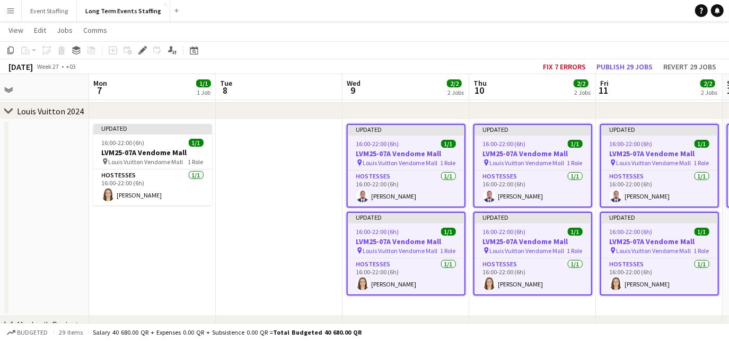
scroll to position [0, 236]
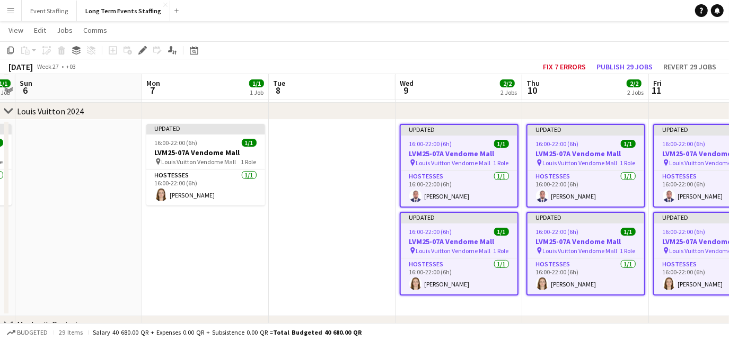
drag, startPoint x: 91, startPoint y: 202, endPoint x: 344, endPoint y: 222, distance: 253.1
click at [344, 222] on app-calendar-viewport "Fri 4 1/1 1 Job Sat 5 1/1 1 Job Sun 6 Mon 7 1/1 1 Job Tue 8 Wed 9 2/2 2 Jobs Th…" at bounding box center [364, 228] width 729 height 469
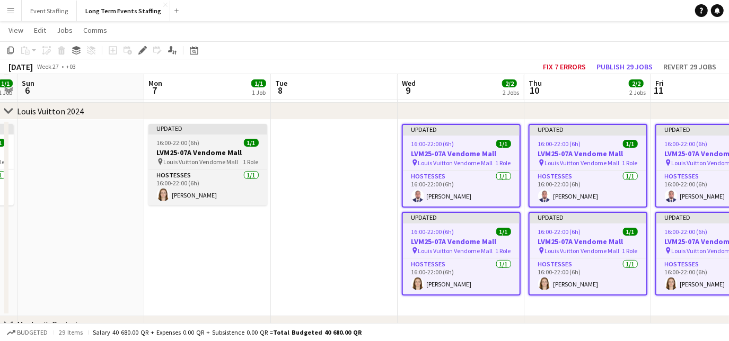
click at [201, 149] on h3 "LVM25-07A Vendome Mall" at bounding box center [207, 153] width 119 height 10
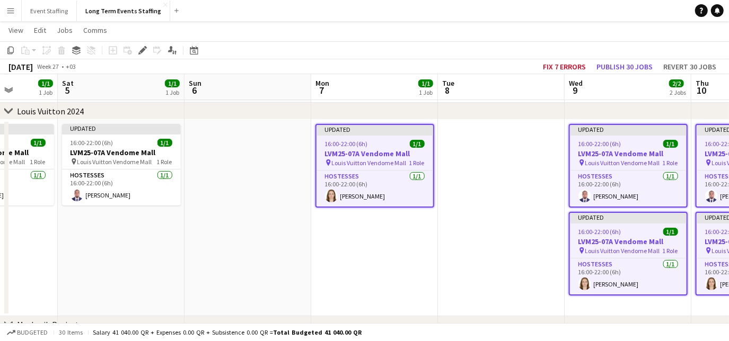
scroll to position [0, 309]
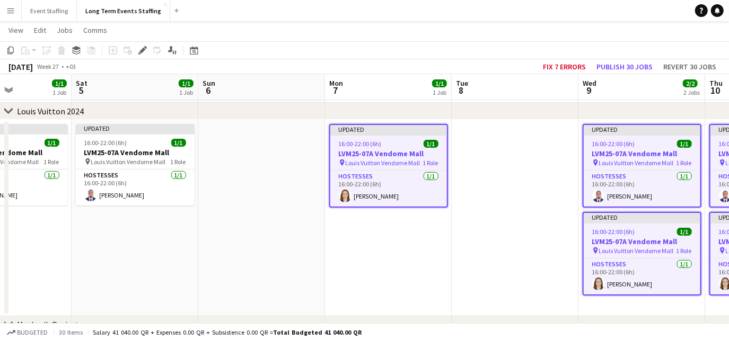
drag, startPoint x: 139, startPoint y: 267, endPoint x: 446, endPoint y: 195, distance: 315.8
click at [446, 195] on app-calendar-viewport "Wed 2 2/2 2 Jobs Thu 3 2/2 2 Jobs Fri 4 1/1 1 Job Sat 5 1/1 1 Job Sun 6 Mon 7 1…" at bounding box center [364, 228] width 729 height 469
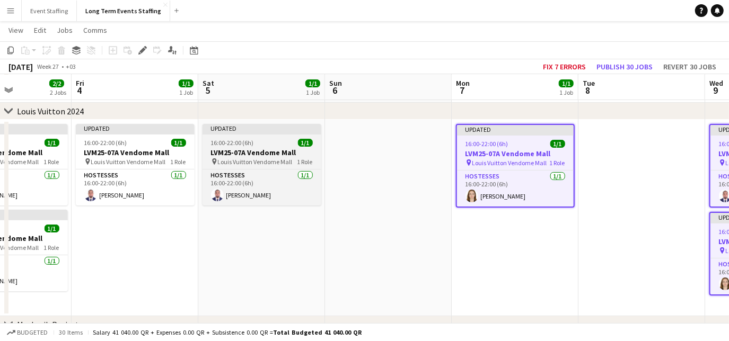
click at [244, 152] on h3 "LVM25-07A Vendome Mall" at bounding box center [262, 153] width 119 height 10
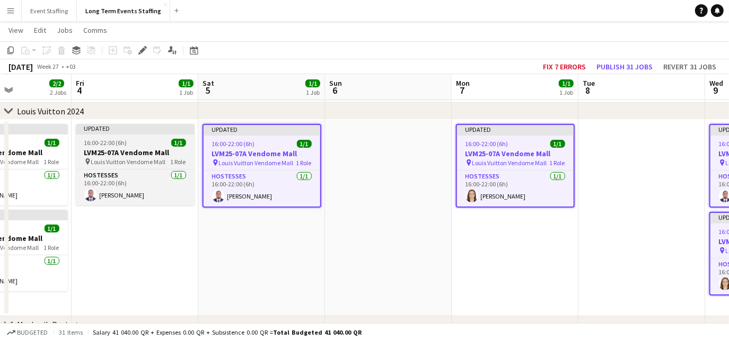
click at [131, 143] on div "16:00-22:00 (6h) 1/1" at bounding box center [135, 143] width 119 height 8
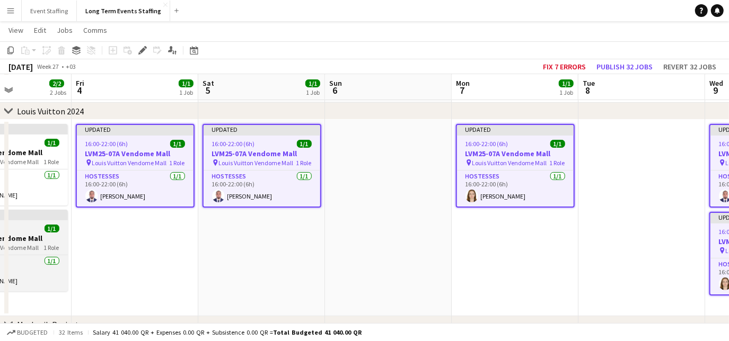
click at [31, 234] on h3 "LVM25-07A Vendome Mall" at bounding box center [8, 239] width 119 height 10
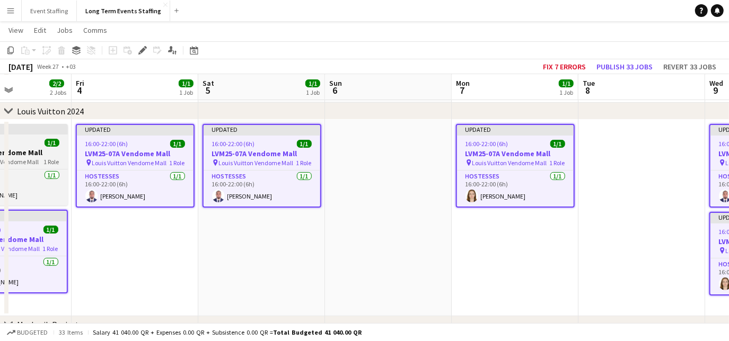
click at [31, 154] on h3 "LVM25-07A Vendome Mall" at bounding box center [8, 153] width 119 height 10
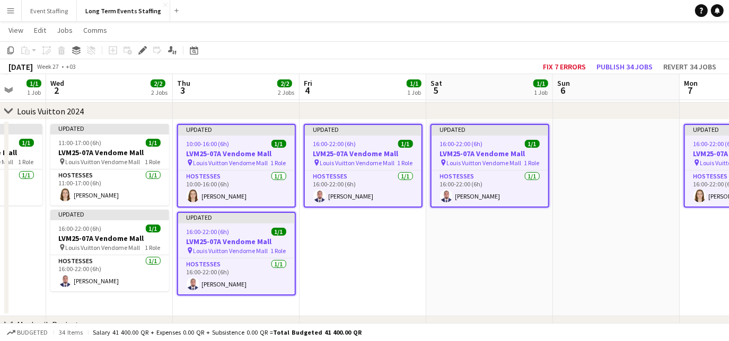
scroll to position [0, 279]
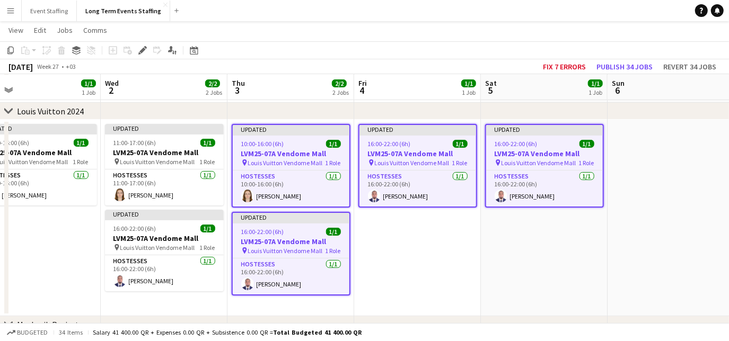
drag, startPoint x: 141, startPoint y: 273, endPoint x: 497, endPoint y: 329, distance: 360.8
click at [497, 329] on app-board "Long Term Events Staffing user View Day view expanded Day view collapsed Month …" at bounding box center [364, 226] width 729 height 507
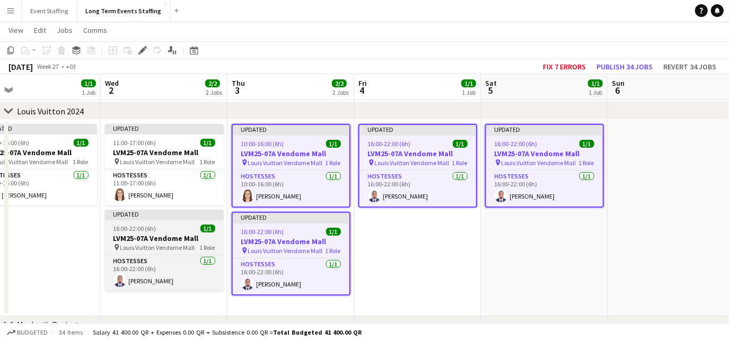
click at [144, 234] on h3 "LVM25-07A Vendome Mall" at bounding box center [164, 239] width 119 height 10
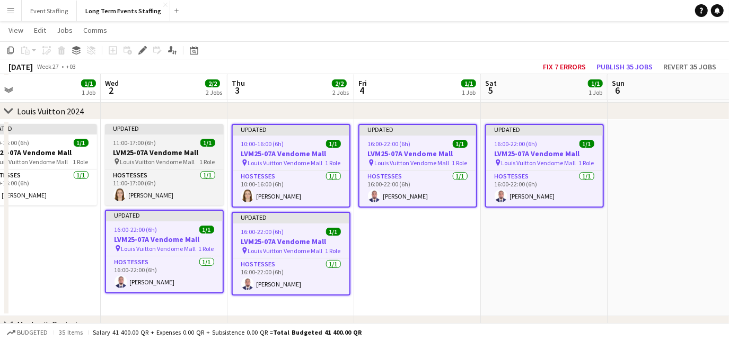
click at [143, 158] on span "Louis Vuitton Vendome Mall" at bounding box center [157, 162] width 75 height 8
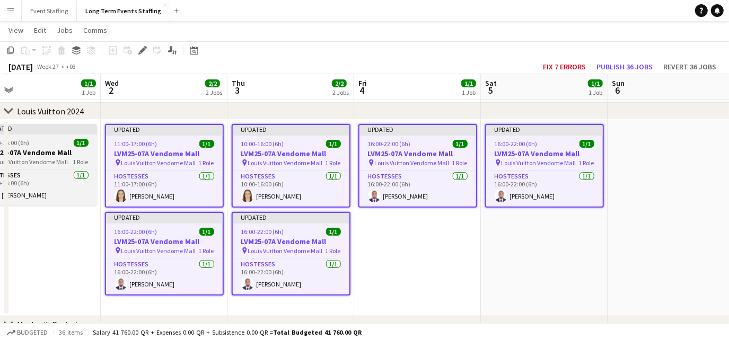
click at [28, 137] on app-job-card "Updated 10:00-16:00 (6h) 1/1 LVM25-07A [GEOGRAPHIC_DATA] pin Louis Vuitton Vend…" at bounding box center [37, 165] width 119 height 82
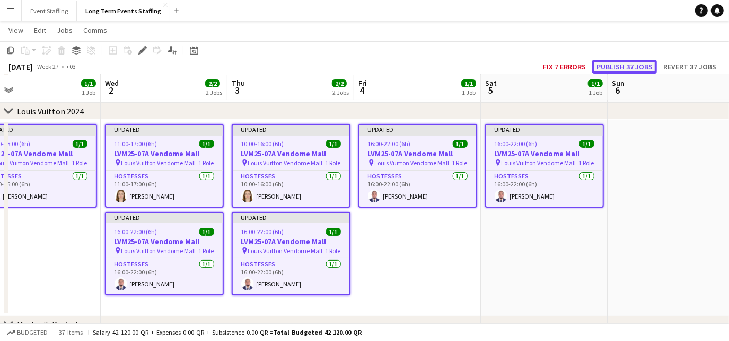
click at [612, 64] on button "Publish 37 jobs" at bounding box center [624, 67] width 65 height 14
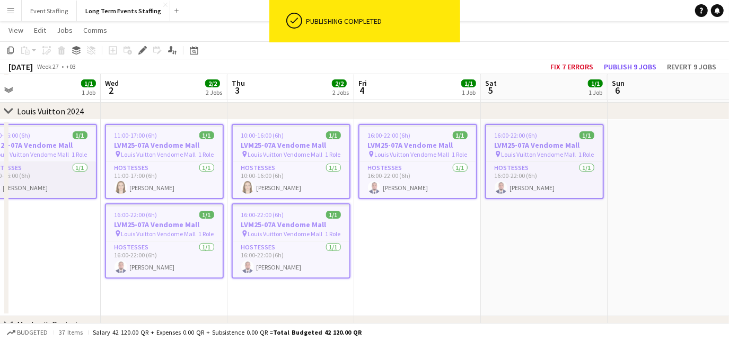
click at [67, 175] on app-card-role "Hostesses [DATE] 10:00-16:00 (6h) [PERSON_NAME]" at bounding box center [37, 180] width 117 height 36
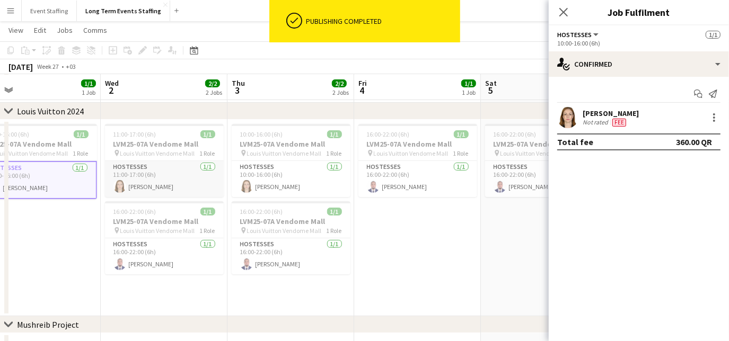
click at [194, 174] on app-card-role "Hostesses [DATE] 11:00-17:00 (6h) [PERSON_NAME]" at bounding box center [164, 179] width 119 height 36
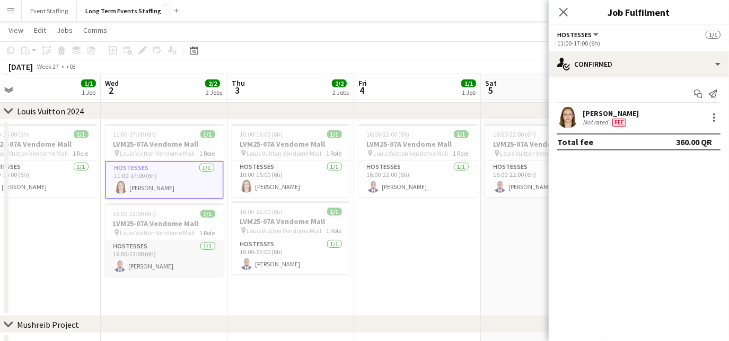
click at [162, 249] on app-card-role "Hostesses [DATE] 16:00-22:00 (6h) [PERSON_NAME]" at bounding box center [164, 259] width 119 height 36
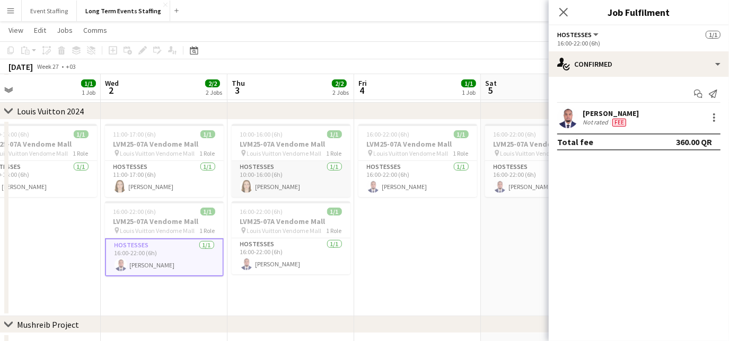
click at [283, 181] on app-card-role "Hostesses [DATE] 10:00-16:00 (6h) [PERSON_NAME]" at bounding box center [291, 179] width 119 height 36
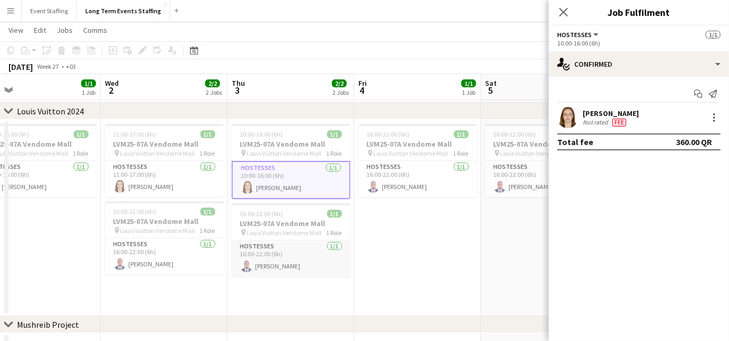
click at [287, 251] on app-card-role "Hostesses [DATE] 16:00-22:00 (6h) [PERSON_NAME]" at bounding box center [291, 259] width 119 height 36
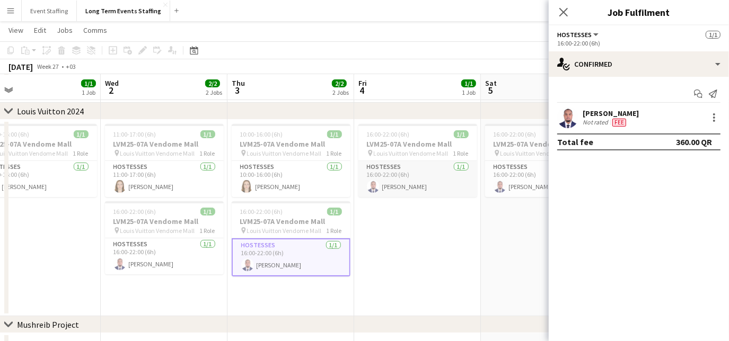
click at [391, 188] on app-card-role "Hostesses [DATE] 16:00-22:00 (6h) [PERSON_NAME]" at bounding box center [417, 179] width 119 height 36
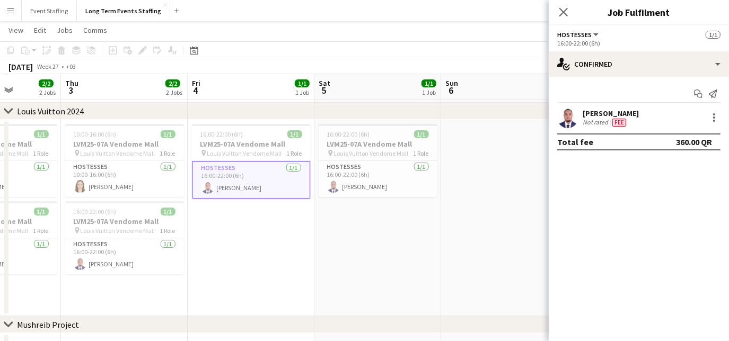
drag, startPoint x: 438, startPoint y: 280, endPoint x: 267, endPoint y: 248, distance: 174.4
click at [267, 248] on app-calendar-viewport "Sun 29 Mon 30 1/1 1 Job Tue 1 1/1 1 Job Wed 2 2/2 2 Jobs Thu 3 2/2 2 Jobs Fri 4…" at bounding box center [364, 228] width 729 height 469
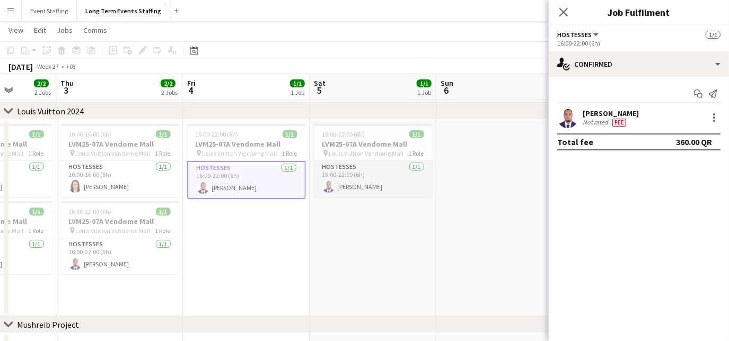
click at [358, 179] on app-card-role "Hostesses [DATE] 16:00-22:00 (6h) [PERSON_NAME]" at bounding box center [373, 179] width 119 height 36
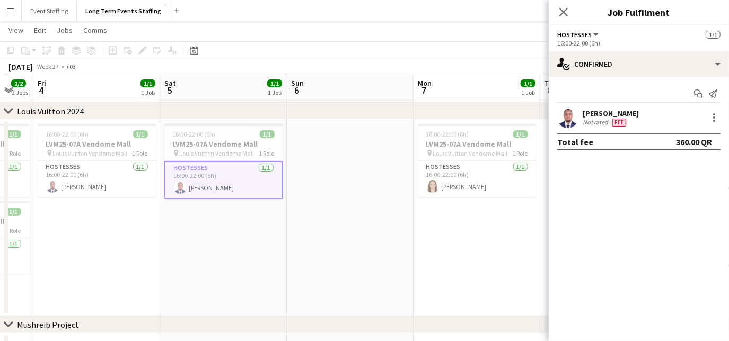
drag, startPoint x: 397, startPoint y: 232, endPoint x: 118, endPoint y: 165, distance: 287.3
click at [118, 165] on app-calendar-viewport "Tue 1 1/1 1 Job Wed 2 2/2 2 Jobs Thu 3 2/2 2 Jobs Fri 4 1/1 1 Job Sat 5 1/1 1 J…" at bounding box center [364, 228] width 729 height 469
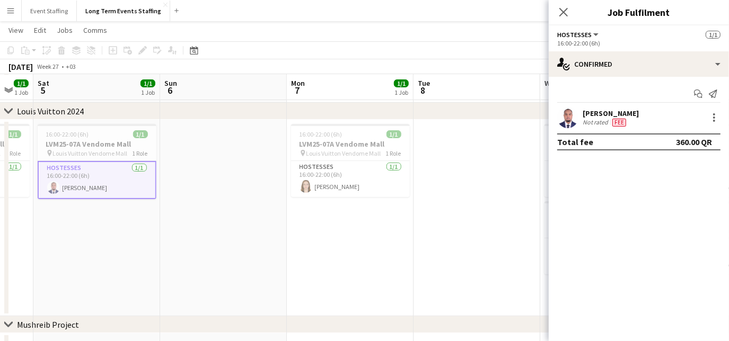
scroll to position [0, 350]
click at [352, 187] on app-card-role "Hostesses [DATE] 16:00-22:00 (6h) [PERSON_NAME]" at bounding box center [347, 179] width 119 height 36
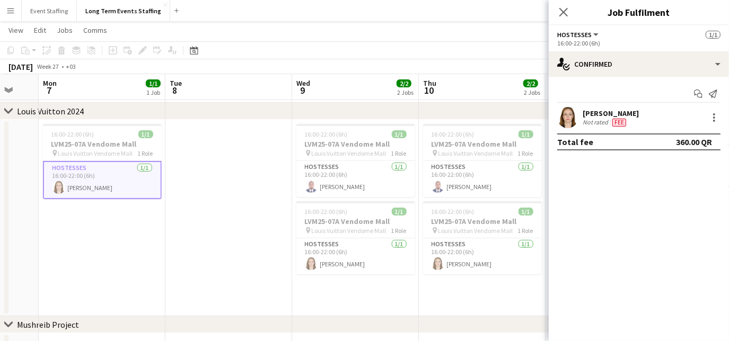
drag, startPoint x: 409, startPoint y: 256, endPoint x: 163, endPoint y: 226, distance: 247.3
click at [163, 226] on app-calendar-viewport "Fri 4 1/1 1 Job Sat 5 1/1 1 Job Sun 6 Mon 7 1/1 1 Job Tue 8 Wed 9 2/2 2 Jobs Th…" at bounding box center [364, 228] width 729 height 469
click at [352, 188] on app-card-role "Hostesses [DATE] 16:00-22:00 (6h) [PERSON_NAME]" at bounding box center [355, 179] width 119 height 36
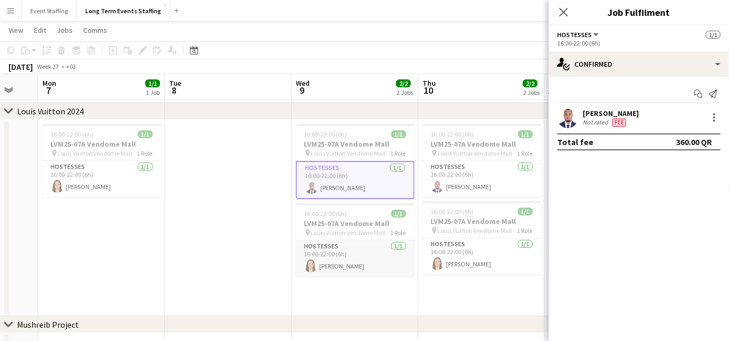
click at [343, 253] on app-card-role "Hostesses [DATE] 16:00-22:00 (6h) [PERSON_NAME]" at bounding box center [355, 259] width 119 height 36
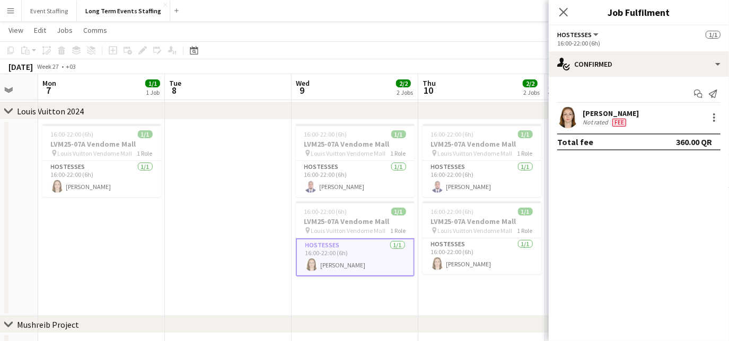
click at [464, 308] on app-date-cell "16:00-22:00 (6h) 1/1 LVM25-07A [GEOGRAPHIC_DATA] pin Louis Vuitton Vendome Mall…" at bounding box center [481, 218] width 127 height 197
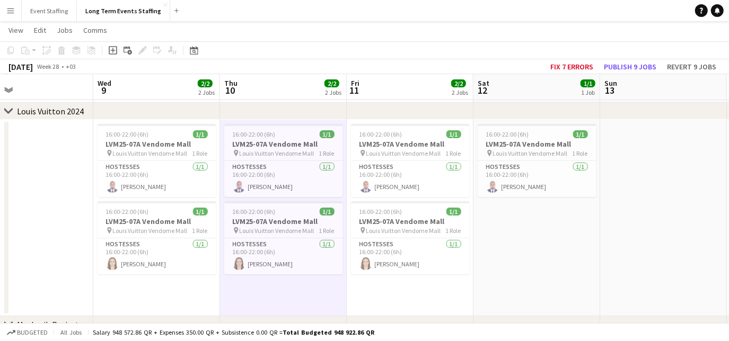
drag, startPoint x: 468, startPoint y: 303, endPoint x: 268, endPoint y: 263, distance: 203.3
click at [268, 263] on app-calendar-viewport "Sat 5 1/1 1 Job Sun 6 Mon 7 1/1 1 Job Tue 8 Wed 9 2/2 2 Jobs Thu 10 2/2 2 Jobs …" at bounding box center [364, 228] width 729 height 469
click at [289, 187] on app-card-role "Hostesses [DATE] 16:00-22:00 (6h) [PERSON_NAME]" at bounding box center [283, 179] width 119 height 36
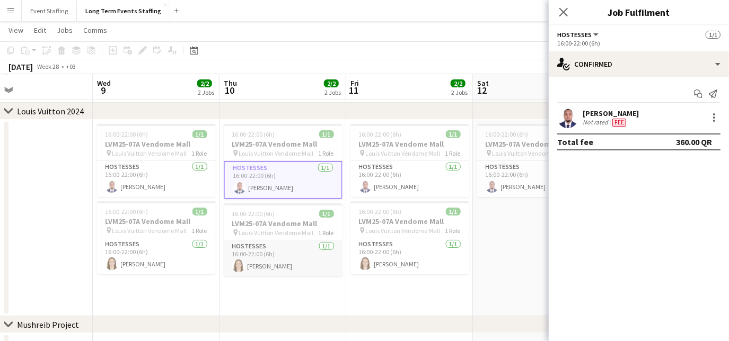
click at [277, 260] on app-card-role "Hostesses [DATE] 16:00-22:00 (6h) [PERSON_NAME]" at bounding box center [283, 259] width 119 height 36
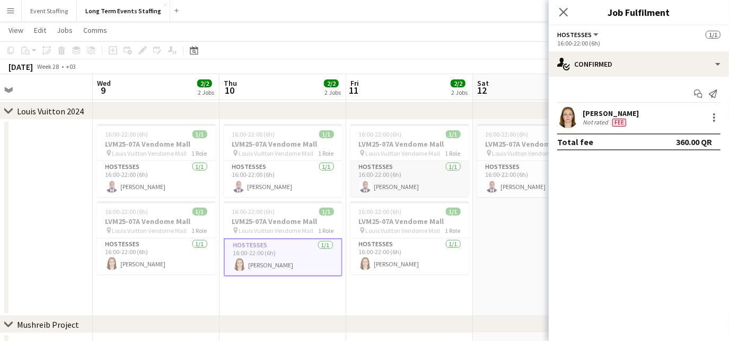
click at [401, 186] on app-card-role "Hostesses [DATE] 16:00-22:00 (6h) [PERSON_NAME]" at bounding box center [409, 179] width 119 height 36
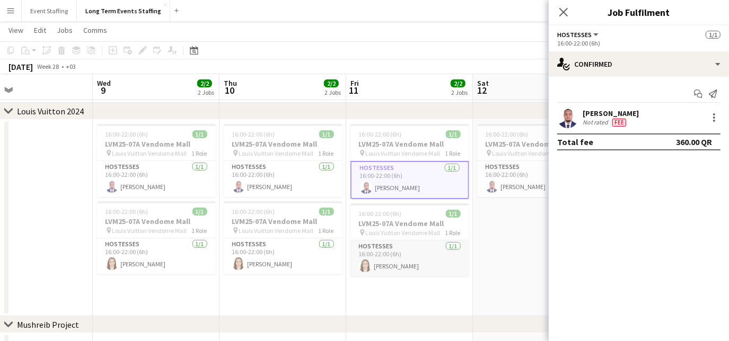
click at [396, 257] on app-card-role "Hostesses [DATE] 16:00-22:00 (6h) [PERSON_NAME]" at bounding box center [409, 259] width 119 height 36
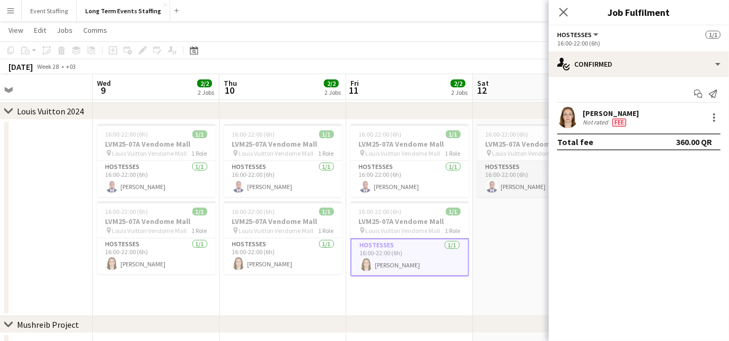
click at [505, 191] on app-card-role "Hostesses [DATE] 16:00-22:00 (6h) [PERSON_NAME]" at bounding box center [536, 179] width 119 height 36
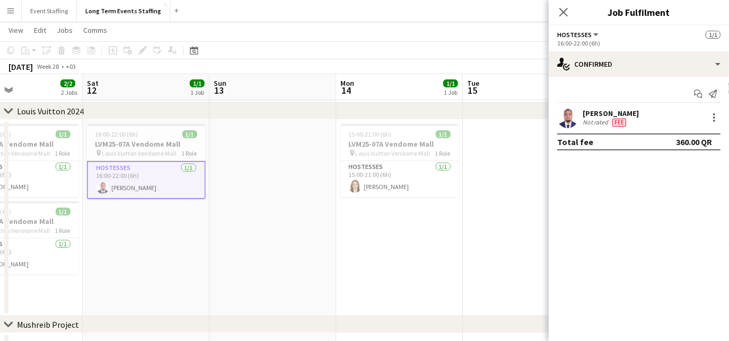
scroll to position [0, 437]
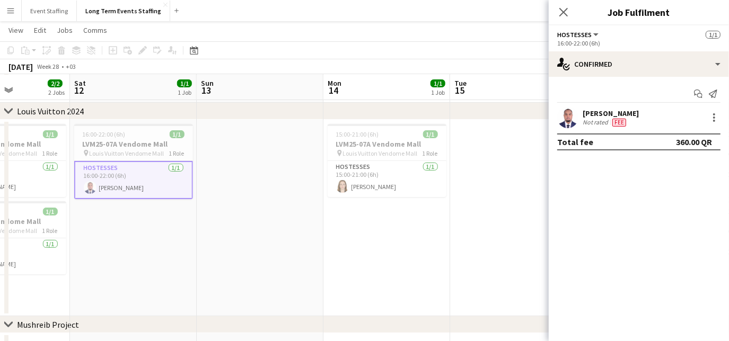
drag, startPoint x: 514, startPoint y: 261, endPoint x: 111, endPoint y: 222, distance: 404.8
click at [111, 222] on app-calendar-viewport "Tue 8 Wed 9 2/2 2 Jobs Thu 10 2/2 2 Jobs Fri 11 2/2 2 Jobs Sat 12 1/1 1 Job Sun…" at bounding box center [364, 228] width 729 height 469
click at [367, 185] on app-card-role "Hostesses [DATE] 15:00-21:00 (6h) [PERSON_NAME]" at bounding box center [387, 179] width 119 height 36
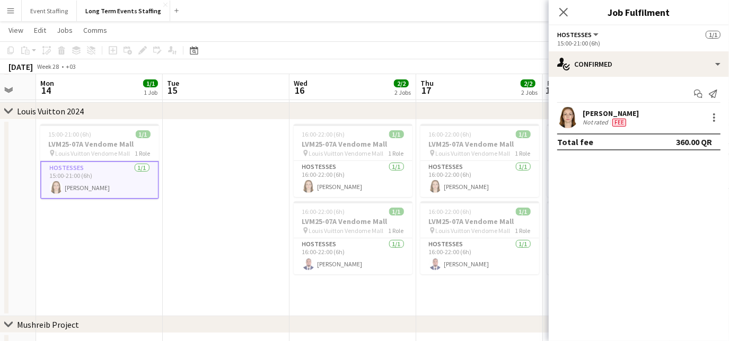
drag, startPoint x: 448, startPoint y: 265, endPoint x: 157, endPoint y: 229, distance: 292.8
click at [157, 229] on app-calendar-viewport "Fri 11 2/2 2 Jobs Sat 12 1/1 1 Job Sun 13 Mon 14 1/1 1 Job Tue 15 Wed 16 2/2 2 …" at bounding box center [364, 228] width 729 height 469
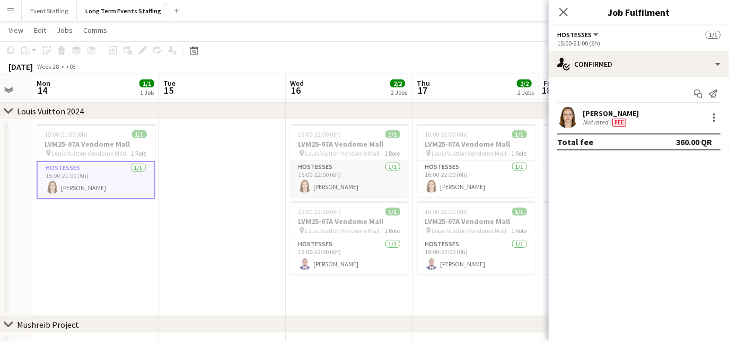
click at [324, 180] on app-card-role "Hostesses [DATE] 16:00-22:00 (6h) [PERSON_NAME]" at bounding box center [349, 179] width 119 height 36
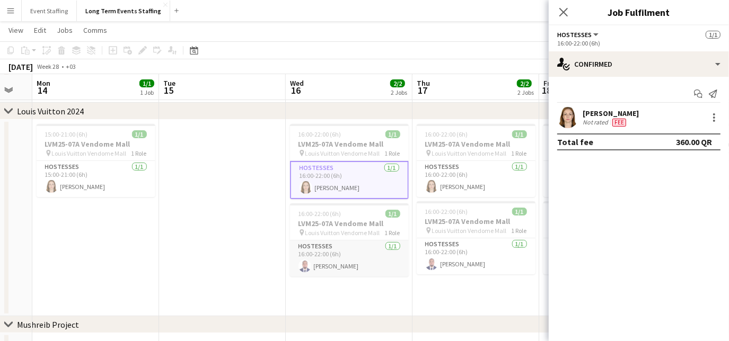
click at [330, 259] on app-card-role "Hostesses [DATE] 16:00-22:00 (6h) [PERSON_NAME]" at bounding box center [349, 259] width 119 height 36
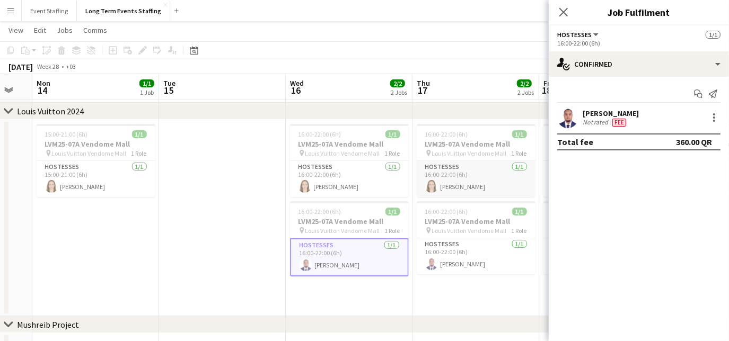
click at [470, 178] on app-card-role "Hostesses [DATE] 16:00-22:00 (6h) [PERSON_NAME]" at bounding box center [476, 179] width 119 height 36
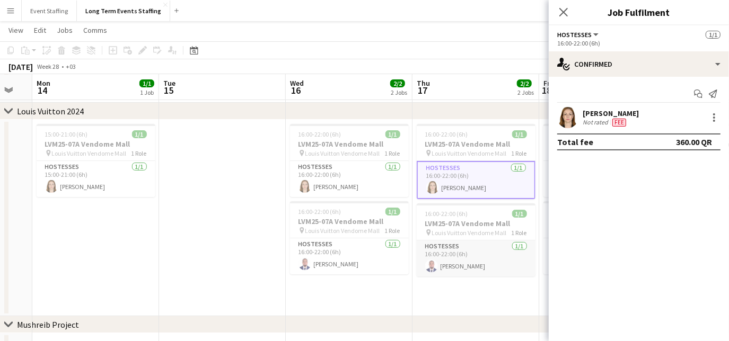
click at [452, 269] on app-card-role "Hostesses [DATE] 16:00-22:00 (6h) [PERSON_NAME]" at bounding box center [476, 259] width 119 height 36
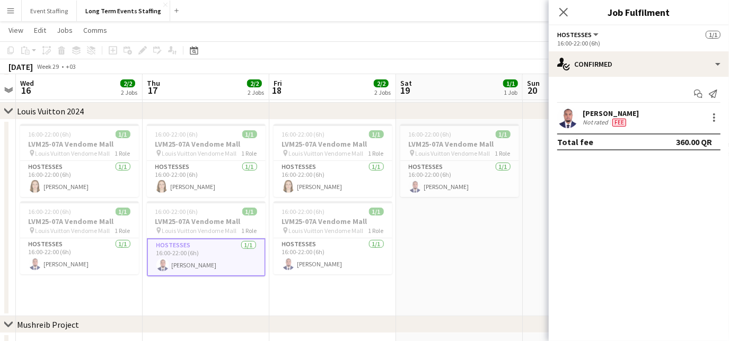
scroll to position [0, 365]
drag, startPoint x: 482, startPoint y: 306, endPoint x: 212, endPoint y: 300, distance: 270.5
click at [212, 300] on app-calendar-viewport "Sun 13 Mon 14 1/1 1 Job Tue 15 Wed 16 2/2 2 Jobs Thu 17 2/2 2 Jobs Fri 18 2/2 2…" at bounding box center [364, 228] width 729 height 469
click at [309, 184] on app-card-role "Hostesses [DATE] 16:00-22:00 (6h) [PERSON_NAME]" at bounding box center [332, 179] width 119 height 36
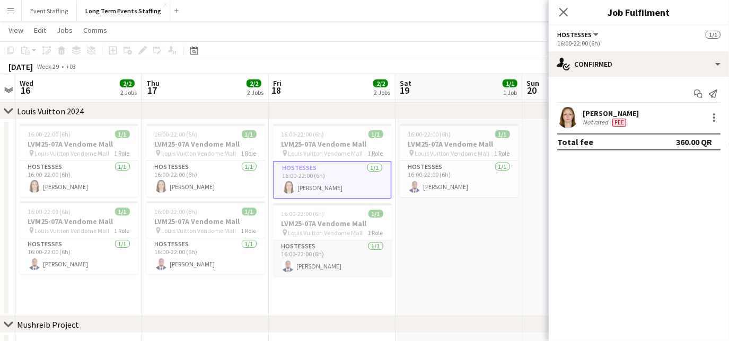
click at [305, 259] on app-card-role "Hostesses [DATE] 16:00-22:00 (6h) [PERSON_NAME]" at bounding box center [332, 259] width 119 height 36
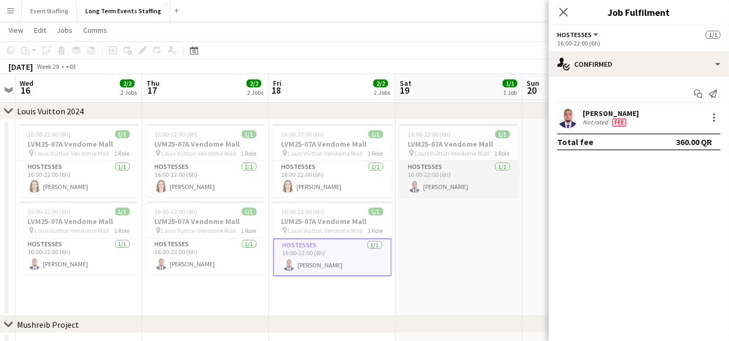
click at [431, 173] on app-card-role "Hostesses [DATE] 16:00-22:00 (6h) [PERSON_NAME]" at bounding box center [459, 179] width 119 height 36
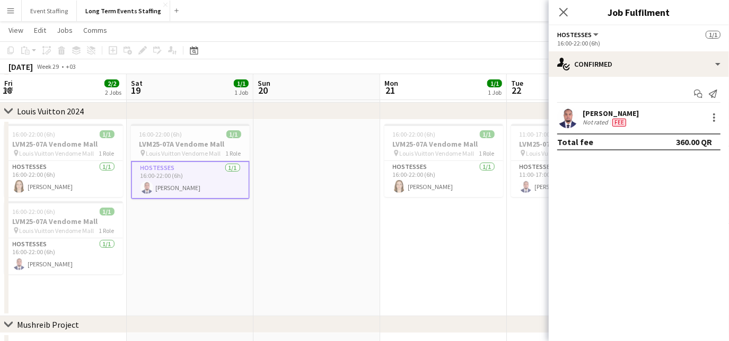
scroll to position [0, 382]
drag, startPoint x: 462, startPoint y: 273, endPoint x: 192, endPoint y: 244, distance: 272.0
click at [192, 244] on app-calendar-viewport "Tue 15 Wed 16 2/2 2 Jobs Thu 17 2/2 2 Jobs Fri 18 2/2 2 Jobs Sat 19 1/1 1 Job S…" at bounding box center [364, 228] width 729 height 469
click at [408, 183] on app-card-role "Hostesses [DATE] 16:00-22:00 (6h) [PERSON_NAME]" at bounding box center [442, 179] width 119 height 36
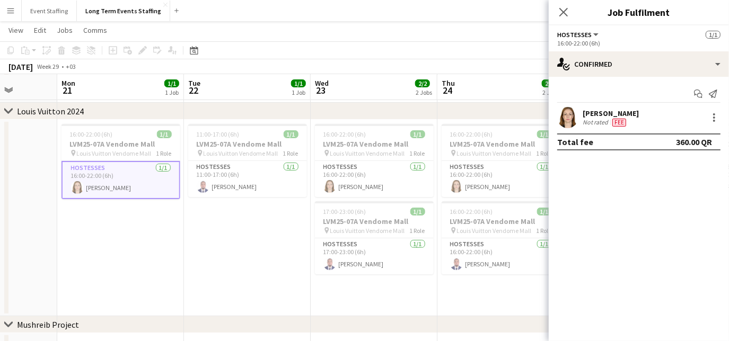
drag, startPoint x: 453, startPoint y: 263, endPoint x: 230, endPoint y: 241, distance: 224.3
click at [230, 241] on app-calendar-viewport "Thu 17 2/2 2 Jobs Fri 18 2/2 2 Jobs Sat 19 1/1 1 Job Sun 20 Mon 21 1/1 1 Job Tu…" at bounding box center [364, 228] width 729 height 469
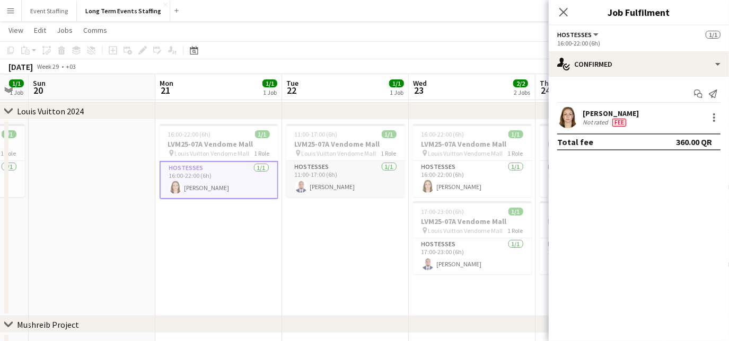
click at [345, 189] on app-card-role "Hostesses [DATE] 11:00-17:00 (6h) [PERSON_NAME]" at bounding box center [345, 179] width 119 height 36
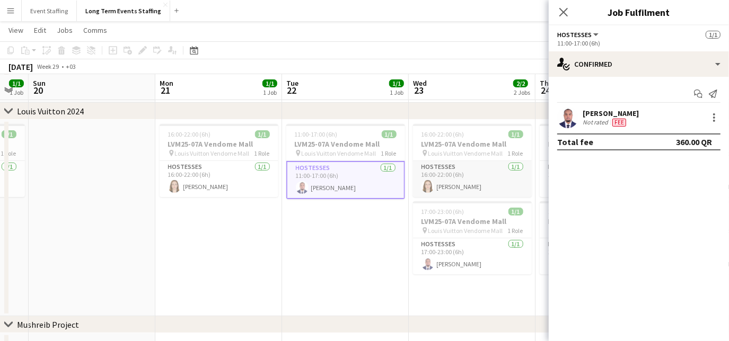
click at [440, 180] on app-card-role "Hostesses [DATE] 16:00-22:00 (6h) [PERSON_NAME]" at bounding box center [472, 179] width 119 height 36
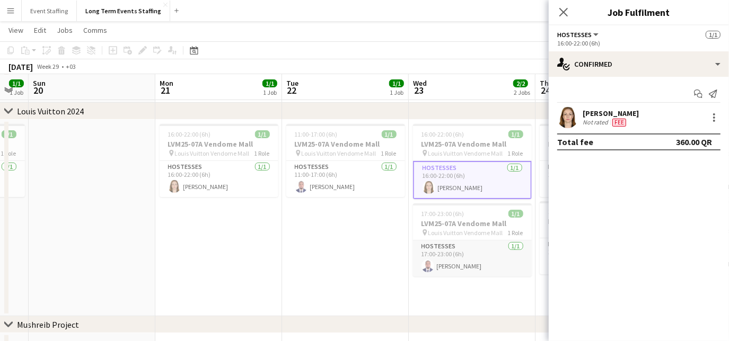
click at [452, 263] on app-card-role "Hostesses [DATE] 17:00-23:00 (6h) [PERSON_NAME]" at bounding box center [472, 259] width 119 height 36
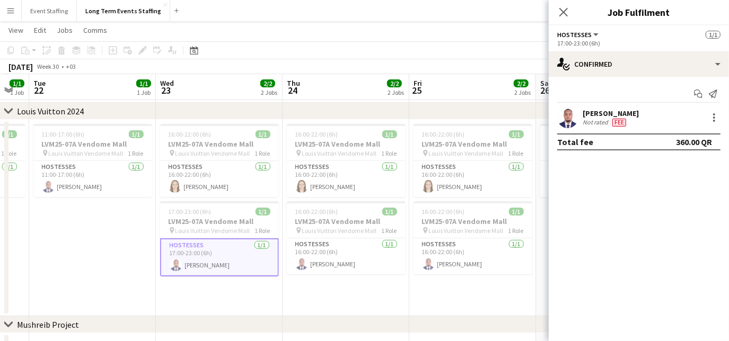
scroll to position [0, 354]
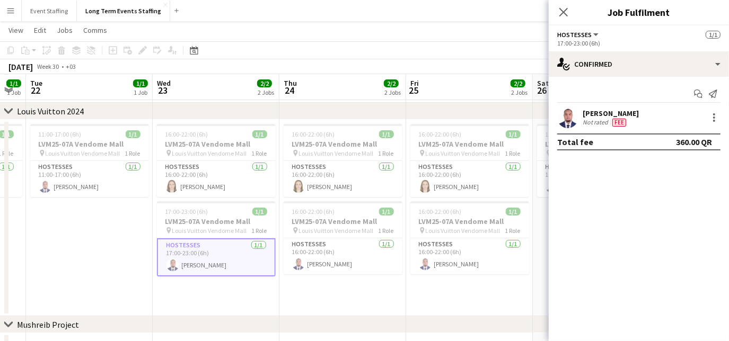
drag, startPoint x: 434, startPoint y: 294, endPoint x: 178, endPoint y: 252, distance: 259.5
click at [178, 252] on app-calendar-viewport "Sat 19 1/1 1 Job Sun 20 Mon 21 1/1 1 Job Tue 22 1/1 1 Job Wed 23 2/2 2 Jobs Thu…" at bounding box center [364, 228] width 729 height 469
click at [303, 182] on app-user-avatar at bounding box center [298, 186] width 13 height 13
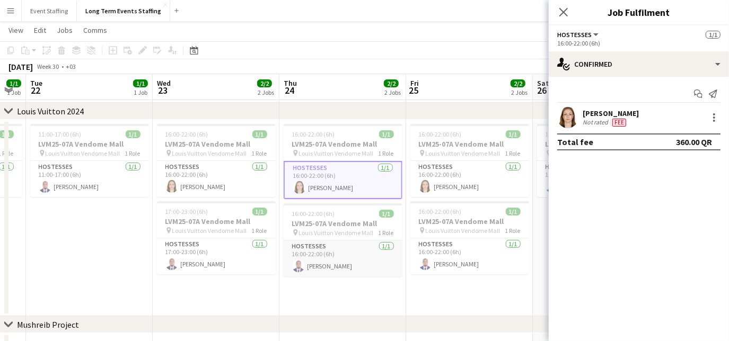
click at [318, 265] on app-card-role "Hostesses [DATE] 16:00-22:00 (6h) [PERSON_NAME]" at bounding box center [343, 259] width 119 height 36
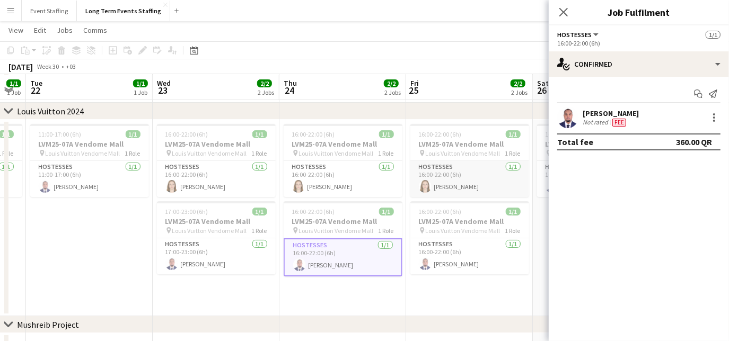
click at [441, 175] on app-card-role "Hostesses [DATE] 16:00-22:00 (6h) [PERSON_NAME]" at bounding box center [469, 179] width 119 height 36
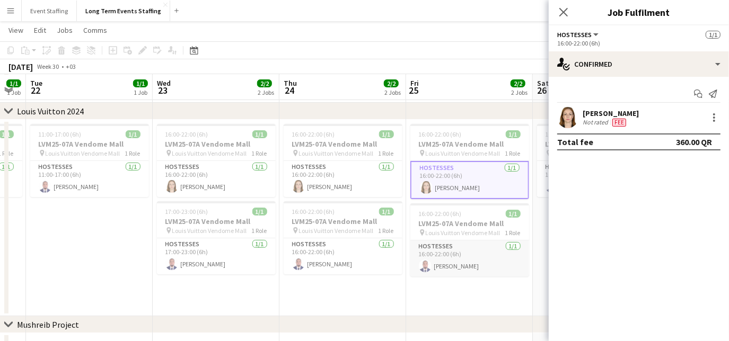
click at [455, 268] on app-card-role "Hostesses [DATE] 16:00-22:00 (6h) [PERSON_NAME]" at bounding box center [469, 259] width 119 height 36
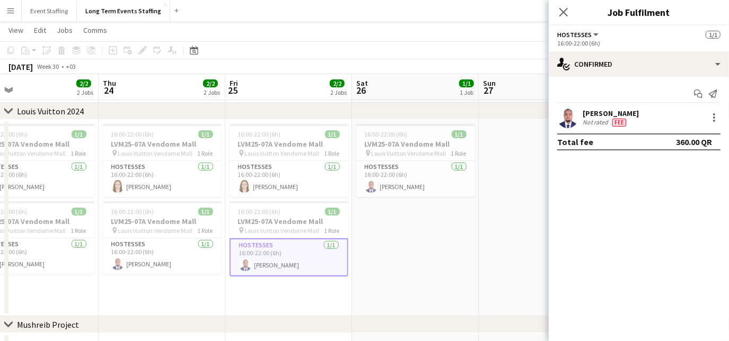
scroll to position [0, 414]
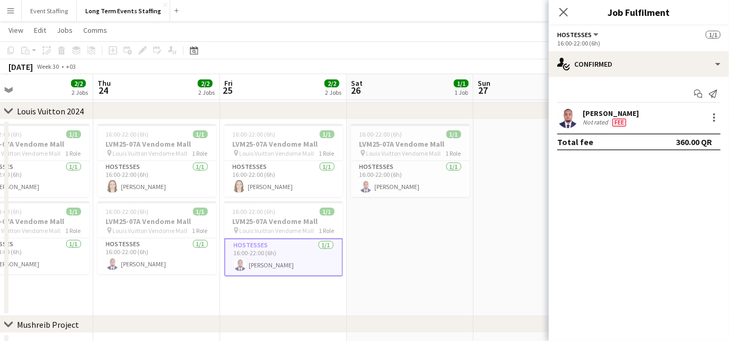
drag, startPoint x: 470, startPoint y: 297, endPoint x: 284, endPoint y: 282, distance: 186.7
click at [284, 282] on app-calendar-viewport "Sun 20 Mon 21 1/1 1 Job Tue 22 1/1 1 Job Wed 23 2/2 2 Jobs Thu 24 2/2 2 Jobs Fr…" at bounding box center [364, 228] width 729 height 469
click at [396, 176] on app-card-role "Hostesses [DATE] 16:00-22:00 (6h) [PERSON_NAME]" at bounding box center [410, 179] width 119 height 36
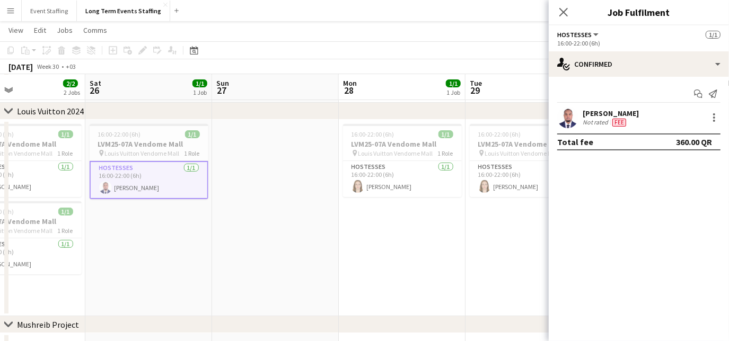
drag, startPoint x: 425, startPoint y: 257, endPoint x: 162, endPoint y: 225, distance: 264.4
click at [162, 225] on app-calendar-viewport "Tue 22 1/1 1 Job Wed 23 2/2 2 Jobs Thu 24 2/2 2 Jobs Fri 25 2/2 2 Jobs Sat 26 1…" at bounding box center [364, 228] width 729 height 469
click at [369, 183] on app-card-role "Hostesses [DATE] 16:00-22:00 (6h) [PERSON_NAME]" at bounding box center [401, 179] width 119 height 36
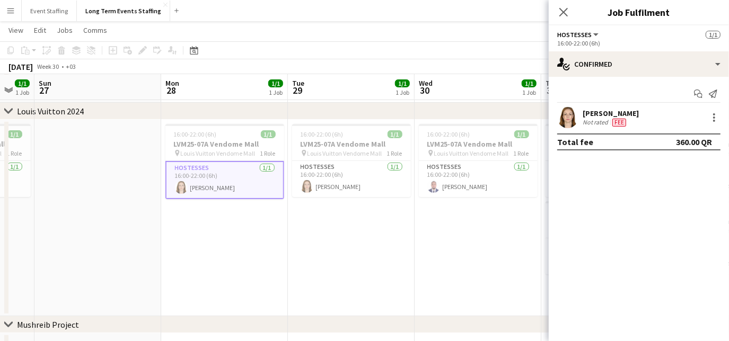
drag, startPoint x: 406, startPoint y: 239, endPoint x: 214, endPoint y: 201, distance: 195.0
click at [214, 201] on app-calendar-viewport "Thu 24 2/2 2 Jobs Fri 25 2/2 2 Jobs Sat 26 1/1 1 Job Sun 27 Mon 28 1/1 1 Job Tu…" at bounding box center [364, 228] width 729 height 469
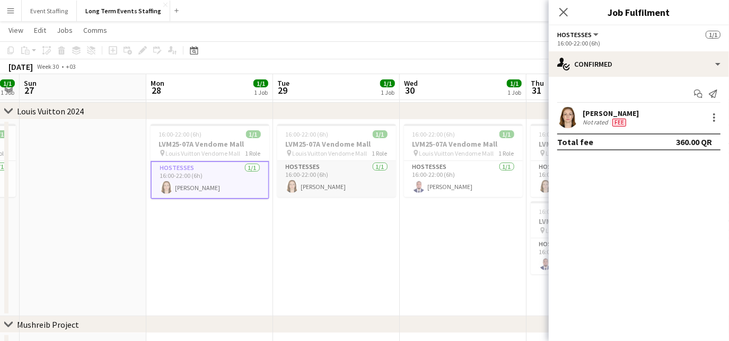
click at [332, 183] on app-card-role "Hostesses [DATE] 16:00-22:00 (6h) [PERSON_NAME]" at bounding box center [336, 179] width 119 height 36
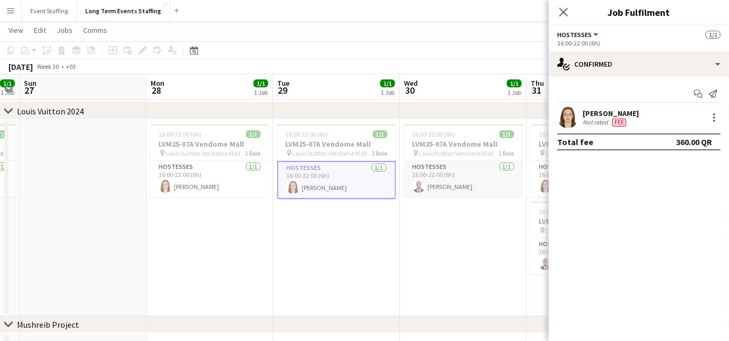
click at [438, 180] on app-card-role "Hostesses [DATE] 16:00-22:00 (6h) [PERSON_NAME]" at bounding box center [463, 179] width 119 height 36
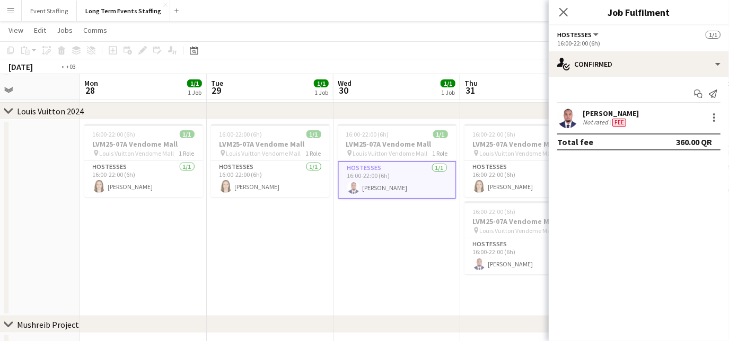
drag, startPoint x: 458, startPoint y: 245, endPoint x: 259, endPoint y: 212, distance: 201.6
click at [259, 212] on app-calendar-viewport "Thu 24 2/2 2 Jobs Fri 25 2/2 2 Jobs Sat 26 1/1 1 Job Sun 27 Mon 28 1/1 1 Job Tu…" at bounding box center [364, 228] width 729 height 469
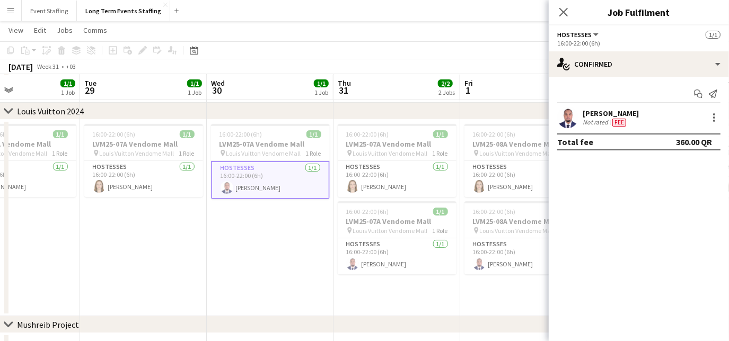
scroll to position [0, 433]
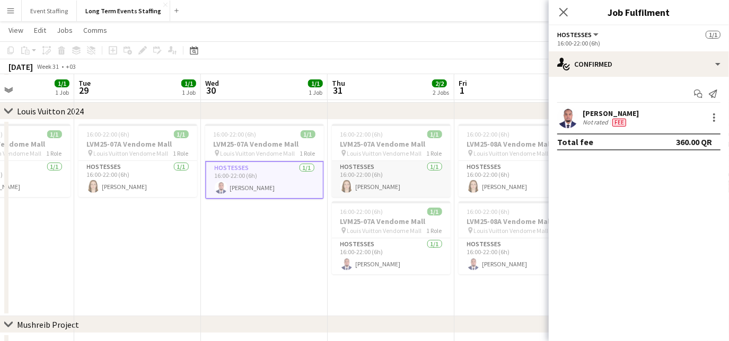
click at [368, 188] on app-card-role "Hostesses [DATE] 16:00-22:00 (6h) [PERSON_NAME]" at bounding box center [391, 179] width 119 height 36
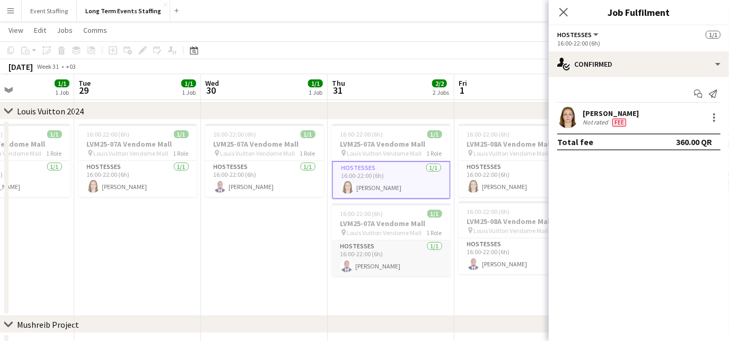
click at [374, 261] on app-card-role "Hostesses [DATE] 16:00-22:00 (6h) [PERSON_NAME]" at bounding box center [391, 259] width 119 height 36
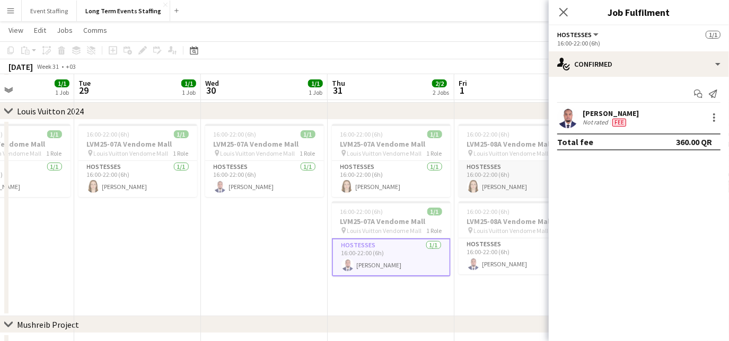
click at [484, 190] on app-card-role "Hostesses [DATE] 16:00-22:00 (6h) [PERSON_NAME]" at bounding box center [518, 179] width 119 height 36
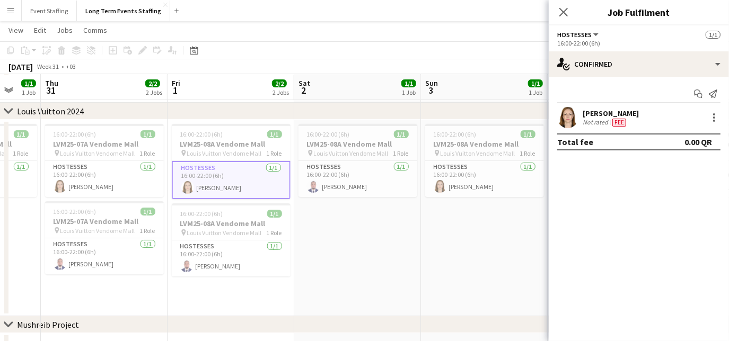
scroll to position [0, 342]
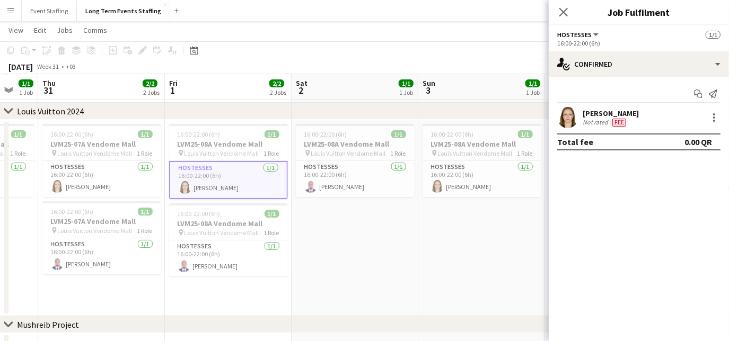
drag, startPoint x: 480, startPoint y: 303, endPoint x: 190, endPoint y: 240, distance: 296.9
click at [190, 240] on app-calendar-viewport "Mon 28 1/1 1 Job Tue 29 1/1 1 Job Wed 30 1/1 1 Job Thu 31 2/2 2 Jobs Fri 1 2/2 …" at bounding box center [364, 228] width 729 height 469
click at [318, 262] on app-date-cell "16:00-22:00 (6h) 1/1 LVM25-08A Vendome Mall pin Louis Vuitton Vendome Mall 1 Ro…" at bounding box center [355, 218] width 127 height 197
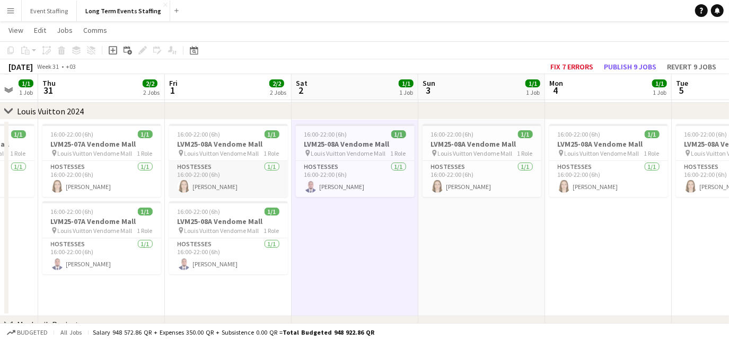
click at [238, 191] on app-card-role "Hostesses [DATE] 16:00-22:00 (6h) [PERSON_NAME]" at bounding box center [228, 179] width 119 height 36
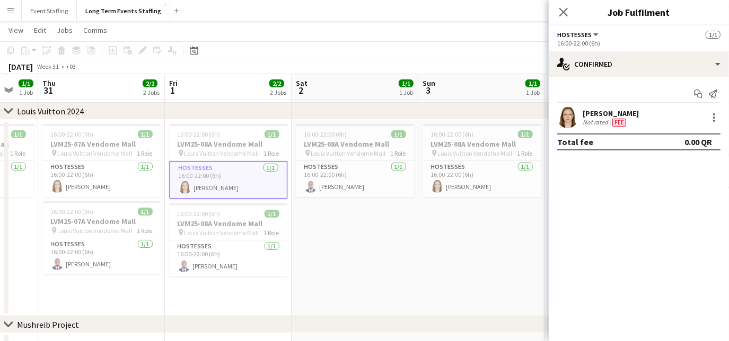
click at [329, 263] on app-date-cell "16:00-22:00 (6h) 1/1 LVM25-08A Vendome Mall pin Louis Vuitton Vendome Mall 1 Ro…" at bounding box center [355, 218] width 127 height 197
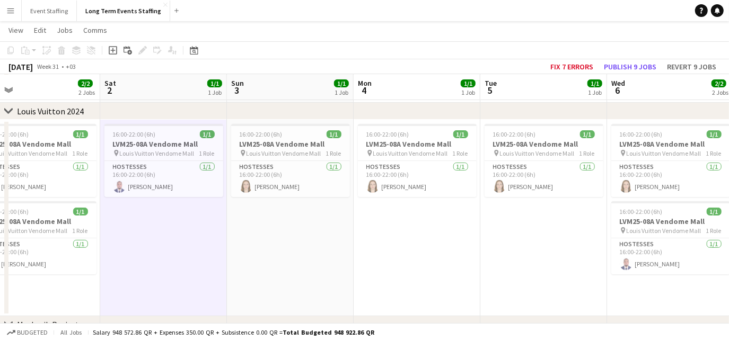
drag, startPoint x: 400, startPoint y: 285, endPoint x: 207, endPoint y: 273, distance: 193.9
click at [207, 273] on app-calendar-viewport "Wed 30 1/1 1 Job Thu 31 2/2 2 Jobs Fri 1 2/2 2 Jobs Sat 2 1/1 1 Job Sun 3 1/1 1…" at bounding box center [364, 228] width 729 height 469
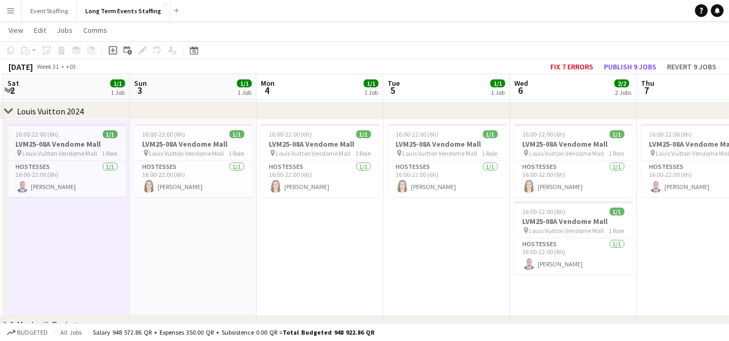
drag, startPoint x: 392, startPoint y: 311, endPoint x: 170, endPoint y: 288, distance: 223.4
click at [170, 288] on app-calendar-viewport "Wed 30 1/1 1 Job Thu 31 2/2 2 Jobs Fri 1 2/2 2 Jobs Sat 2 1/1 1 Job Sun 3 1/1 1…" at bounding box center [364, 228] width 729 height 469
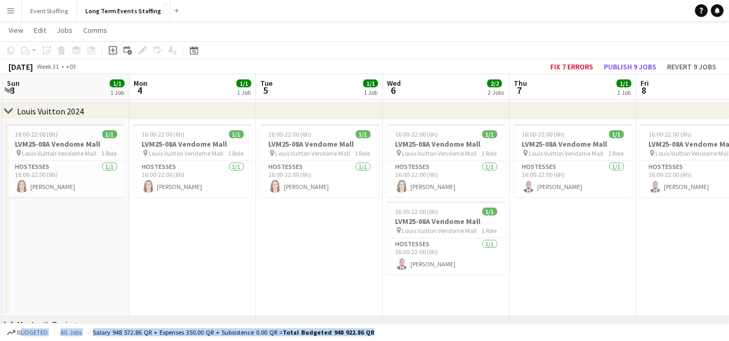
drag, startPoint x: 369, startPoint y: 329, endPoint x: 116, endPoint y: 300, distance: 255.2
click at [116, 300] on app-board "Long Term Events Staffing user View Day view expanded Day view collapsed Month …" at bounding box center [364, 226] width 729 height 507
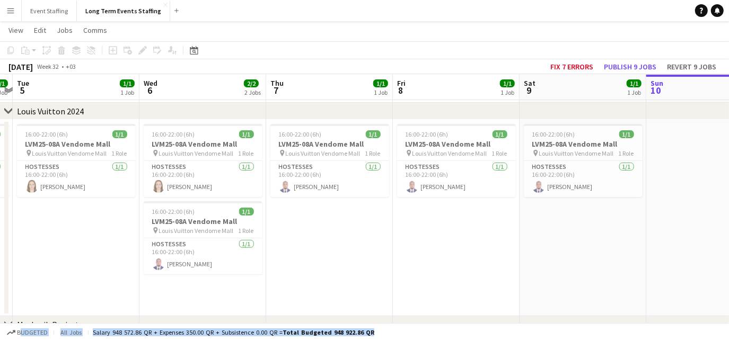
scroll to position [0, 391]
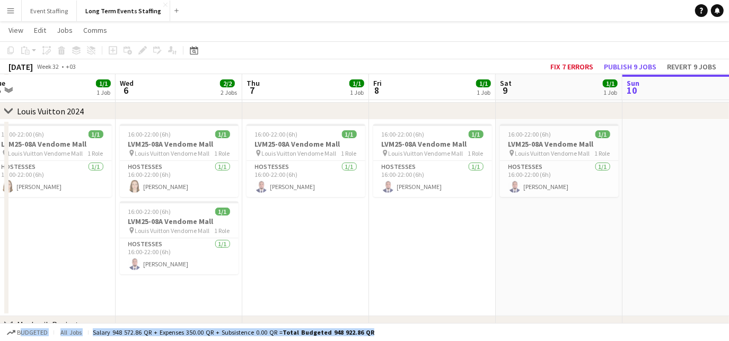
drag, startPoint x: 280, startPoint y: 292, endPoint x: 0, endPoint y: 269, distance: 280.9
click at [0, 269] on html "Menu Boards Boards Boards All jobs Status Workforce Workforce My Workforce Recr…" at bounding box center [364, 216] width 729 height 529
click at [472, 300] on app-date-cell "16:00-22:00 (6h) 1/1 LVM25-08A Vendome Mall pin Louis Vuitton Vendome Mall 1 Ro…" at bounding box center [432, 218] width 127 height 197
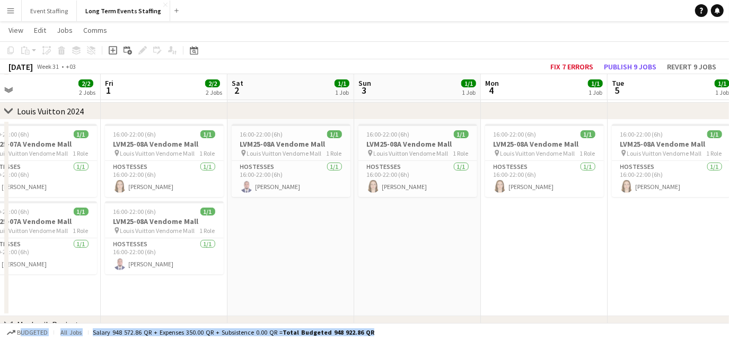
drag, startPoint x: 64, startPoint y: 261, endPoint x: 688, endPoint y: 286, distance: 625.0
click at [688, 286] on app-calendar-viewport "Tue 29 1/1 1 Job Wed 30 1/1 1 Job Thu 31 2/2 2 Jobs Fri 1 2/2 2 Jobs Sat 2 1/1 …" at bounding box center [364, 228] width 729 height 469
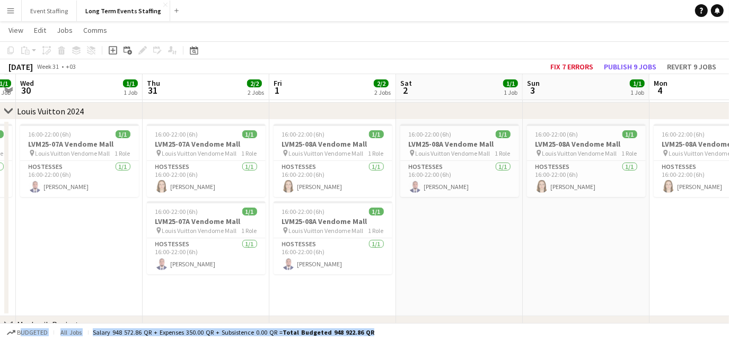
drag, startPoint x: 222, startPoint y: 271, endPoint x: 514, endPoint y: 248, distance: 293.6
click at [514, 248] on app-calendar-viewport "Mon 28 1/1 1 Job Tue 29 1/1 1 Job Wed 30 1/1 1 Job Thu 31 2/2 2 Jobs Fri 1 2/2 …" at bounding box center [364, 228] width 729 height 469
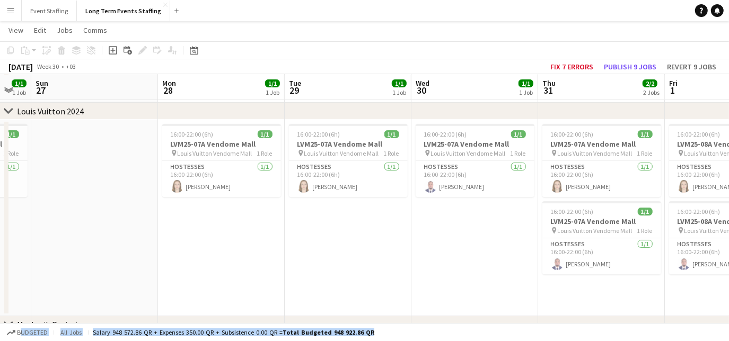
drag, startPoint x: 77, startPoint y: 226, endPoint x: 424, endPoint y: 200, distance: 347.7
click at [424, 200] on app-calendar-viewport "Fri 25 2/2 2 Jobs Sat 26 1/1 1 Job Sun 27 Mon 28 1/1 1 Job Tue 29 1/1 1 Job Wed…" at bounding box center [364, 228] width 729 height 469
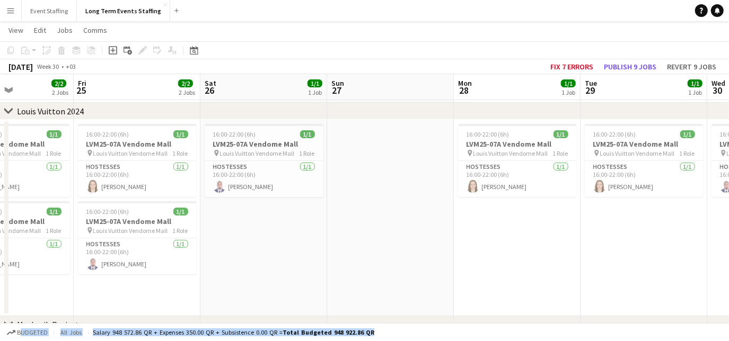
drag, startPoint x: 158, startPoint y: 205, endPoint x: 500, endPoint y: 257, distance: 346.5
click at [500, 257] on app-calendar-viewport "Tue 22 1/1 1 Job Wed 23 2/2 2 Jobs Thu 24 2/2 2 Jobs Fri 25 2/2 2 Jobs Sat 26 1…" at bounding box center [364, 228] width 729 height 469
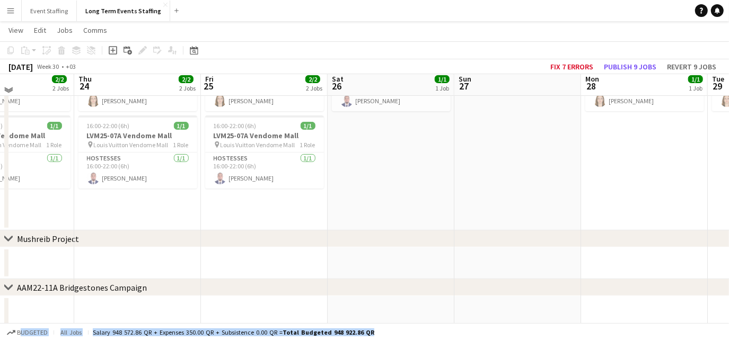
scroll to position [130, 0]
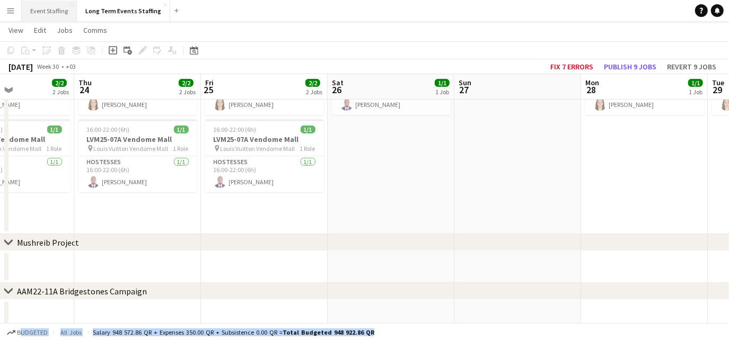
click at [49, 15] on button "Event Staffing Close" at bounding box center [49, 11] width 55 height 21
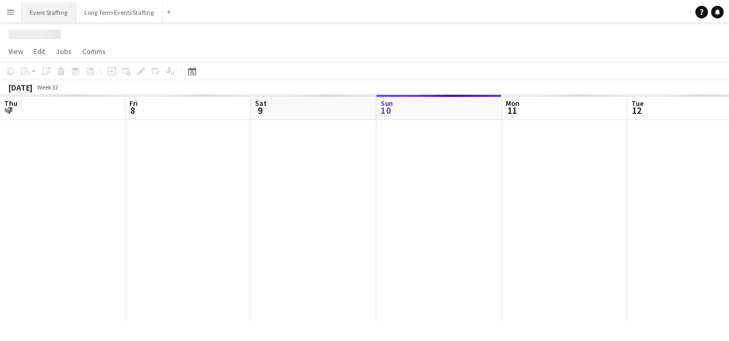
scroll to position [0, 253]
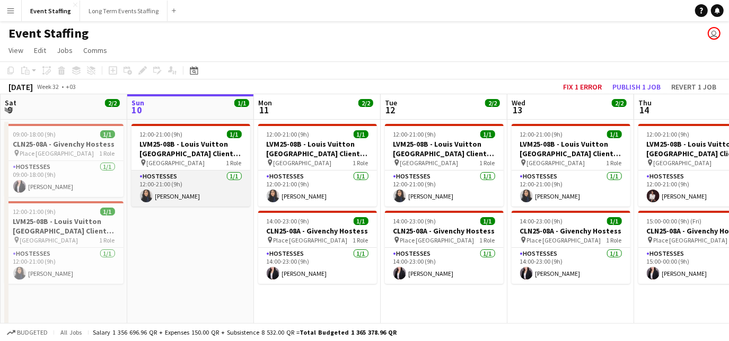
click at [181, 188] on app-card-role "Hostesses [DATE] 12:00-21:00 (9h) [PERSON_NAME]" at bounding box center [190, 189] width 119 height 36
